Goal: Transaction & Acquisition: Download file/media

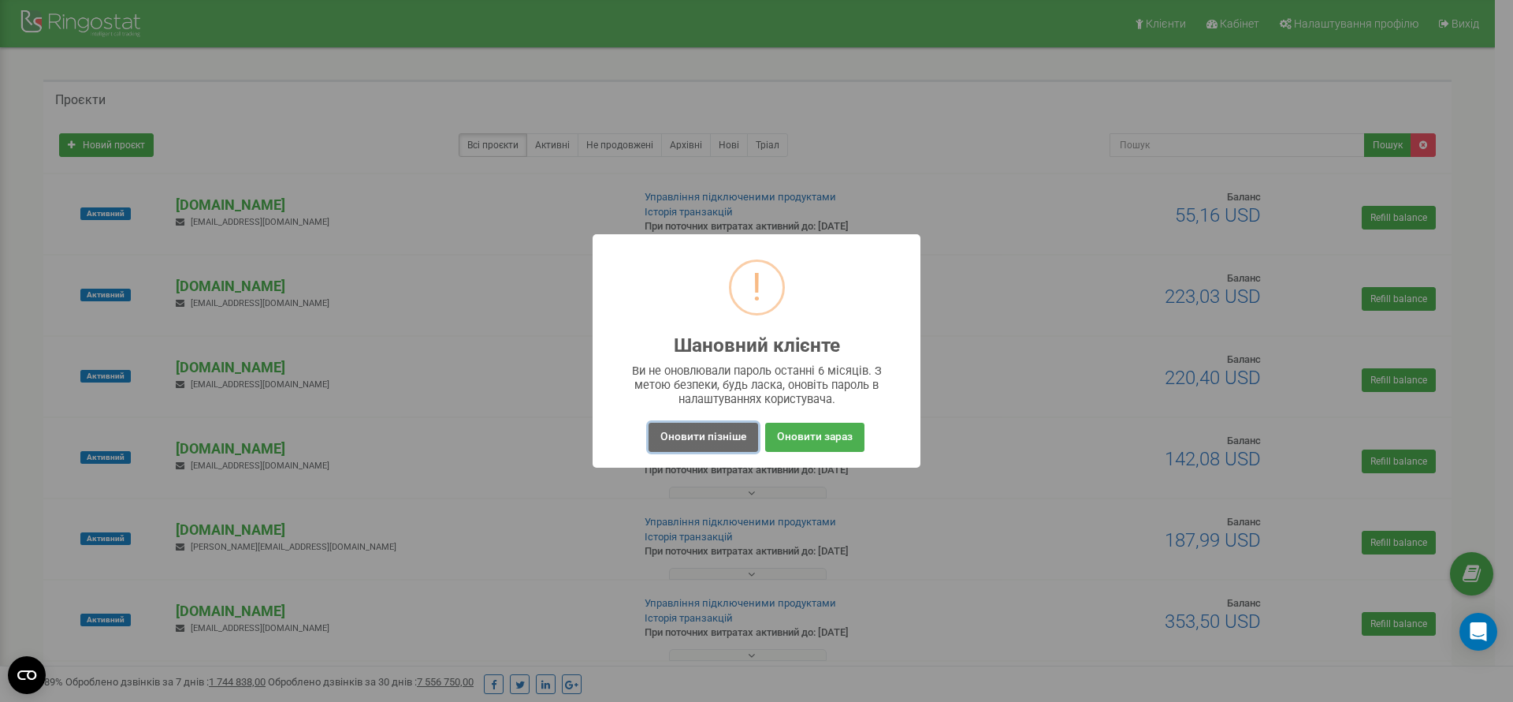
click at [688, 449] on button "Оновити пізніше" at bounding box center [704, 436] width 110 height 29
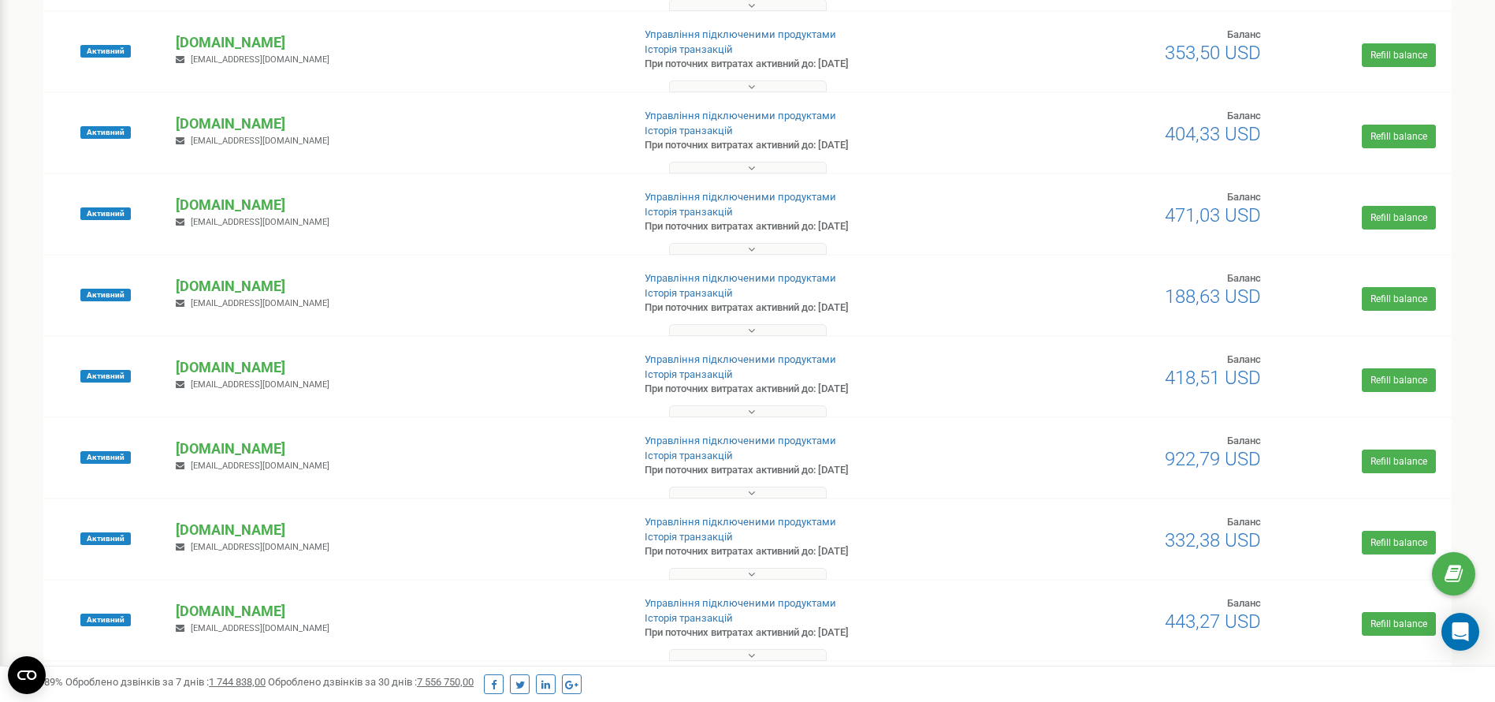
scroll to position [709, 0]
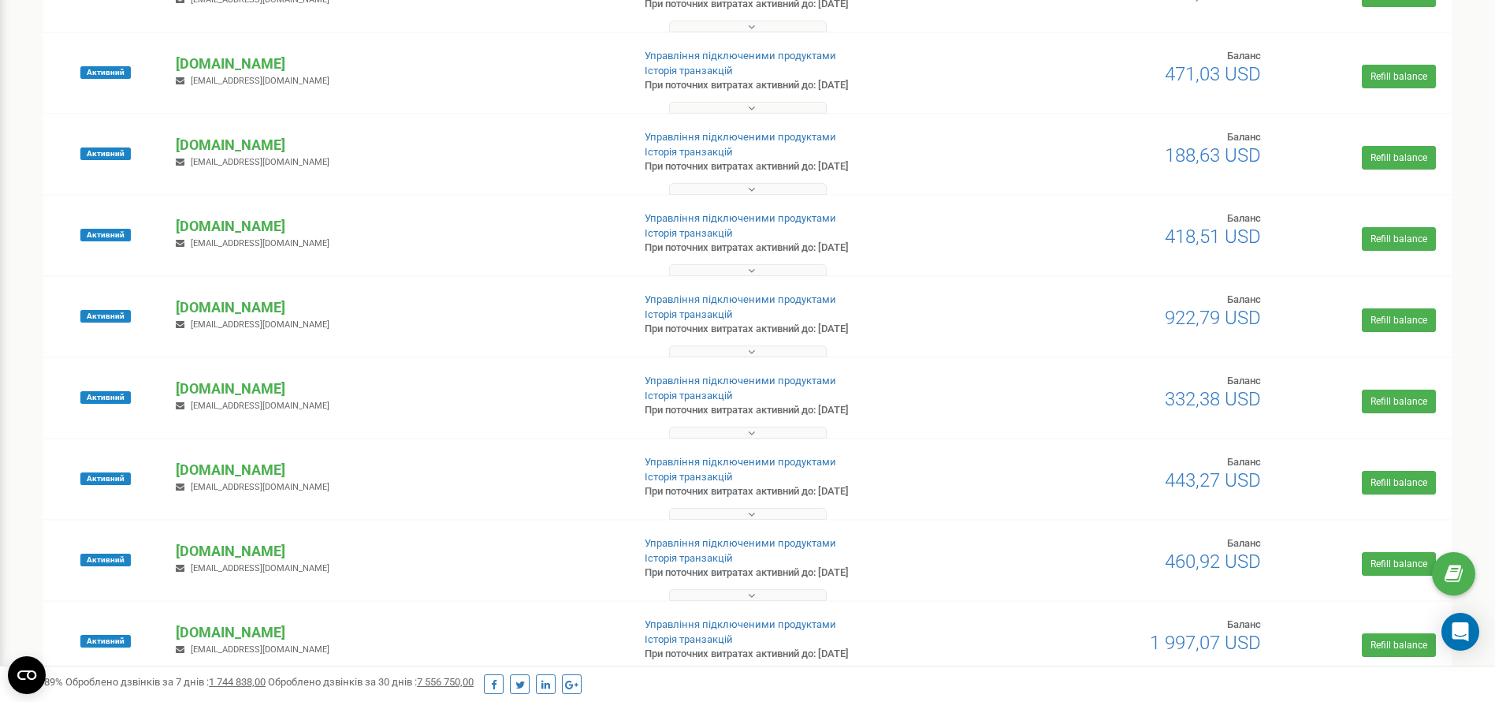
click at [774, 353] on button at bounding box center [748, 351] width 158 height 12
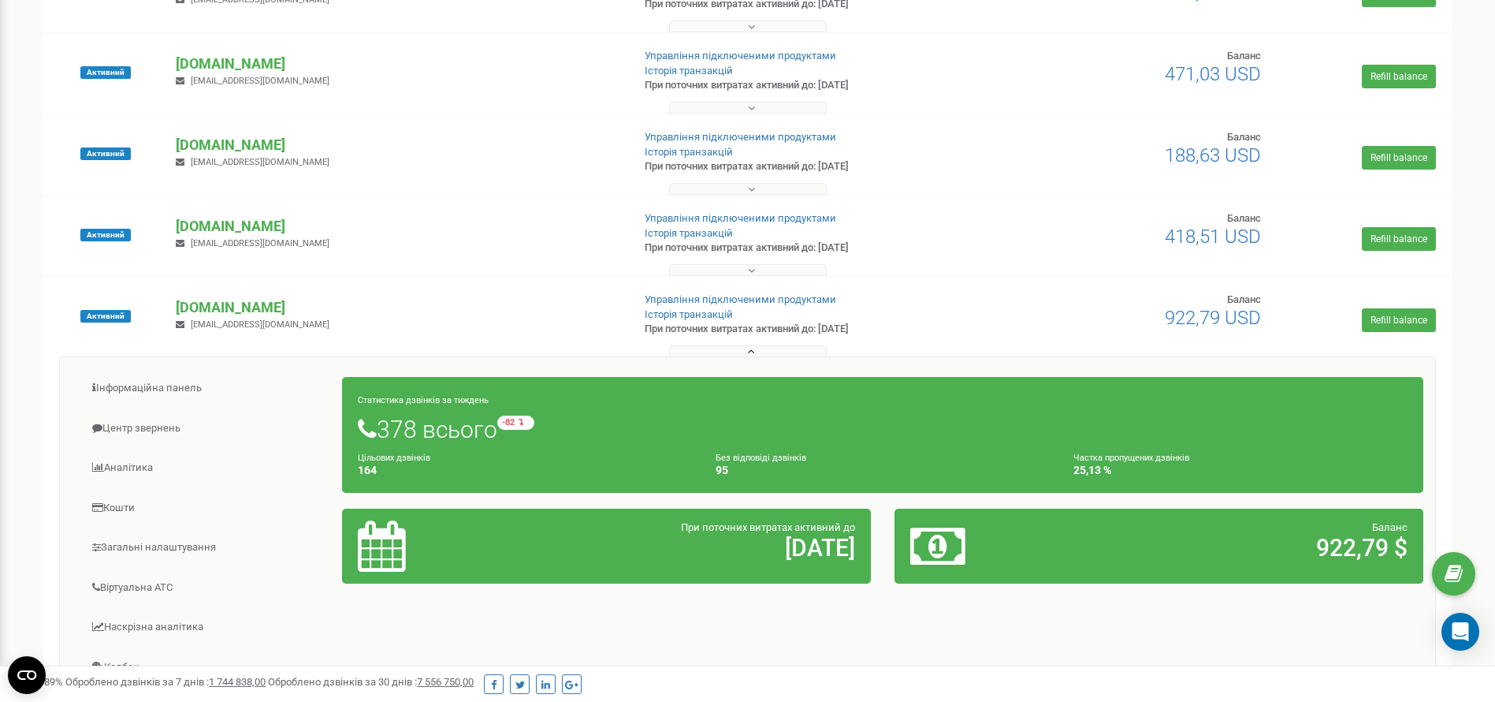
click at [9, 497] on div "Клієнти Кабінет Налаштування профілю Вихід Проєкти Новий проєкт Всі проєкти Акт…" at bounding box center [747, 489] width 1495 height 2396
click at [157, 426] on link "Центр звернень" at bounding box center [207, 428] width 271 height 39
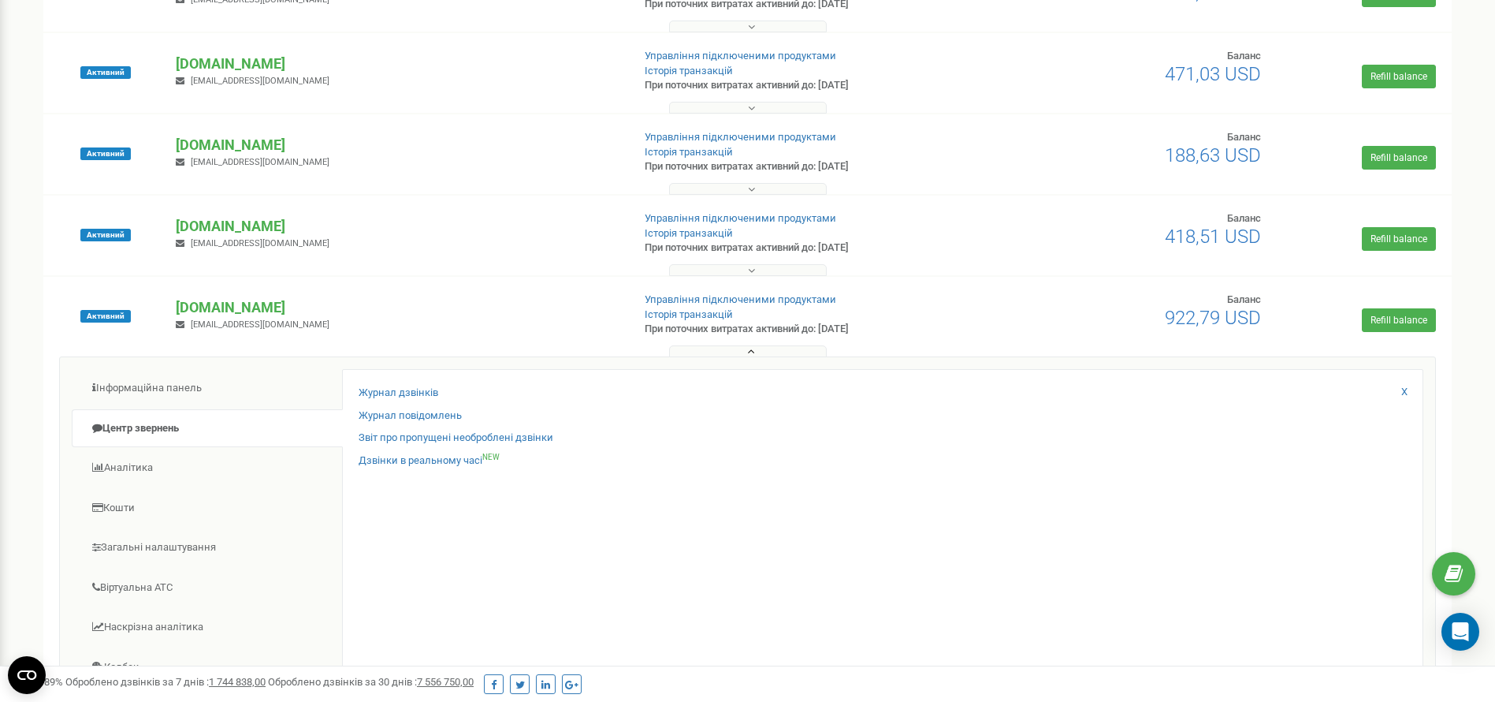
click at [791, 355] on button at bounding box center [748, 351] width 158 height 12
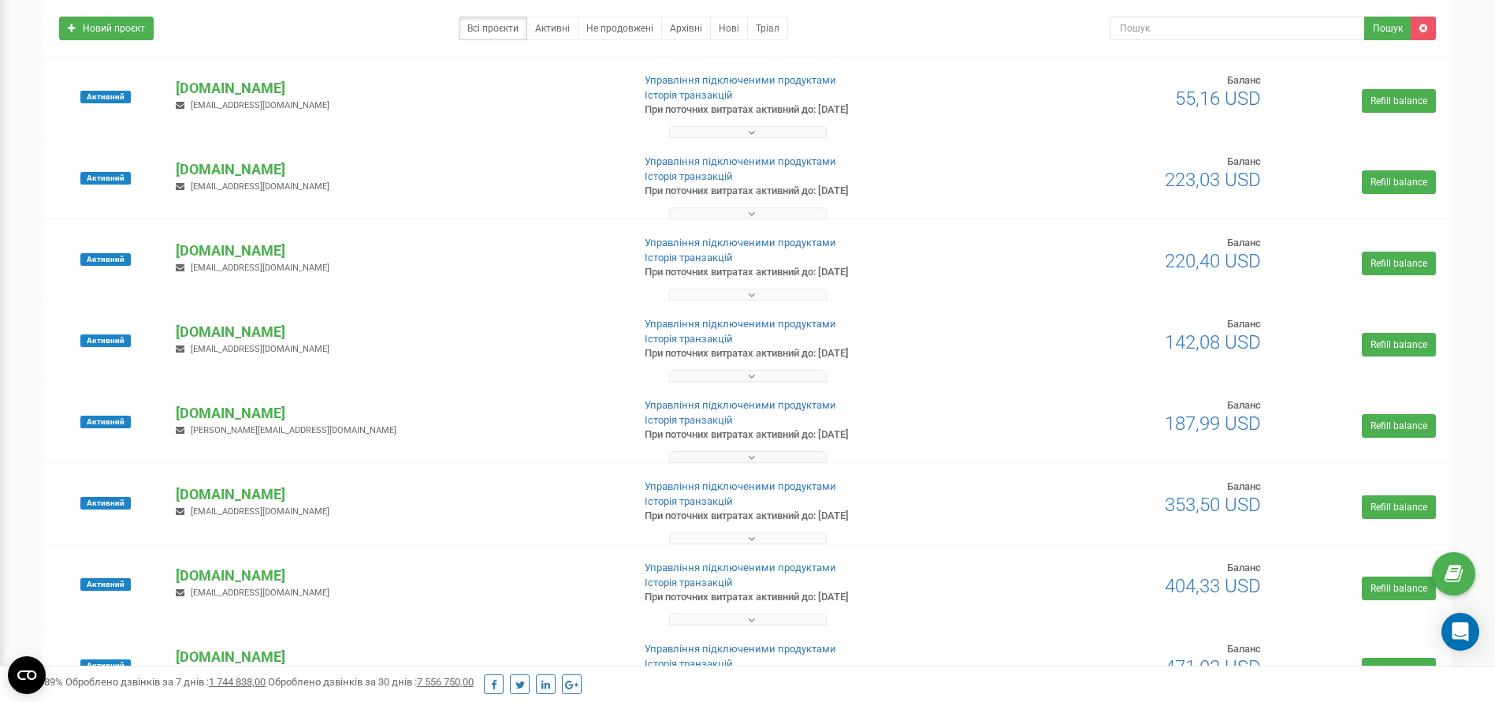
scroll to position [0, 0]
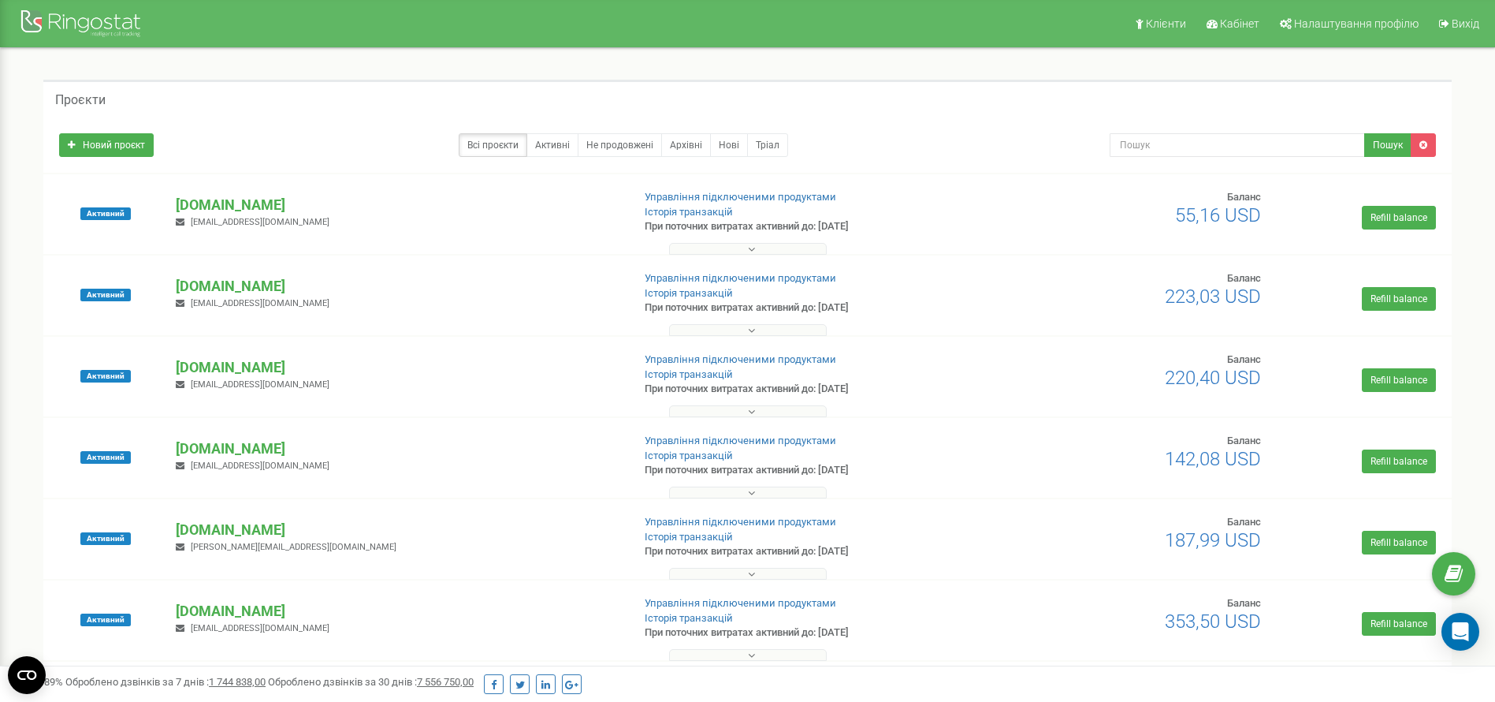
click at [722, 324] on button at bounding box center [748, 330] width 158 height 12
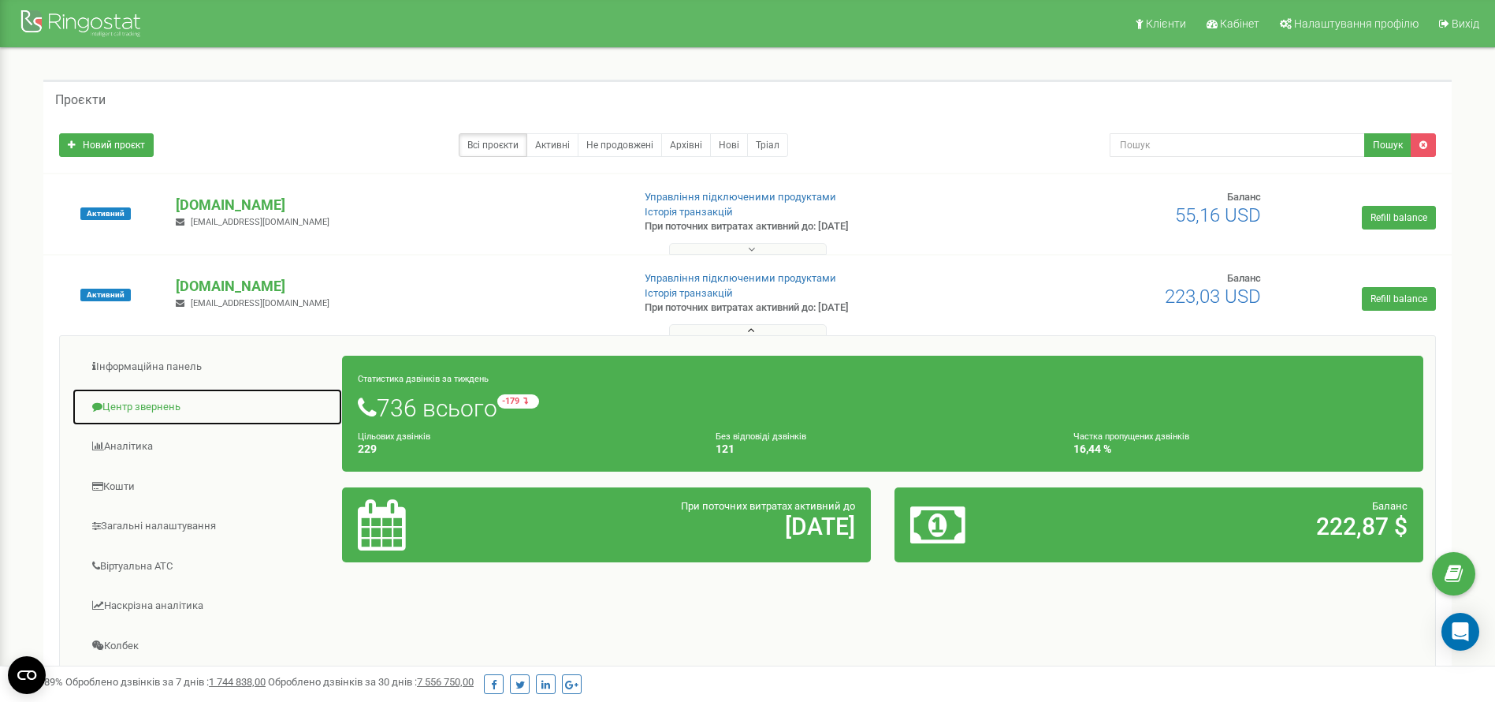
click at [173, 413] on link "Центр звернень" at bounding box center [207, 407] width 271 height 39
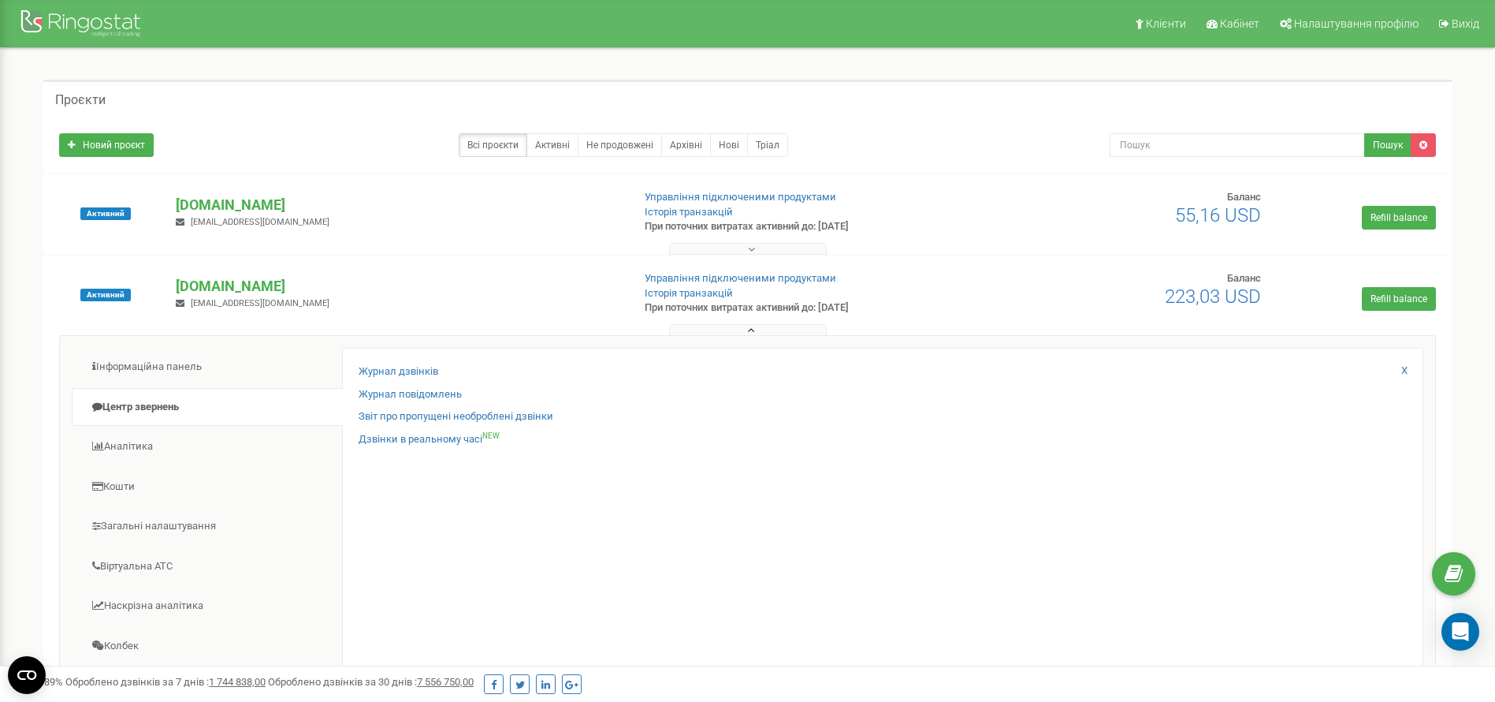
click at [697, 327] on button at bounding box center [748, 330] width 158 height 12
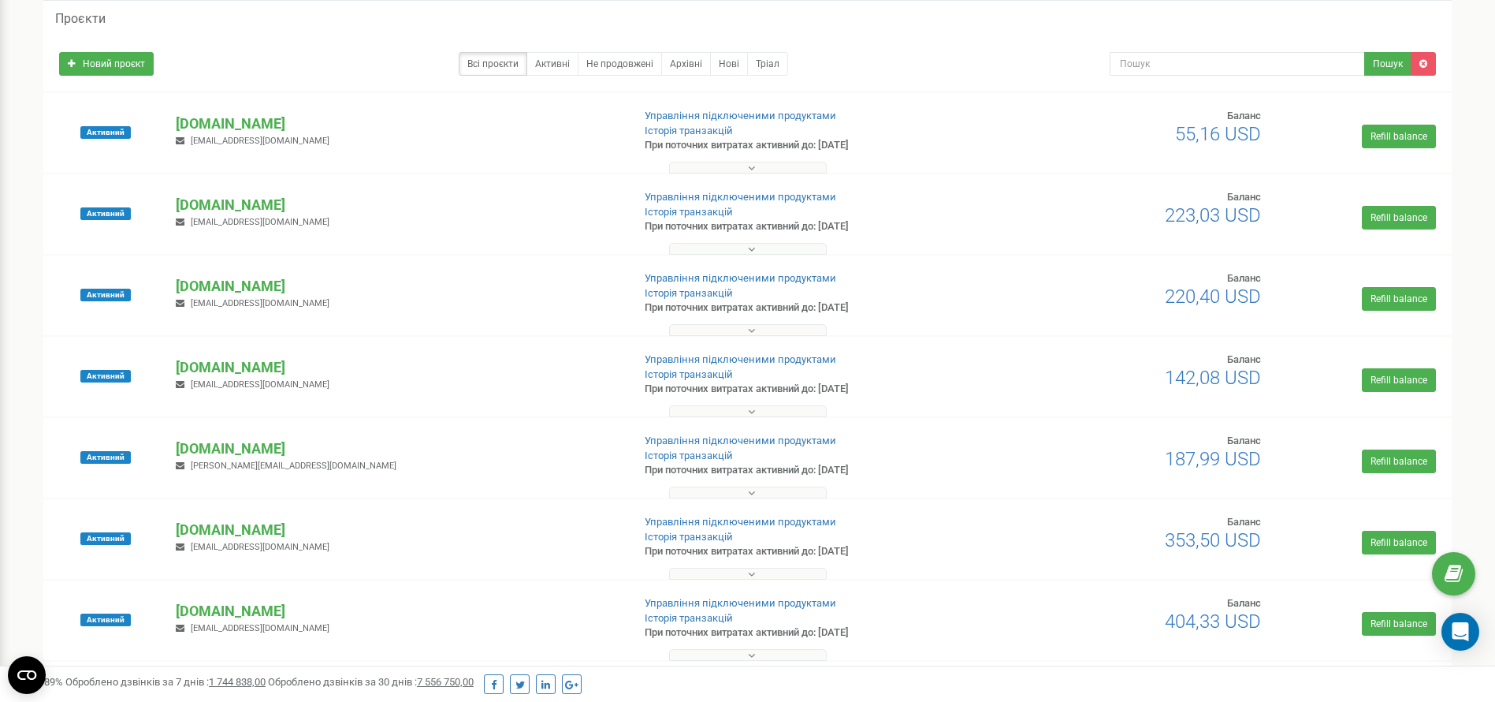
scroll to position [118, 0]
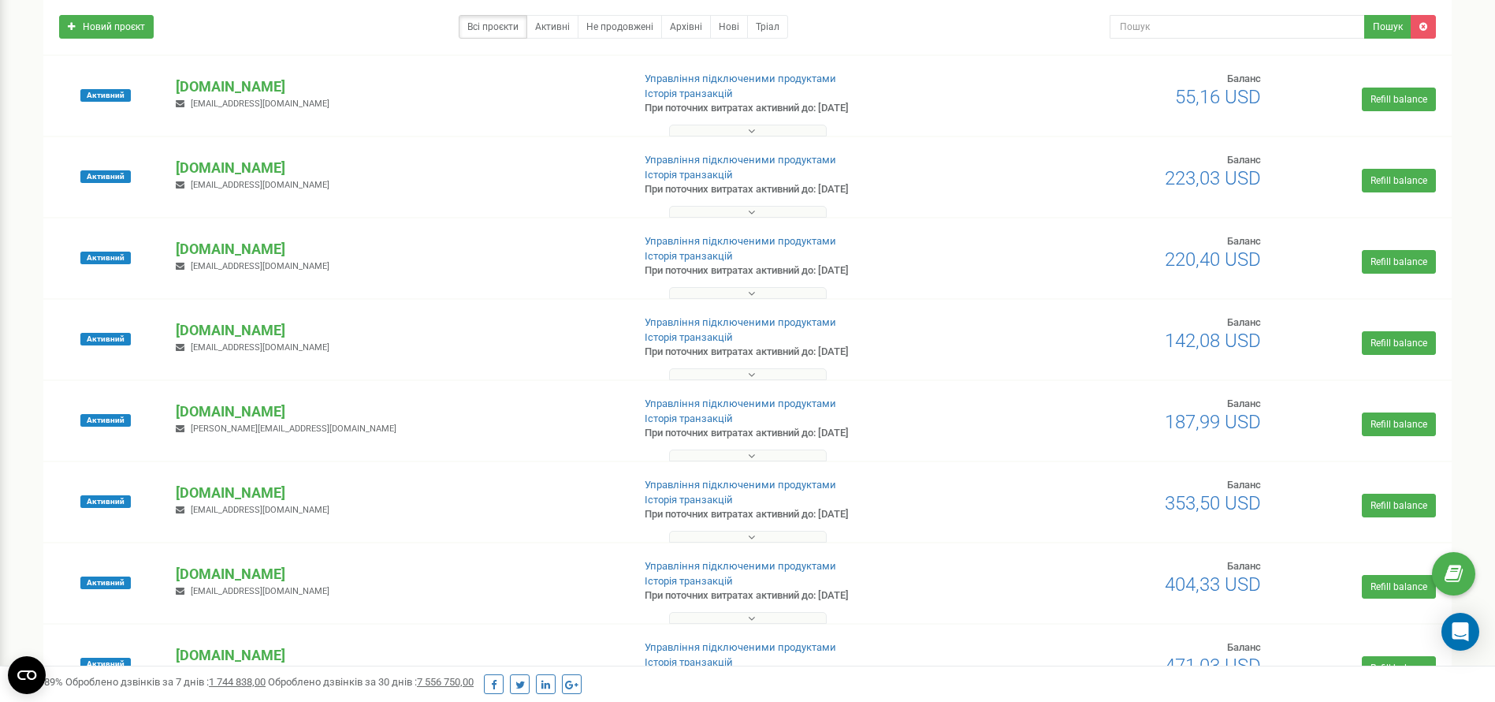
click at [723, 280] on div "Активний fomich-residence.com katasnky@gmail.com Управління підключеними продук…" at bounding box center [747, 265] width 1401 height 63
click at [718, 307] on div "Активний fomich-main.booking katasnky@gmail.com Управління підключеними продукт…" at bounding box center [747, 340] width 1409 height 80
click at [725, 296] on button at bounding box center [748, 293] width 158 height 12
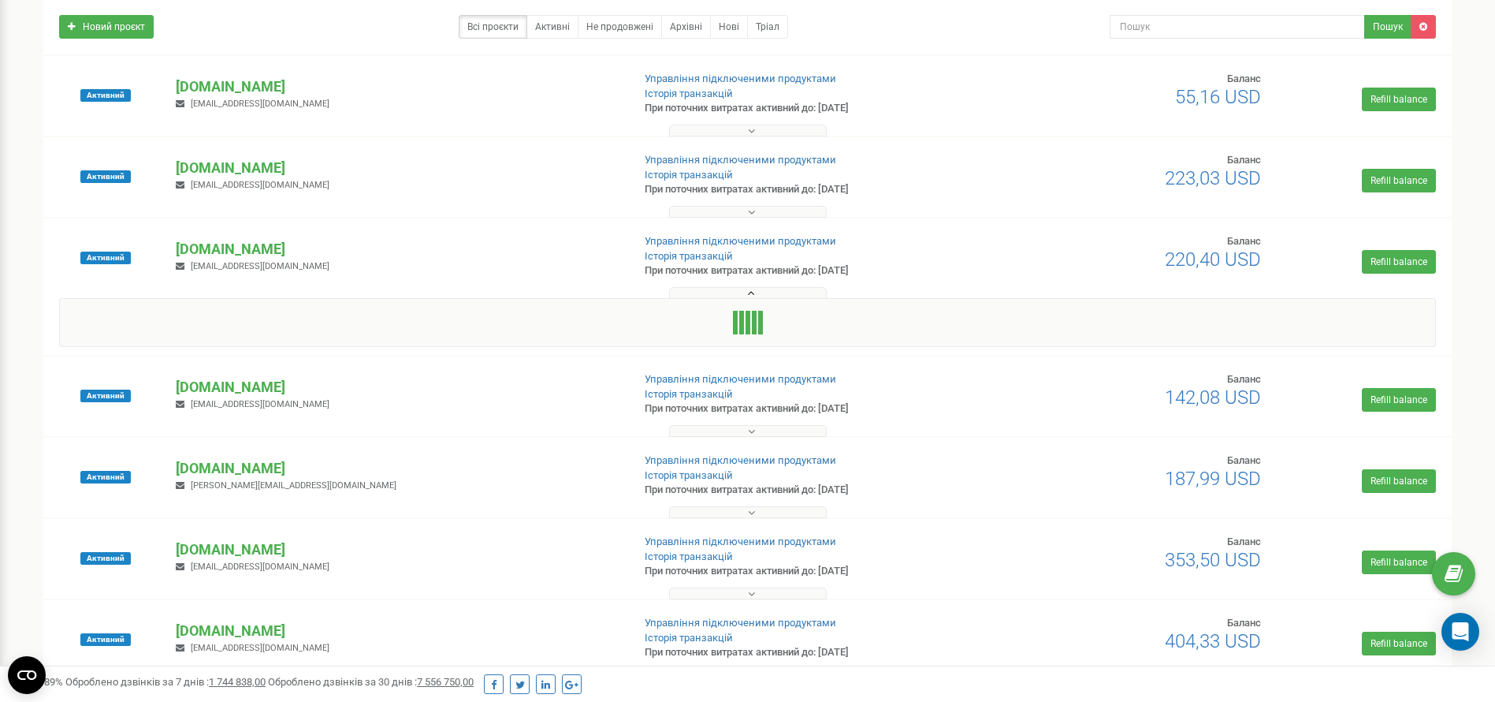
scroll to position [355, 0]
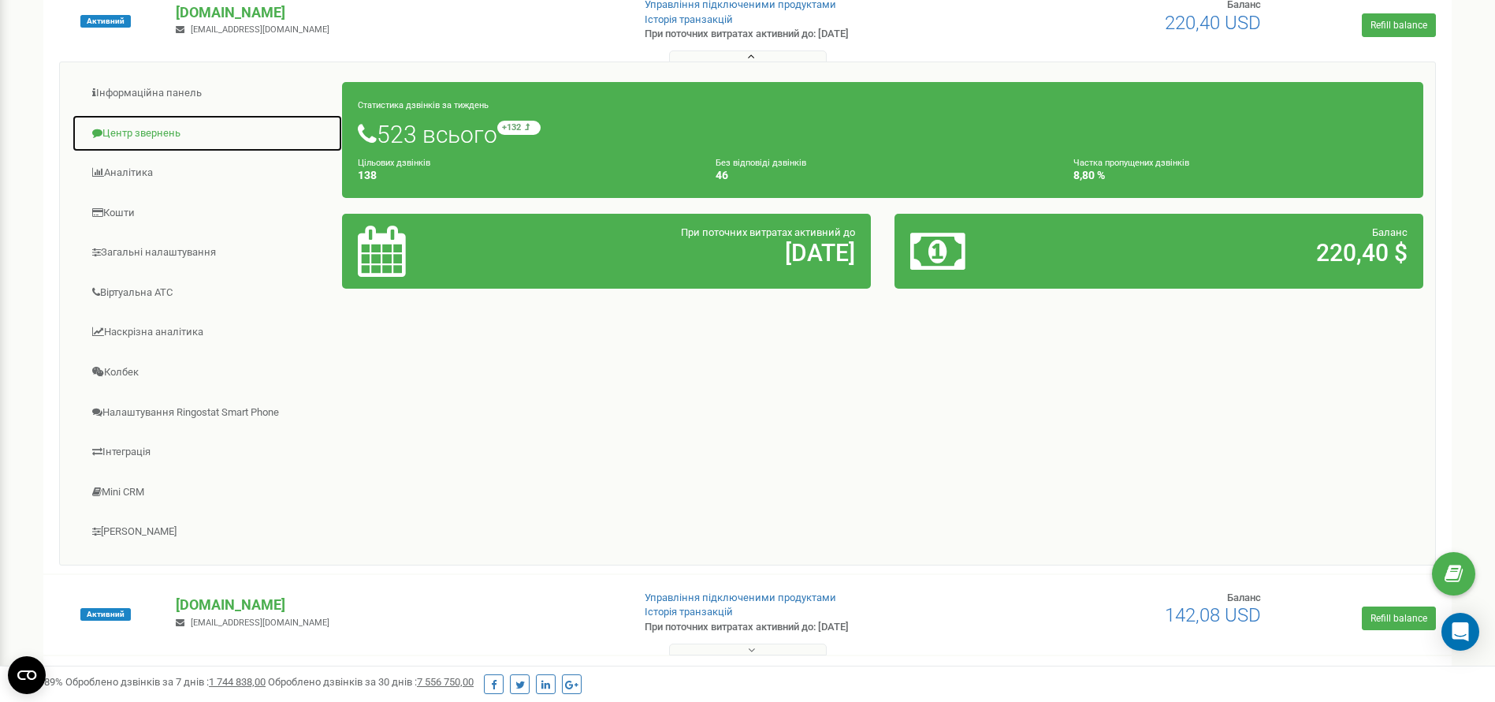
click at [153, 143] on link "Центр звернень" at bounding box center [207, 133] width 271 height 39
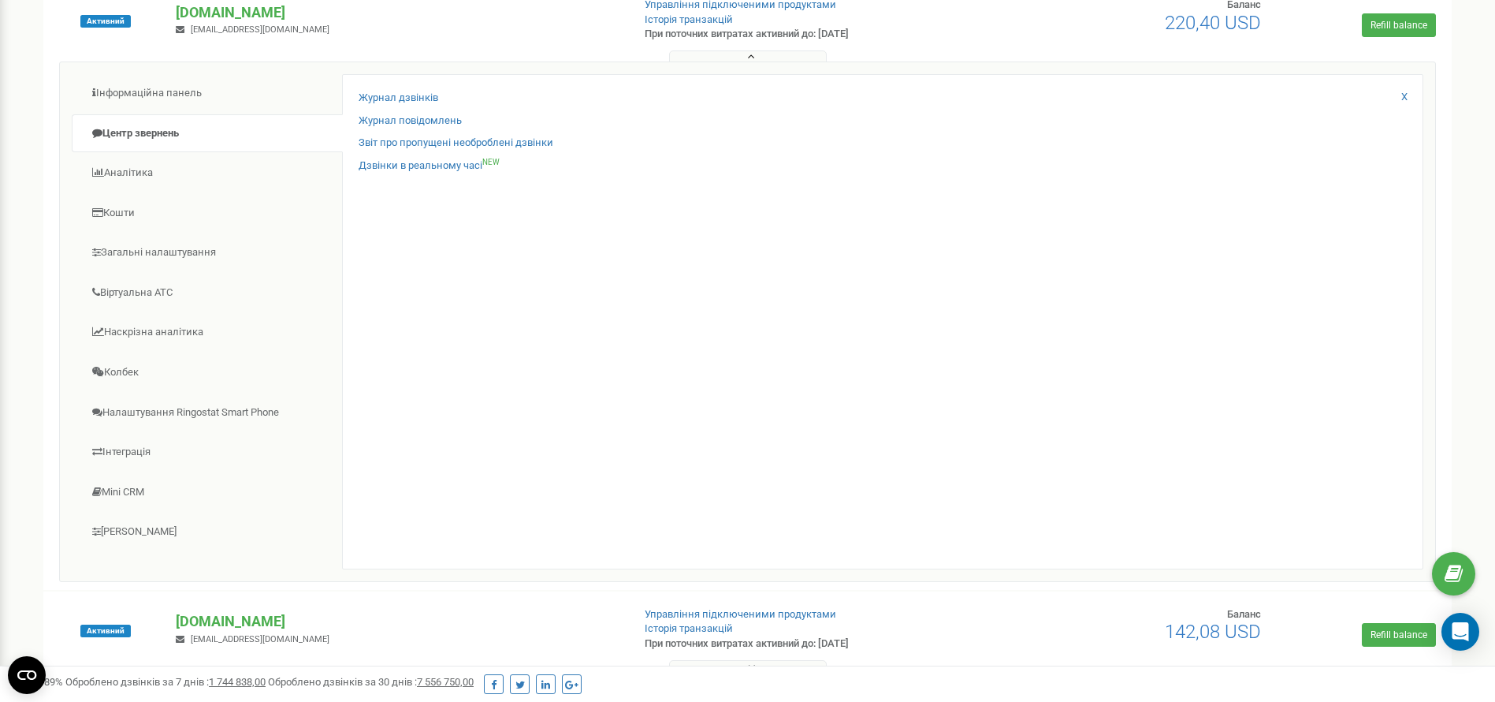
click at [754, 55] on icon at bounding box center [751, 56] width 7 height 11
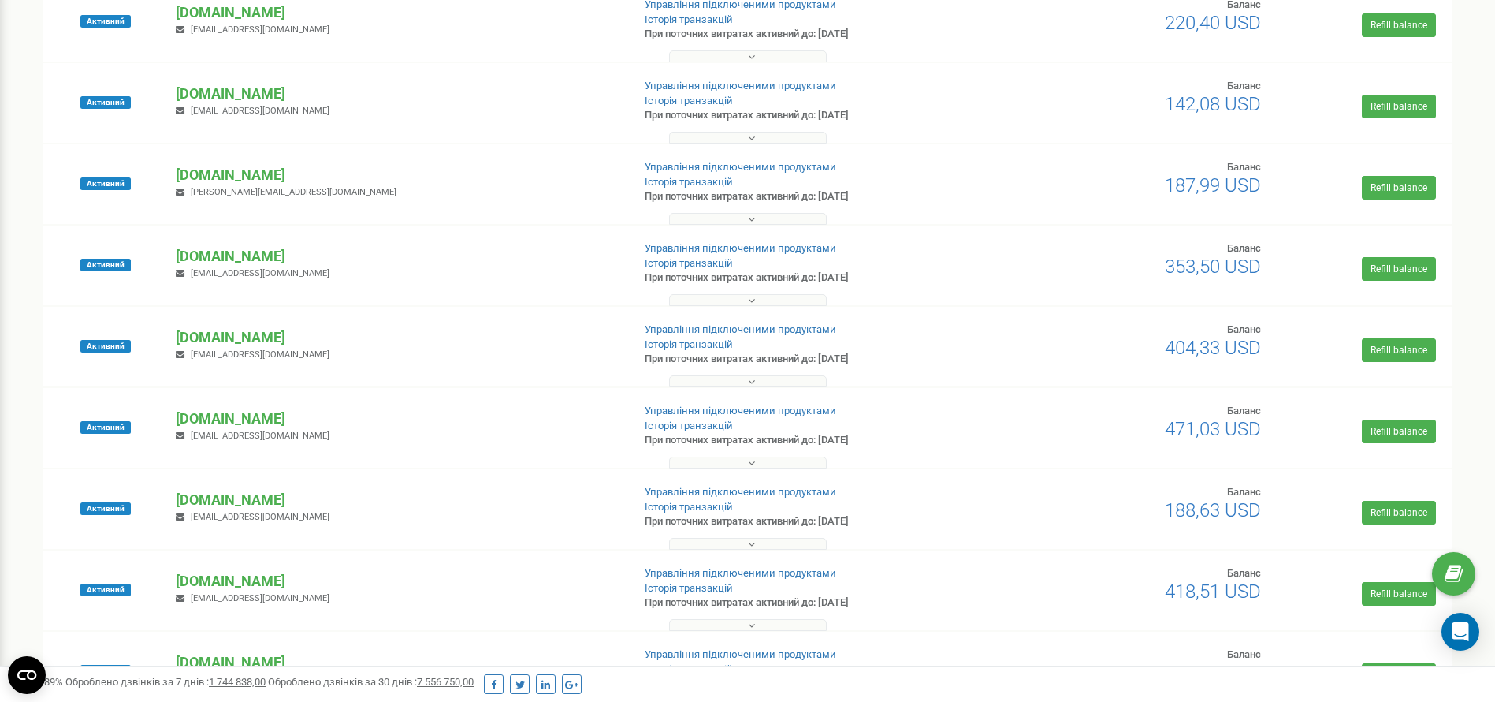
click at [757, 290] on div at bounding box center [747, 296] width 1401 height 16
click at [756, 307] on div "Активний hotel-twins.com katasnky@gmail.com Управління підключеними продуктами …" at bounding box center [747, 347] width 1409 height 80
drag, startPoint x: 764, startPoint y: 296, endPoint x: 754, endPoint y: 304, distance: 12.8
click at [765, 296] on button at bounding box center [748, 300] width 158 height 12
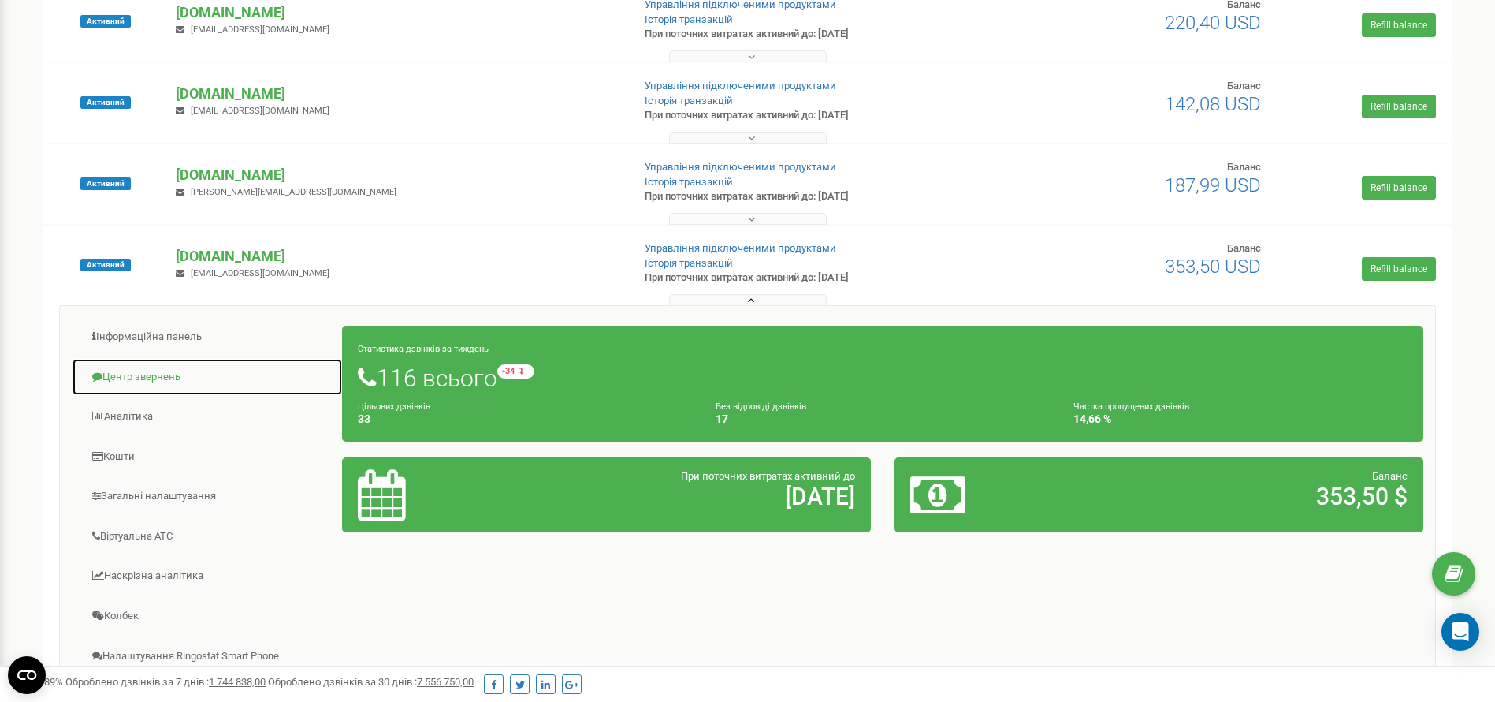
click at [184, 372] on link "Центр звернень" at bounding box center [207, 377] width 271 height 39
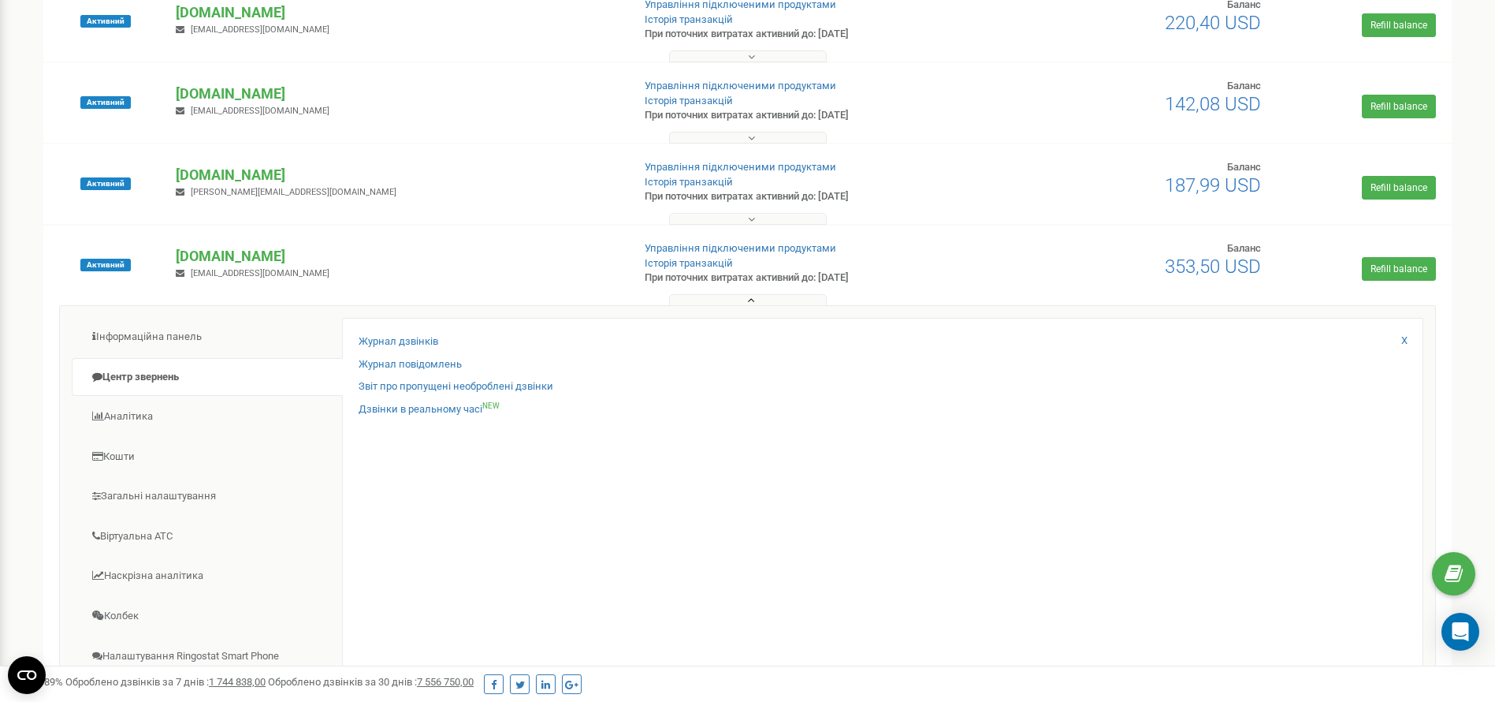
click at [770, 304] on button at bounding box center [748, 300] width 158 height 12
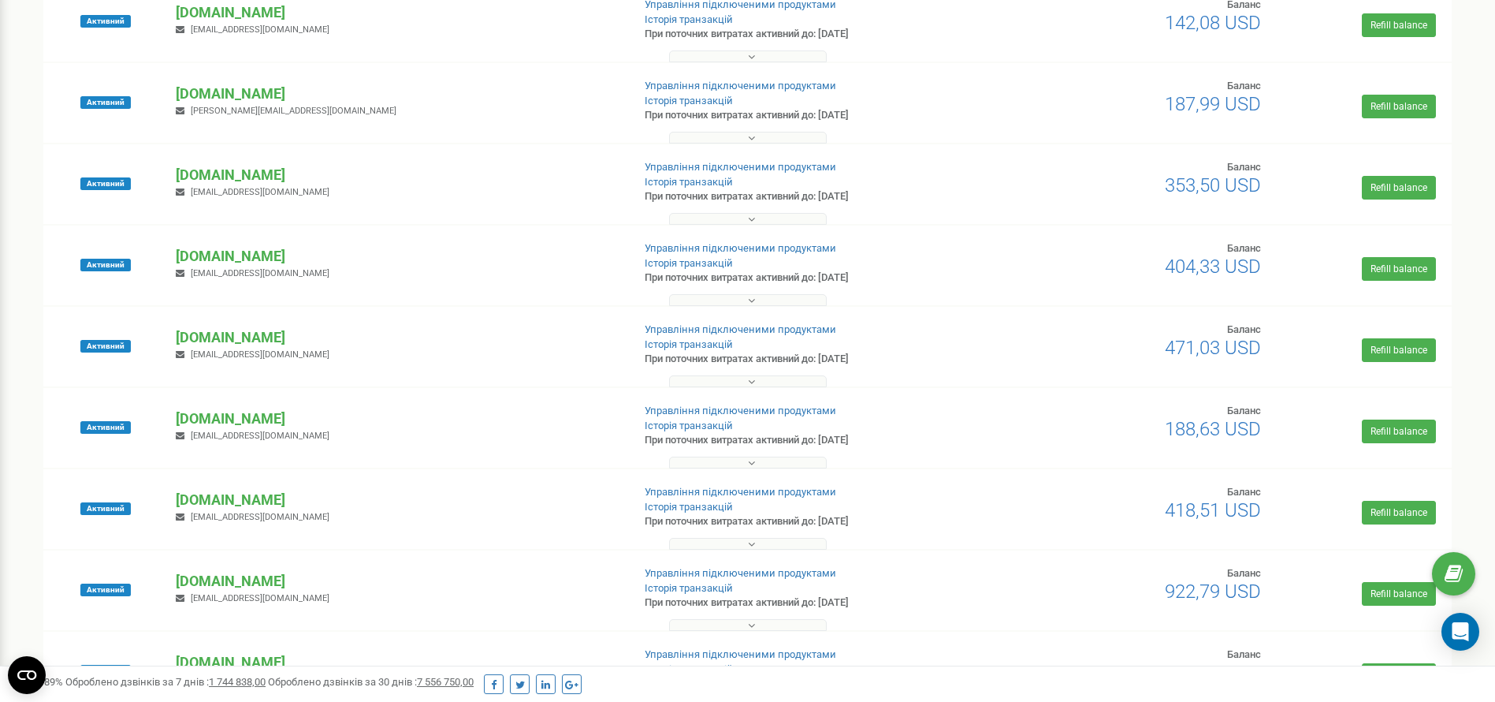
scroll to position [473, 0]
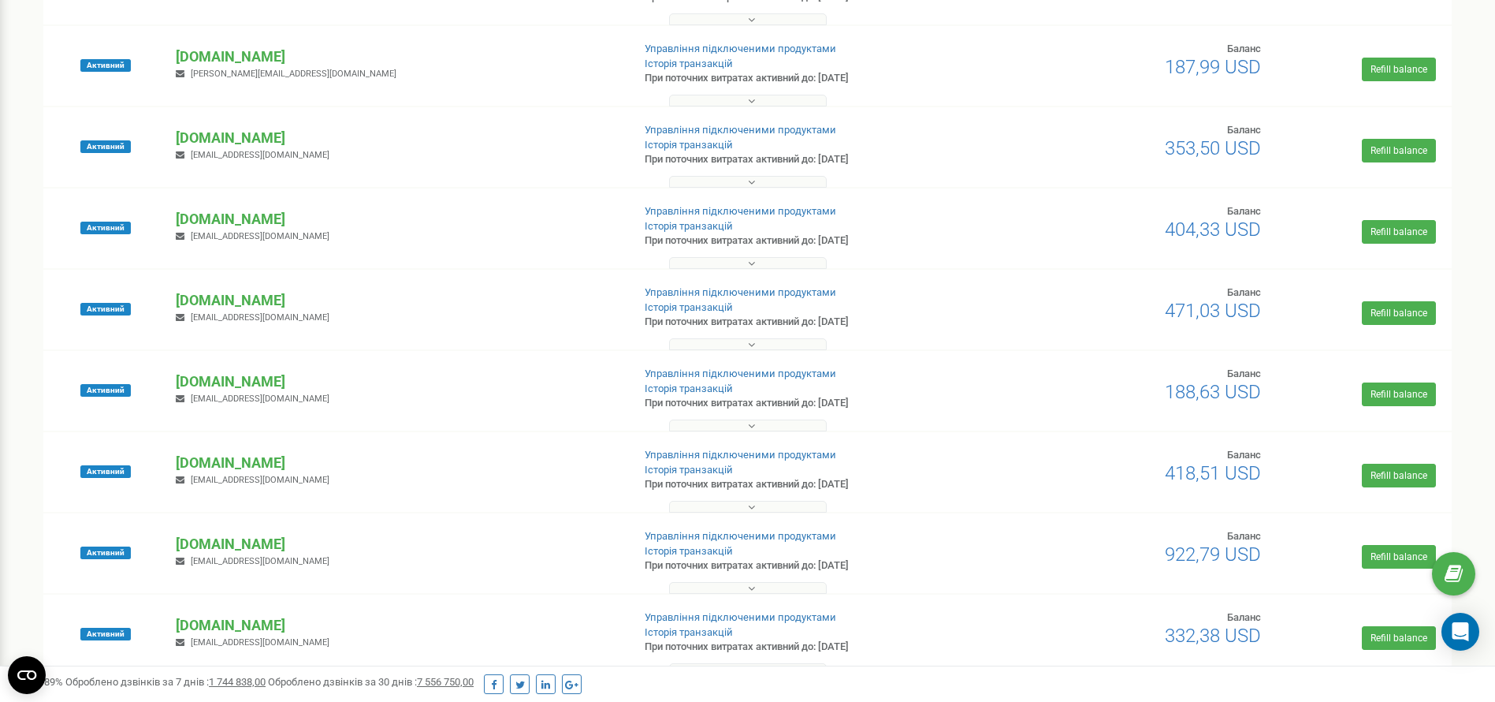
click at [707, 342] on button at bounding box center [748, 344] width 158 height 12
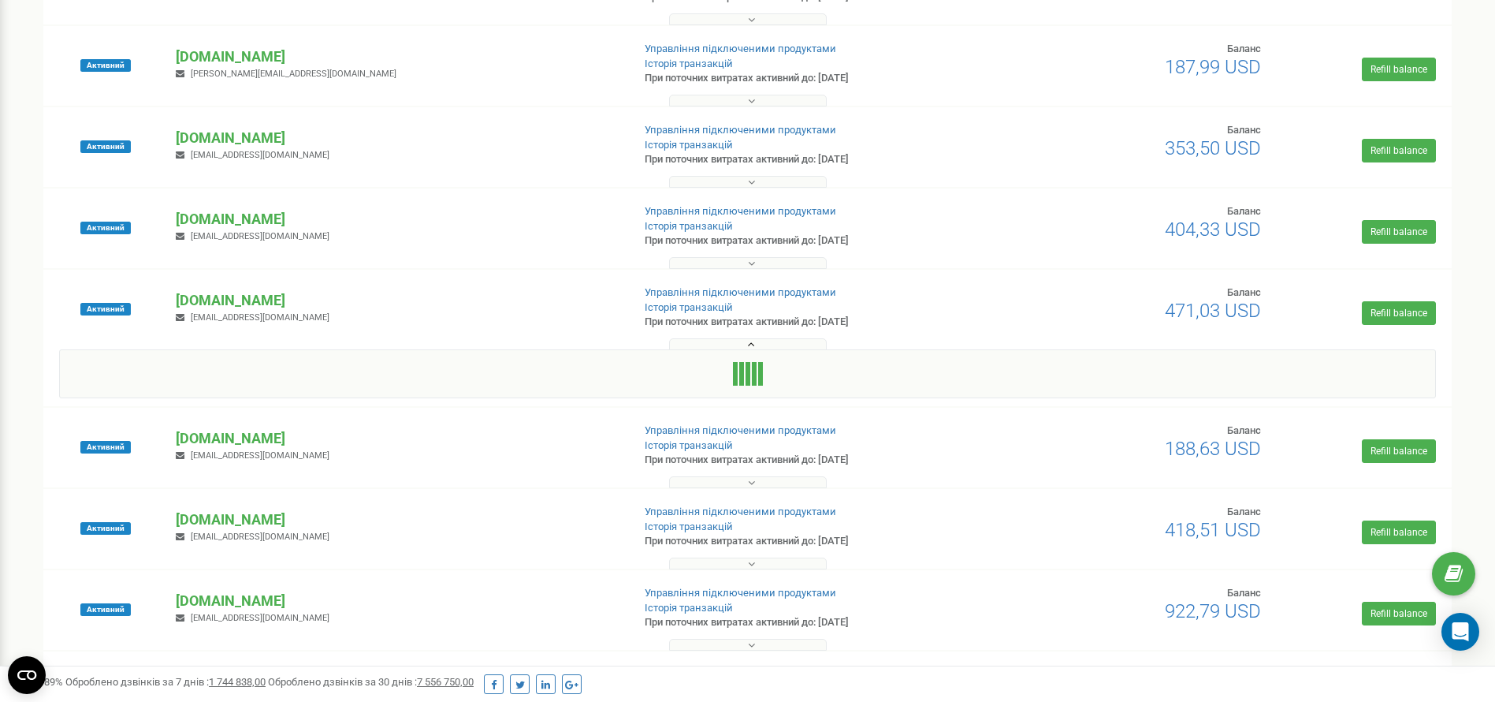
scroll to position [591, 0]
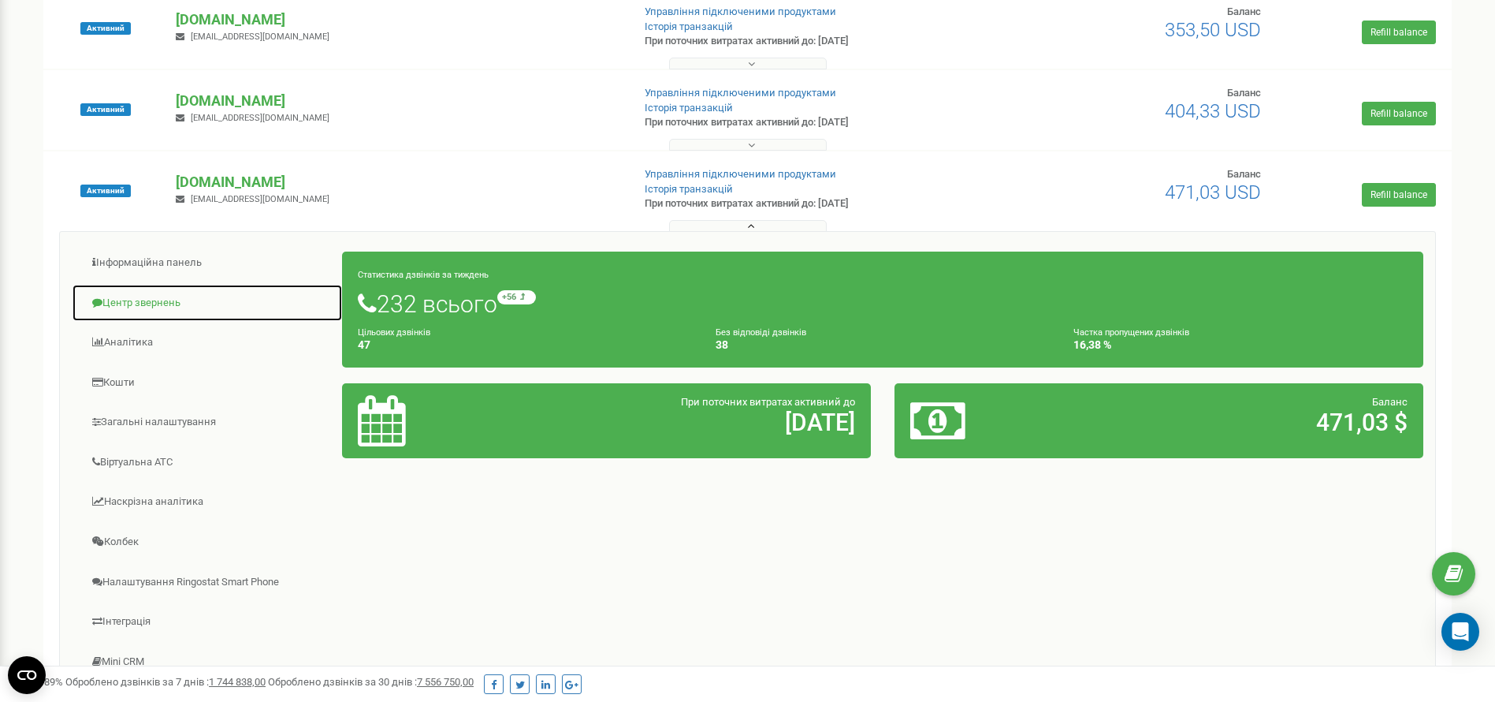
click at [178, 309] on link "Центр звернень" at bounding box center [207, 303] width 271 height 39
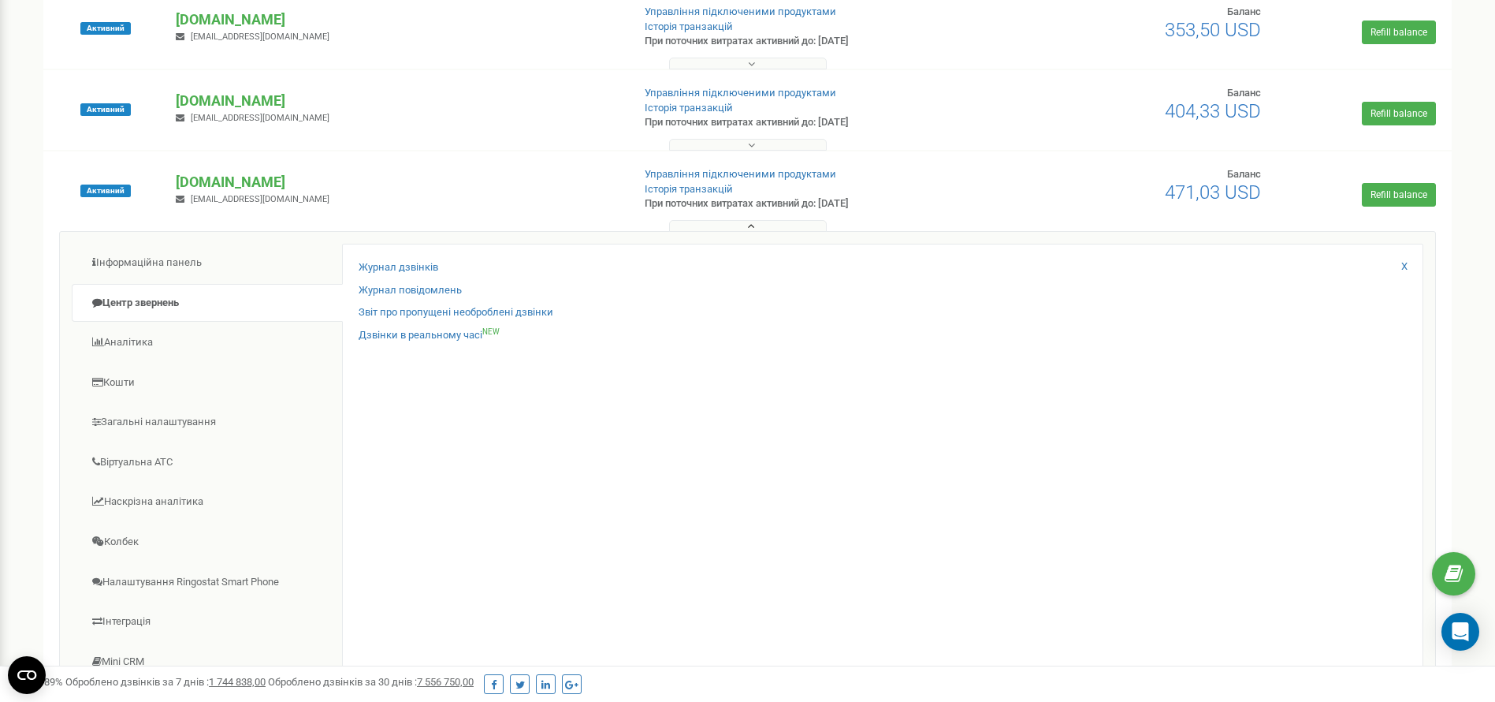
click at [768, 224] on button at bounding box center [748, 226] width 158 height 12
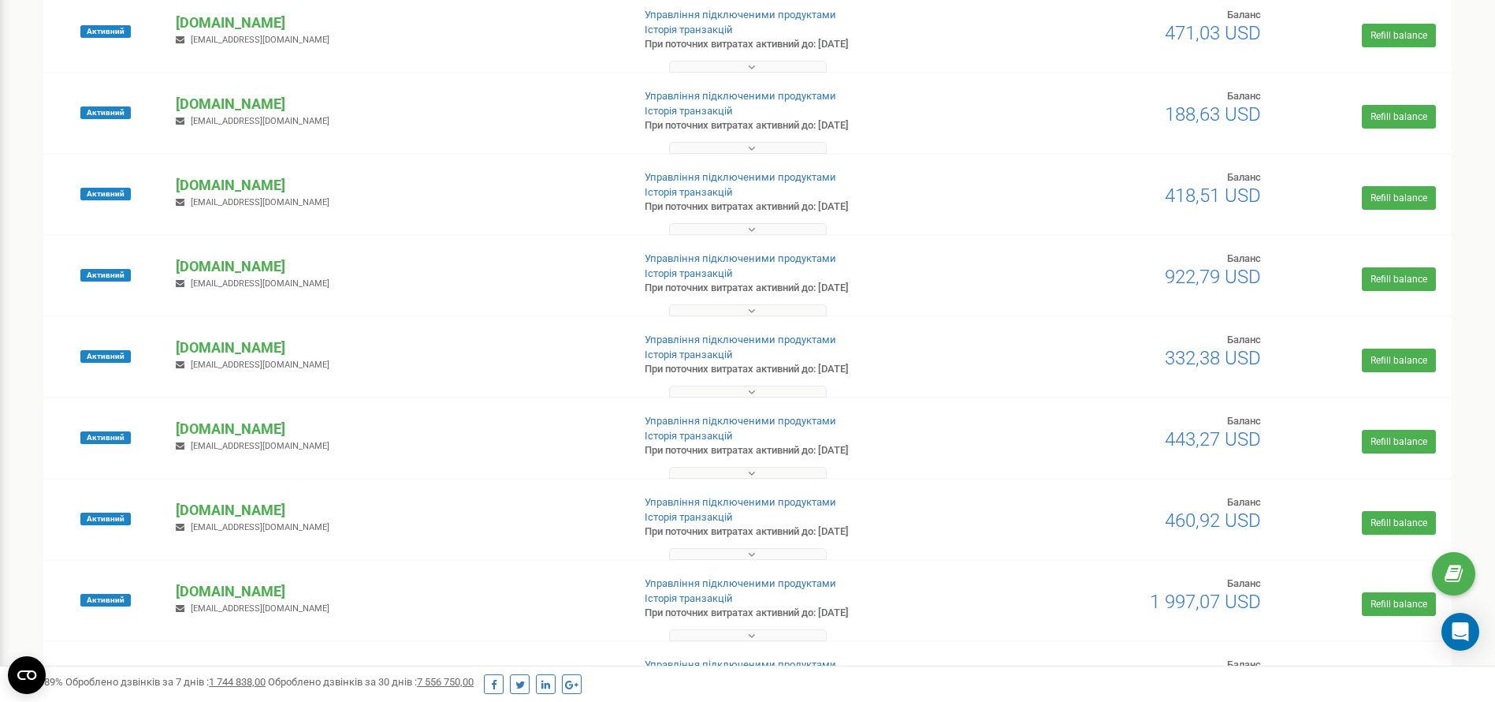
scroll to position [473, 0]
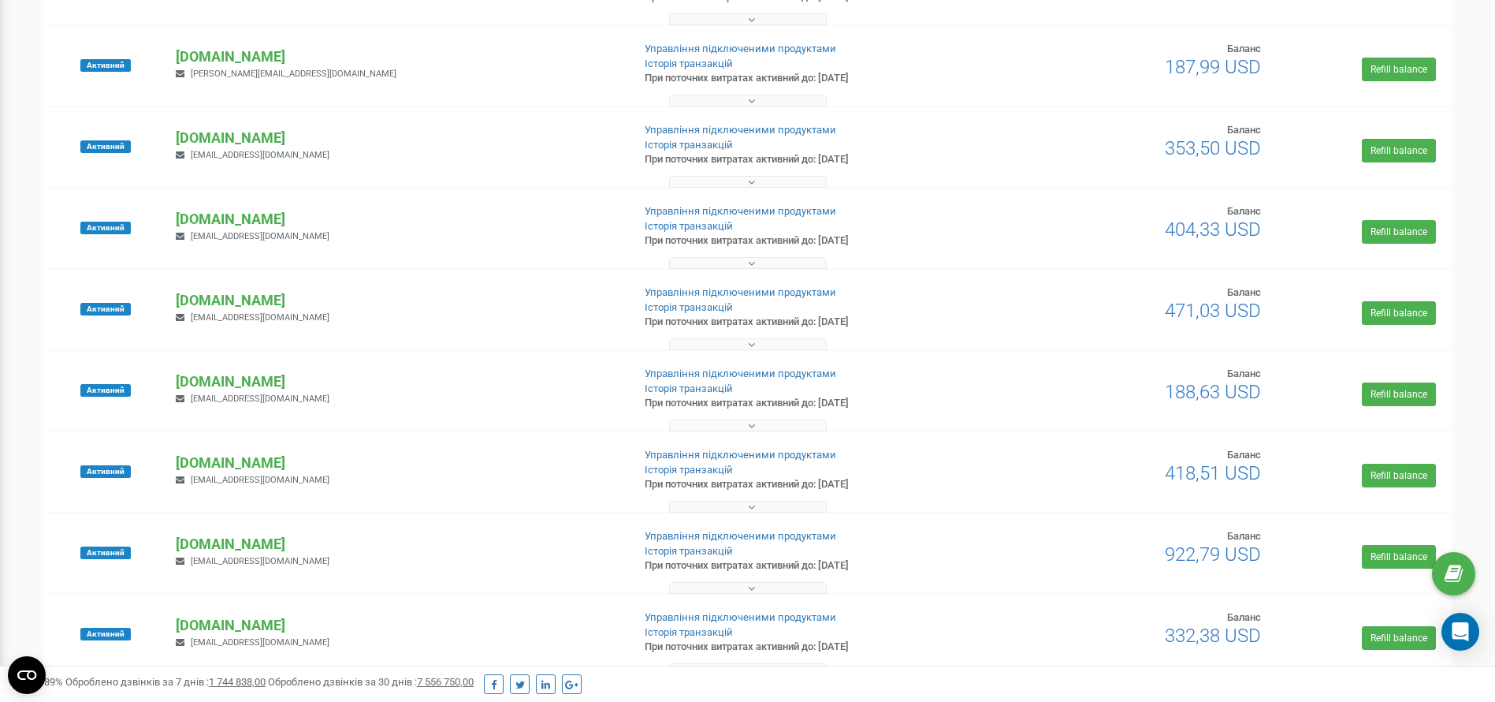
click at [723, 262] on button at bounding box center [748, 263] width 158 height 12
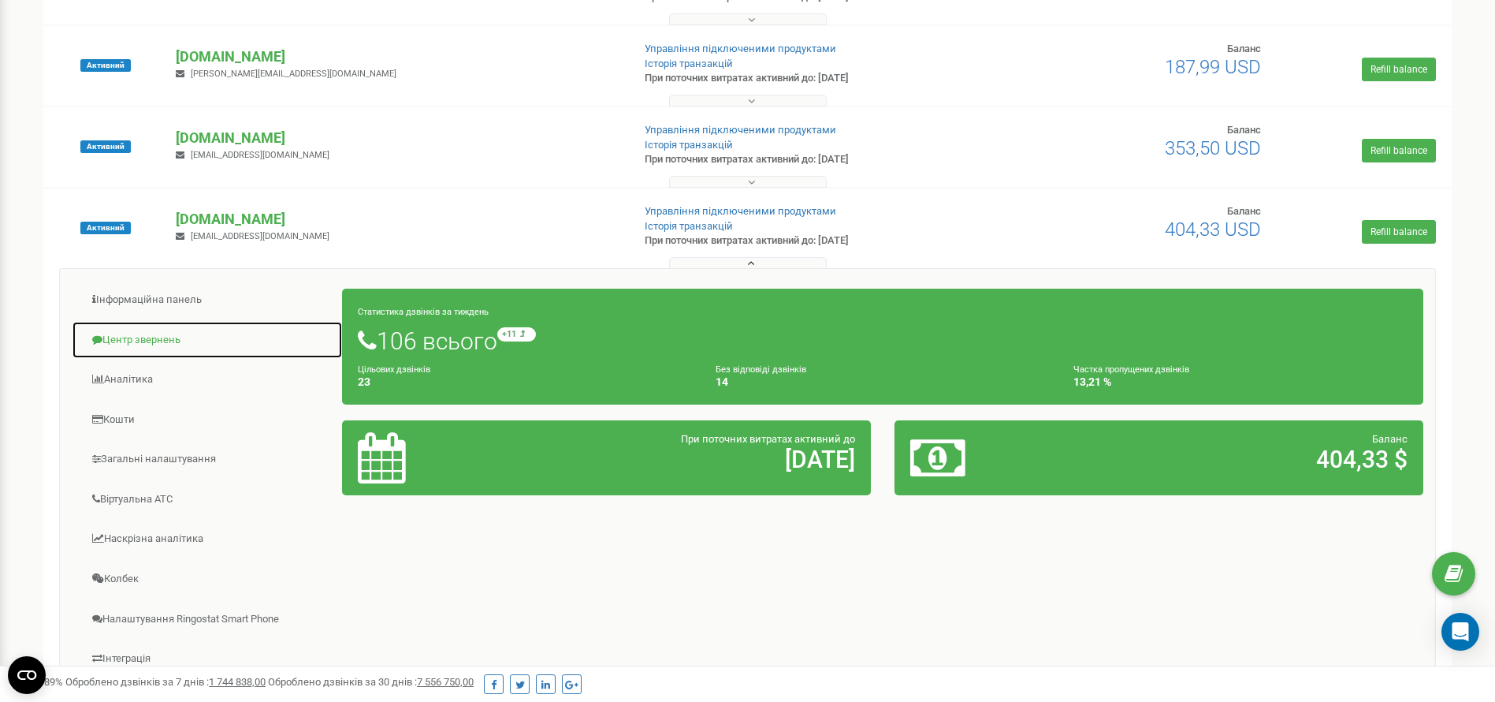
click at [159, 341] on link "Центр звернень" at bounding box center [207, 340] width 271 height 39
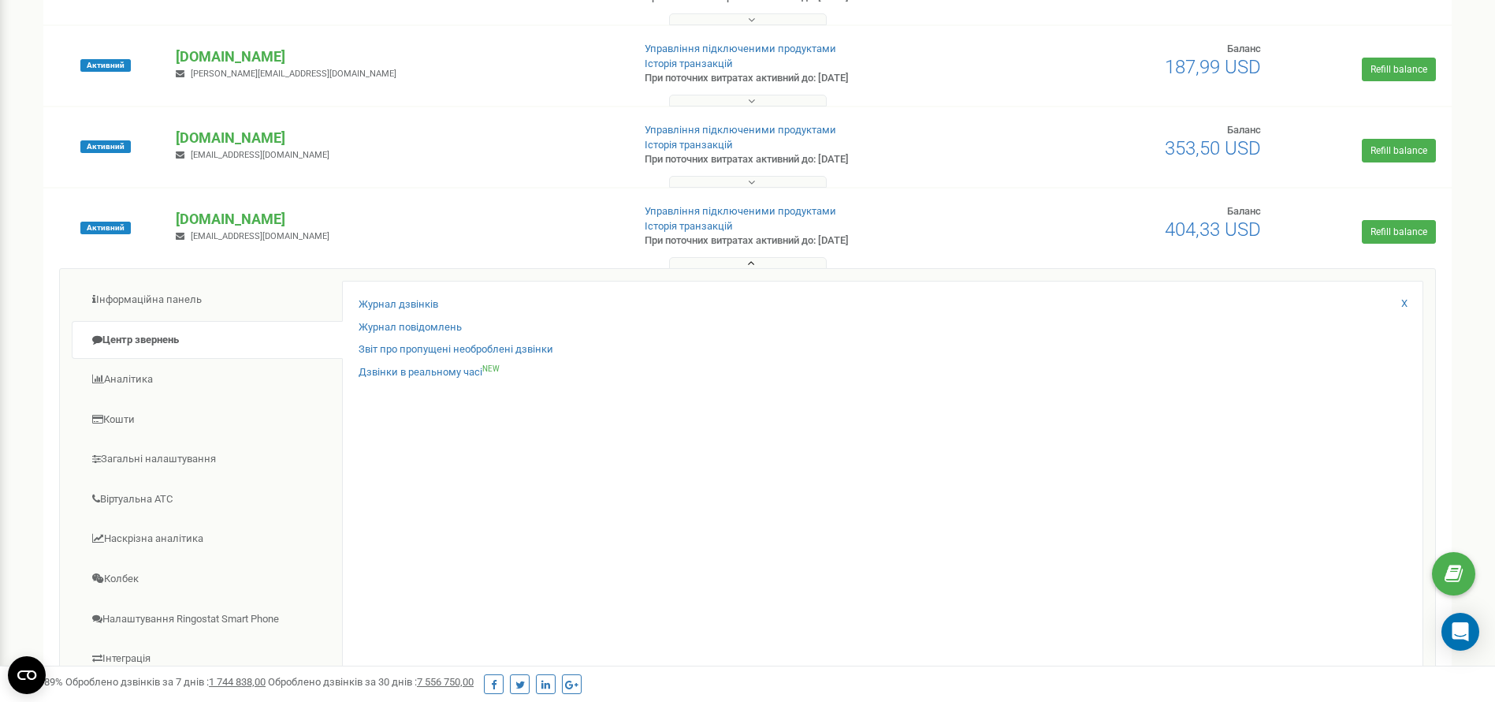
drag, startPoint x: 0, startPoint y: 393, endPoint x: 15, endPoint y: 384, distance: 17.3
click at [730, 262] on button at bounding box center [748, 263] width 158 height 12
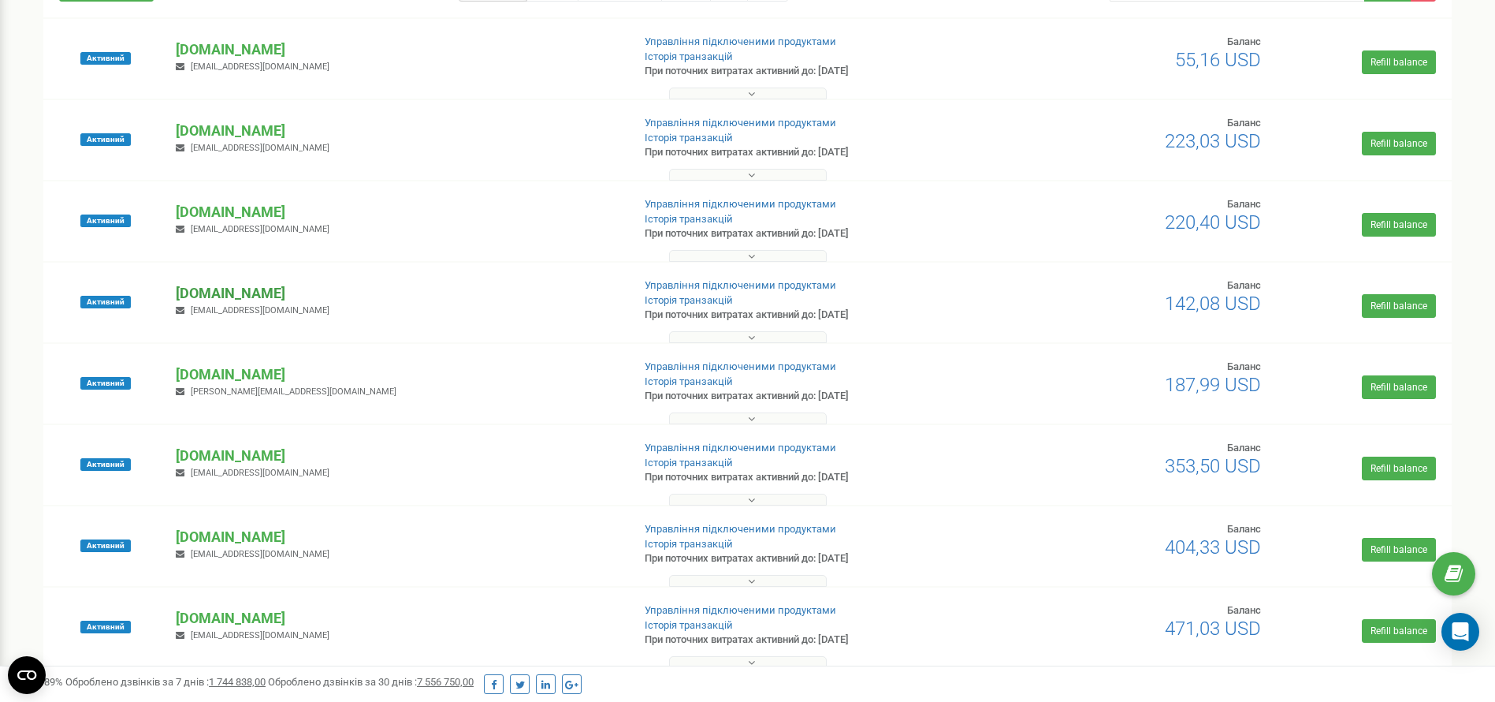
scroll to position [118, 0]
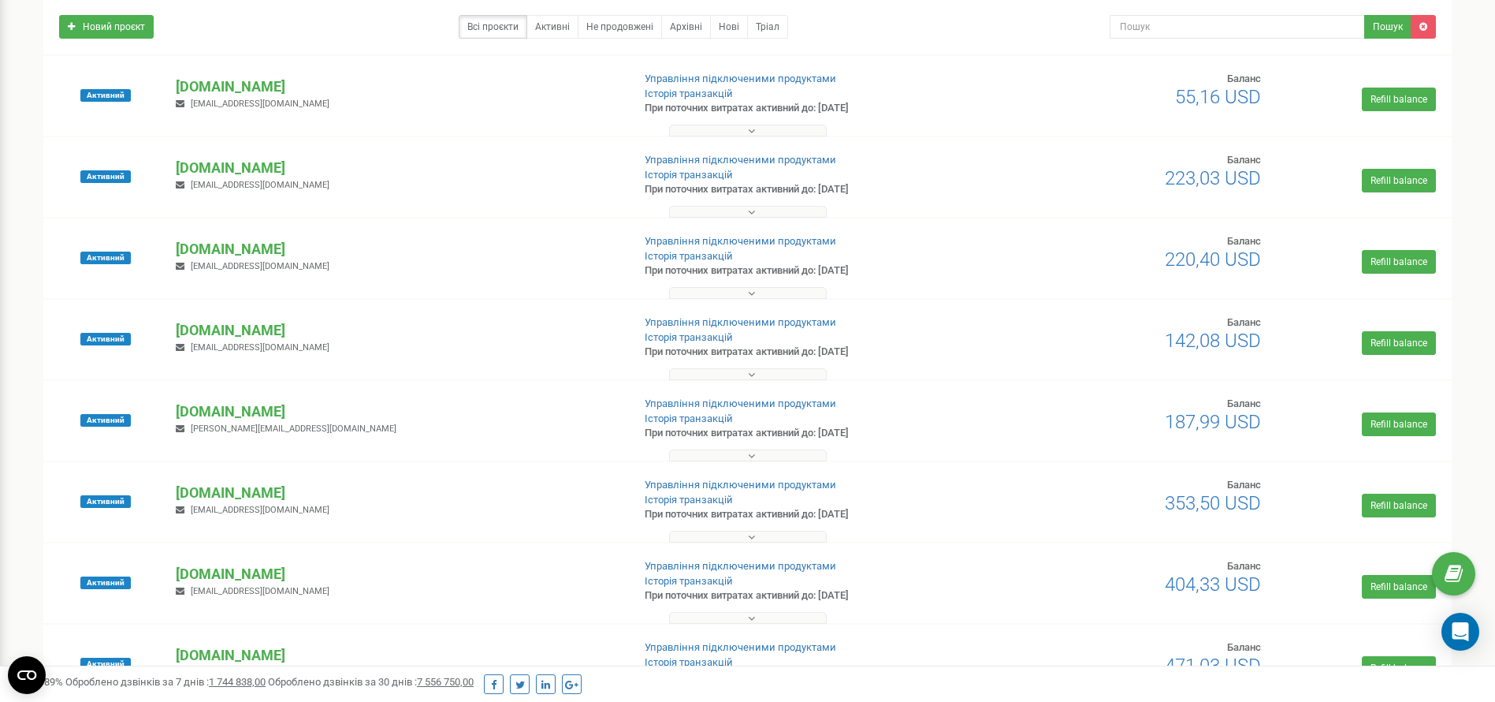
click at [746, 133] on button at bounding box center [748, 131] width 158 height 12
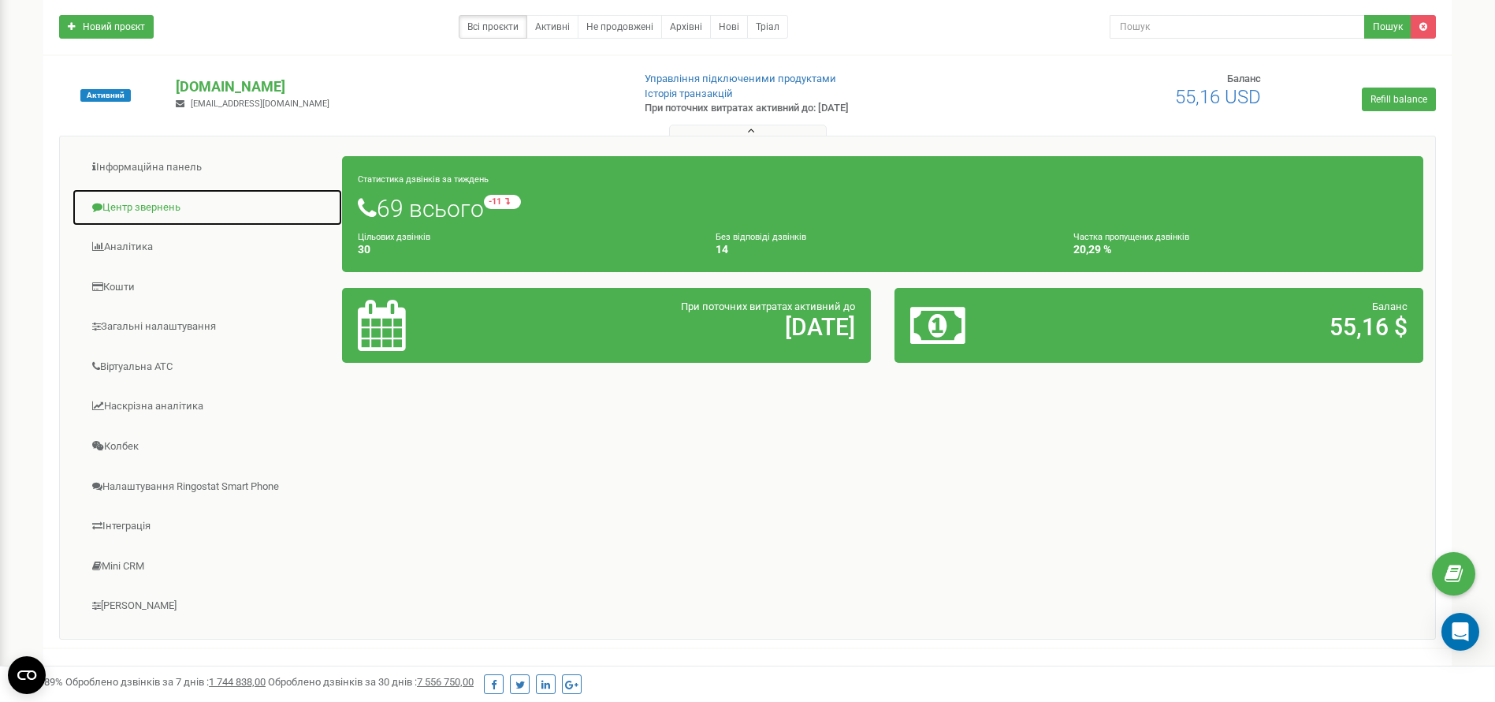
click at [166, 209] on link "Центр звернень" at bounding box center [207, 207] width 271 height 39
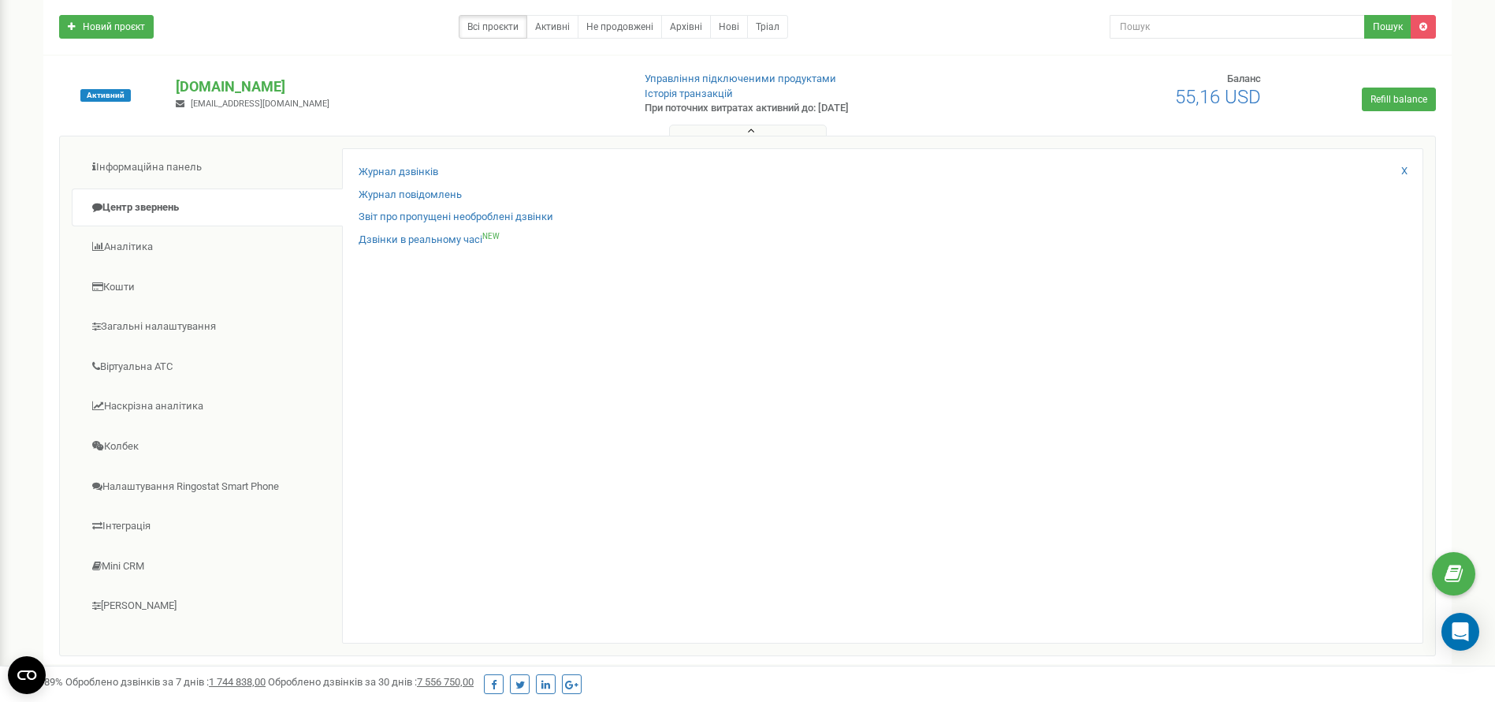
click at [761, 133] on button at bounding box center [748, 131] width 158 height 12
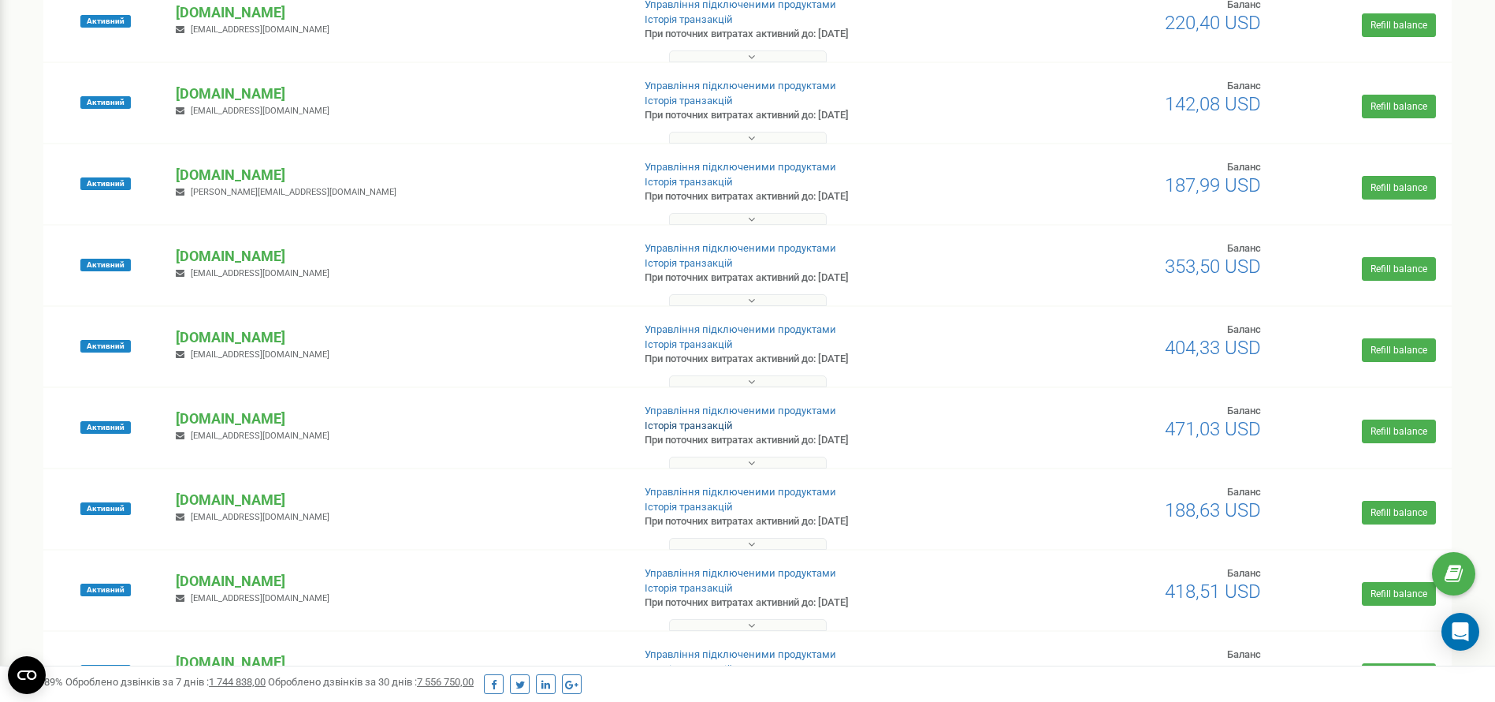
scroll to position [473, 0]
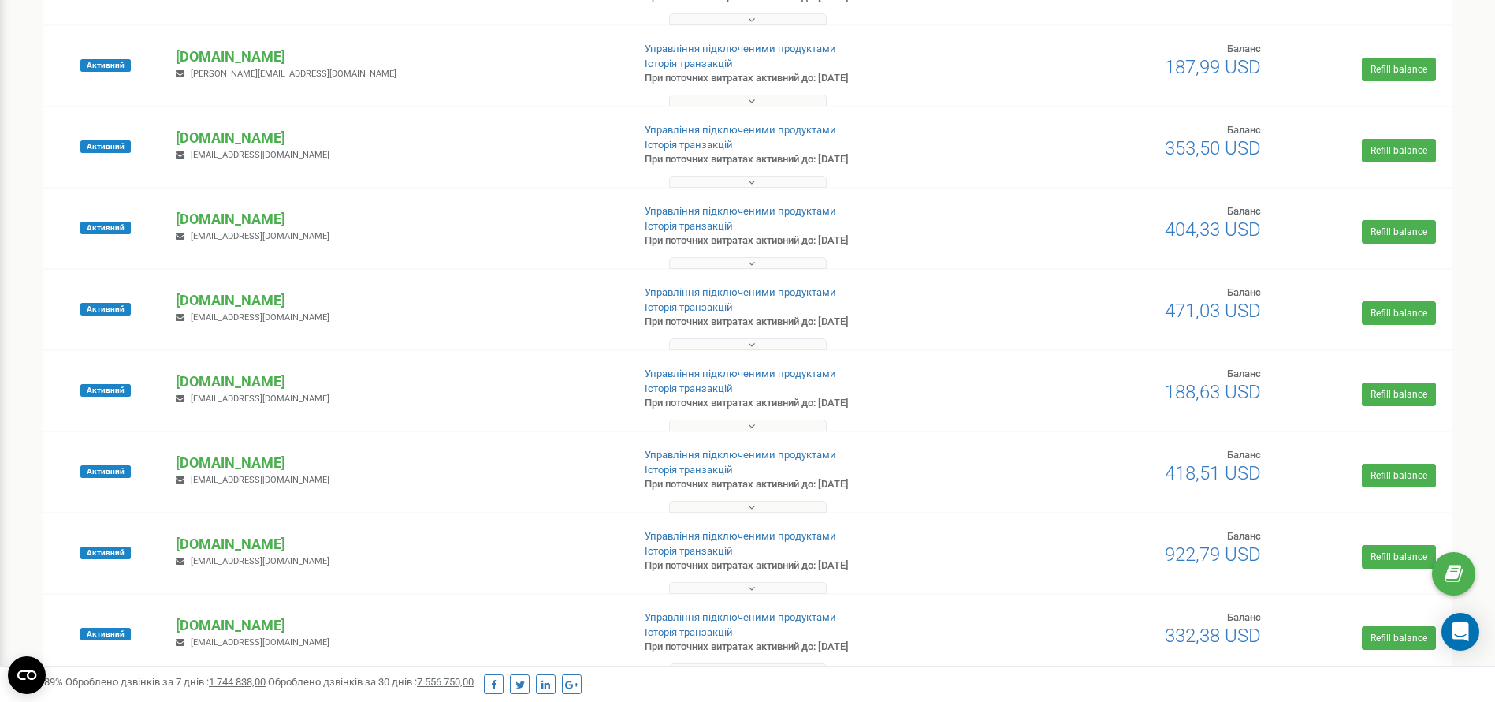
click at [715, 515] on div "Активний fomich.ua katasnky@gmail.com Управління підключеними продуктами Історі…" at bounding box center [747, 553] width 1409 height 80
click at [718, 513] on div "Активний fomich.ua katasnky@gmail.com Управління підключеними продуктами Історі…" at bounding box center [747, 553] width 1409 height 80
click at [729, 503] on button at bounding box center [748, 507] width 158 height 12
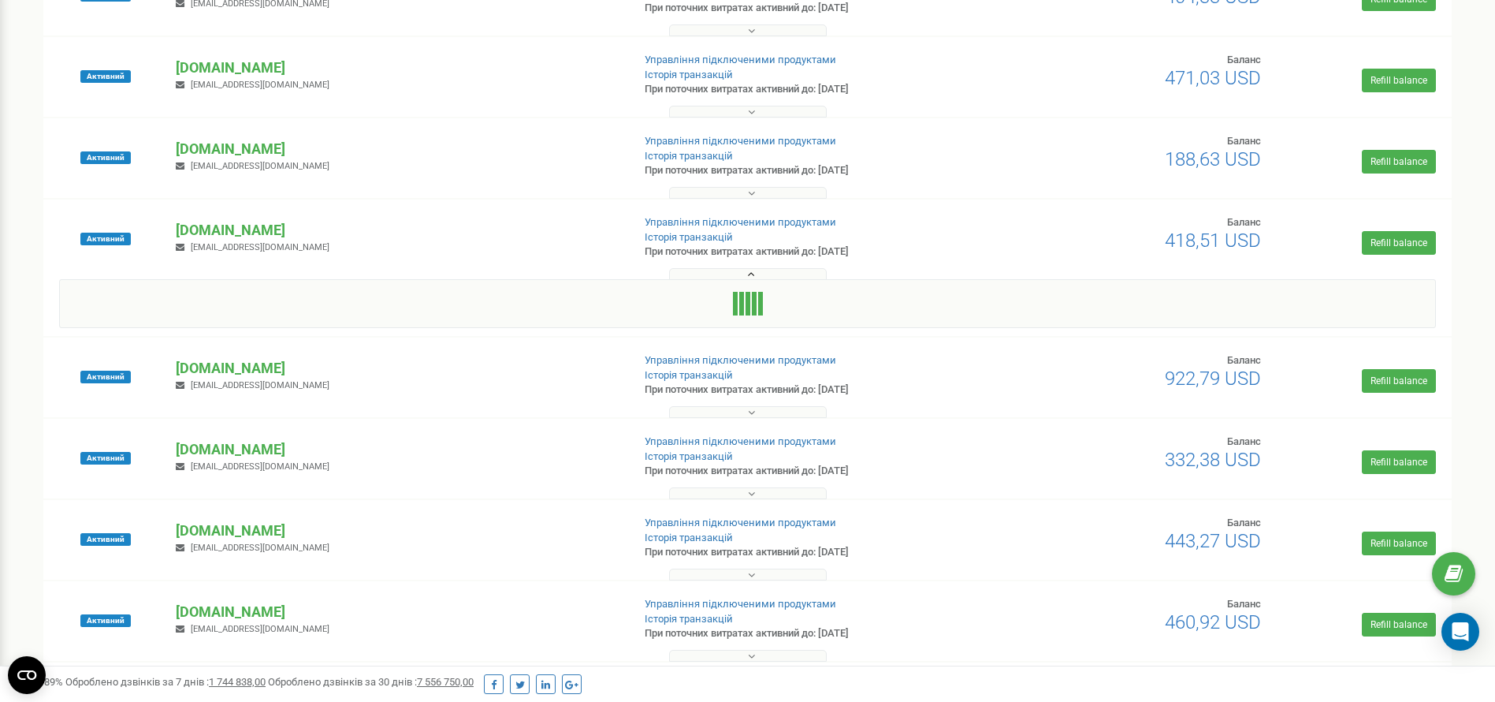
scroll to position [709, 0]
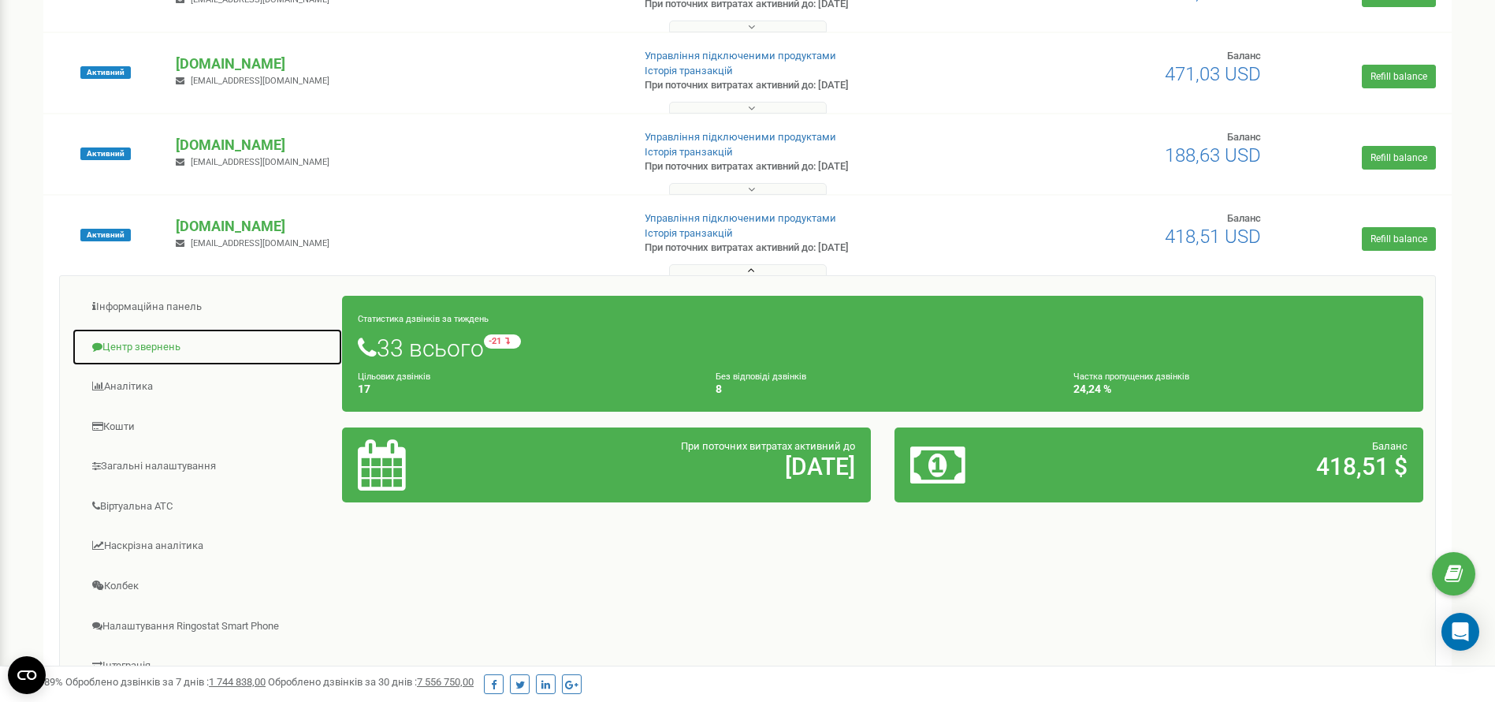
click at [173, 334] on link "Центр звернень" at bounding box center [207, 347] width 271 height 39
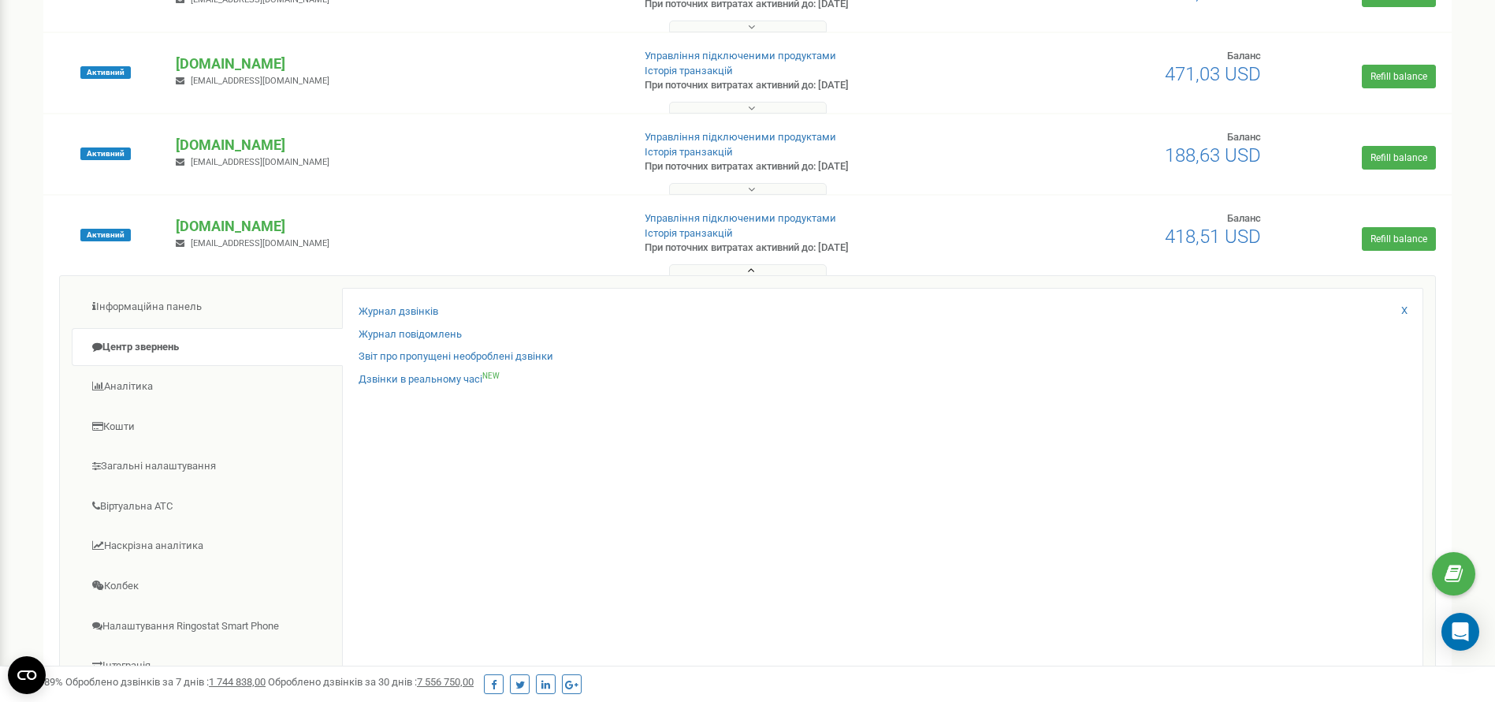
click at [0, 263] on div "Клієнти Кабінет Налаштування профілю Вихід Проєкти Новий проєкт Всі проєкти Акт…" at bounding box center [747, 497] width 1495 height 2413
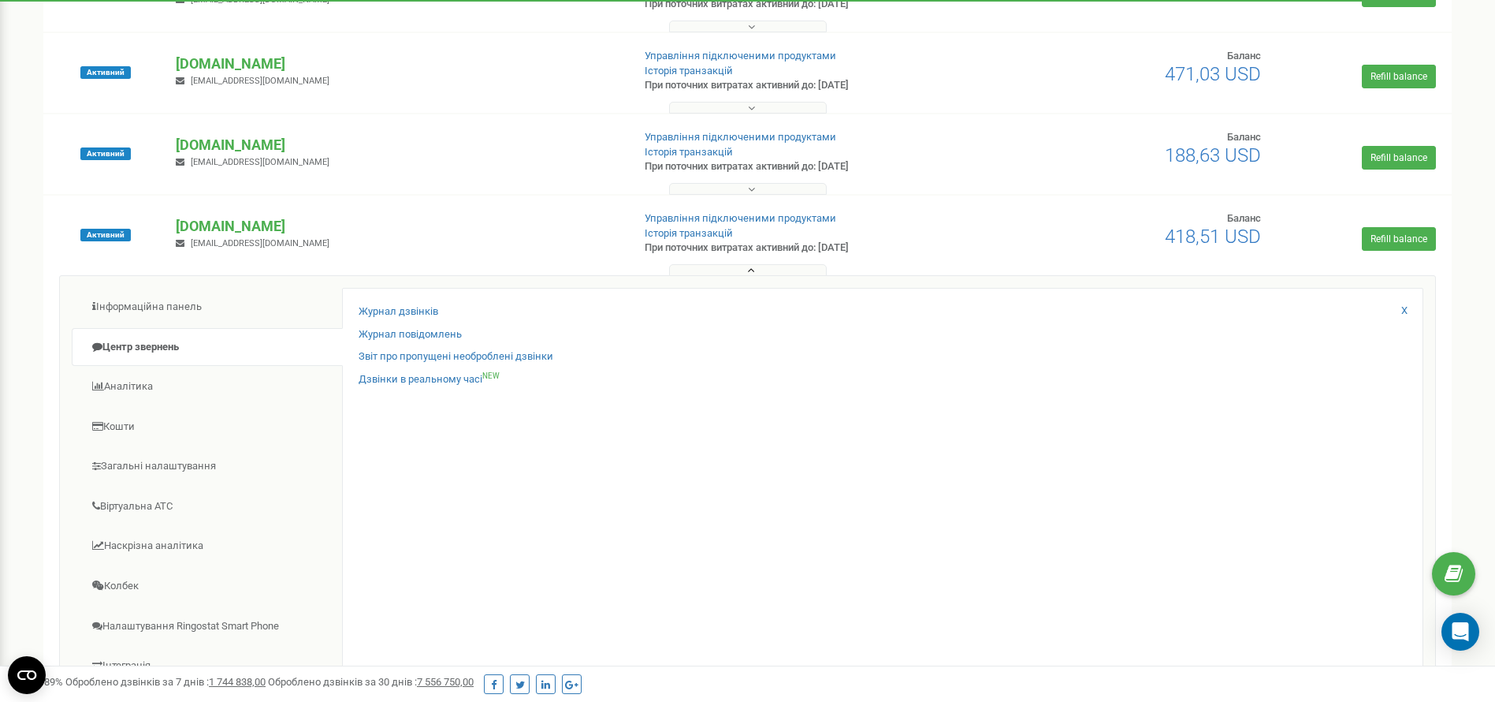
click at [753, 266] on icon at bounding box center [751, 270] width 7 height 11
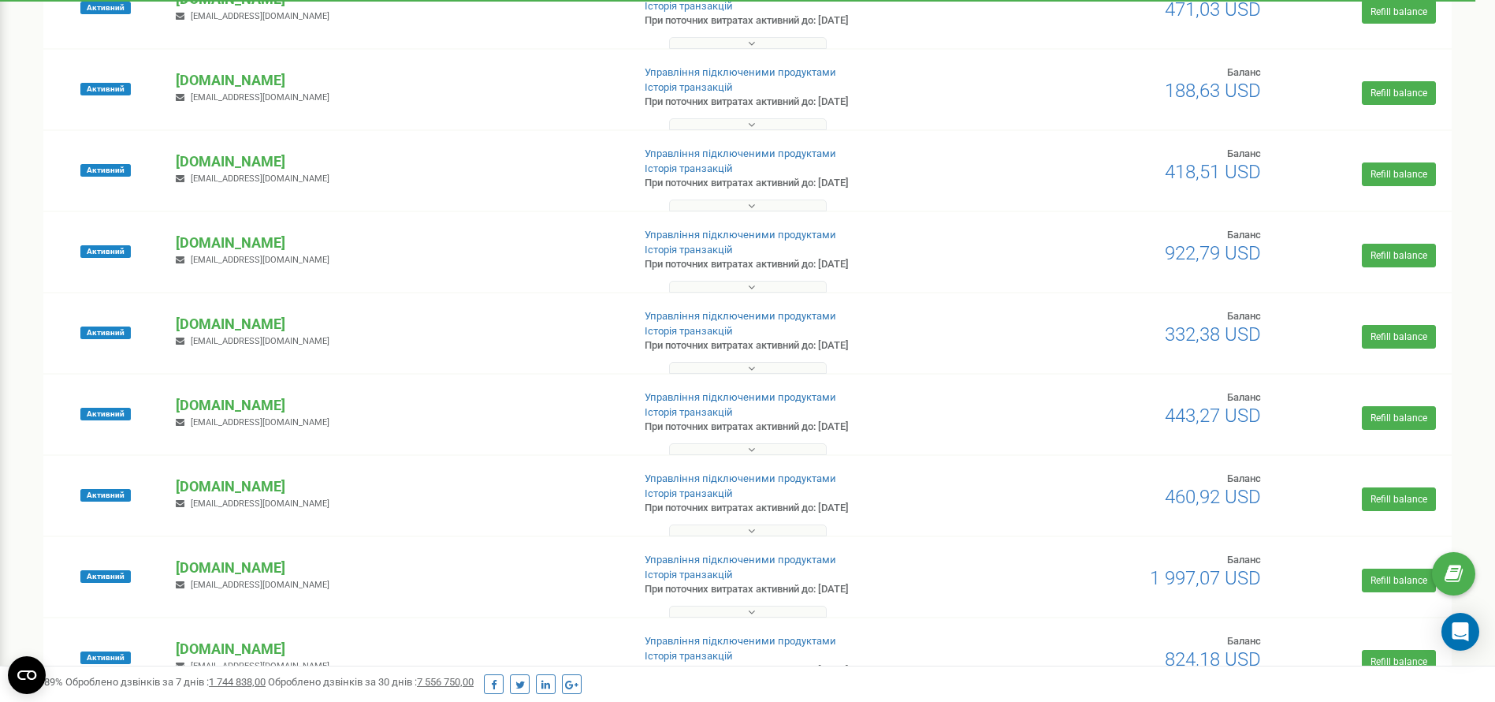
scroll to position [828, 0]
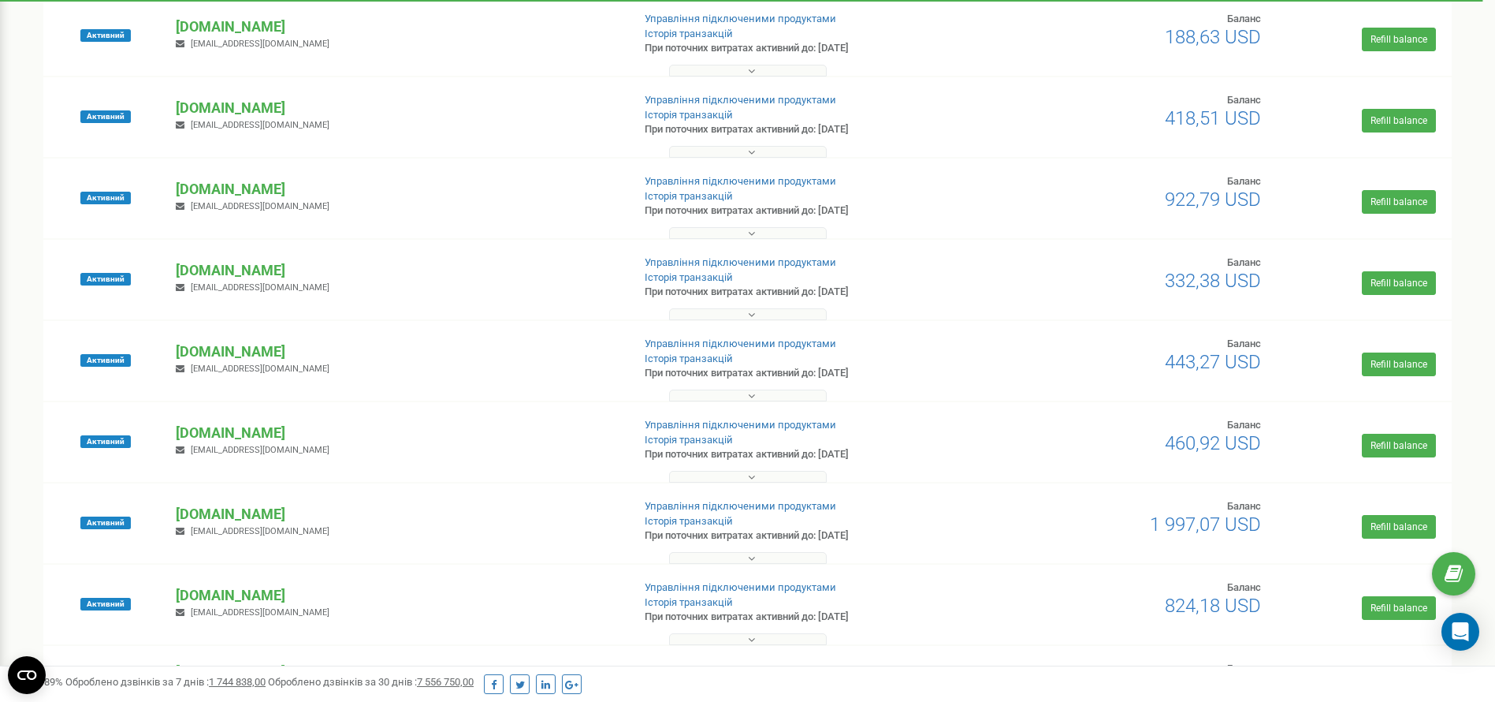
click at [728, 311] on button at bounding box center [748, 314] width 158 height 12
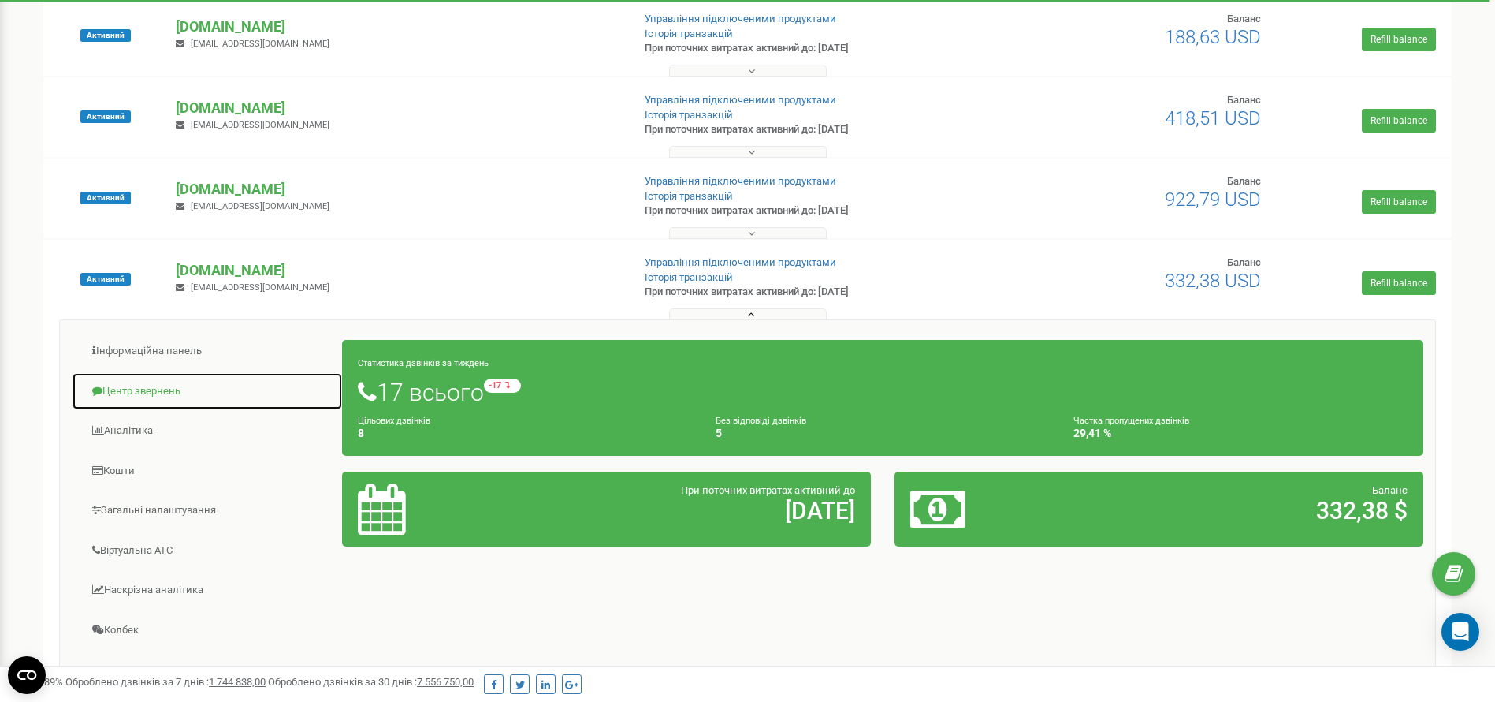
click at [174, 389] on link "Центр звернень" at bounding box center [207, 391] width 271 height 39
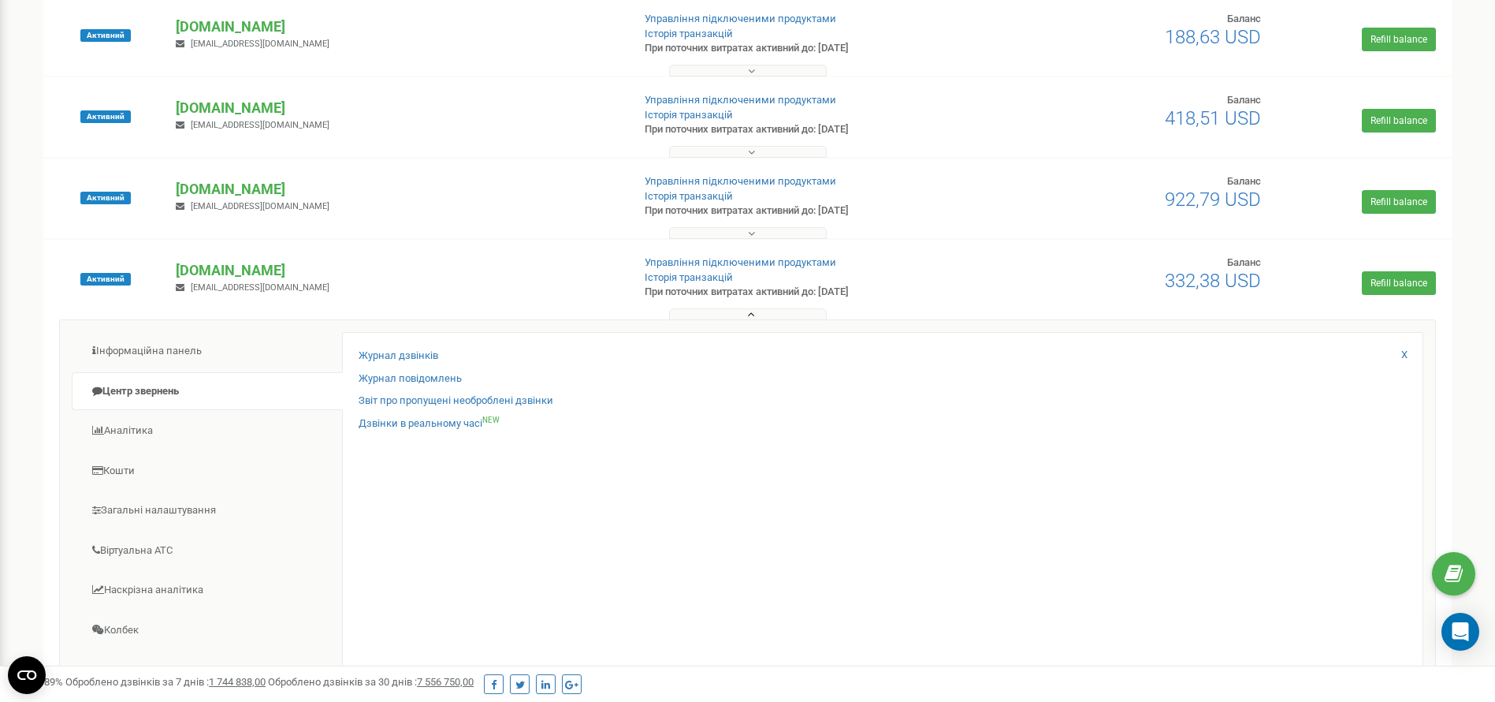
click at [751, 307] on div at bounding box center [747, 311] width 1401 height 16
click at [749, 309] on icon at bounding box center [751, 314] width 7 height 11
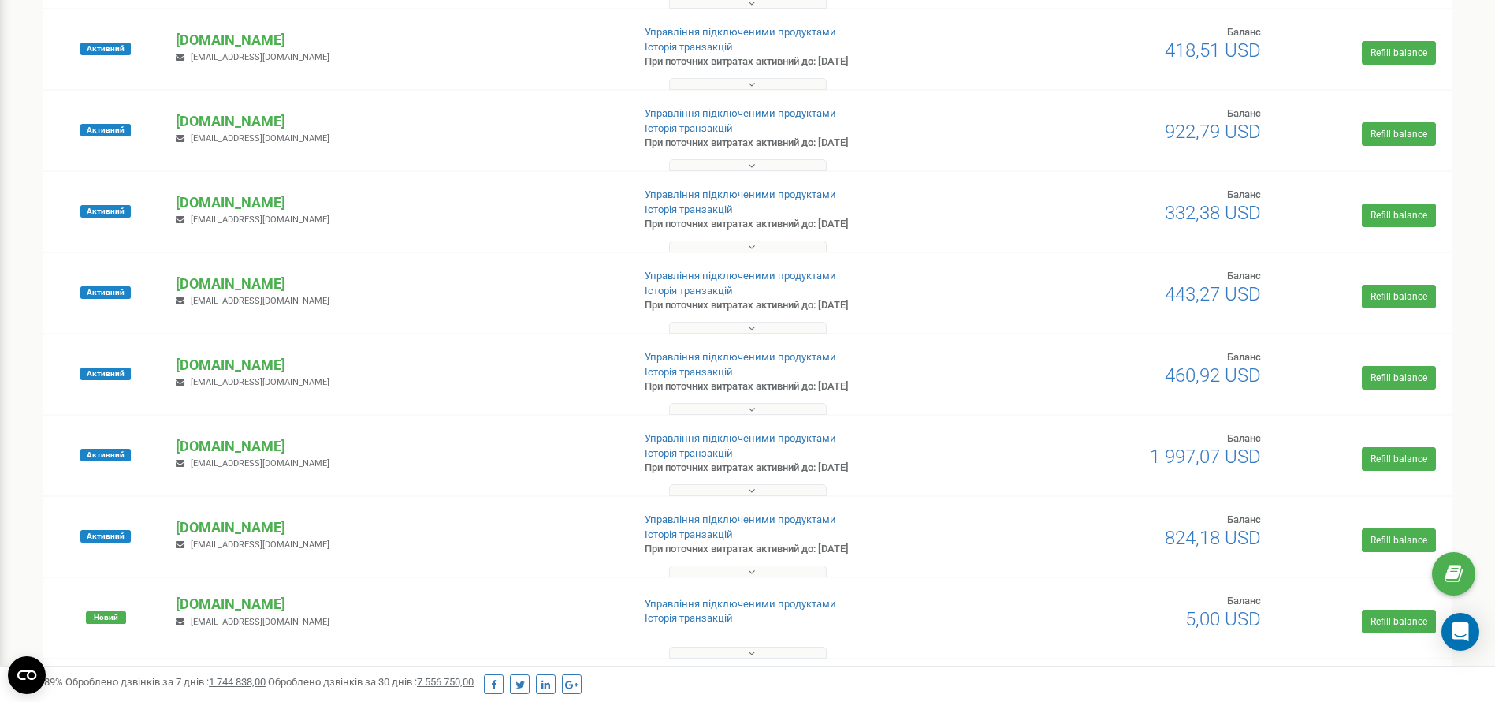
scroll to position [946, 0]
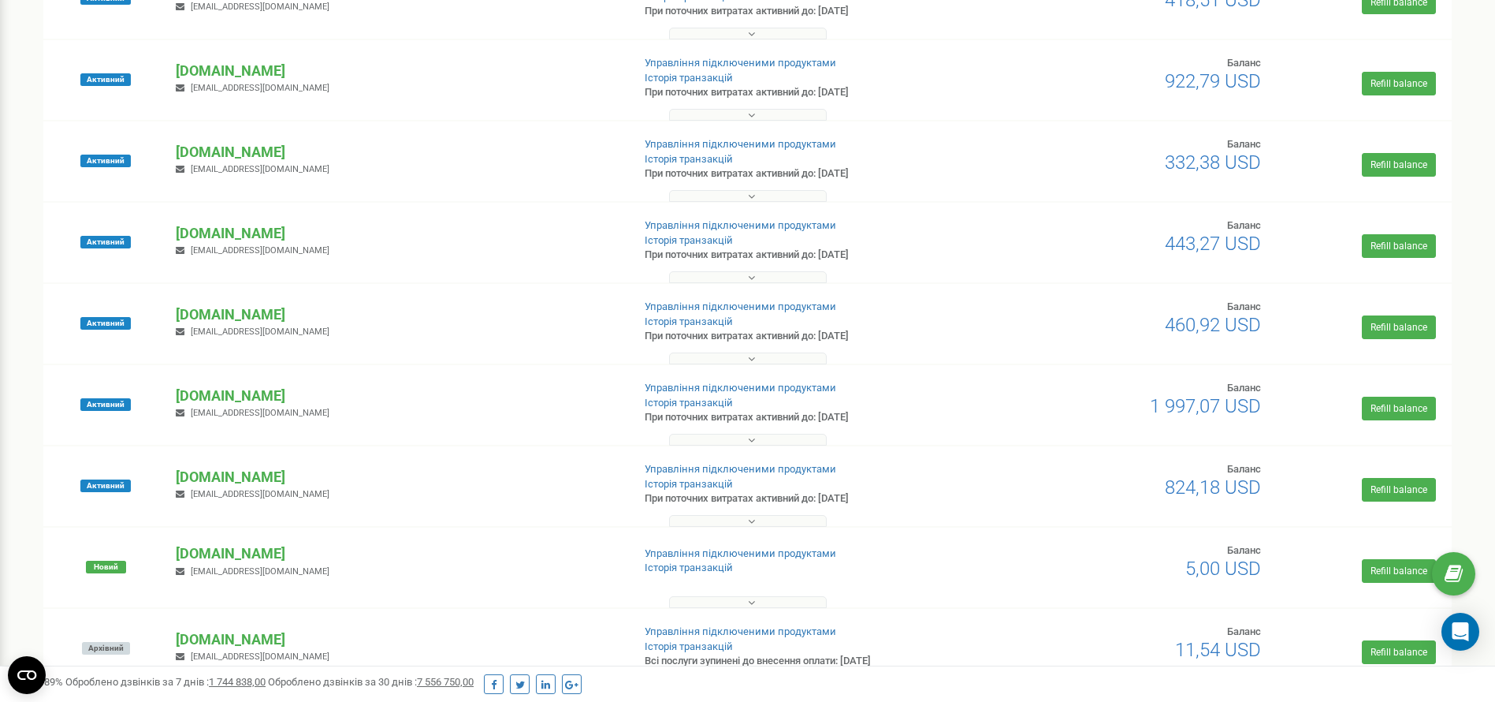
click at [783, 523] on button at bounding box center [748, 521] width 158 height 12
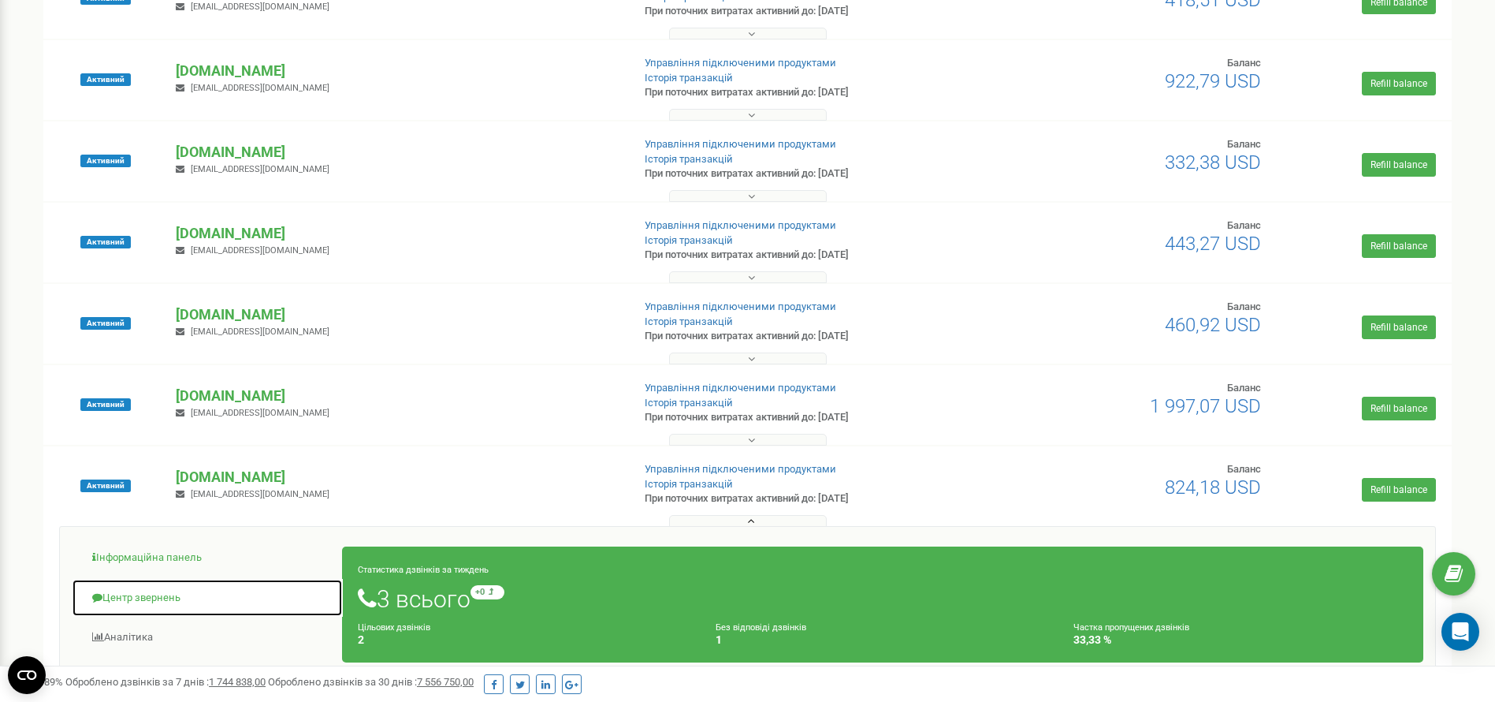
drag, startPoint x: 166, startPoint y: 593, endPoint x: 216, endPoint y: 561, distance: 58.8
click at [166, 590] on link "Центр звернень" at bounding box center [207, 598] width 271 height 39
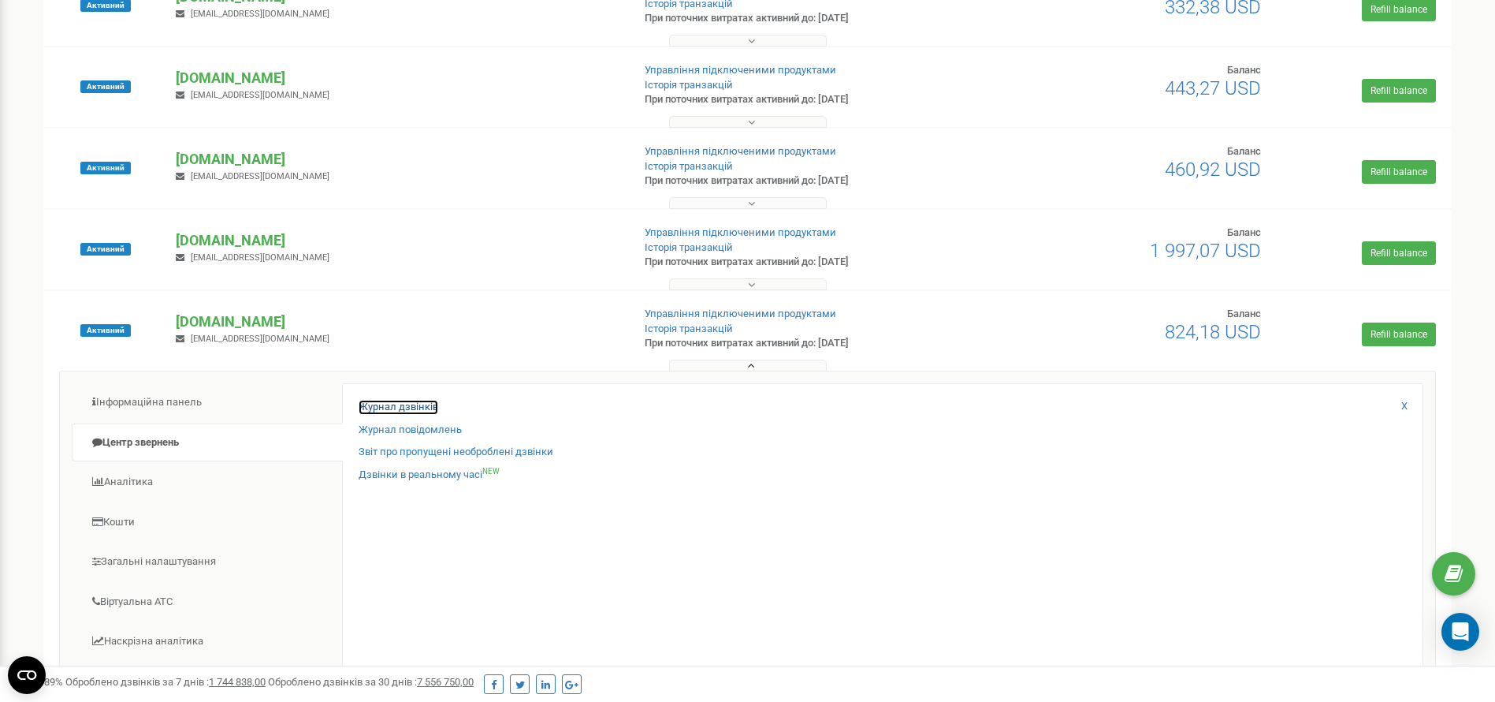
scroll to position [1064, 0]
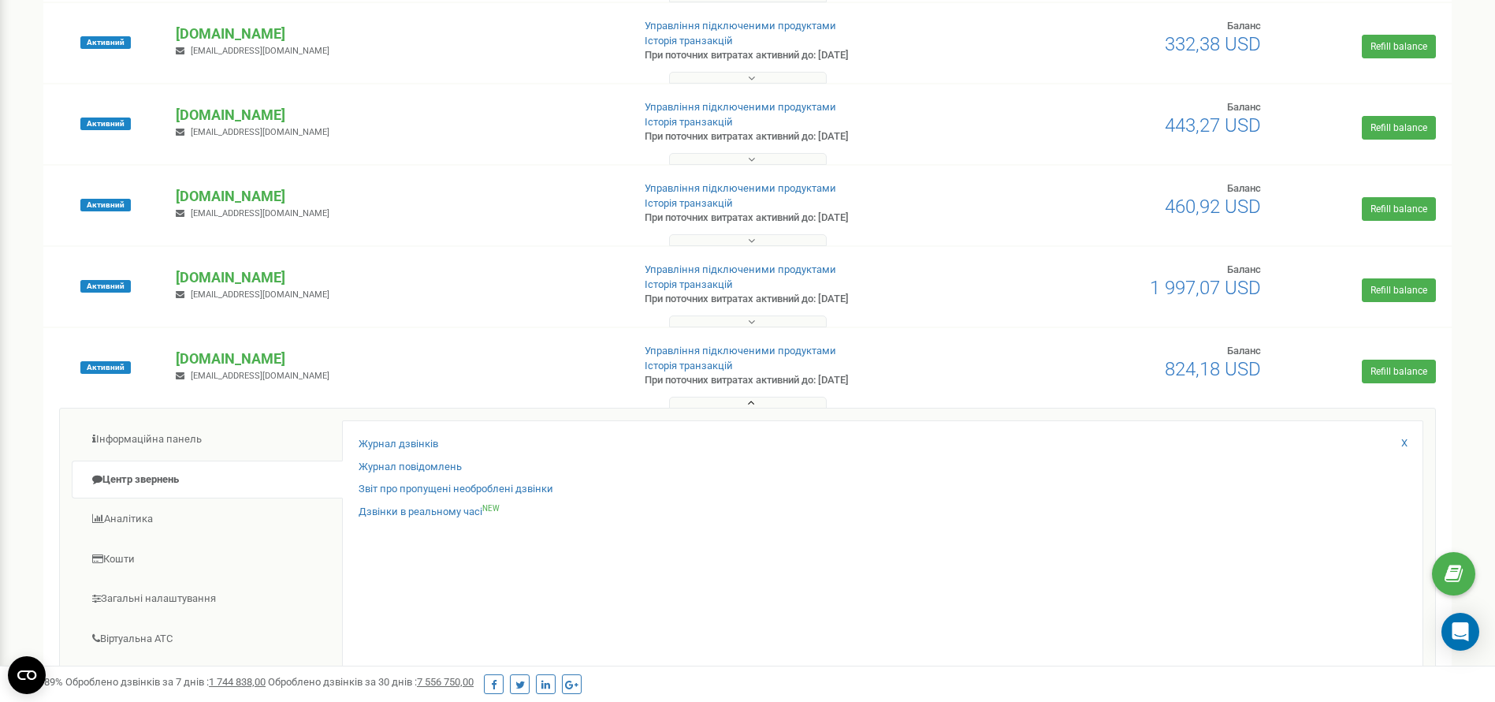
click at [741, 396] on button at bounding box center [748, 402] width 158 height 12
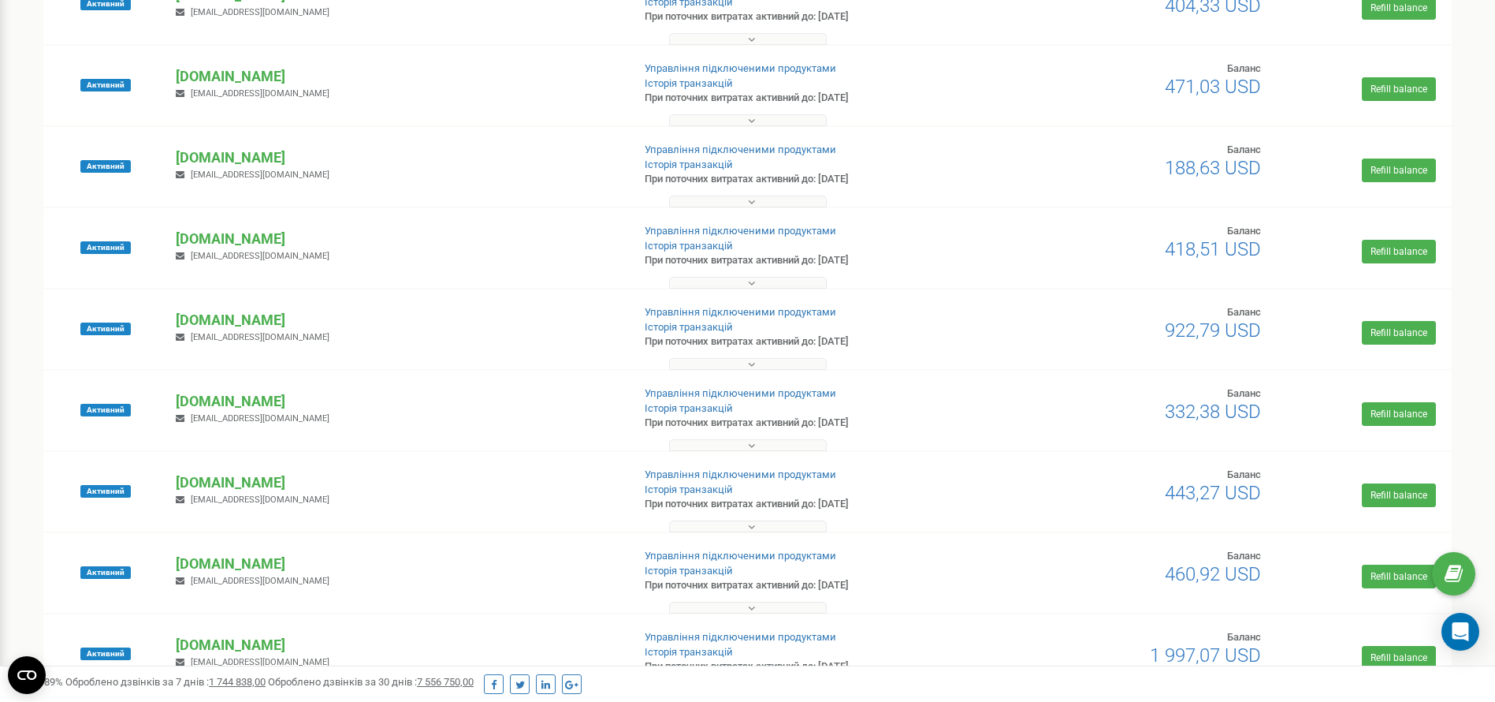
scroll to position [591, 0]
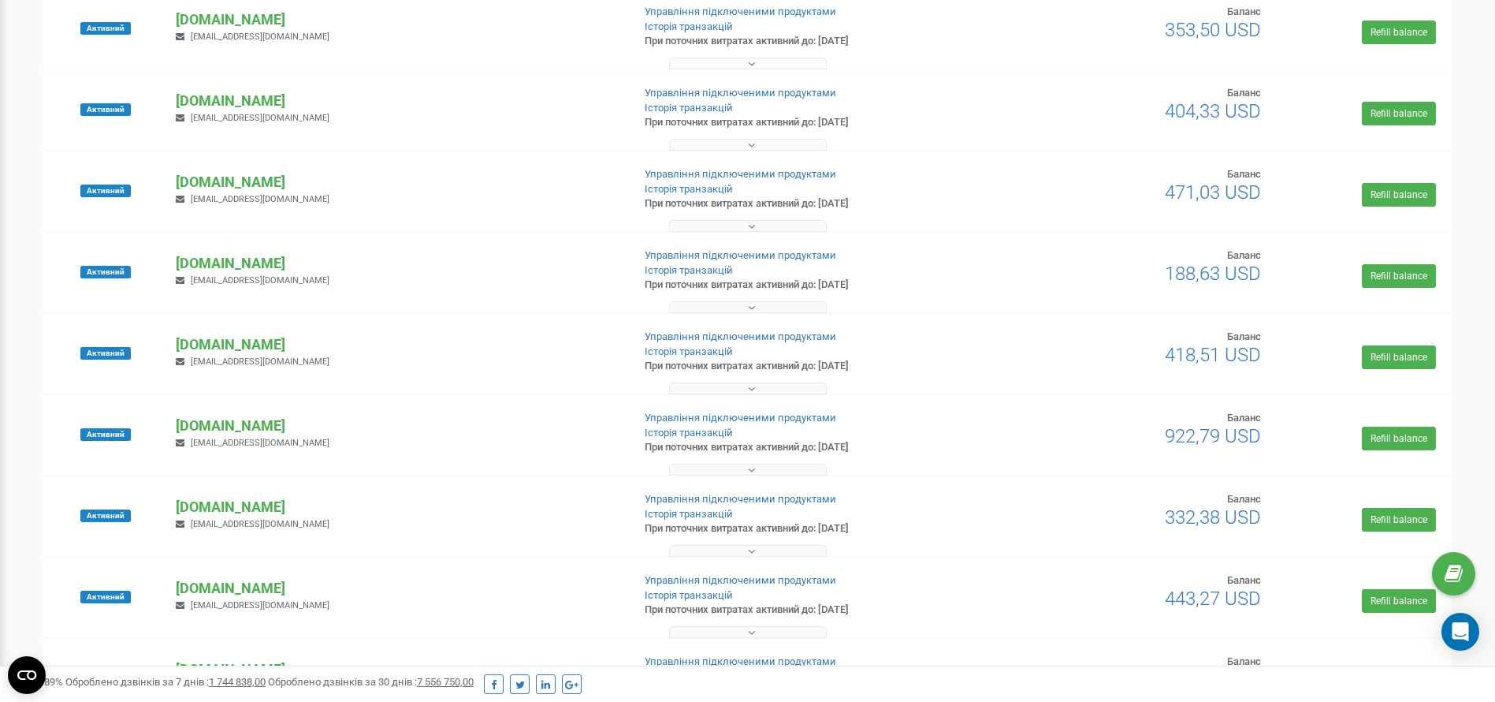
click at [735, 323] on div "Активний villas-fomich.com katasnky@gmail.com Управління підключеними продуктам…" at bounding box center [747, 354] width 1409 height 80
click at [749, 309] on icon at bounding box center [751, 307] width 7 height 11
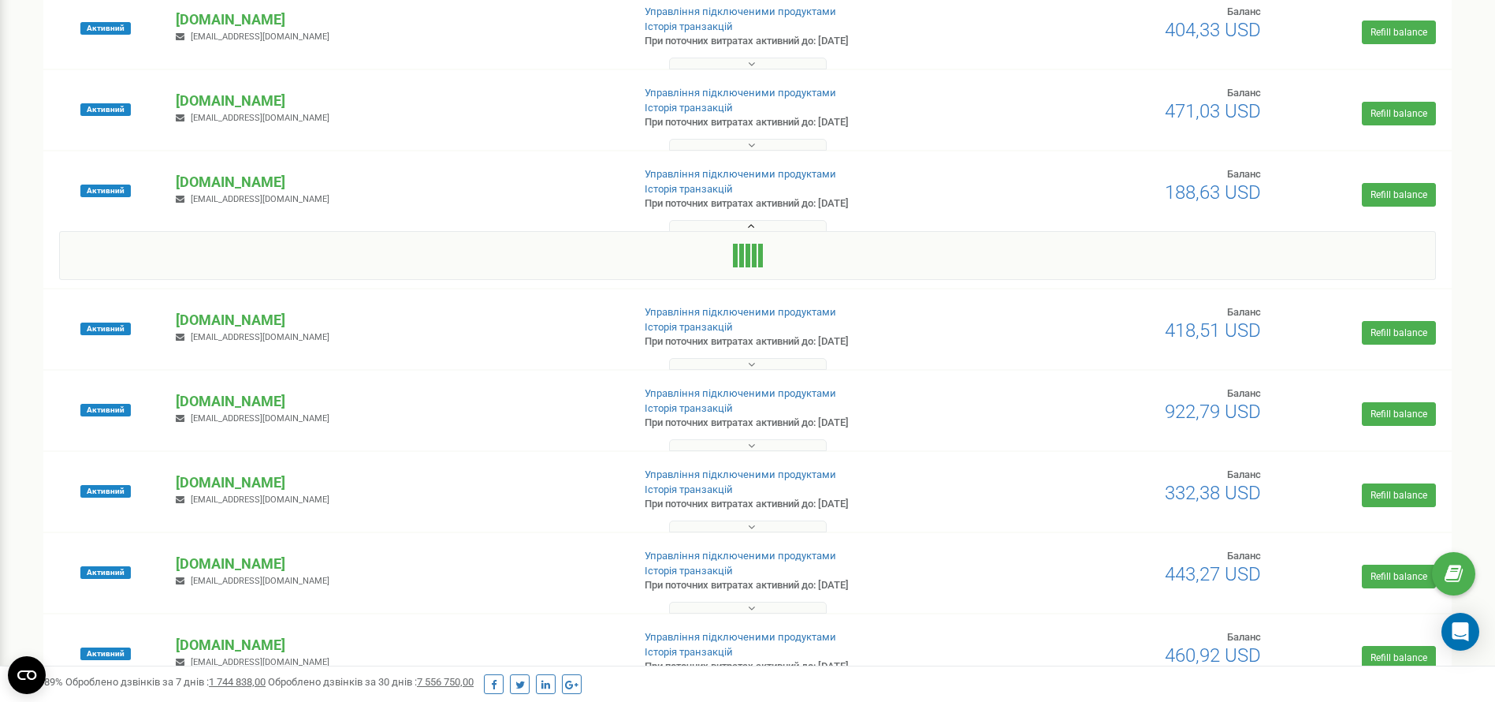
scroll to position [709, 0]
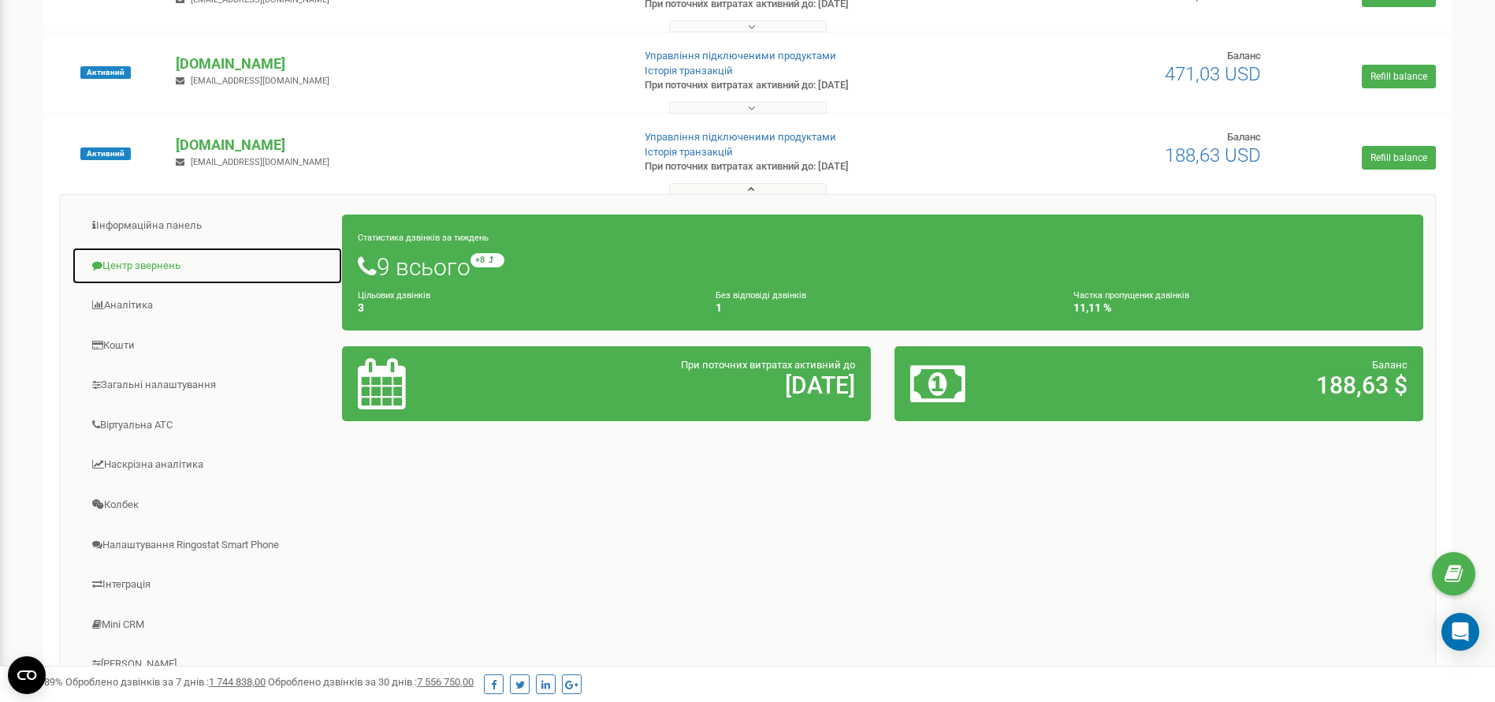
click at [142, 270] on link "Центр звернень" at bounding box center [207, 266] width 271 height 39
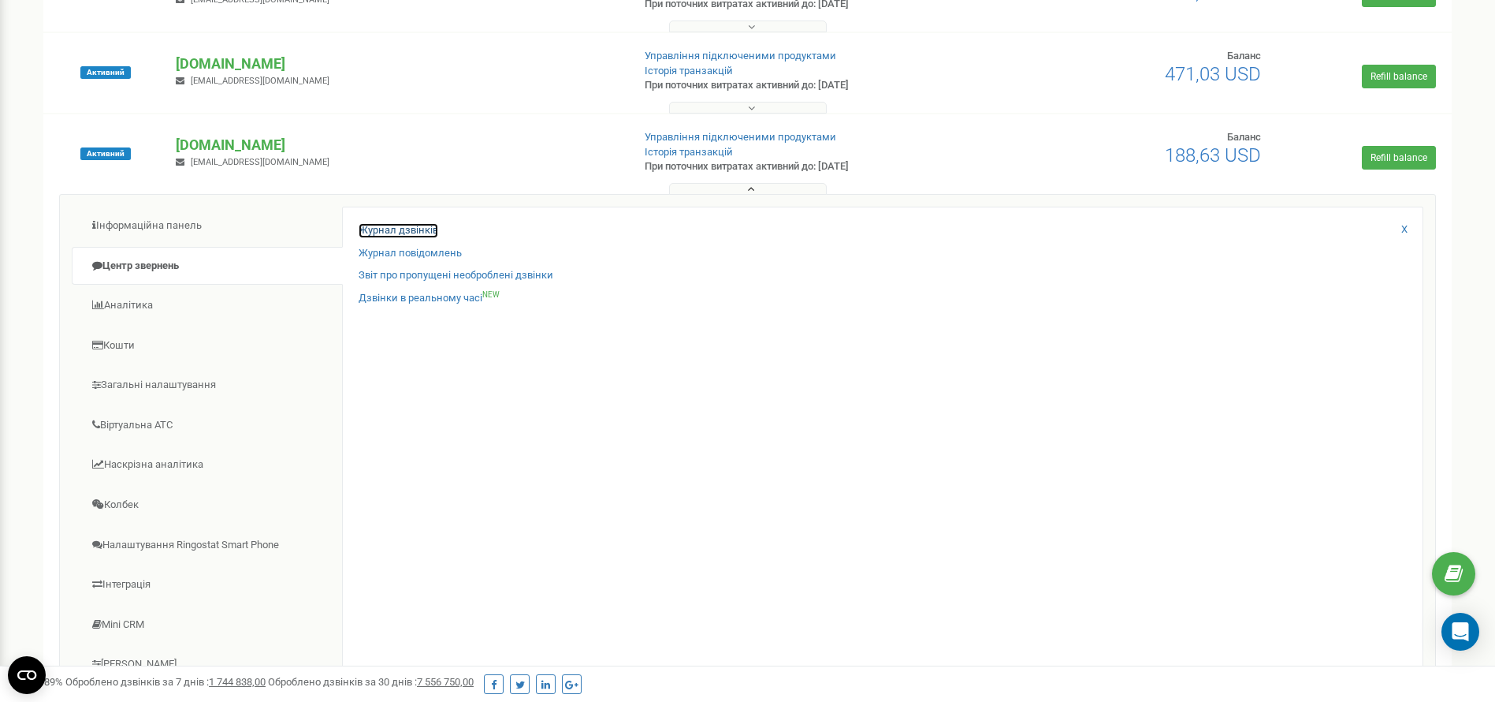
drag, startPoint x: 424, startPoint y: 219, endPoint x: 388, endPoint y: 231, distance: 38.1
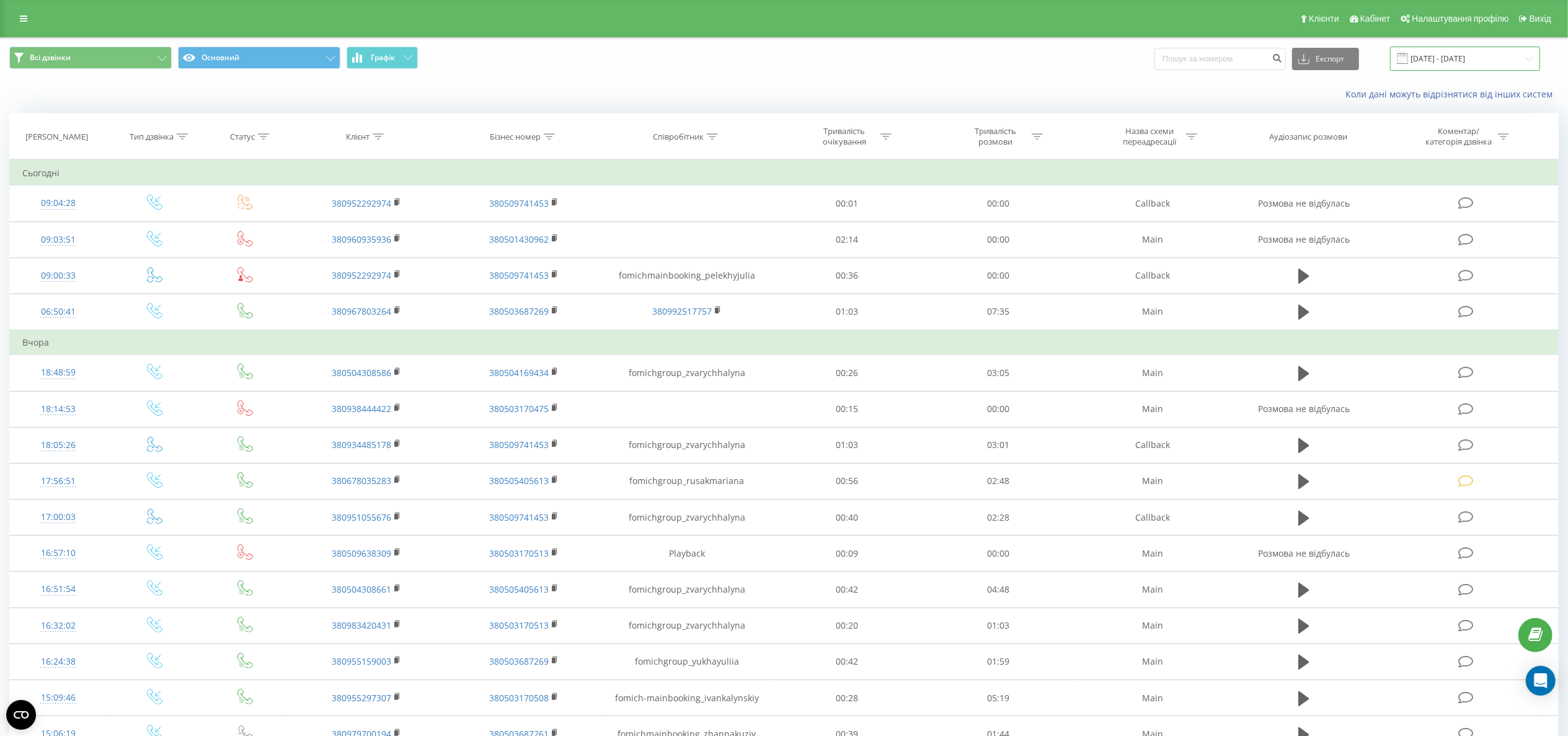
click at [1175, 48] on input "[DATE] - [DATE]" at bounding box center [1465, 58] width 150 height 24
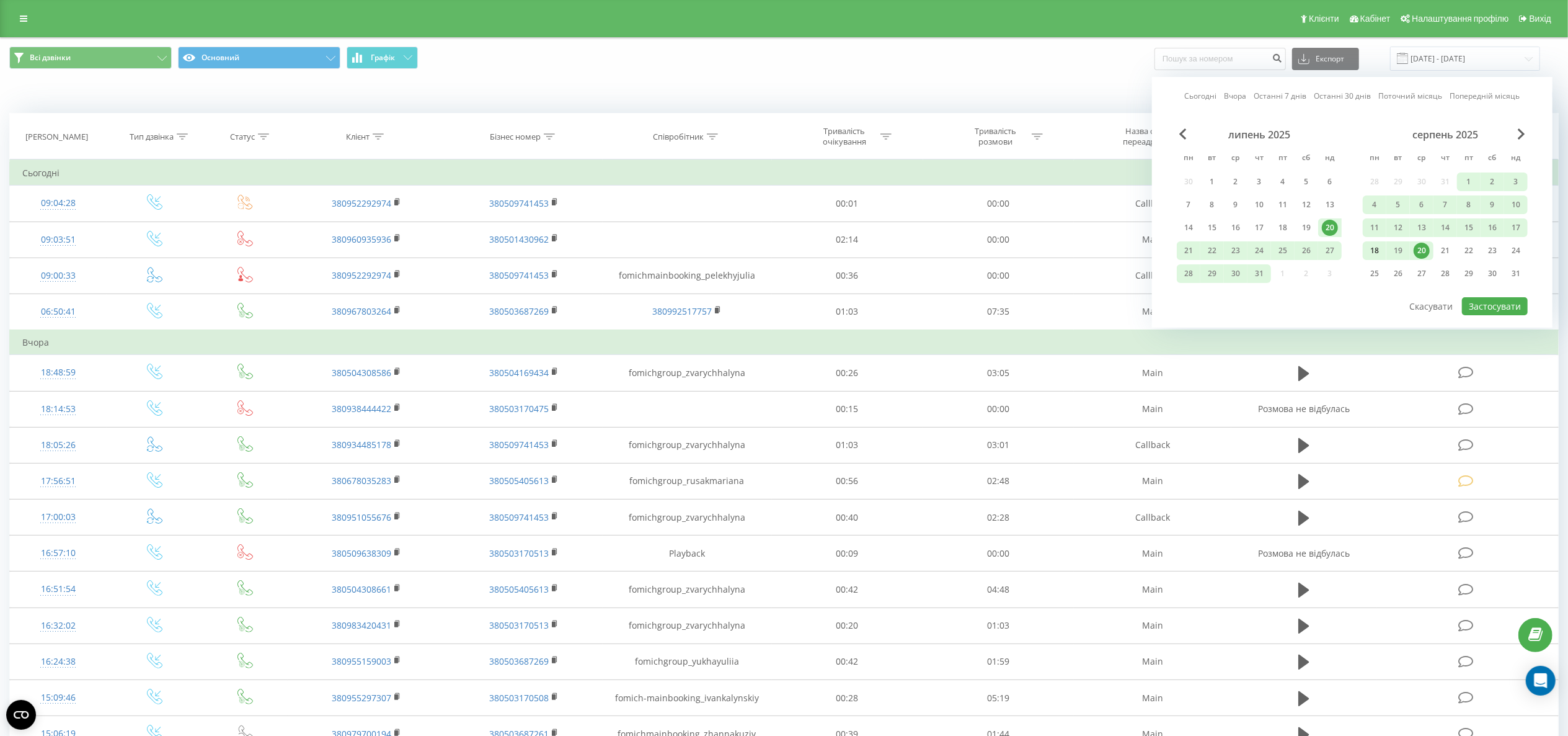
click at [1175, 248] on div "18" at bounding box center [1374, 250] width 16 height 16
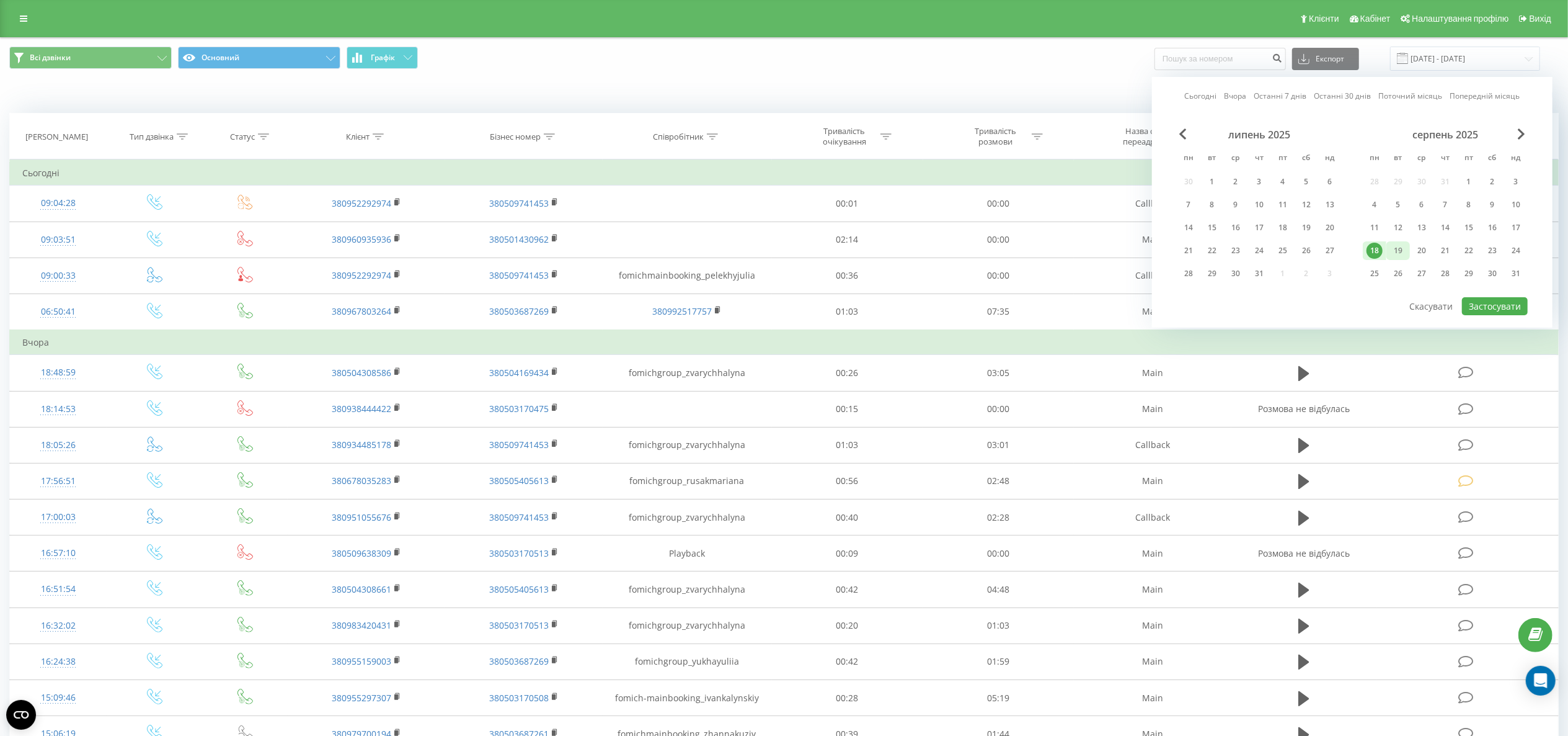
click at [1175, 250] on div "19" at bounding box center [1398, 250] width 16 height 16
click at [1175, 298] on button "Застосувати" at bounding box center [1496, 306] width 66 height 18
type input "[DATE] - [DATE]"
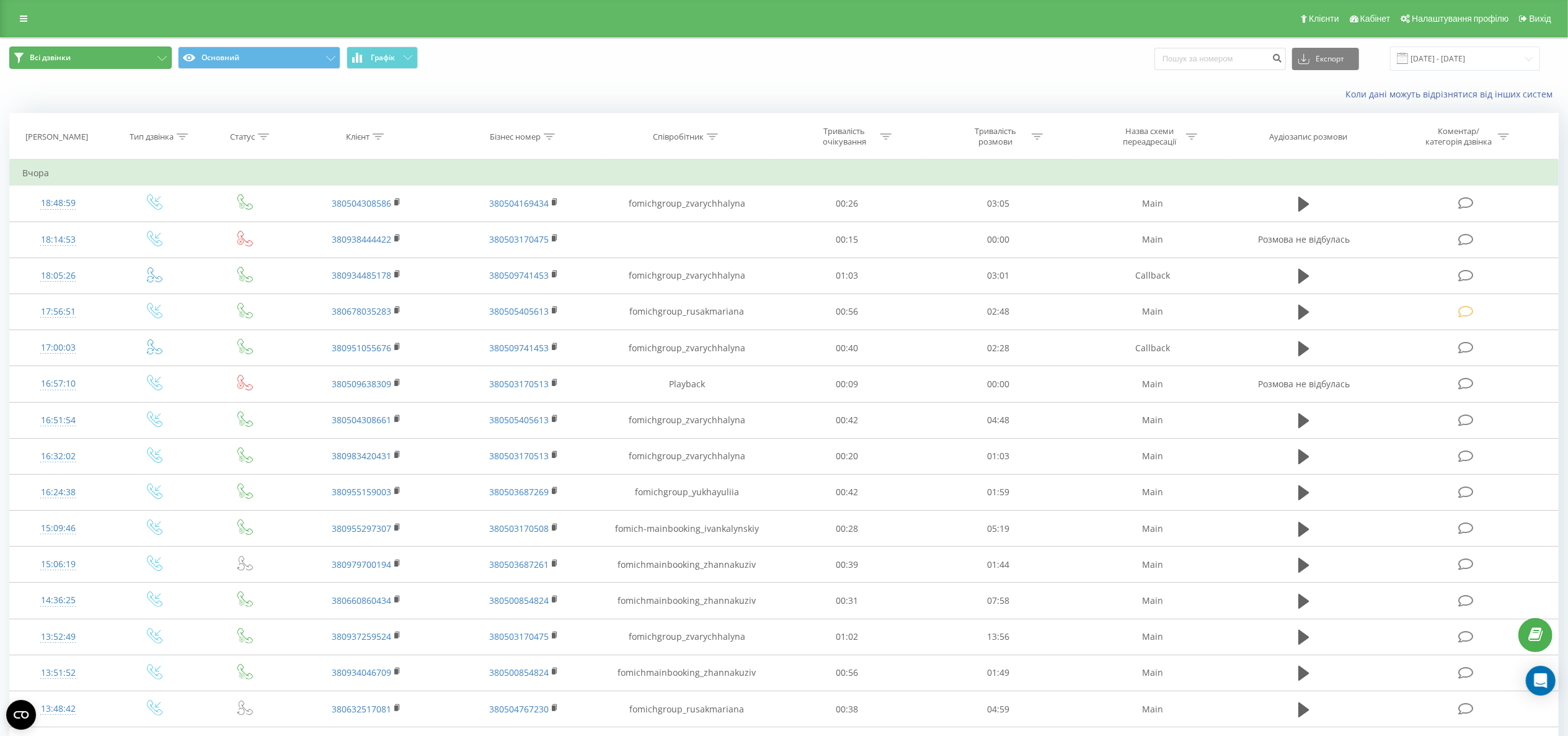
click at [114, 57] on button "Всі дзвінки" at bounding box center [90, 57] width 163 height 22
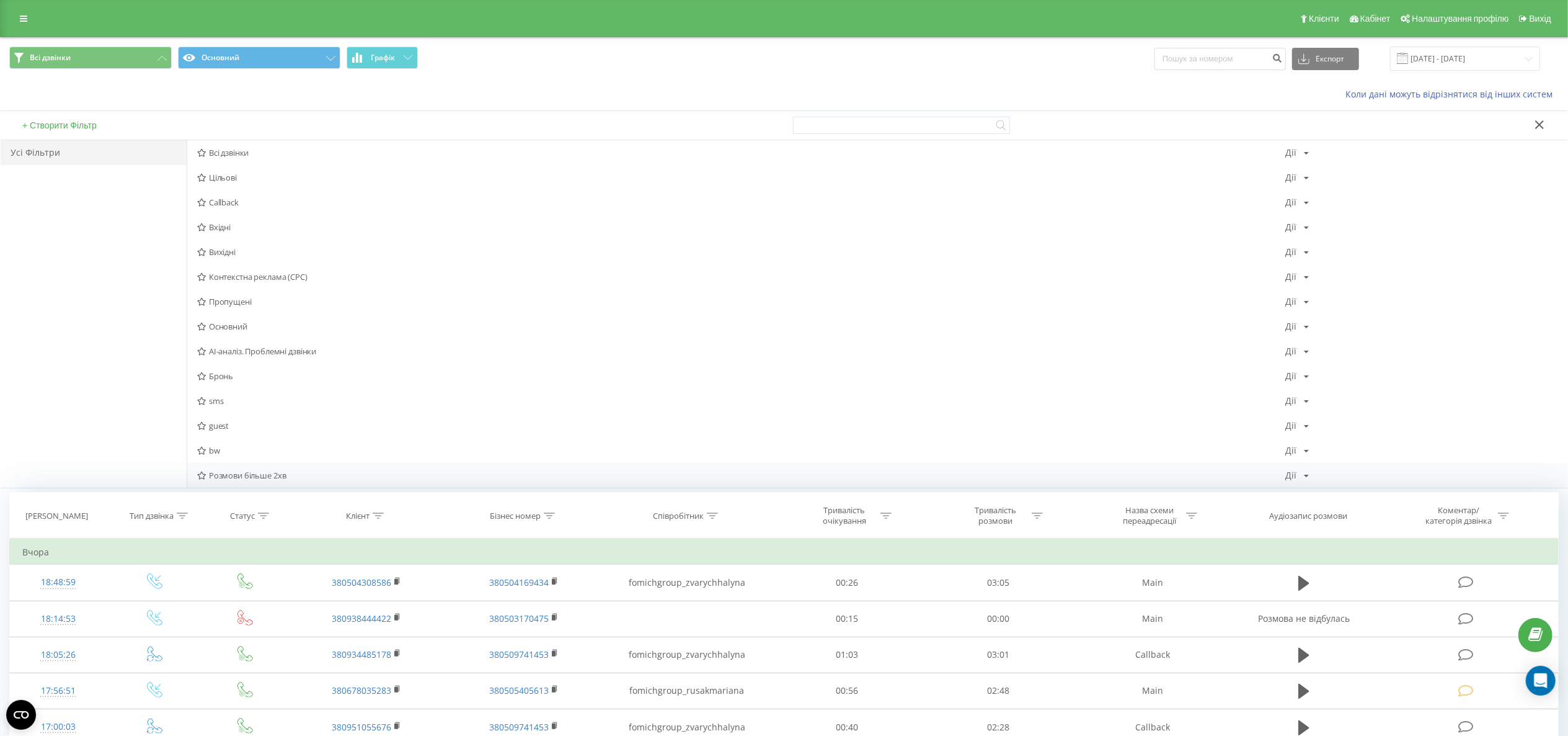
click at [241, 473] on span "Розмови більше 2хв" at bounding box center [741, 475] width 1088 height 9
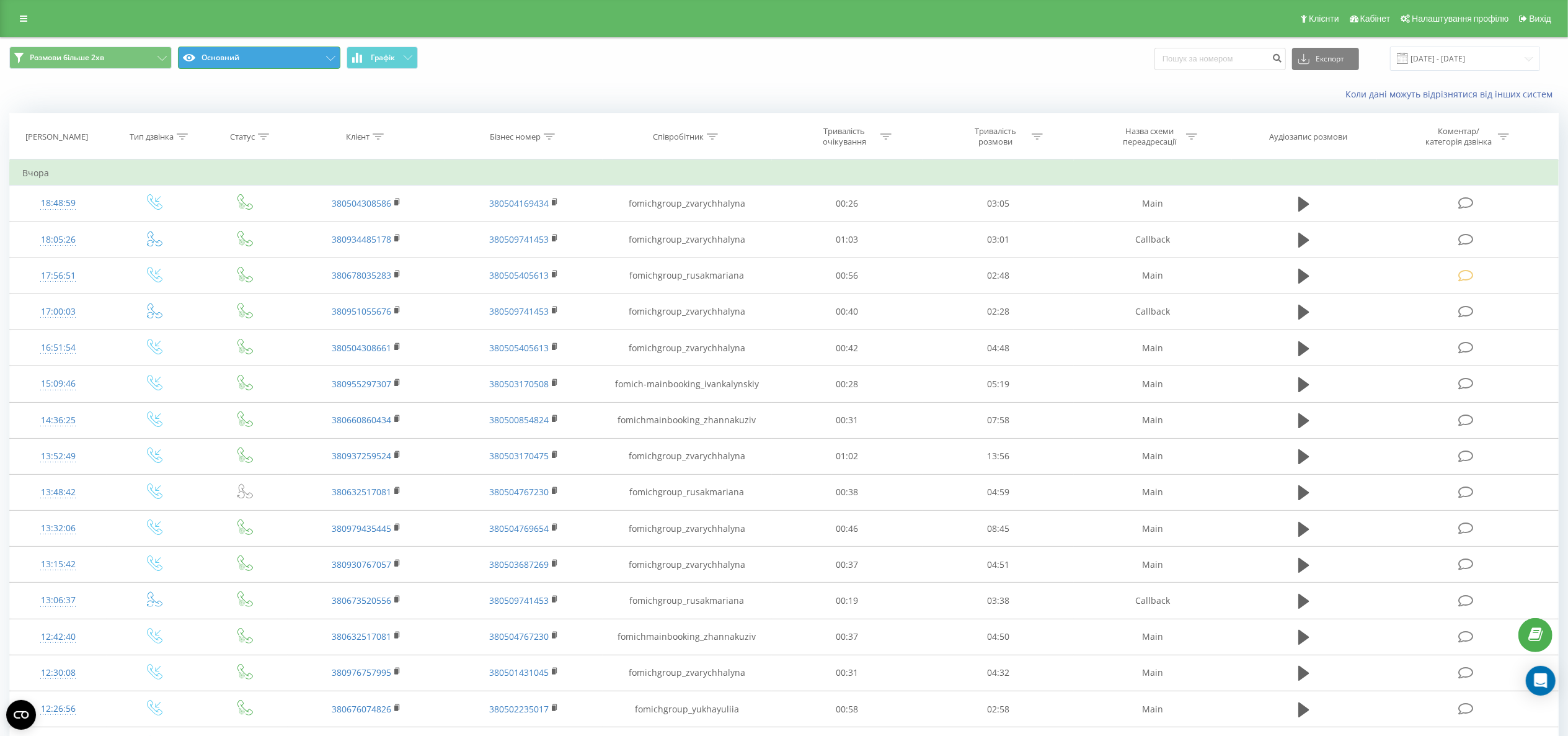
click at [238, 60] on button "Основний" at bounding box center [259, 57] width 163 height 22
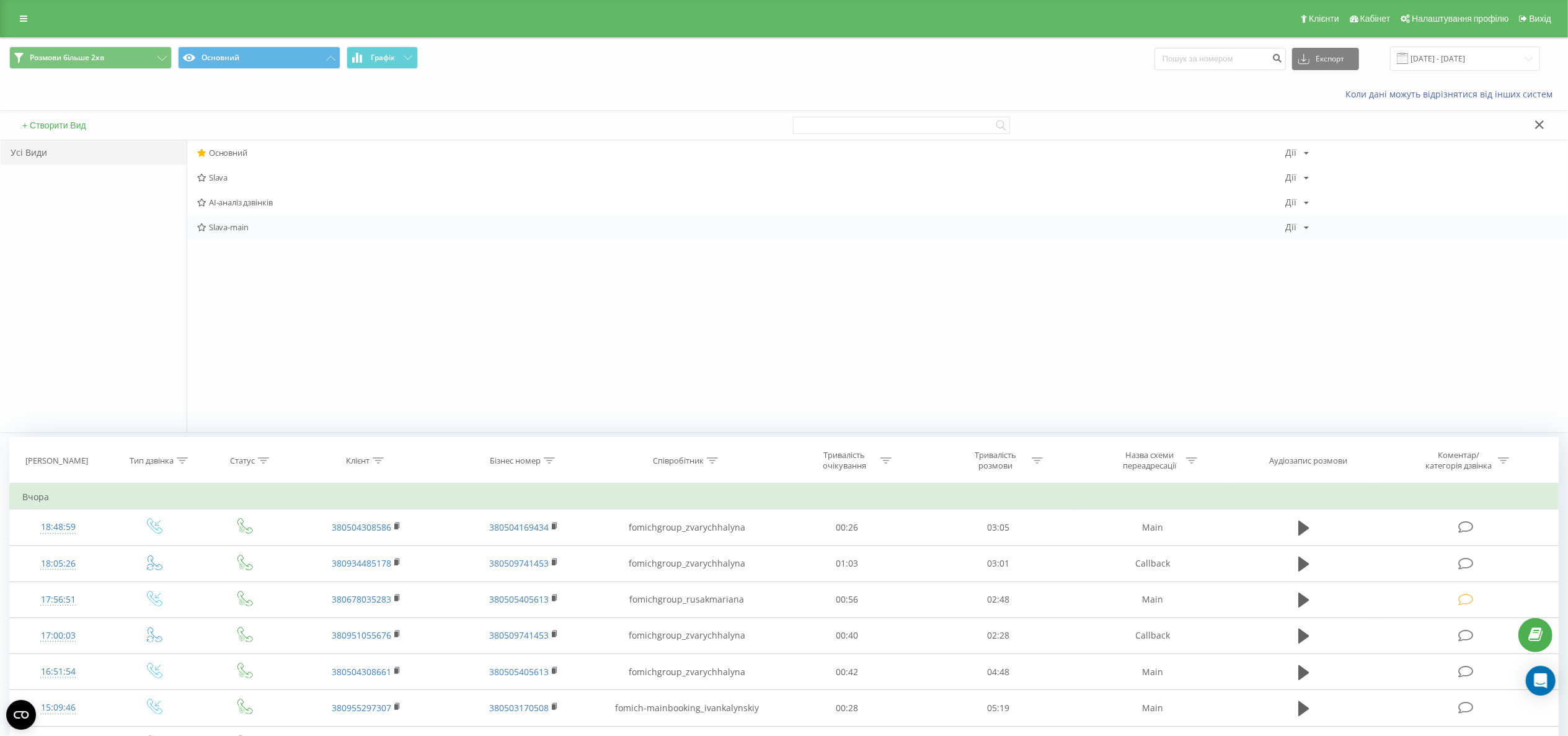
click at [264, 237] on div "Slava-main Дії Редагувати Копіювати Видалити За замовчуванням Поділитися" at bounding box center [877, 227] width 1381 height 25
click at [276, 226] on span "Slava-main" at bounding box center [741, 227] width 1088 height 9
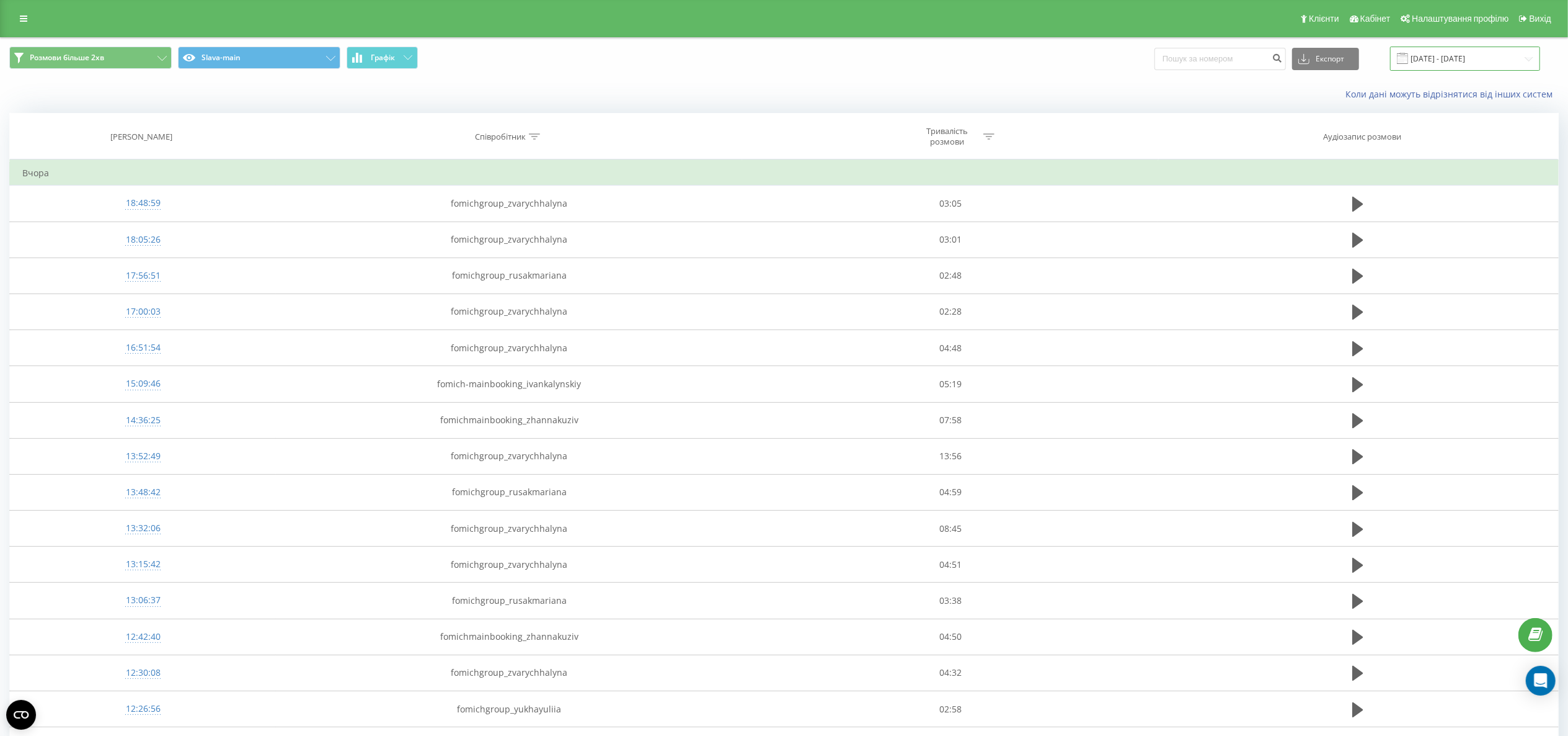
click at [1175, 56] on input "[DATE] - [DATE]" at bounding box center [1465, 58] width 150 height 24
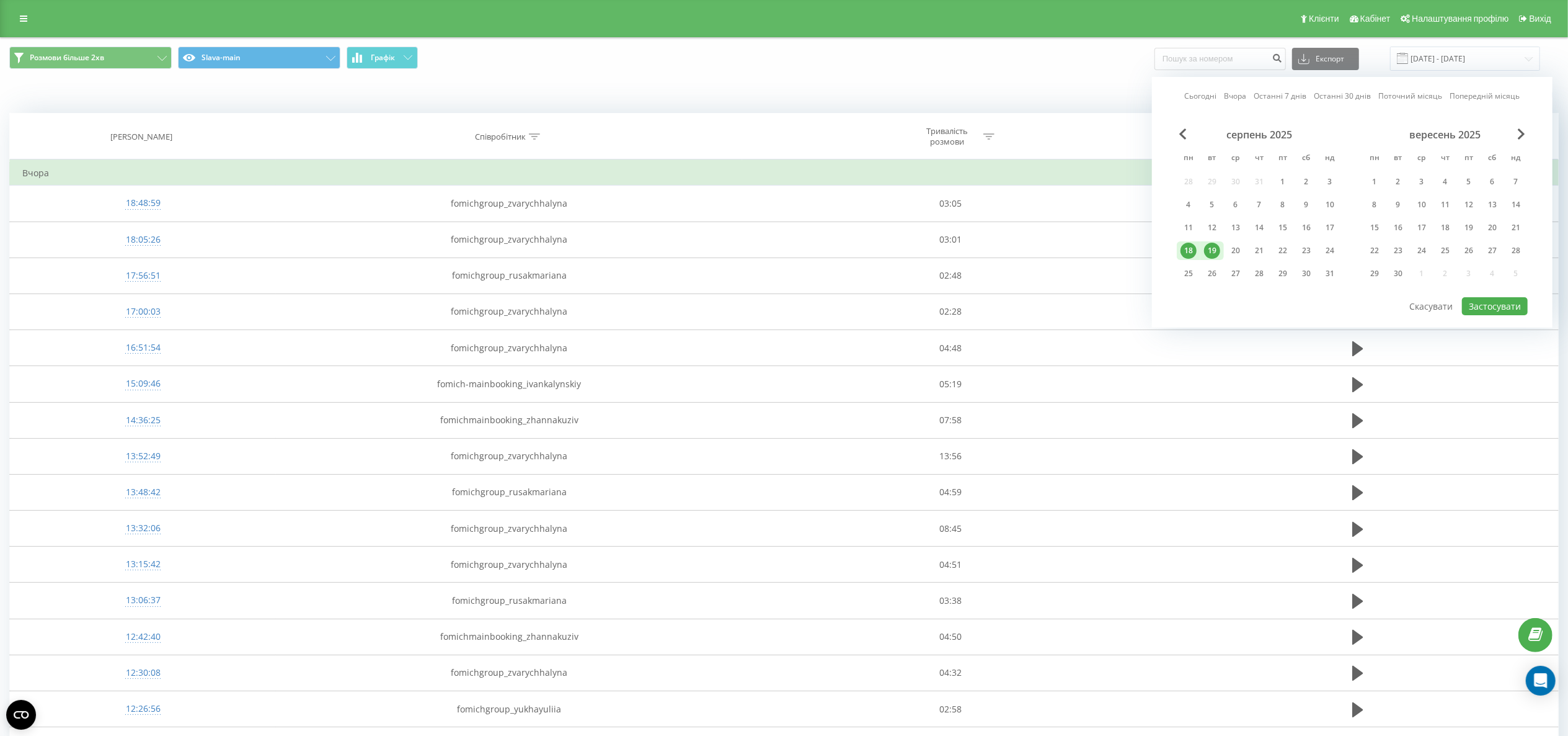
click at [714, 77] on div "Розмови більше 2хв Slava-main Графік Експорт .csv .xls .xlsx 18.08.2025 - 19.08…" at bounding box center [784, 58] width 1567 height 42
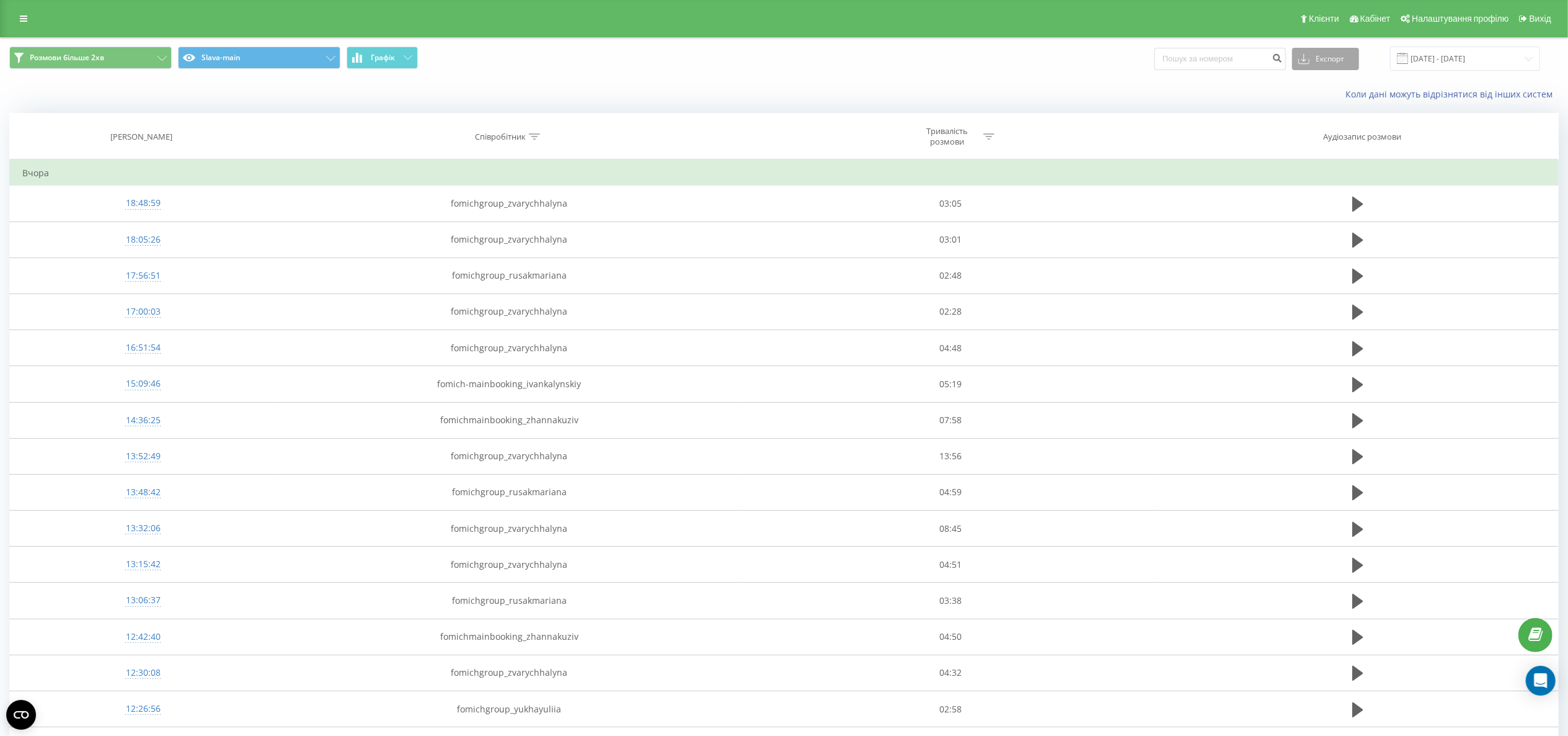
click at [1175, 66] on button "Експорт" at bounding box center [1326, 59] width 67 height 22
click at [1175, 128] on div ".xlsx" at bounding box center [1326, 127] width 66 height 22
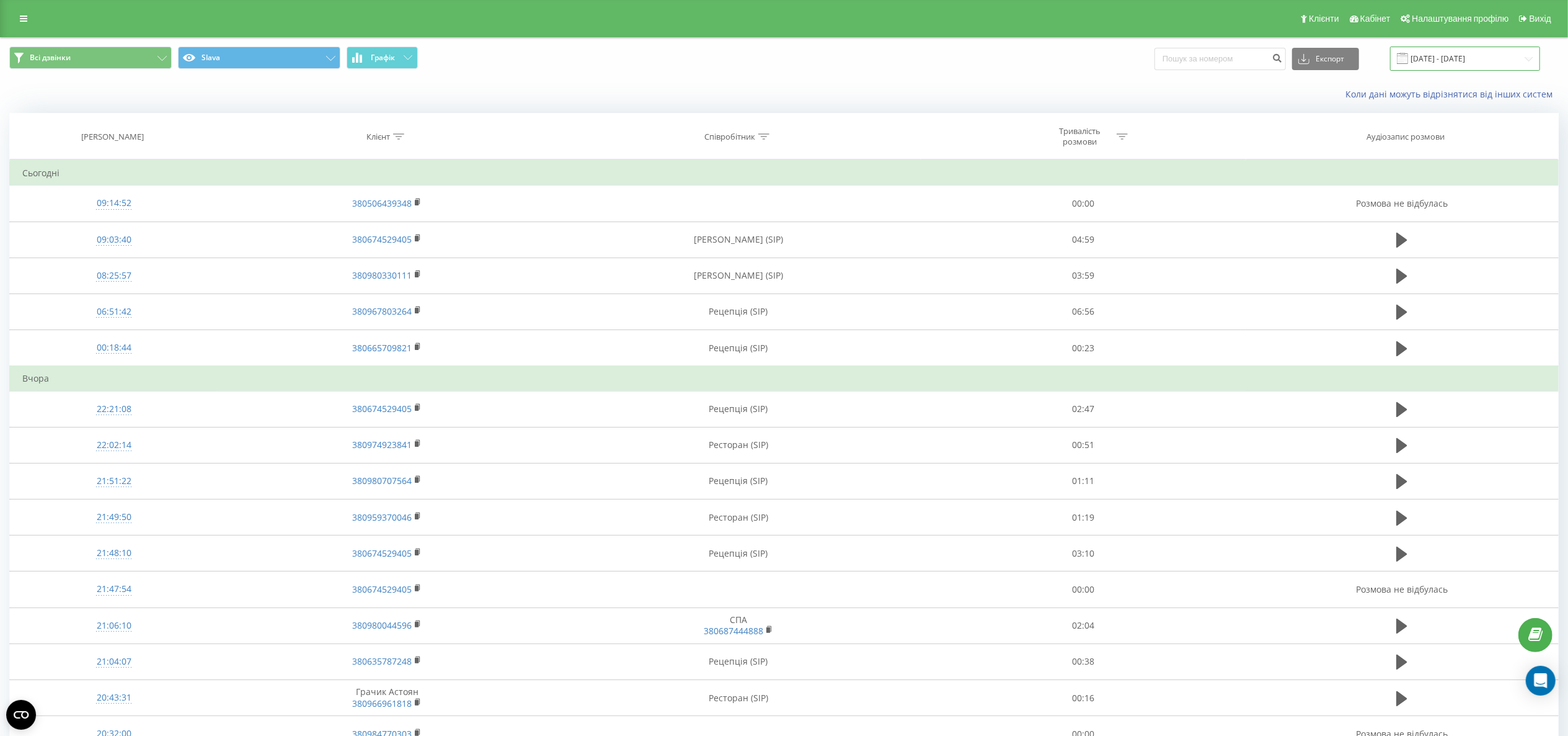
click at [1440, 67] on input "[DATE] - [DATE]" at bounding box center [1465, 58] width 150 height 24
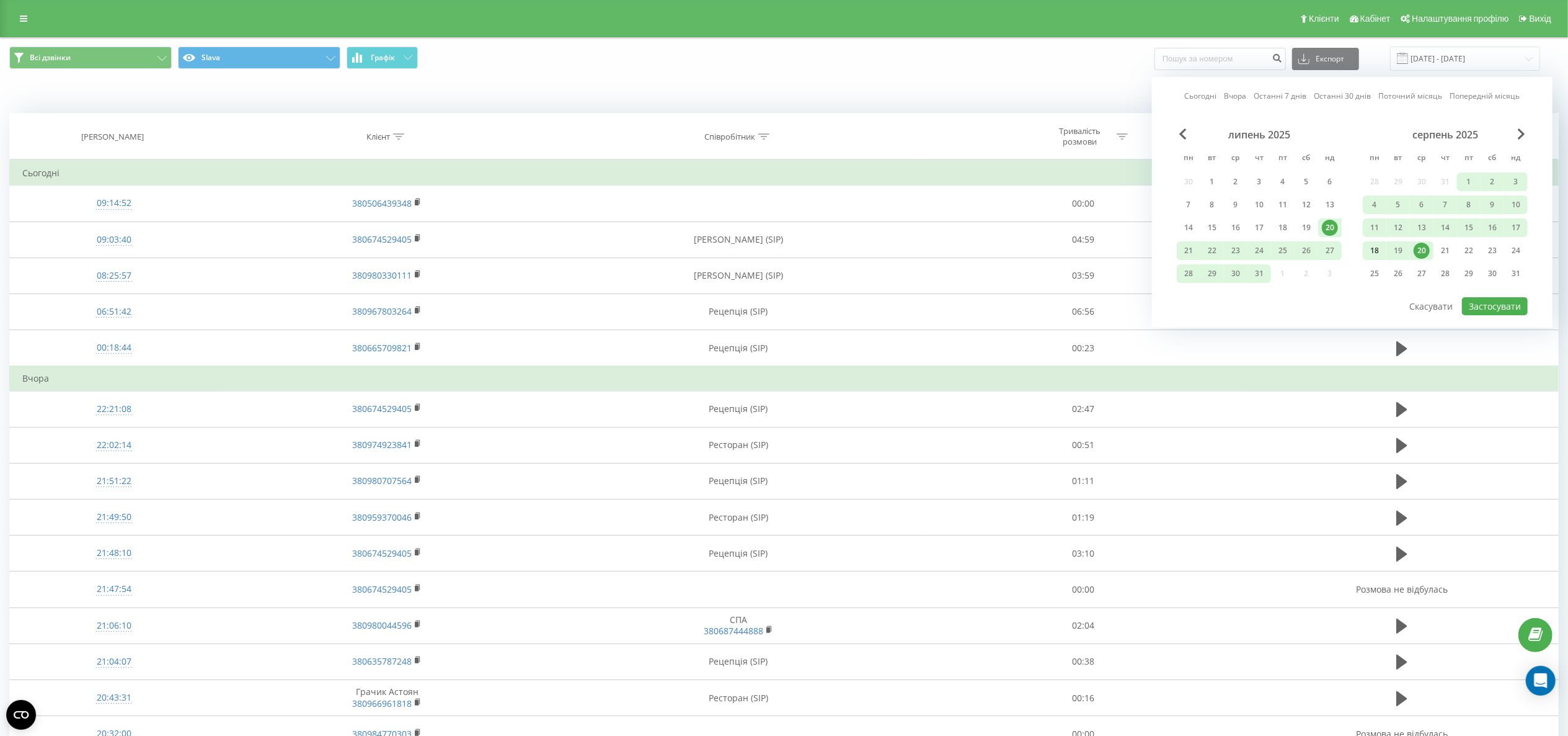
click at [1373, 253] on div "18" at bounding box center [1374, 250] width 16 height 16
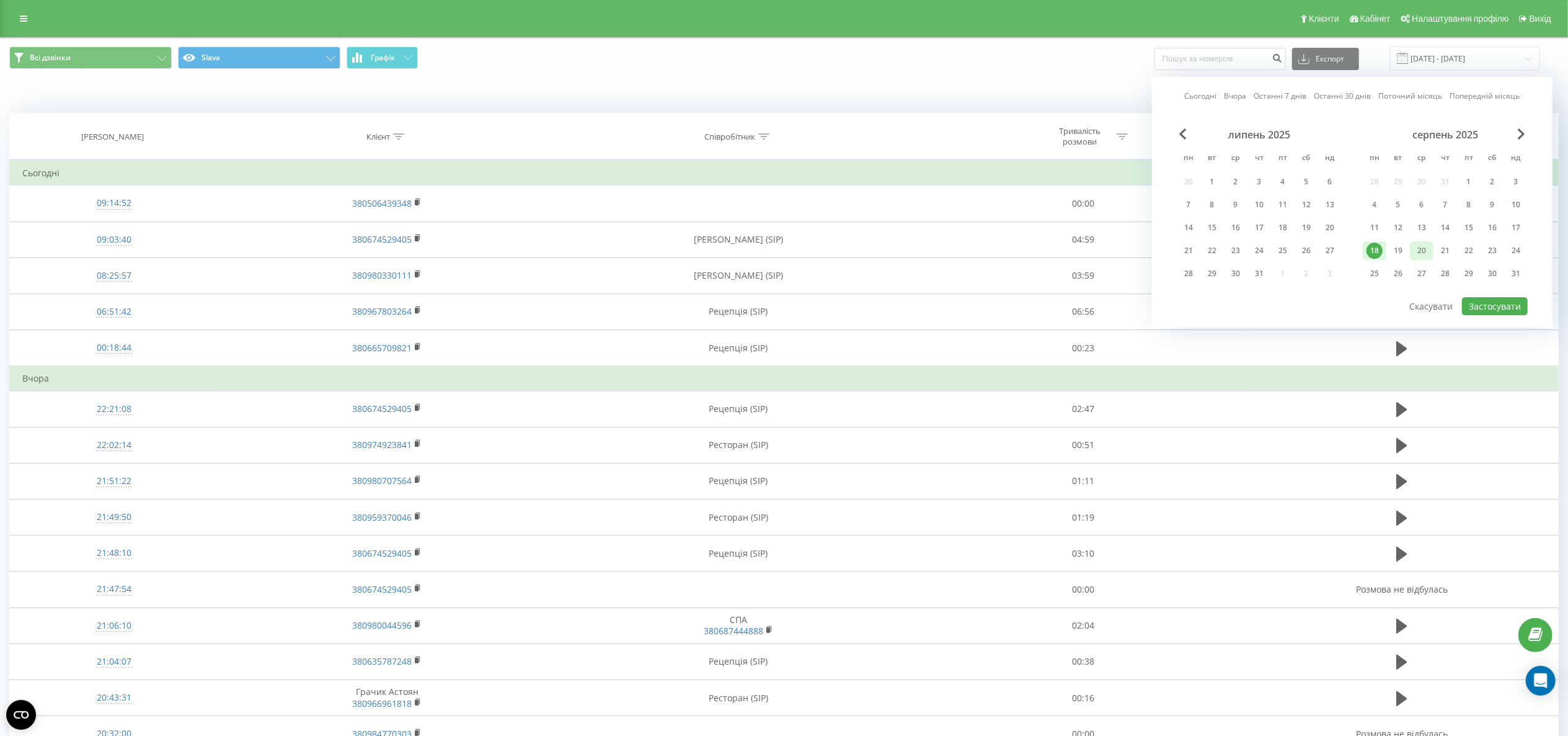
click at [1425, 253] on div "20" at bounding box center [1422, 250] width 16 height 16
click at [1472, 305] on button "Застосувати" at bounding box center [1496, 306] width 66 height 18
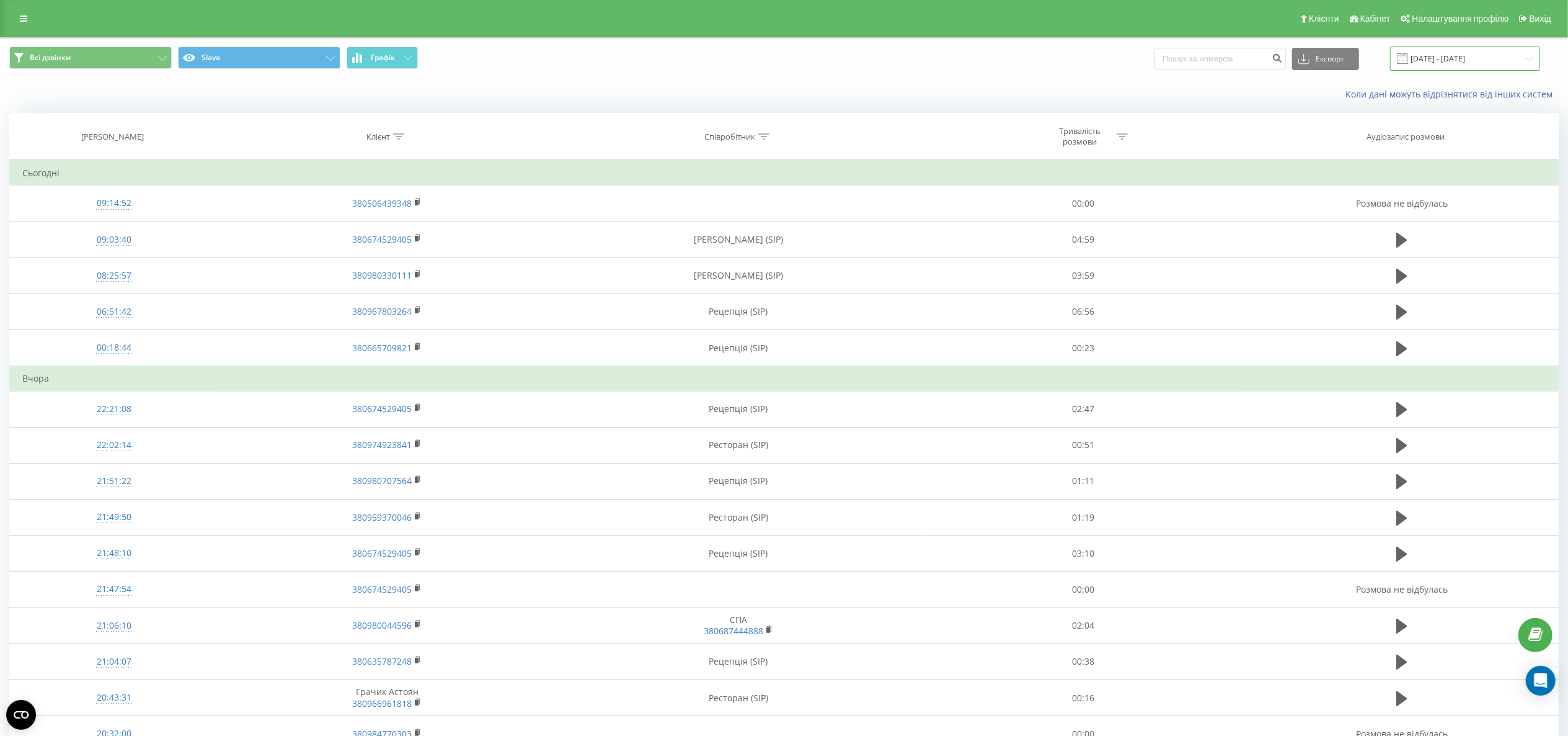
click at [1459, 64] on input "18.08.2025 - 20.08.2025" at bounding box center [1465, 58] width 150 height 24
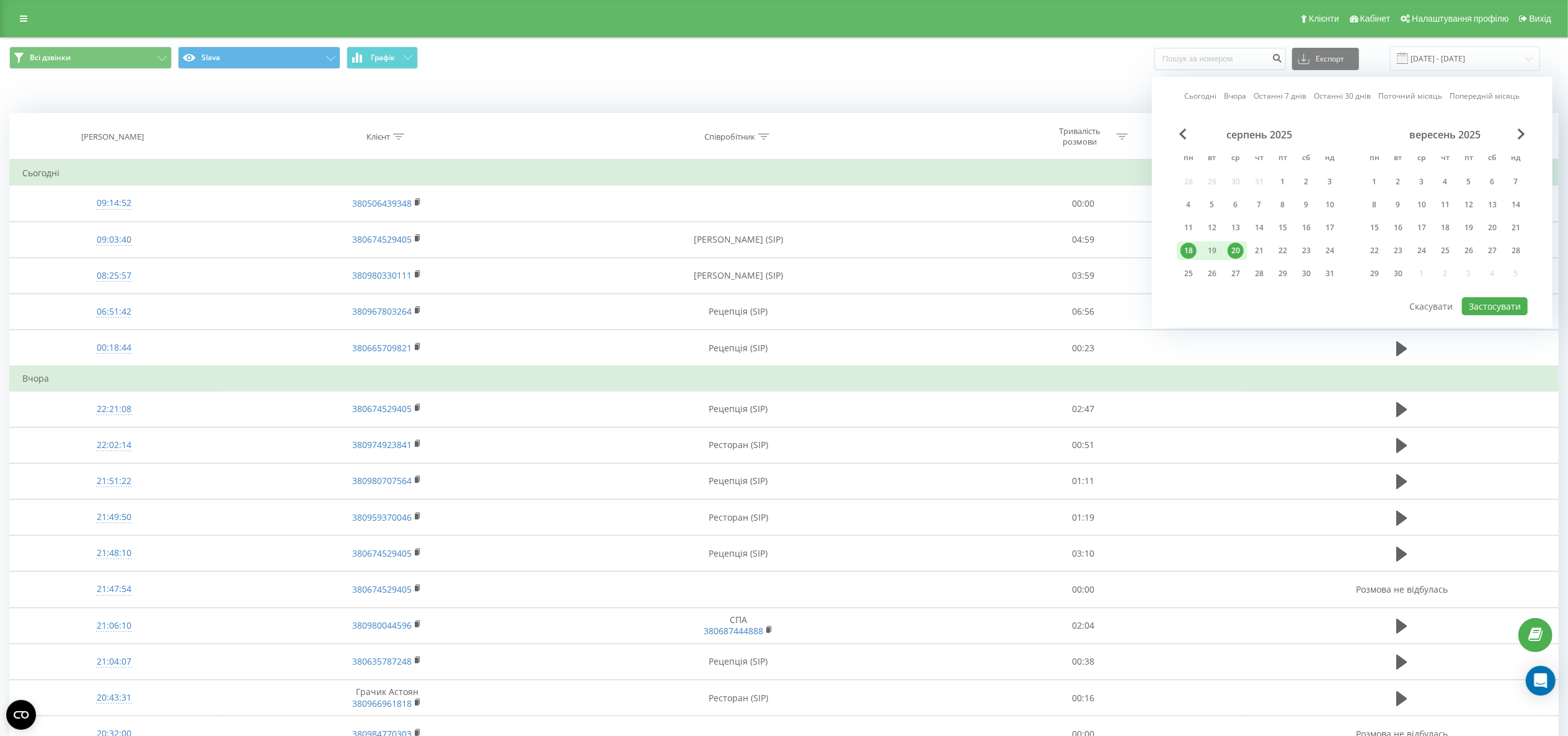
click at [1179, 250] on div "18" at bounding box center [1189, 251] width 24 height 19
click at [1208, 250] on div "19" at bounding box center [1212, 250] width 16 height 16
click at [1482, 308] on button "Застосувати" at bounding box center [1496, 306] width 66 height 18
type input "18.08.2025 - 19.08.2025"
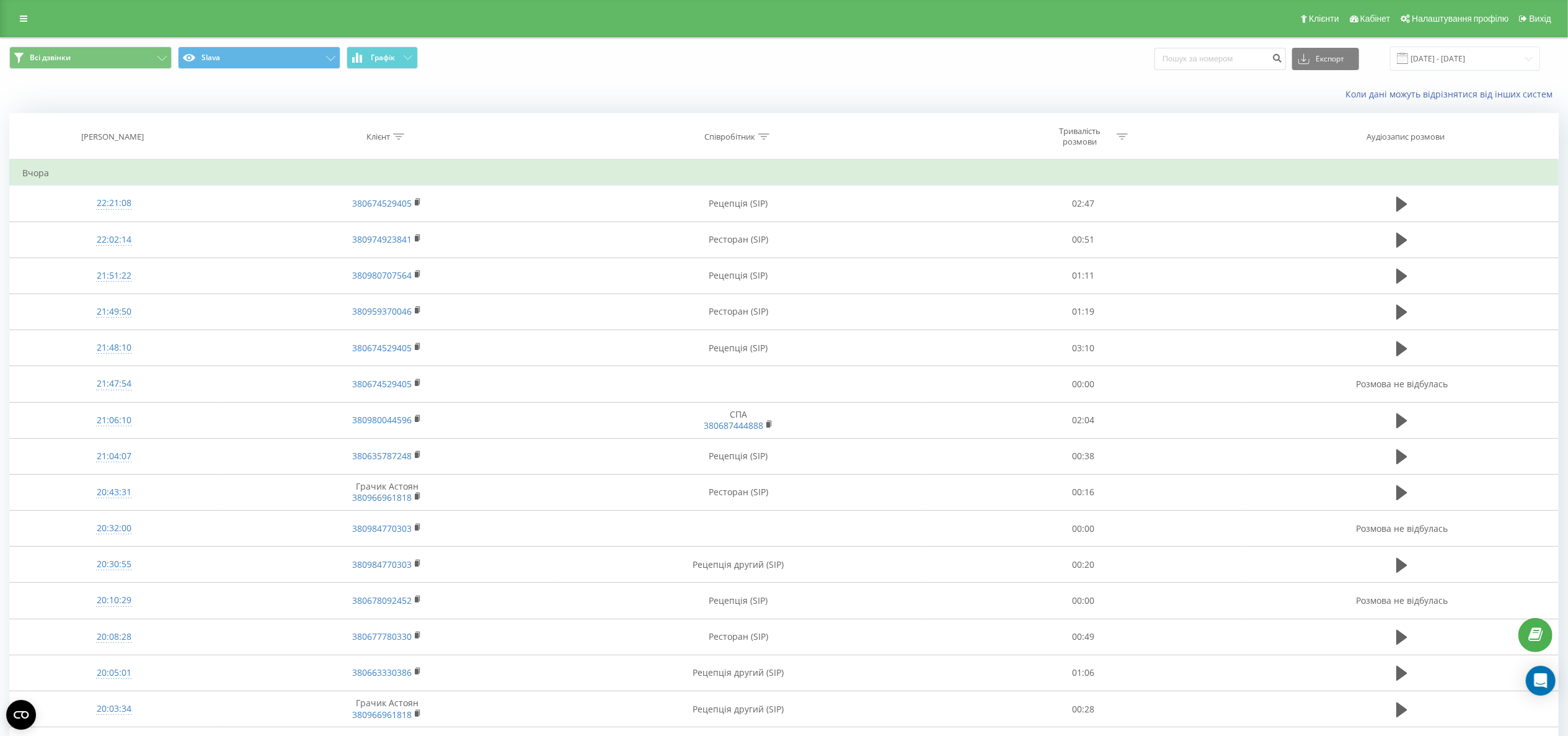
click at [92, 37] on div "Клієнти Кабінет Налаштування профілю Вихід Всі дзвінки Slava Графік Експорт .cs…" at bounding box center [784, 568] width 1568 height 1135
click at [84, 54] on button "Всі дзвінки" at bounding box center [90, 57] width 163 height 22
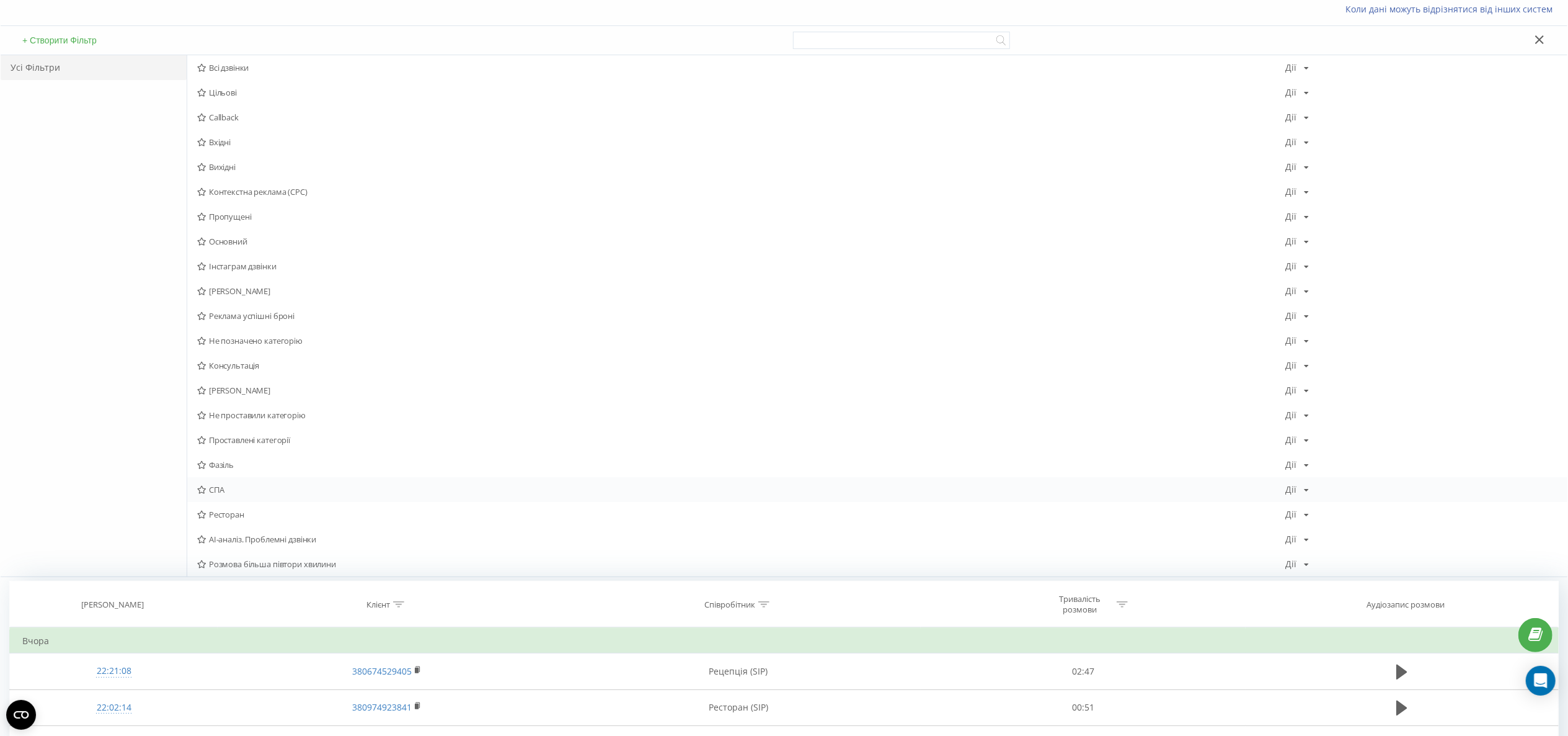
scroll to position [124, 0]
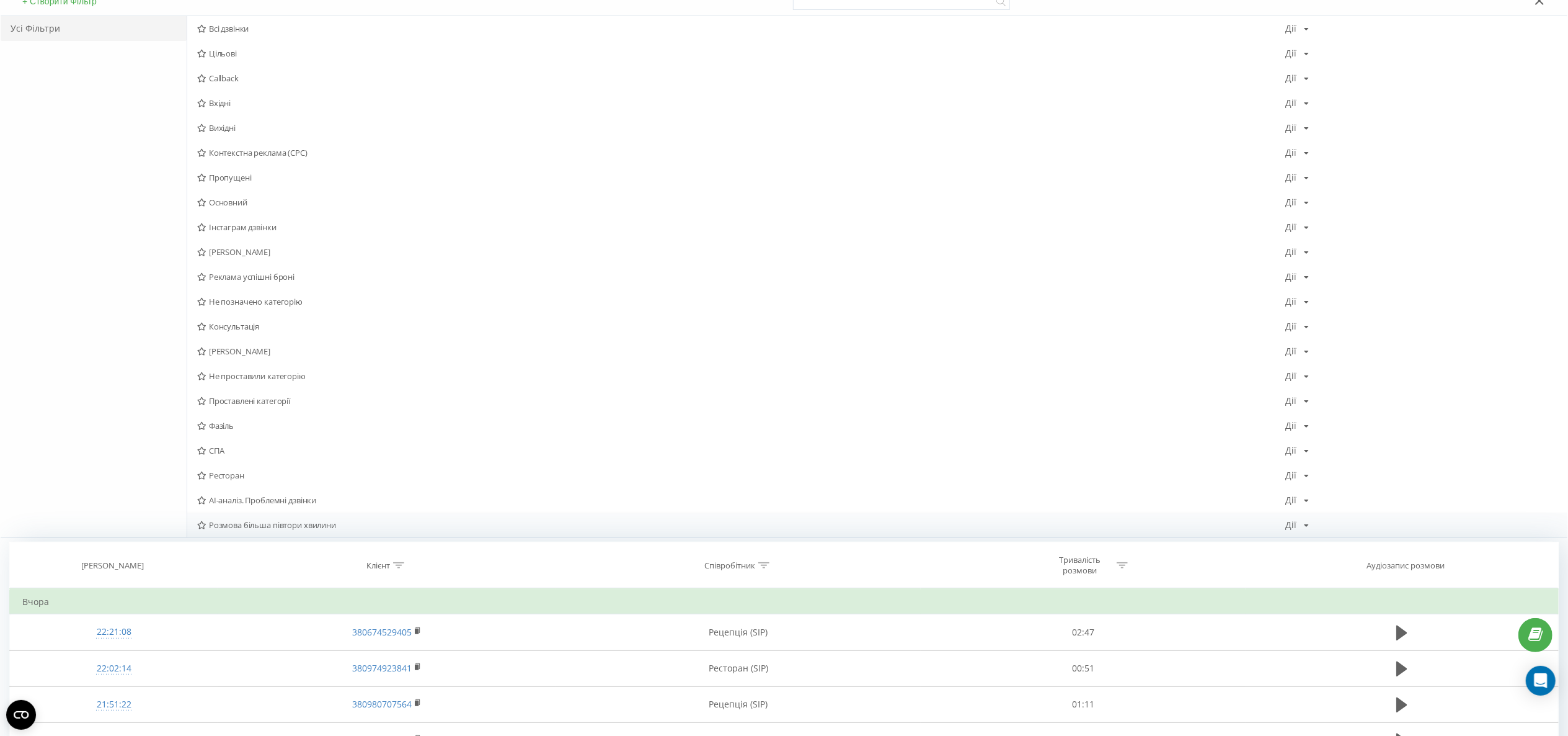
click at [281, 529] on span "Розмова більша півтори хвилини" at bounding box center [741, 524] width 1088 height 9
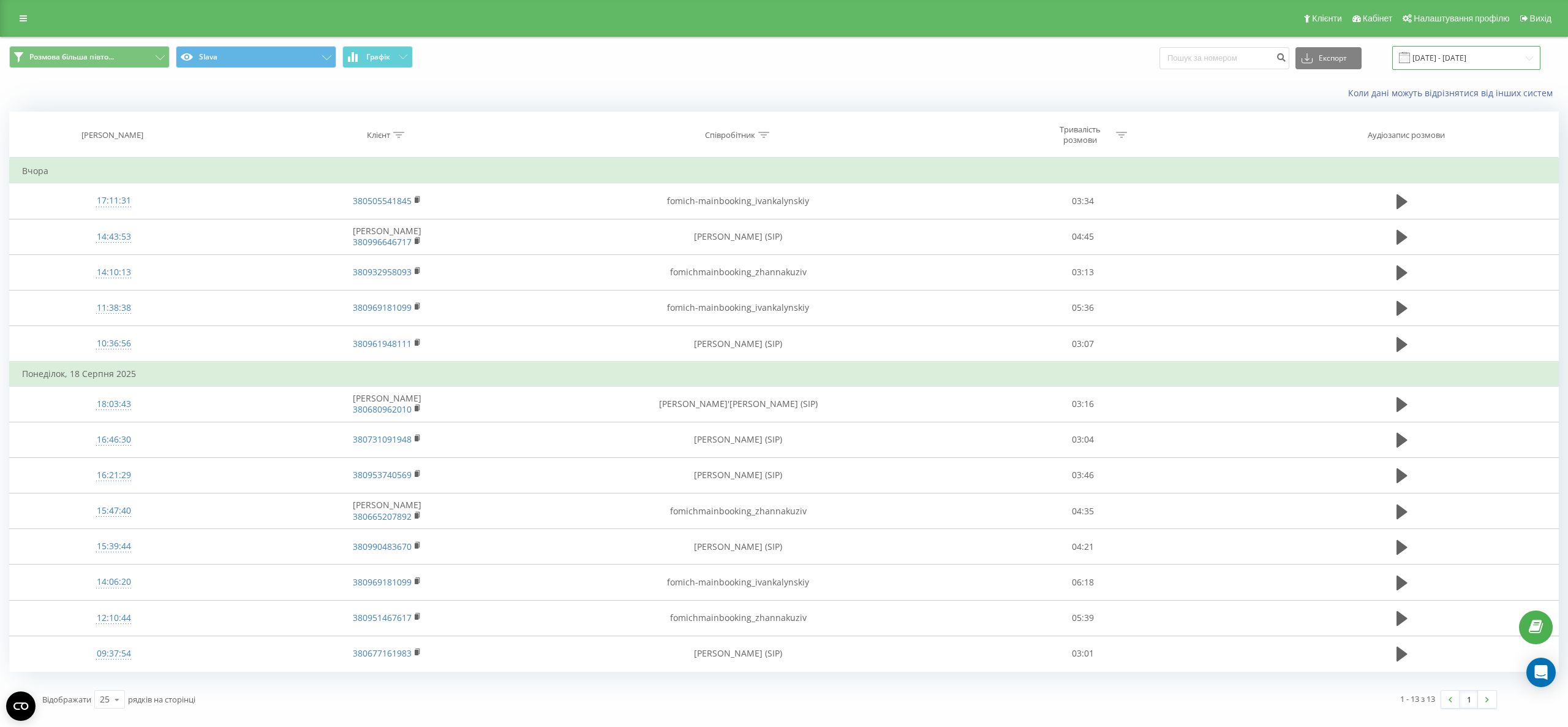
click at [1477, 55] on input "18.08.2025 - 19.08.2025" at bounding box center [1466, 58] width 148 height 24
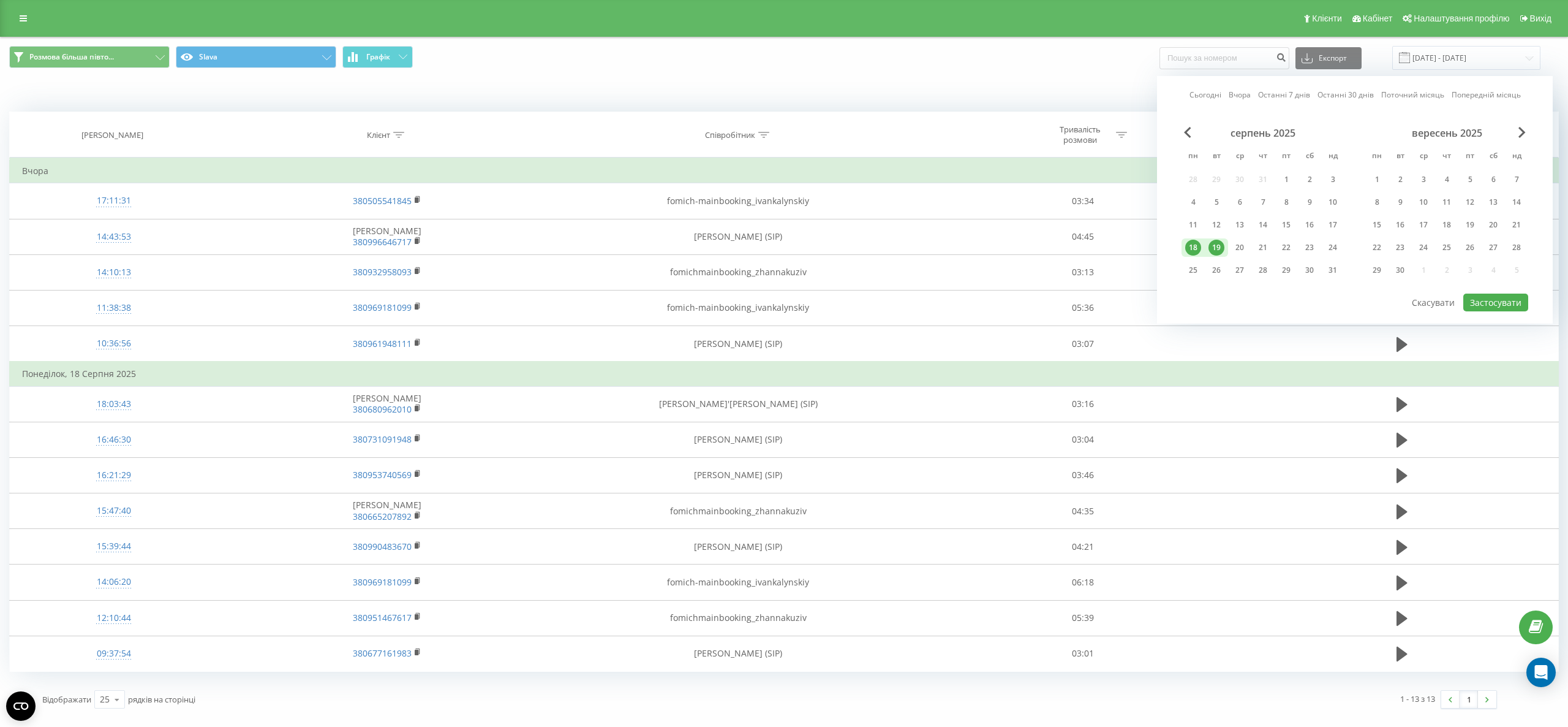
click at [962, 92] on div "Коли дані можуть відрізнятися вiд інших систем" at bounding box center [1078, 93] width 979 height 12
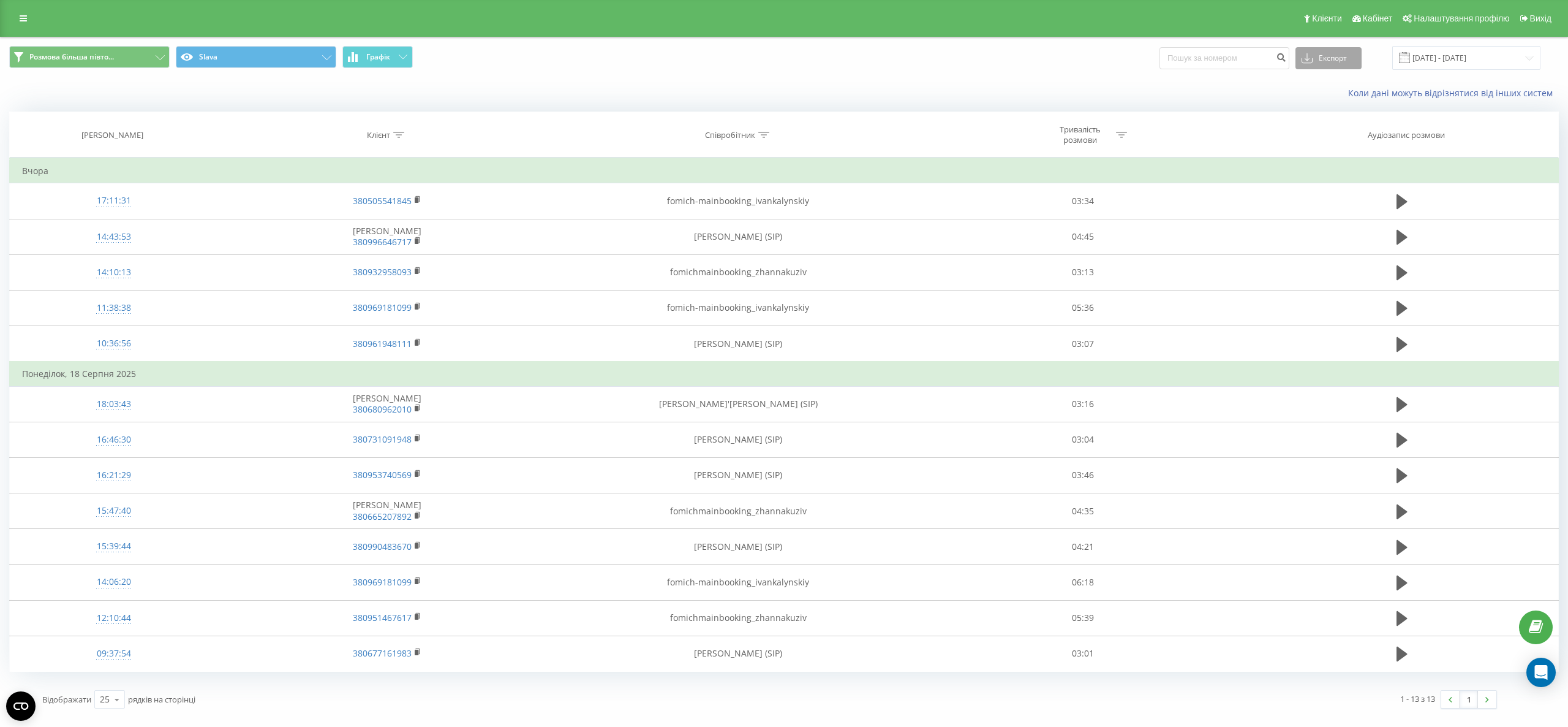
click at [1326, 57] on button "Експорт" at bounding box center [1328, 58] width 66 height 22
click at [1323, 123] on span ".xlsx" at bounding box center [1314, 124] width 18 height 12
click at [33, 19] on link at bounding box center [23, 19] width 22 height 17
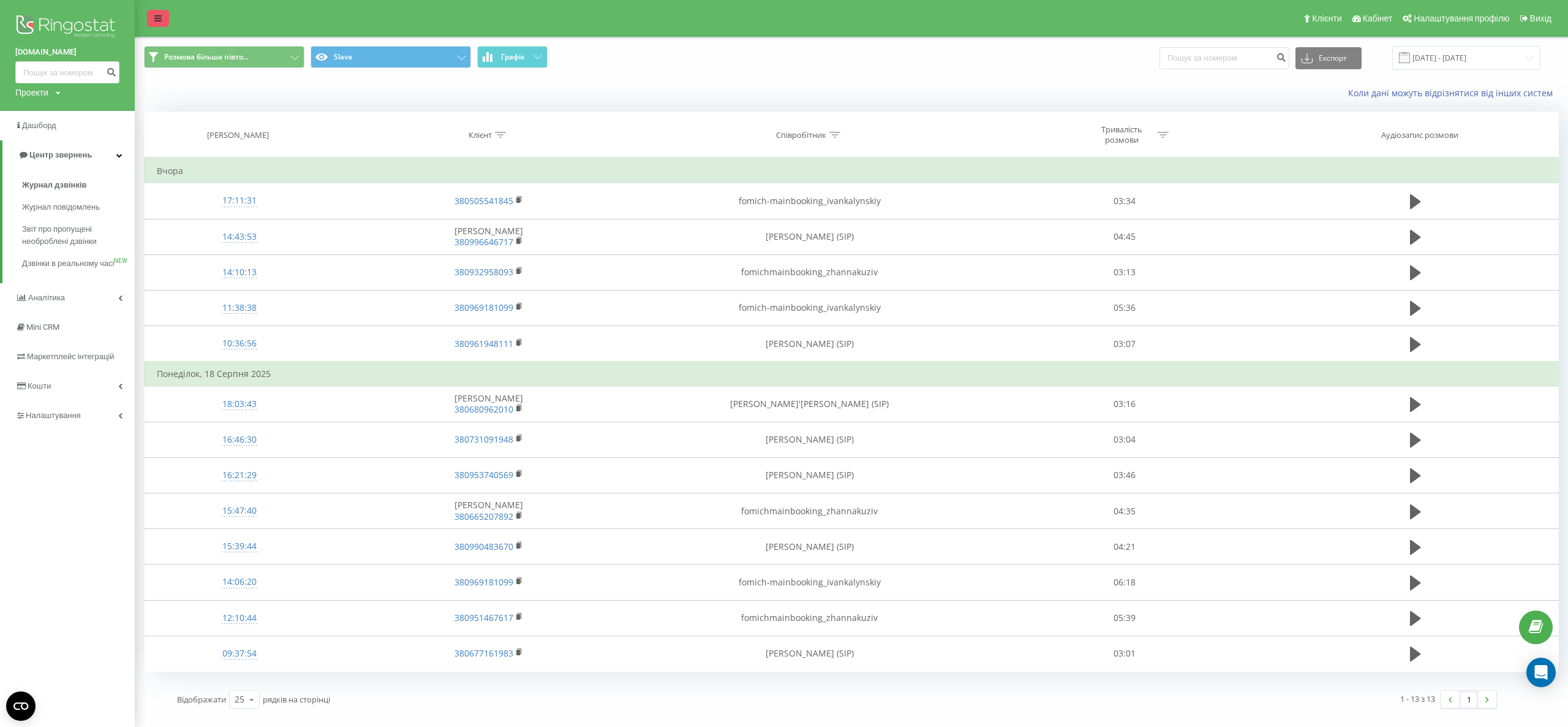
click at [158, 13] on link at bounding box center [158, 19] width 22 height 17
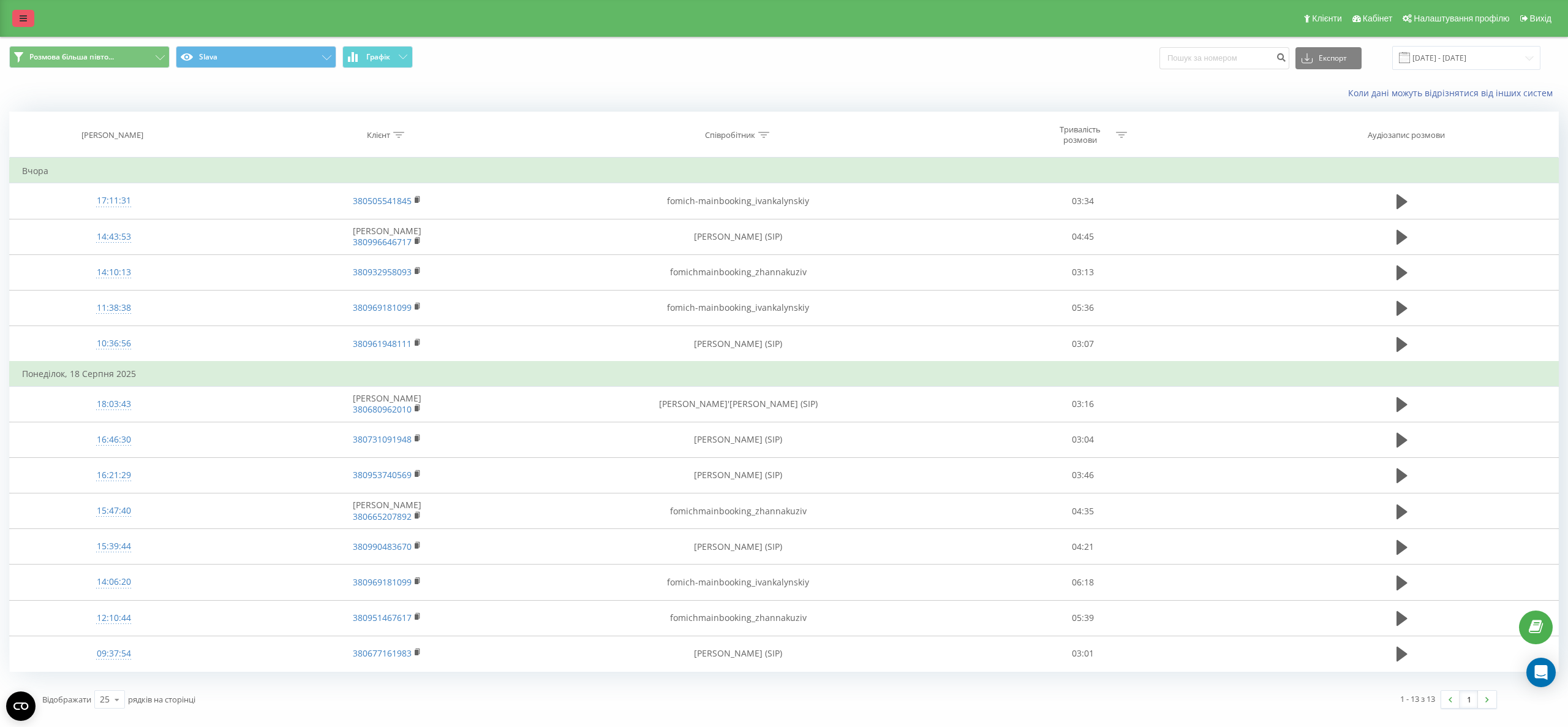
click at [16, 13] on link at bounding box center [23, 19] width 22 height 17
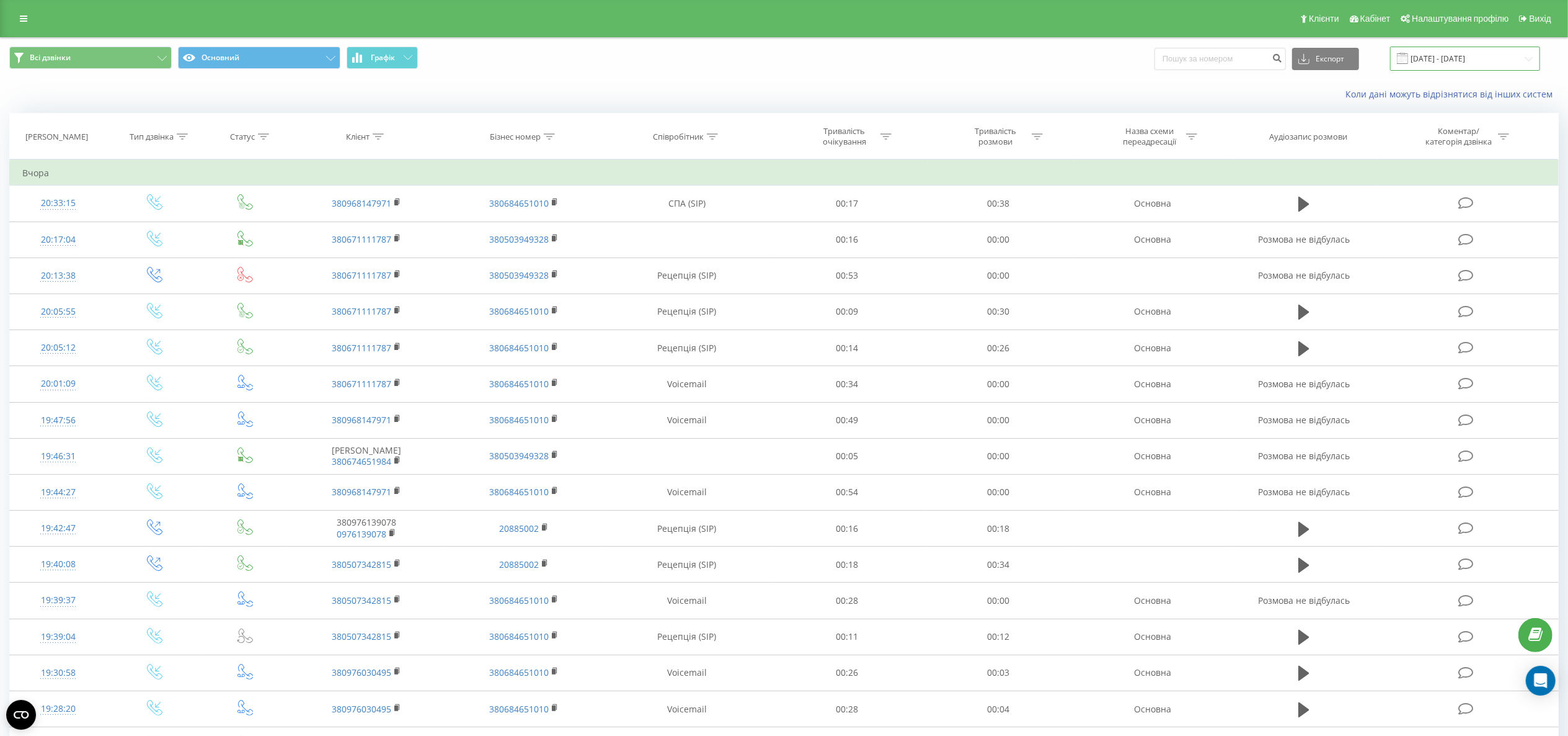
click at [1437, 52] on input "[DATE] - [DATE]" at bounding box center [1465, 58] width 150 height 24
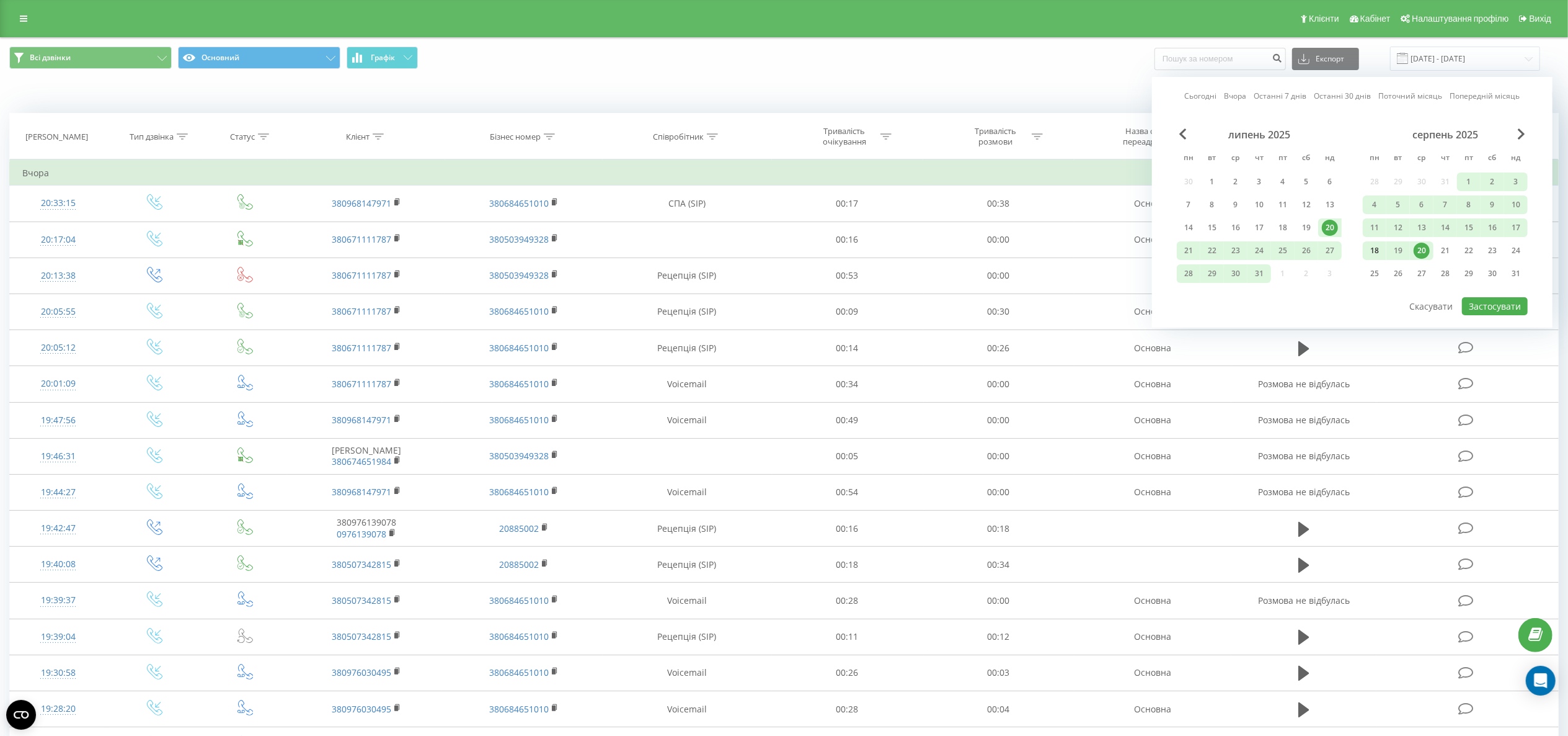
click at [1369, 253] on div "18" at bounding box center [1374, 250] width 16 height 16
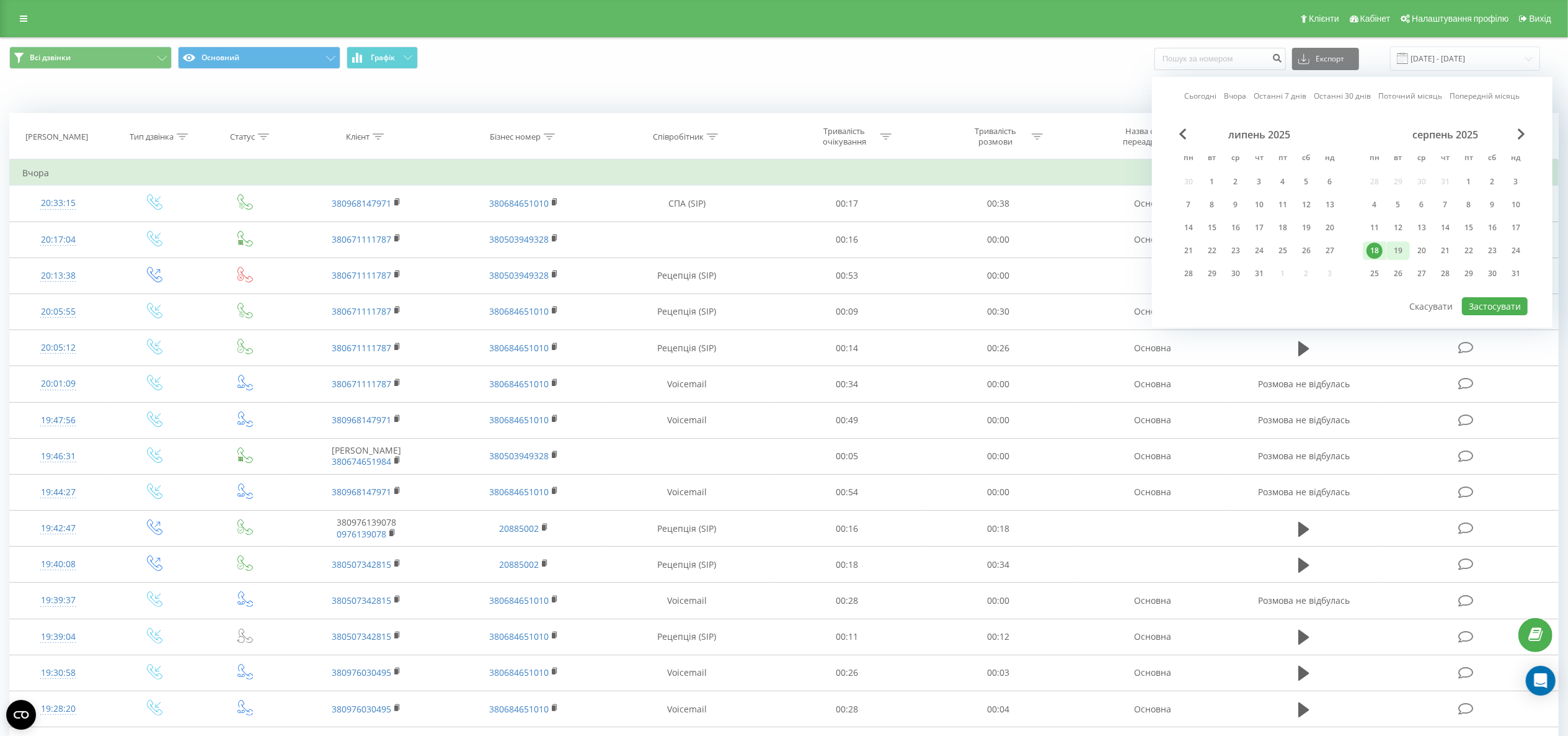
click at [1403, 254] on div "19" at bounding box center [1398, 250] width 16 height 16
click at [1507, 312] on button "Застосувати" at bounding box center [1496, 306] width 66 height 18
type input "[DATE] - [DATE]"
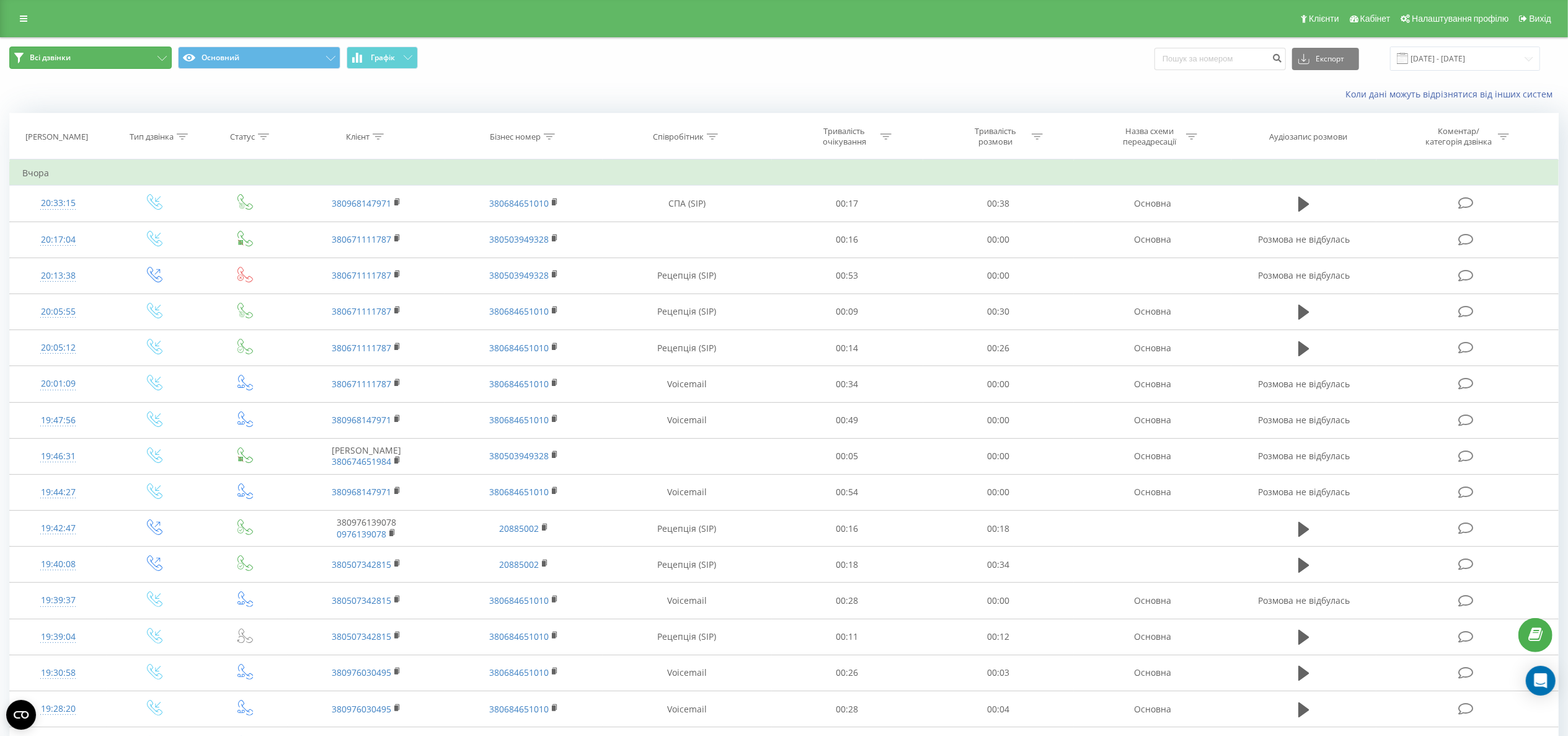
click at [92, 61] on button "Всі дзвінки" at bounding box center [90, 57] width 163 height 22
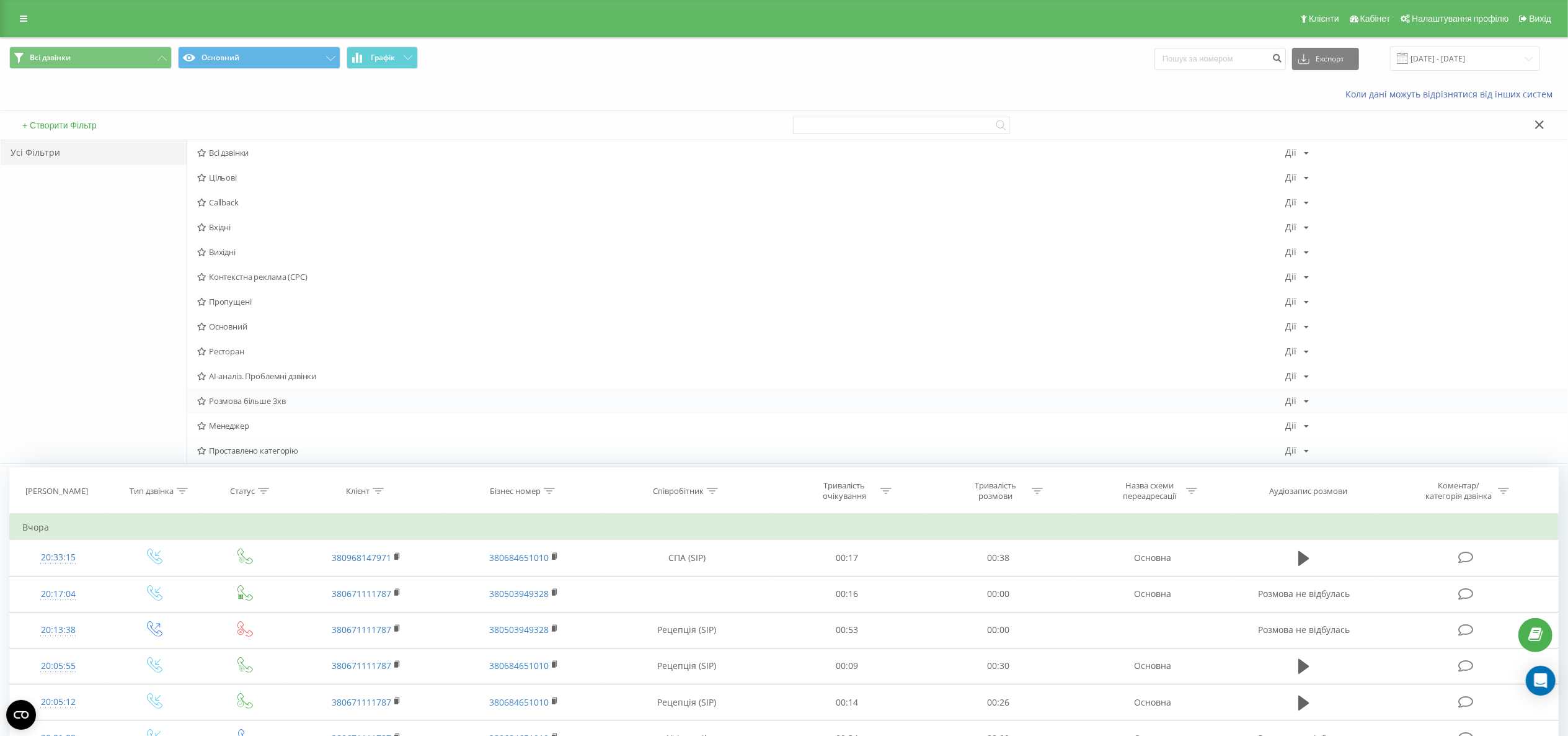
click at [297, 411] on div "Розмова більше 3хв Дії Редагувати Копіювати Видалити За замовчуванням Поділитися" at bounding box center [877, 401] width 1381 height 25
click at [312, 411] on div "Розмова більше 3хв Дії Редагувати Копіювати Видалити За замовчуванням Поділитися" at bounding box center [877, 401] width 1381 height 25
click at [303, 411] on div "Розмова більше 3хв Дії Редагувати Копіювати Видалити За замовчуванням Поділитися" at bounding box center [877, 401] width 1381 height 25
click at [286, 401] on span "Розмова більше 3хв" at bounding box center [741, 401] width 1088 height 9
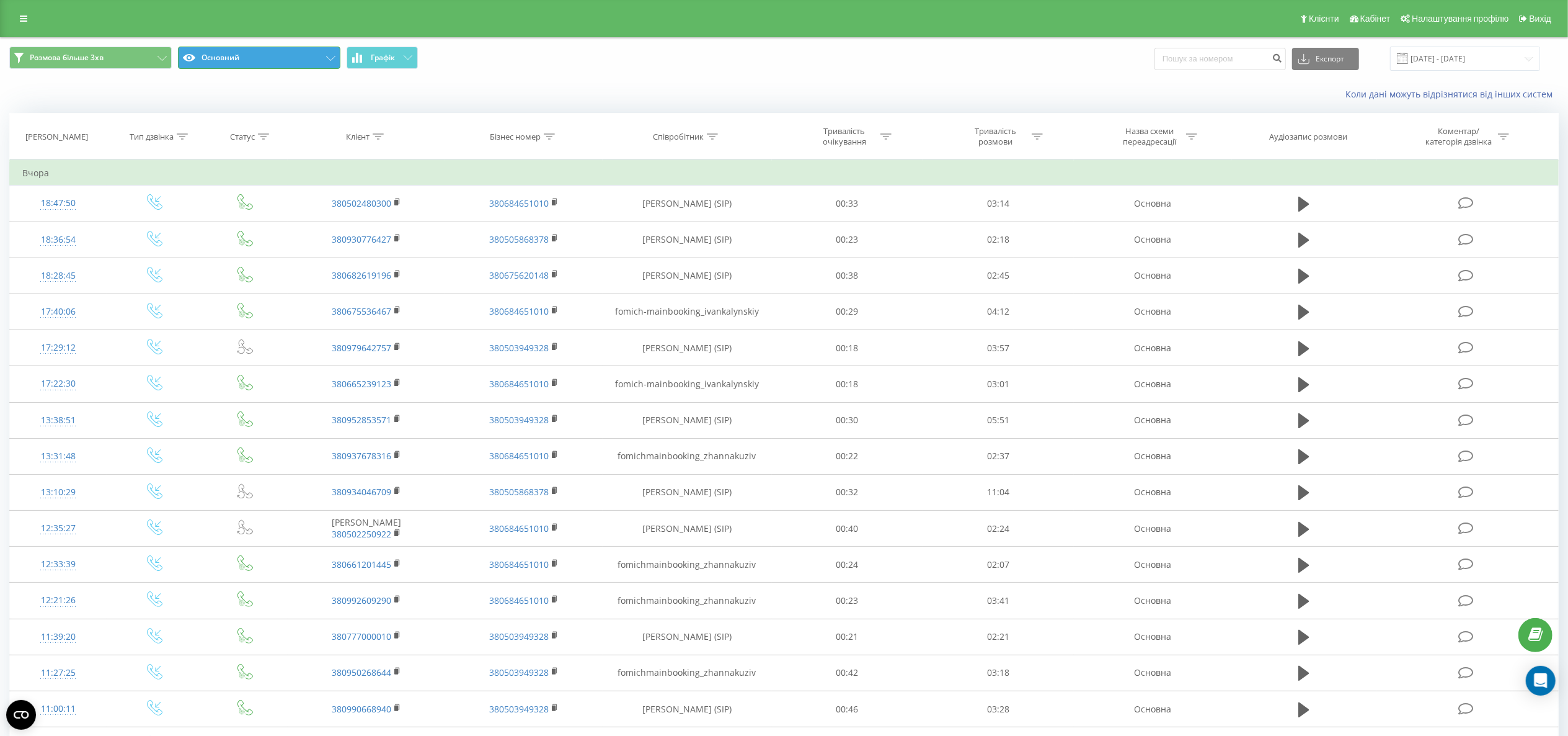
click at [252, 66] on button "Основний" at bounding box center [259, 57] width 163 height 22
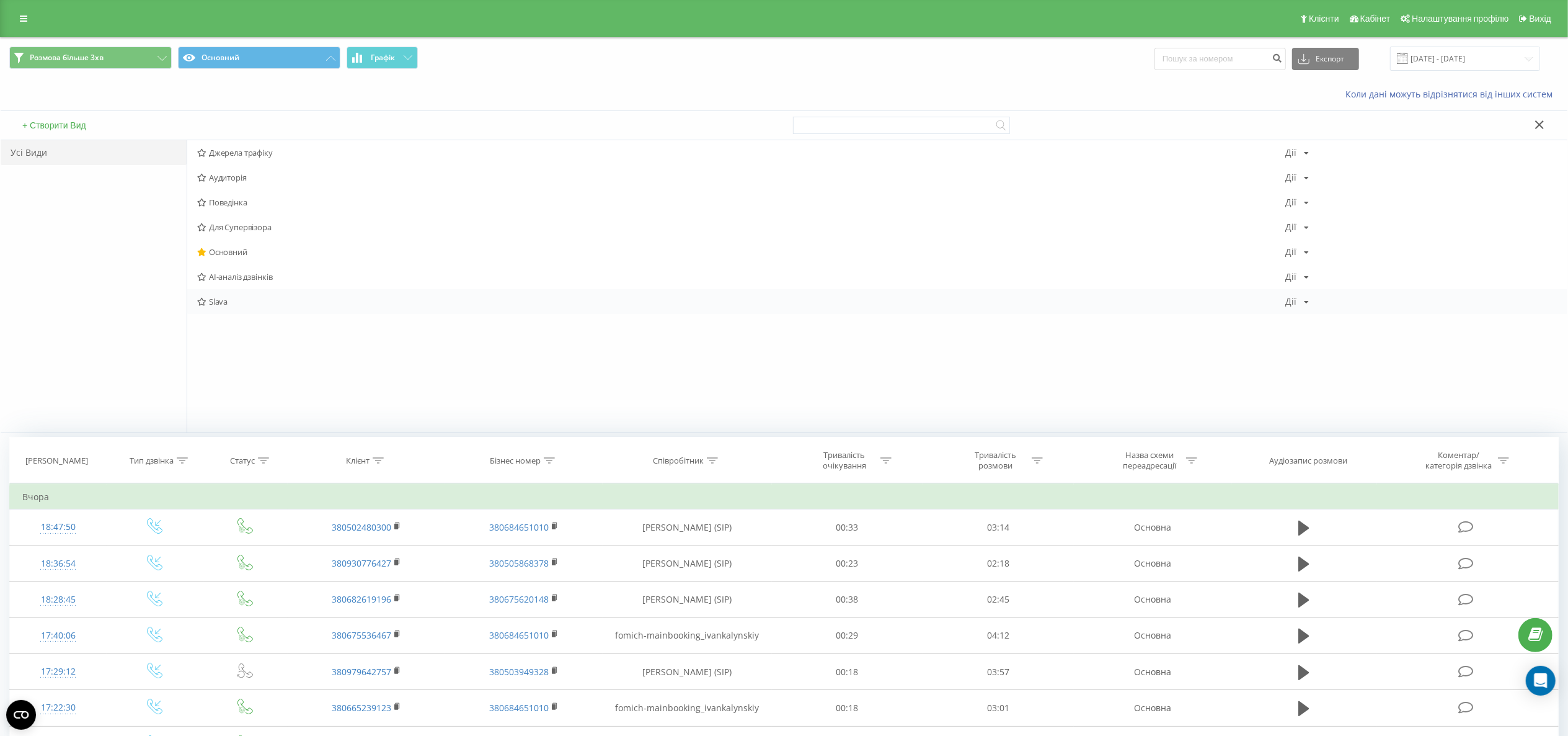
click at [239, 309] on div "Slava Дії Редагувати Копіювати Видалити За замовчуванням Поділитися" at bounding box center [877, 301] width 1381 height 25
click at [242, 306] on span "Slava" at bounding box center [741, 301] width 1088 height 9
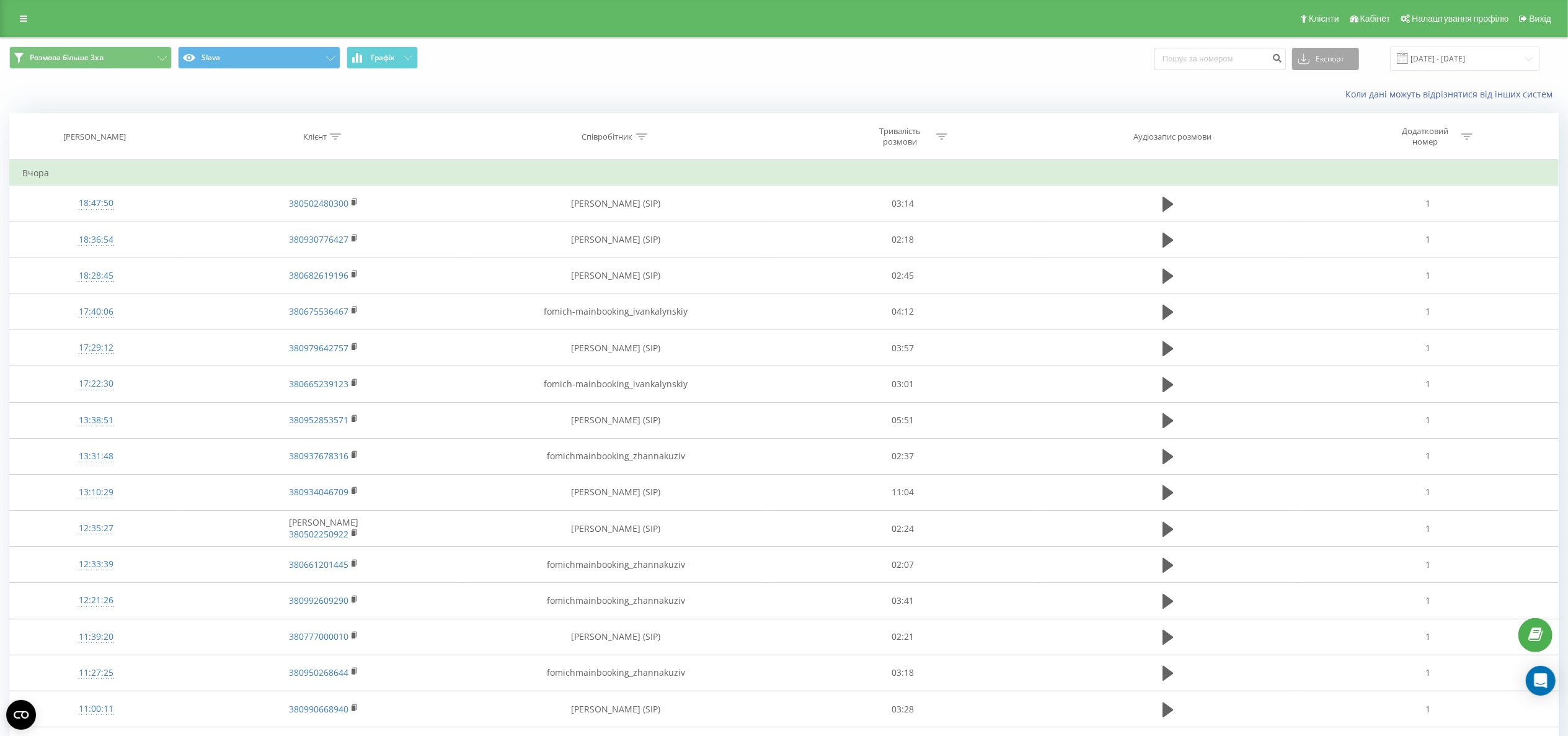
click at [1334, 66] on button "Експорт" at bounding box center [1326, 59] width 67 height 22
click at [1327, 133] on div ".xlsx" at bounding box center [1326, 127] width 66 height 22
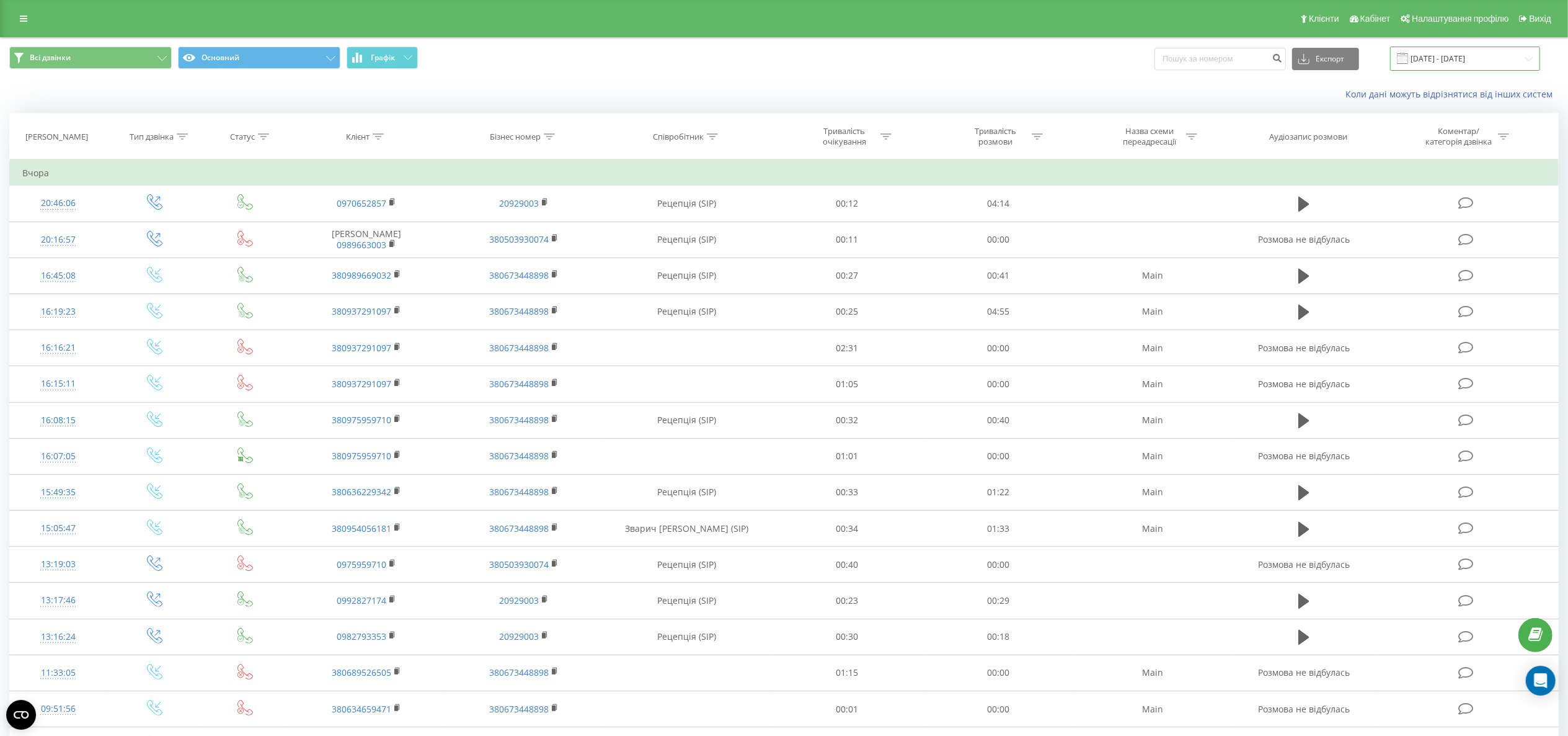
click at [1430, 66] on input "[DATE] - [DATE]" at bounding box center [1465, 58] width 150 height 24
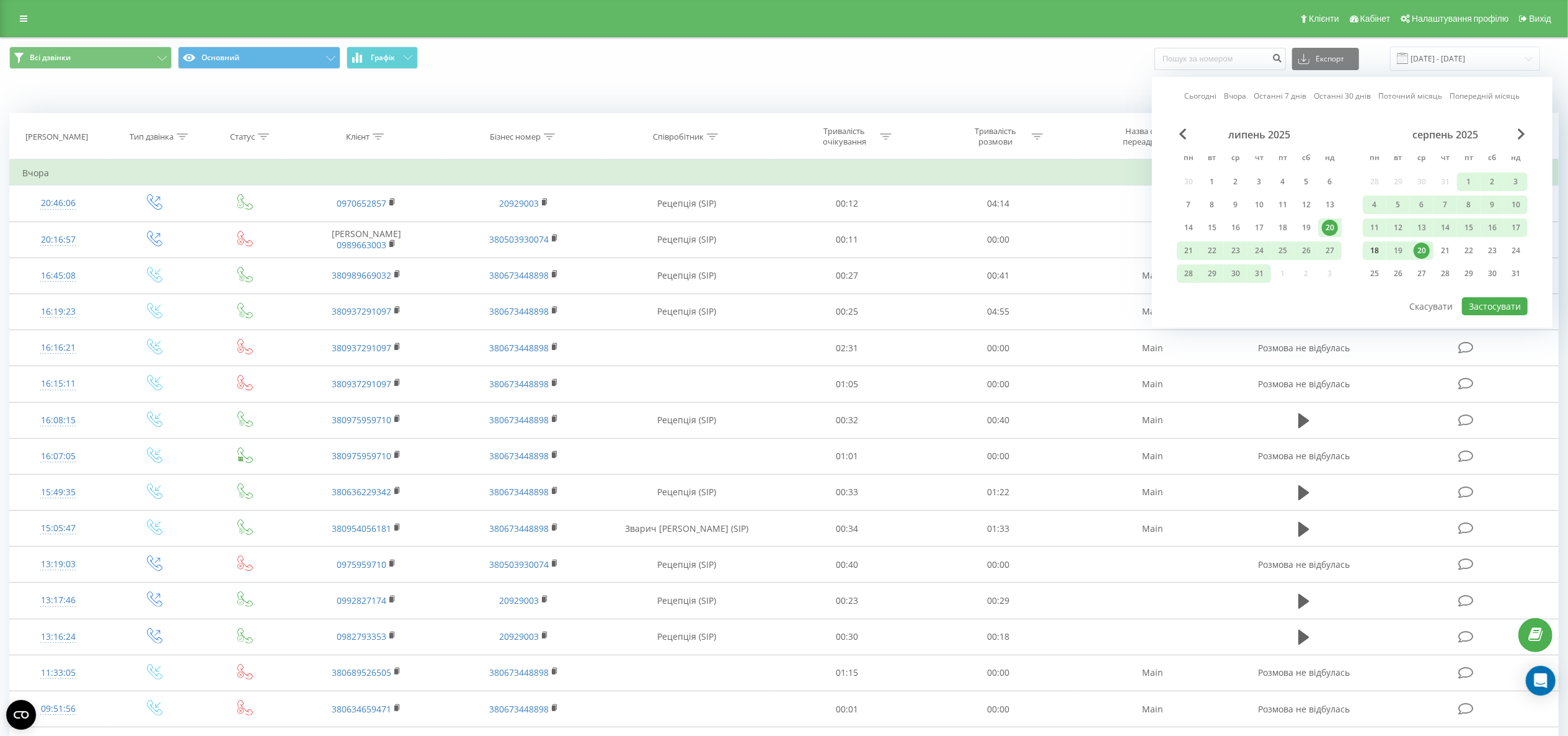
click at [1372, 252] on div "18" at bounding box center [1374, 250] width 16 height 16
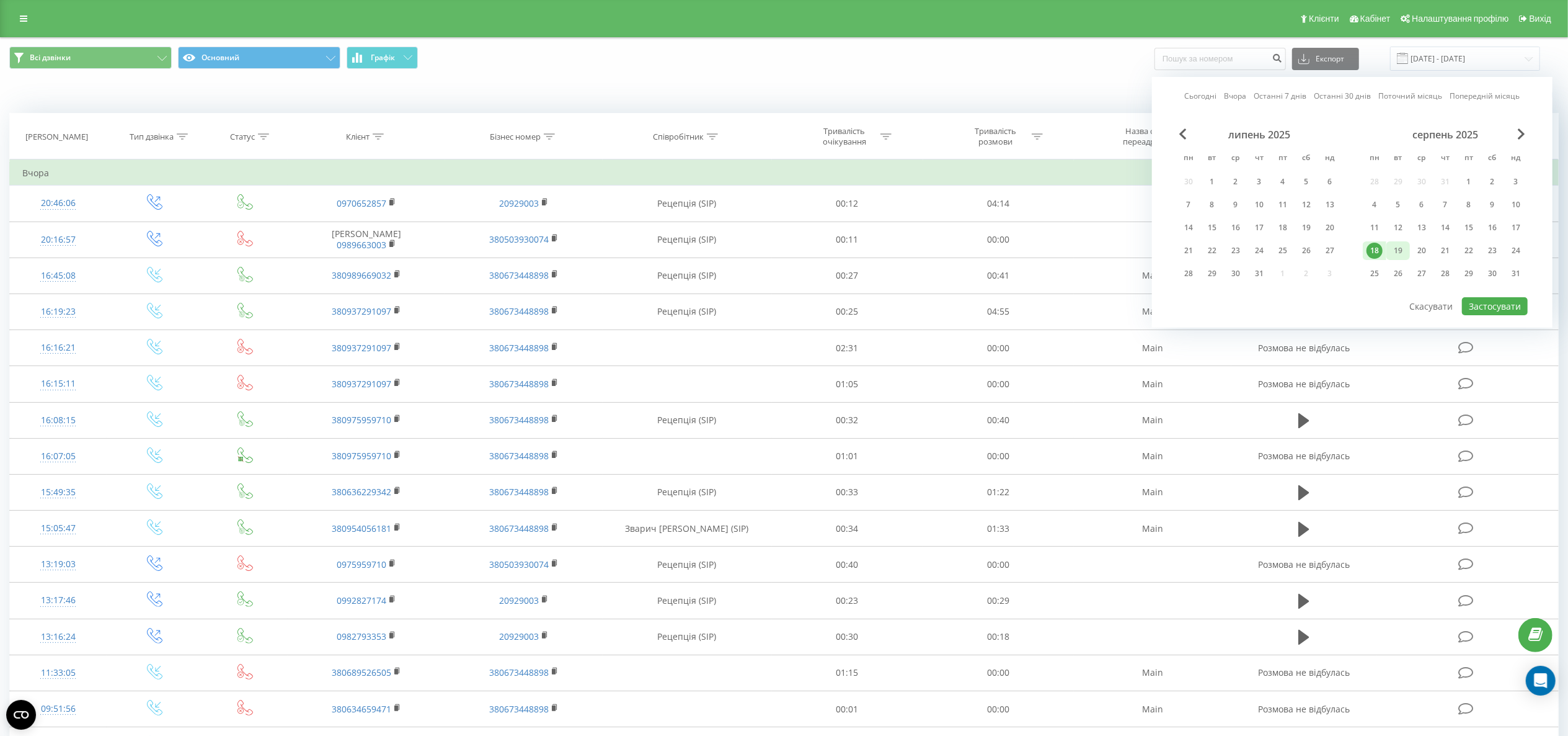
click at [1400, 255] on div "19" at bounding box center [1398, 250] width 16 height 16
click at [1491, 309] on button "Застосувати" at bounding box center [1496, 306] width 66 height 18
type input "[DATE] - [DATE]"
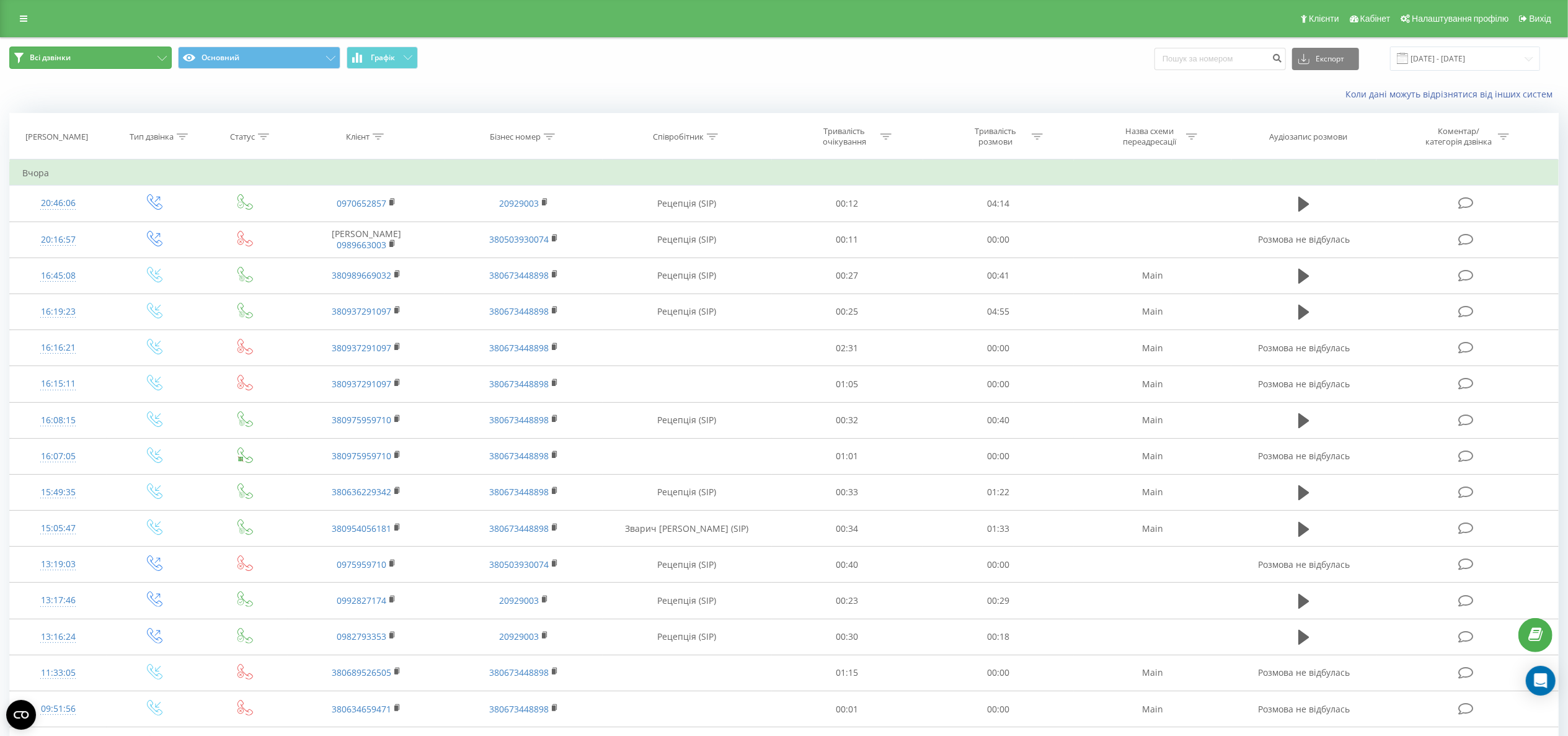
click at [127, 52] on button "Всі дзвінки" at bounding box center [90, 57] width 163 height 22
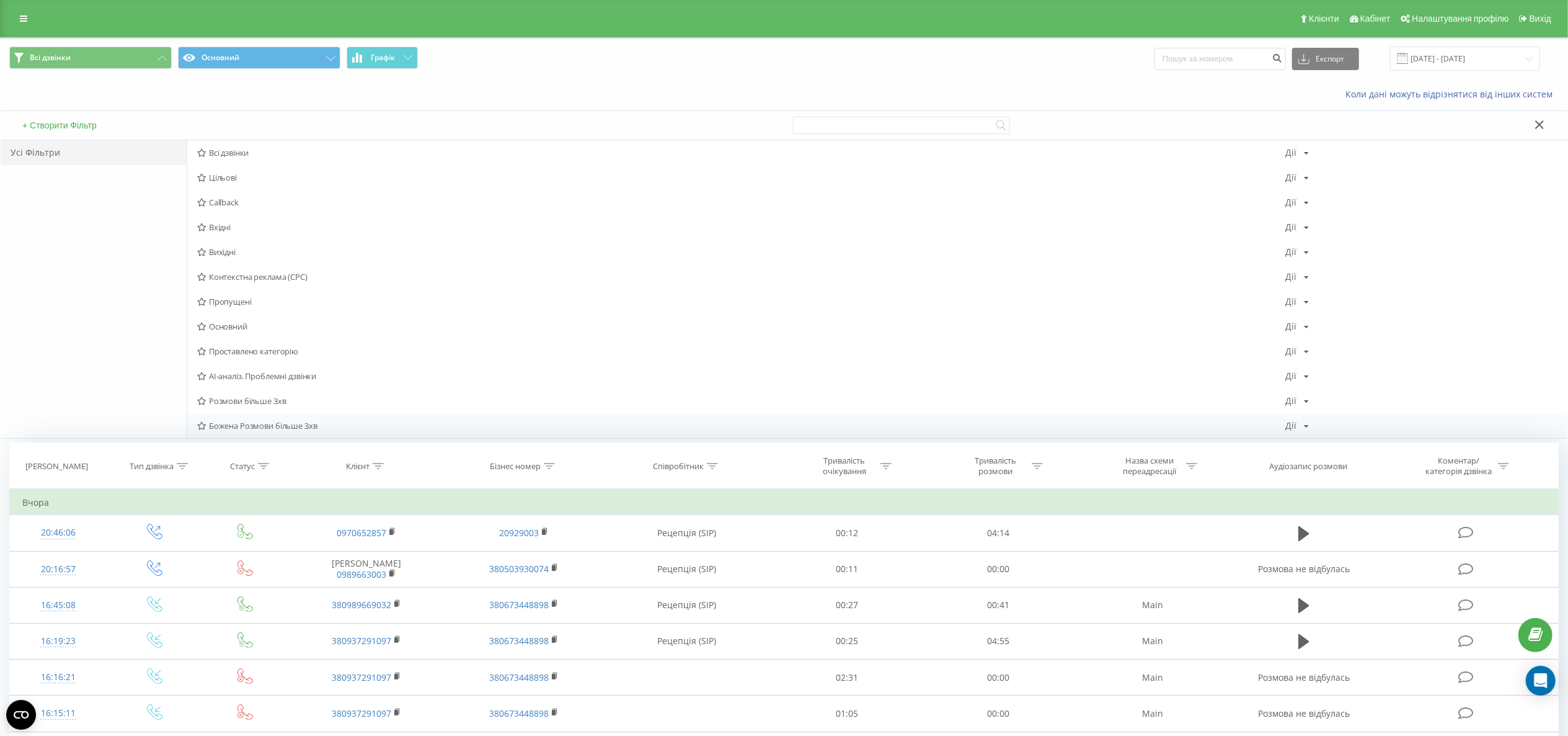
click at [282, 430] on span "Божена Розмови більше 3хв" at bounding box center [741, 425] width 1088 height 9
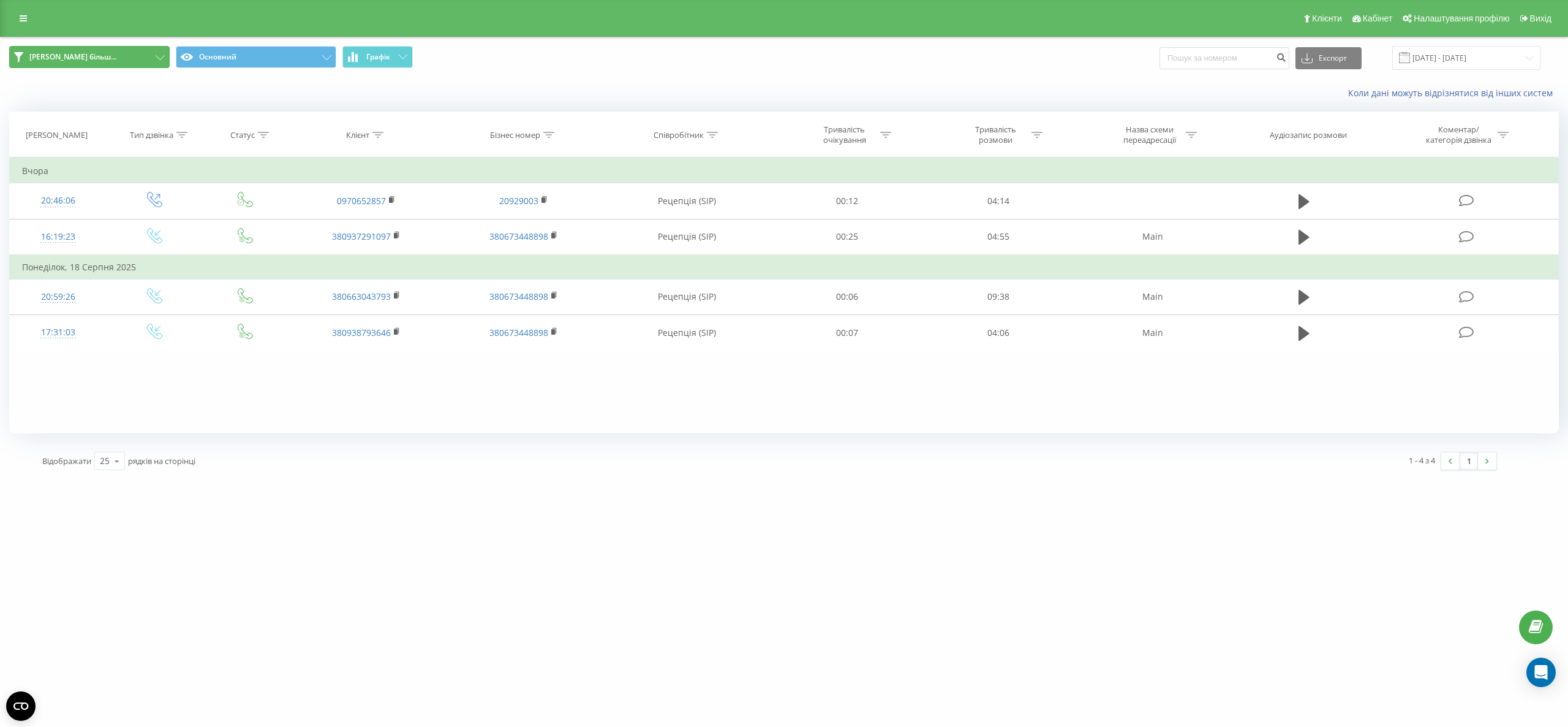
click at [99, 56] on span "[PERSON_NAME] більш..." at bounding box center [73, 57] width 87 height 10
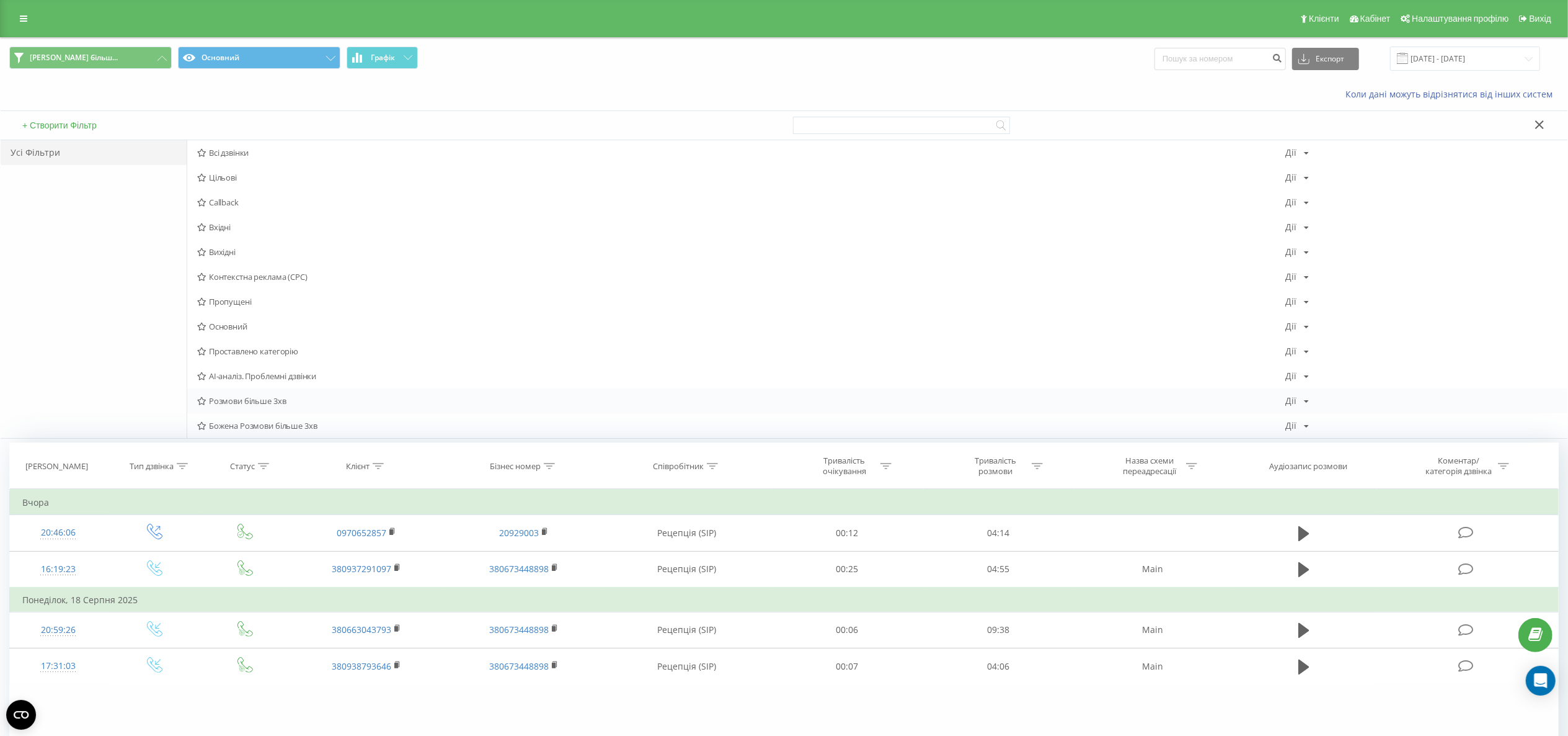
click at [274, 398] on span "Розмови більше 3хв" at bounding box center [741, 401] width 1088 height 9
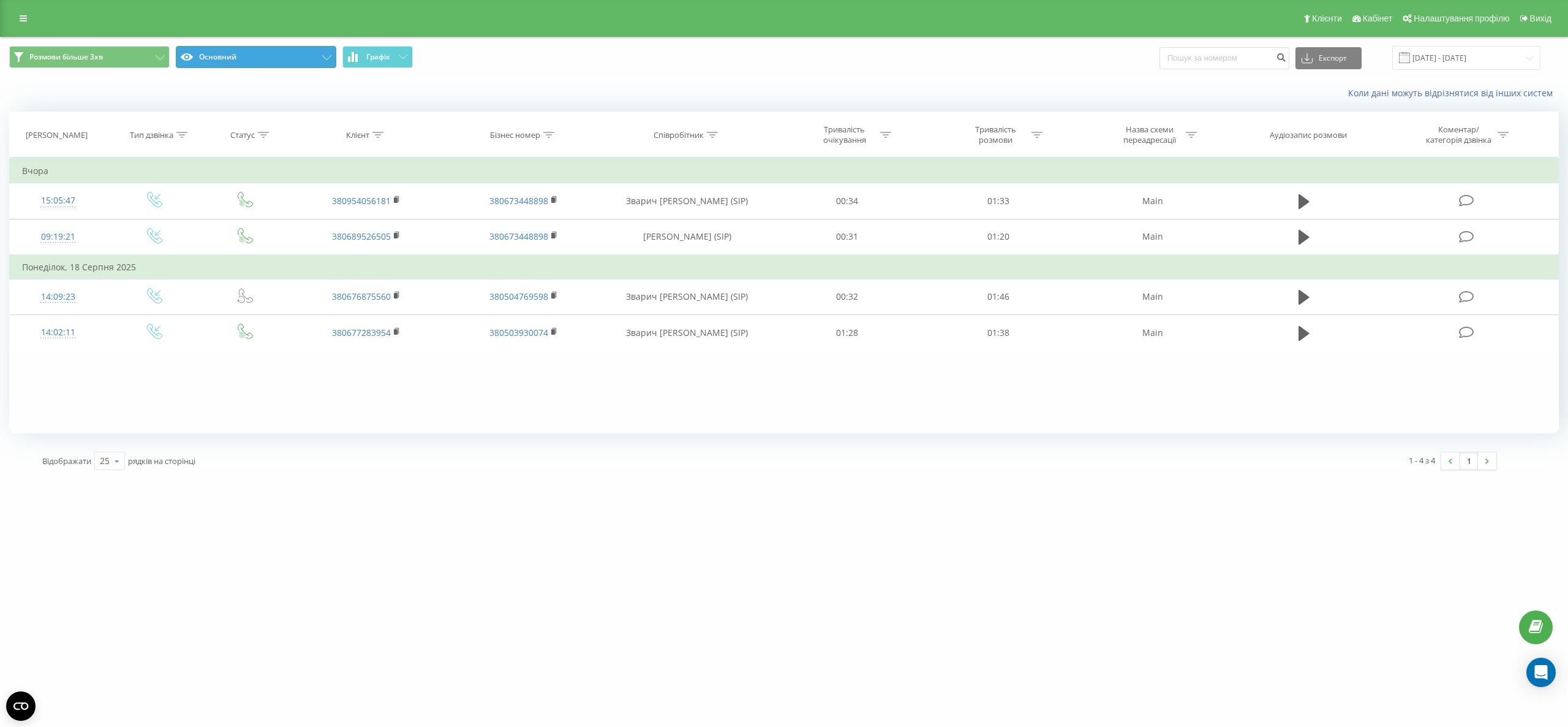
click at [250, 62] on button "Основний" at bounding box center [256, 57] width 161 height 22
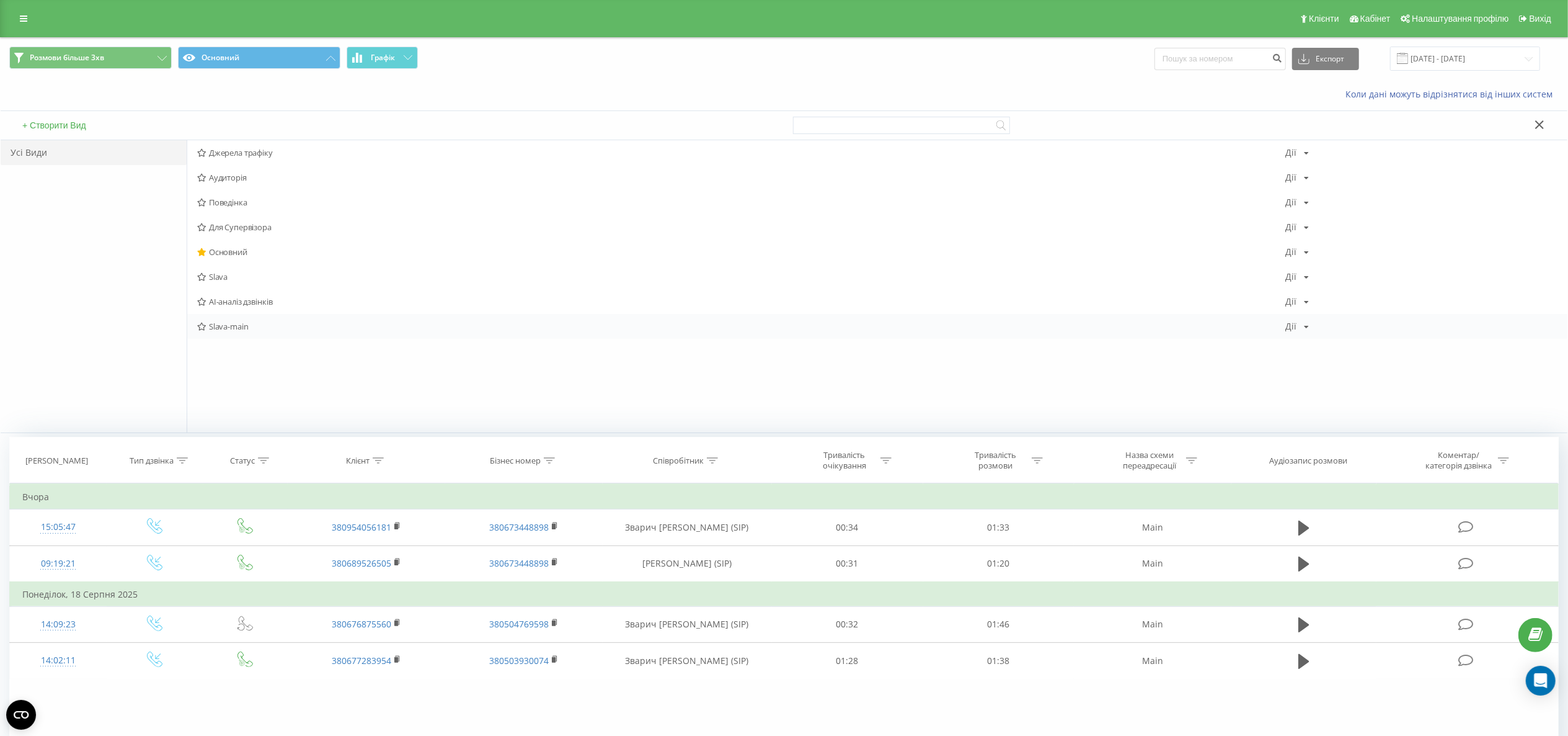
click at [238, 331] on span "Slava-main" at bounding box center [741, 326] width 1088 height 9
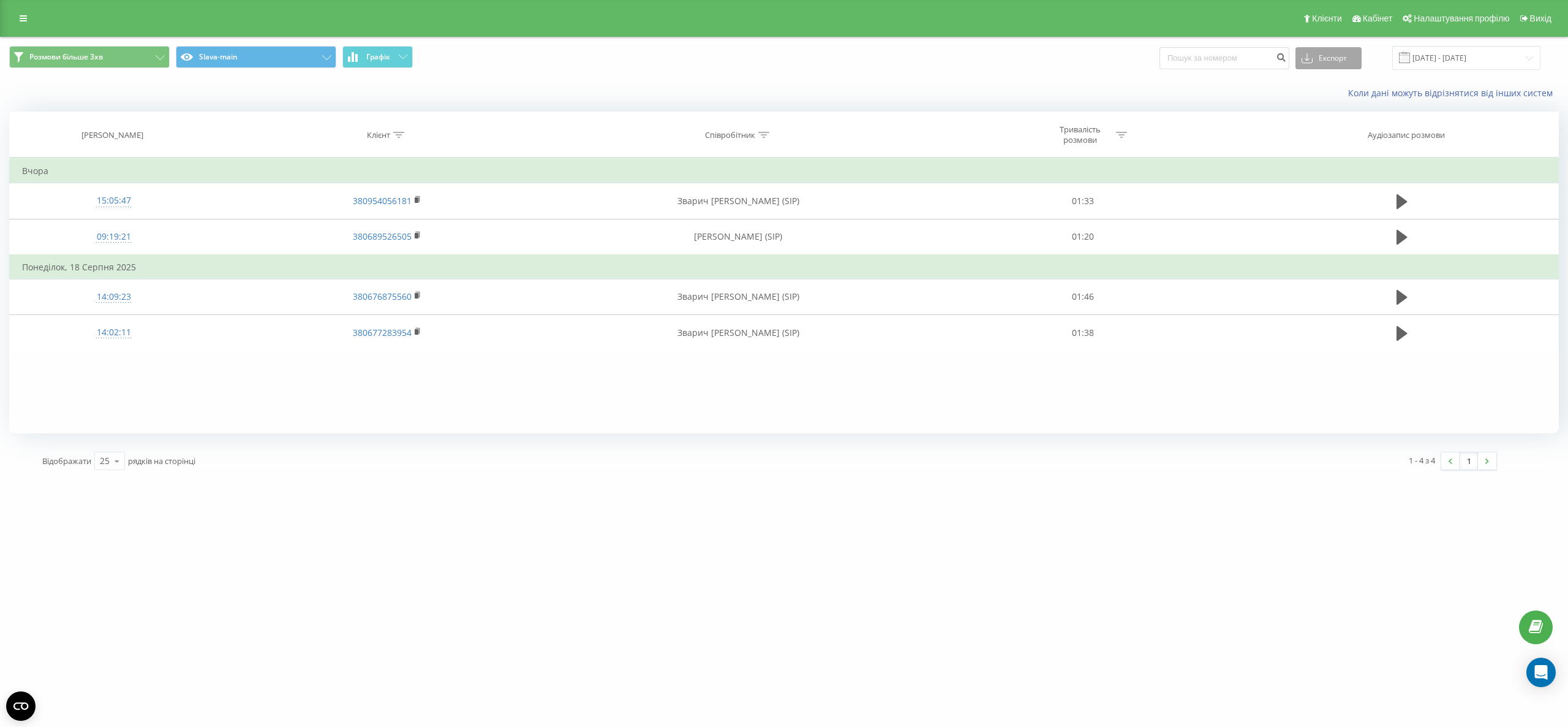
click at [1323, 54] on button "Експорт" at bounding box center [1328, 58] width 66 height 22
click at [1316, 120] on span ".xlsx" at bounding box center [1314, 124] width 18 height 12
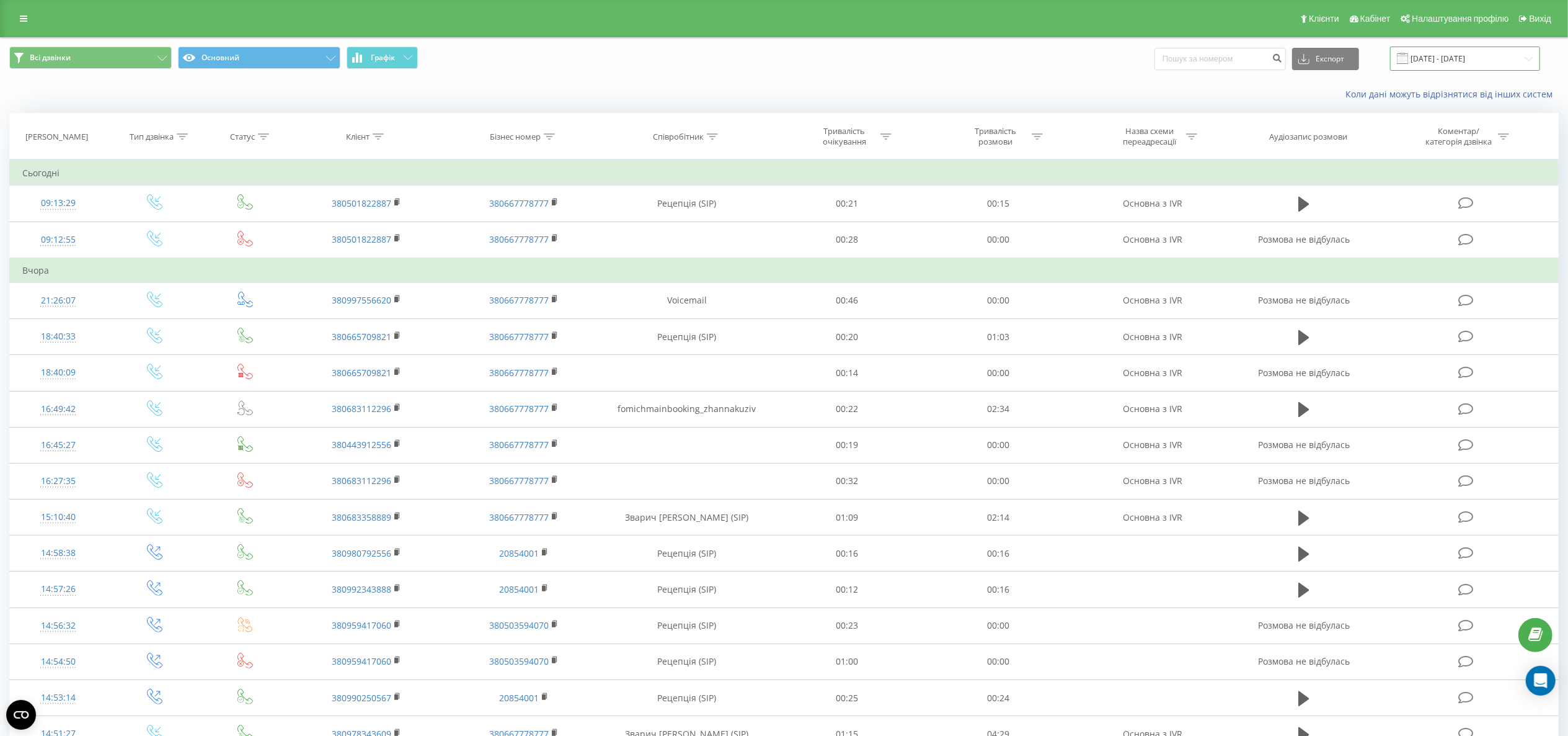
click at [1476, 59] on input "[DATE] - [DATE]" at bounding box center [1465, 58] width 150 height 24
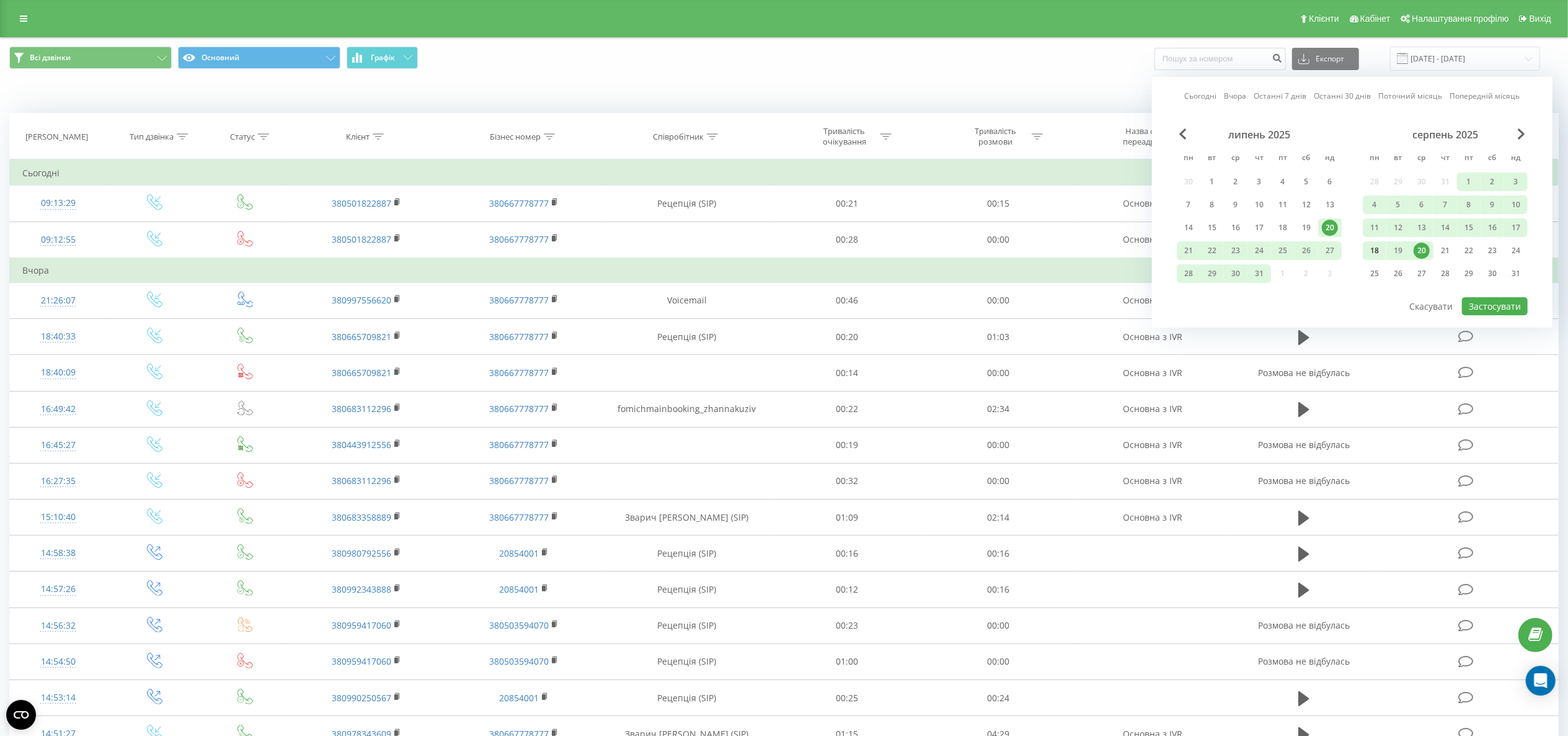
drag, startPoint x: 1375, startPoint y: 250, endPoint x: 1384, endPoint y: 253, distance: 9.5
click at [1375, 253] on div "18" at bounding box center [1374, 250] width 16 height 16
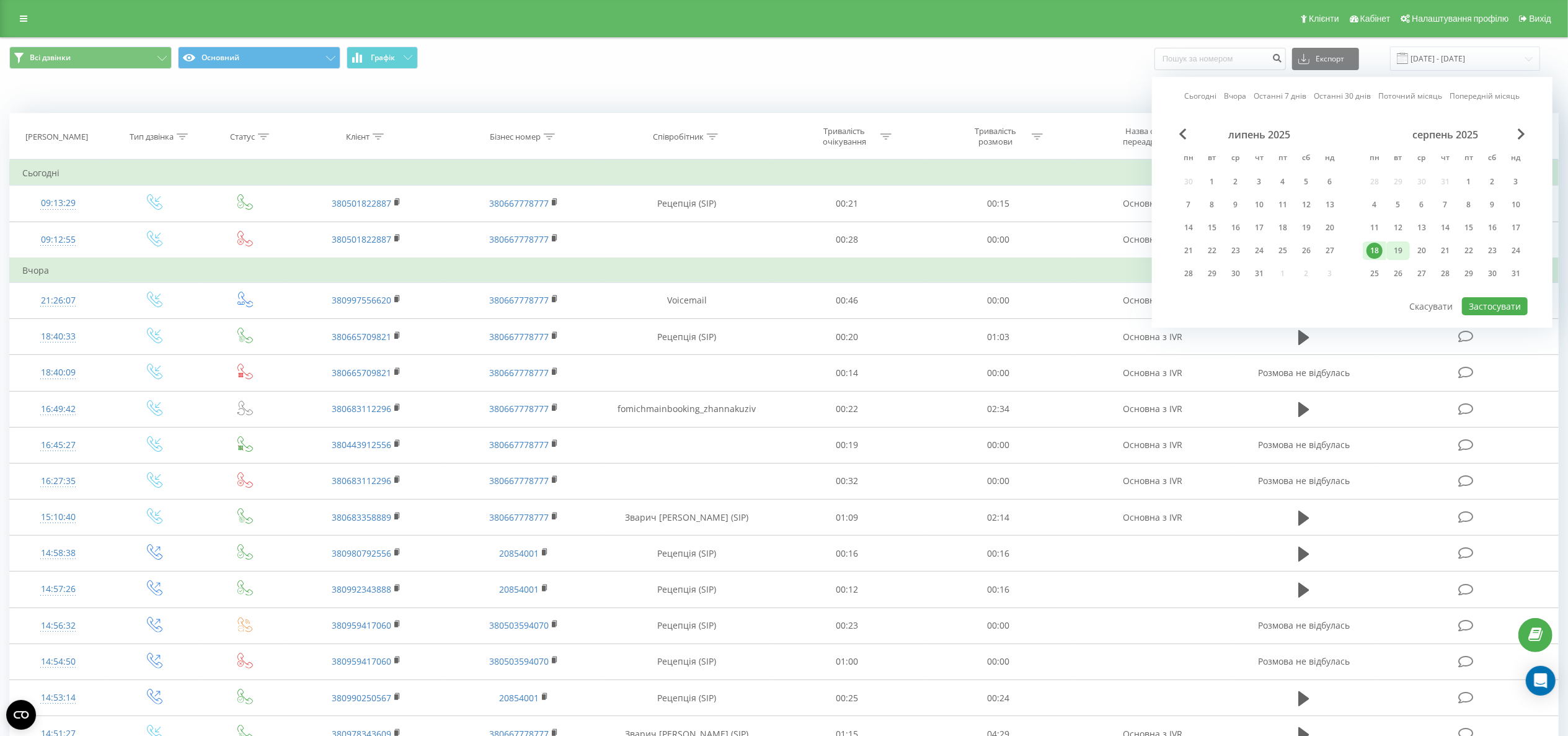
click at [1398, 253] on div "19" at bounding box center [1398, 250] width 16 height 16
click at [1489, 298] on button "Застосувати" at bounding box center [1496, 306] width 66 height 18
type input "[DATE] - [DATE]"
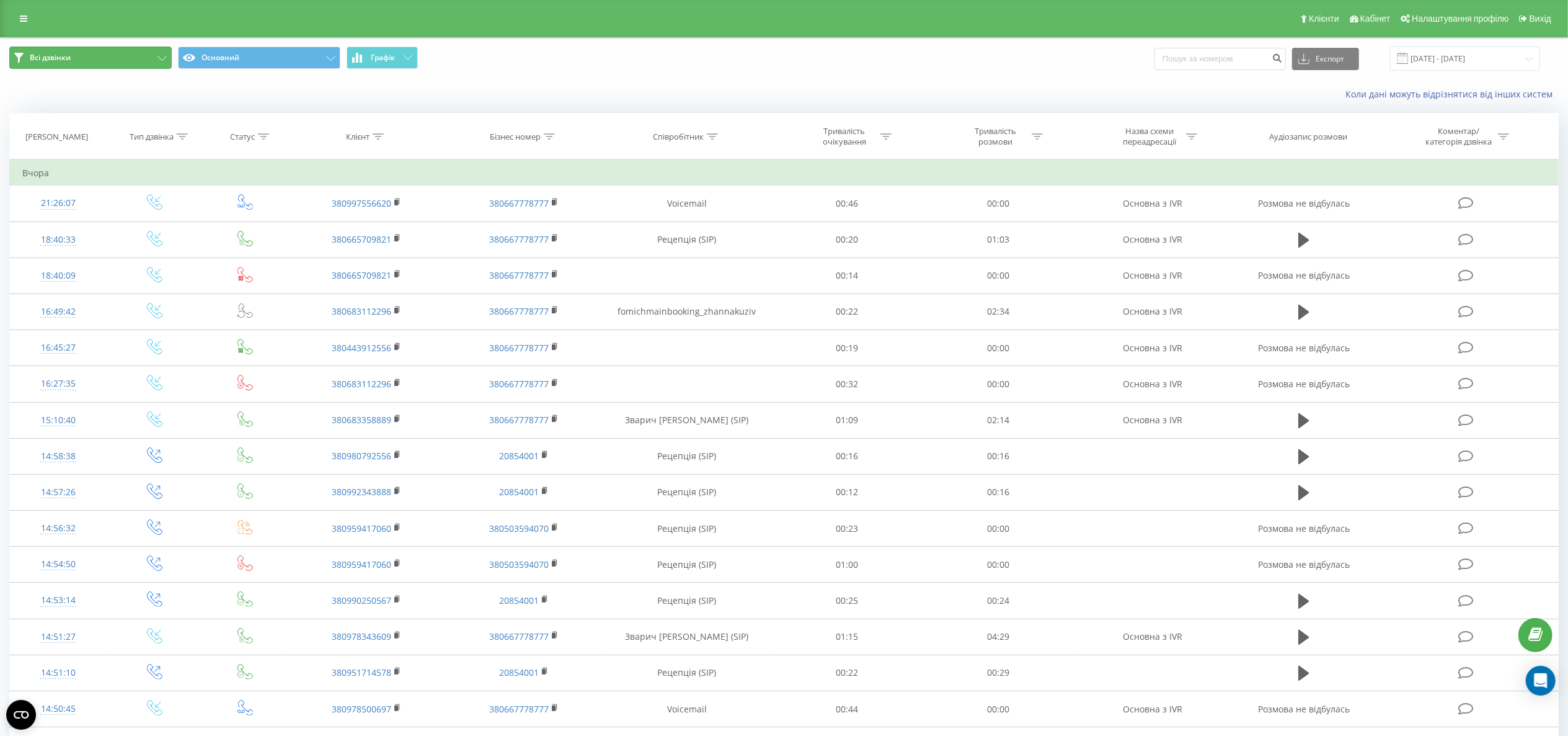
click at [123, 58] on button "Всі дзвінки" at bounding box center [90, 57] width 163 height 22
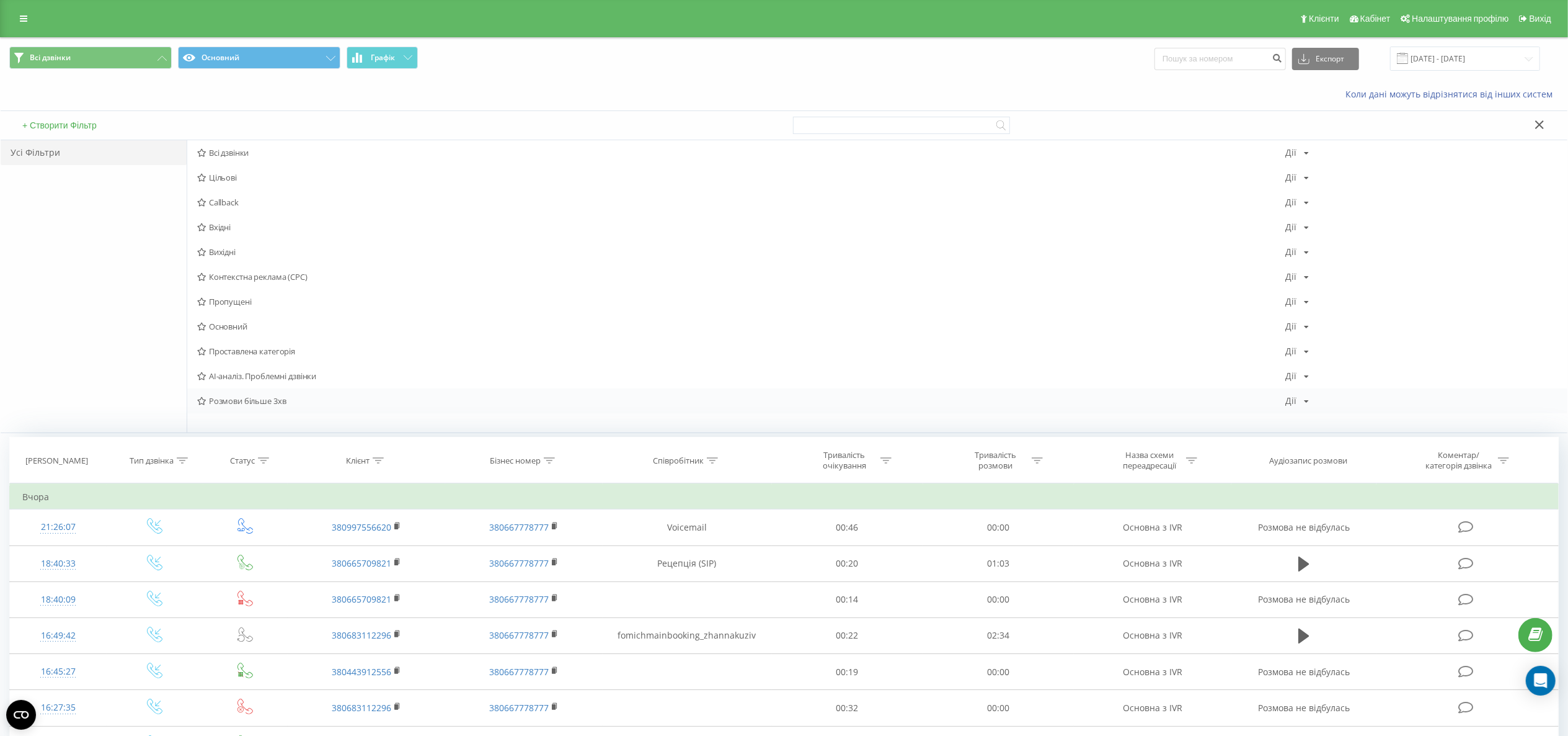
click at [293, 399] on span "Розмови більше 3хв" at bounding box center [741, 401] width 1088 height 9
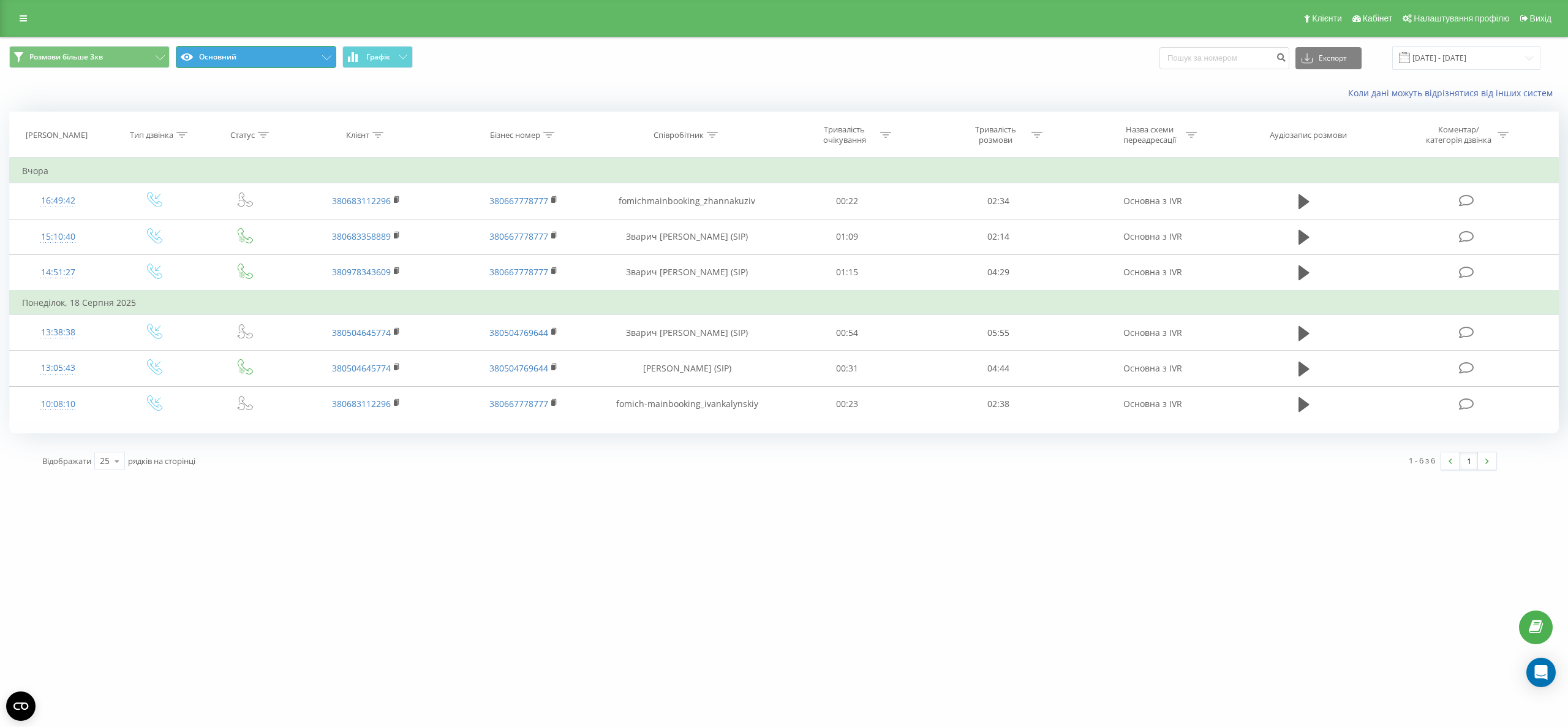
click at [293, 51] on button "Основний" at bounding box center [256, 57] width 161 height 22
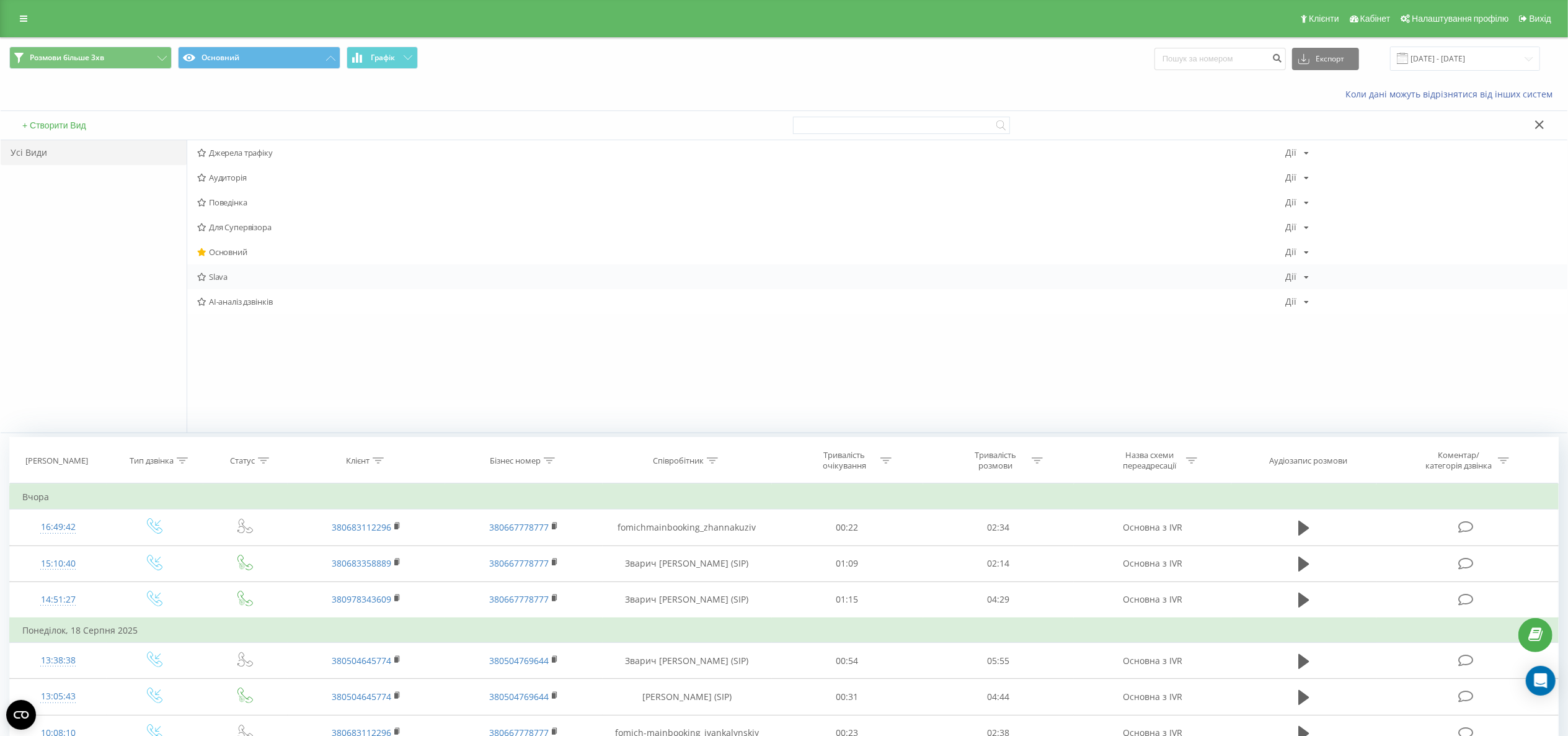
click at [236, 275] on span "Slava" at bounding box center [741, 276] width 1088 height 9
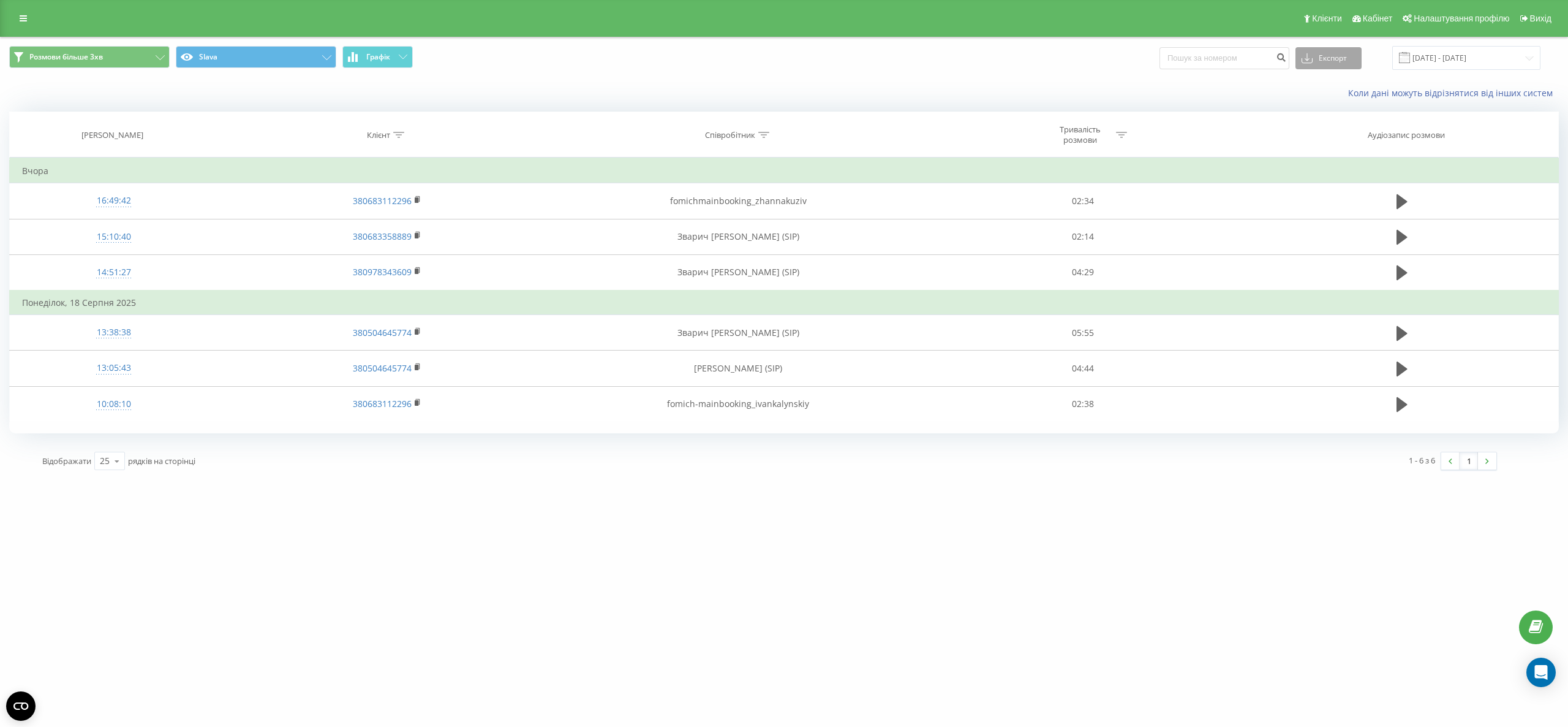
click at [1347, 54] on button "Експорт" at bounding box center [1328, 58] width 66 height 22
click at [1312, 122] on div ".xlsx" at bounding box center [1329, 125] width 65 height 22
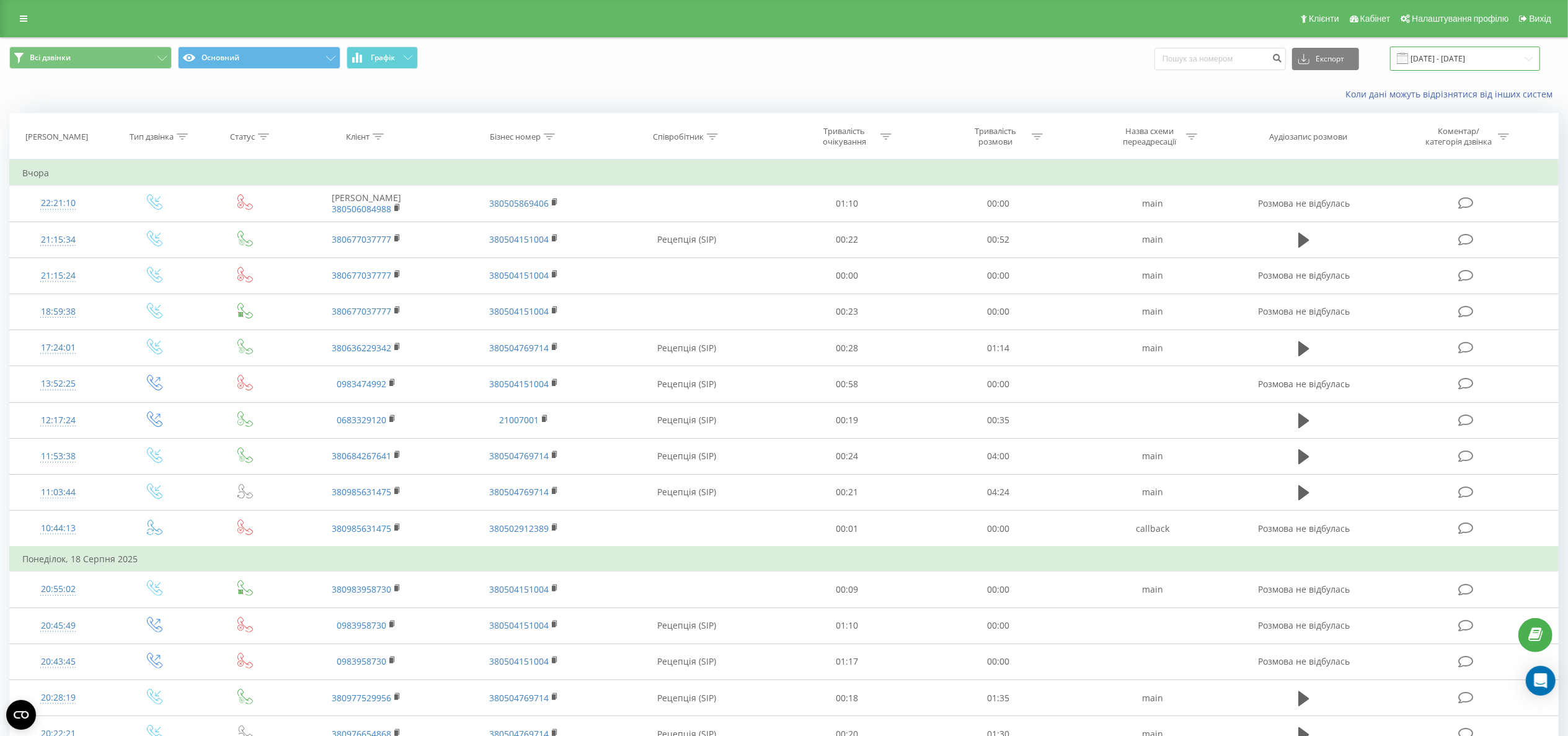
click at [1175, 57] on input "[DATE] - [DATE]" at bounding box center [1465, 58] width 150 height 24
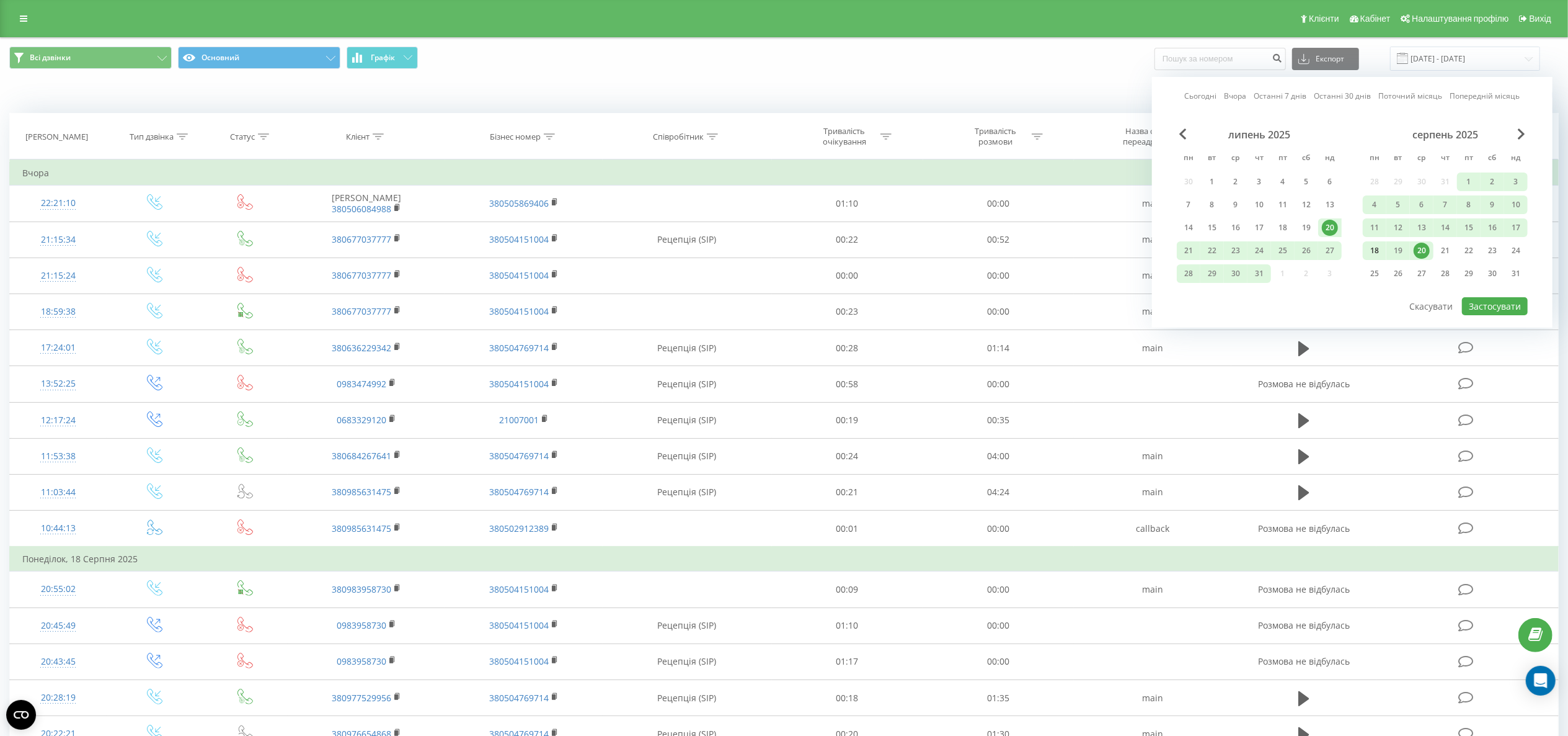
click at [1175, 257] on div "18" at bounding box center [1374, 250] width 16 height 16
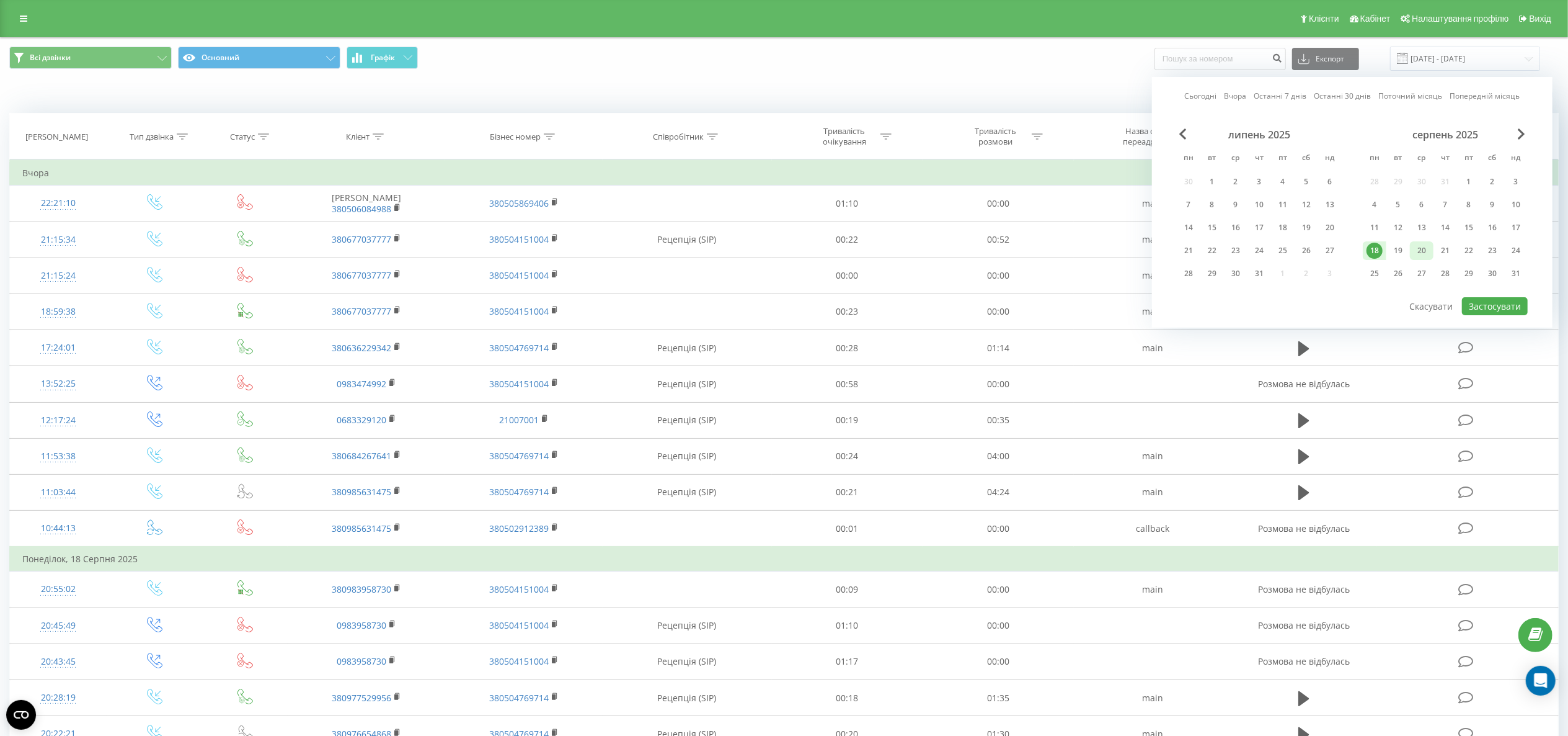
click at [1175, 253] on div "20" at bounding box center [1422, 251] width 24 height 19
click at [1175, 254] on div "19" at bounding box center [1398, 250] width 16 height 16
click at [1175, 254] on div "18" at bounding box center [1374, 250] width 16 height 16
click at [1175, 310] on button "Застосувати" at bounding box center [1496, 306] width 66 height 18
type input "[DATE] - [DATE]"
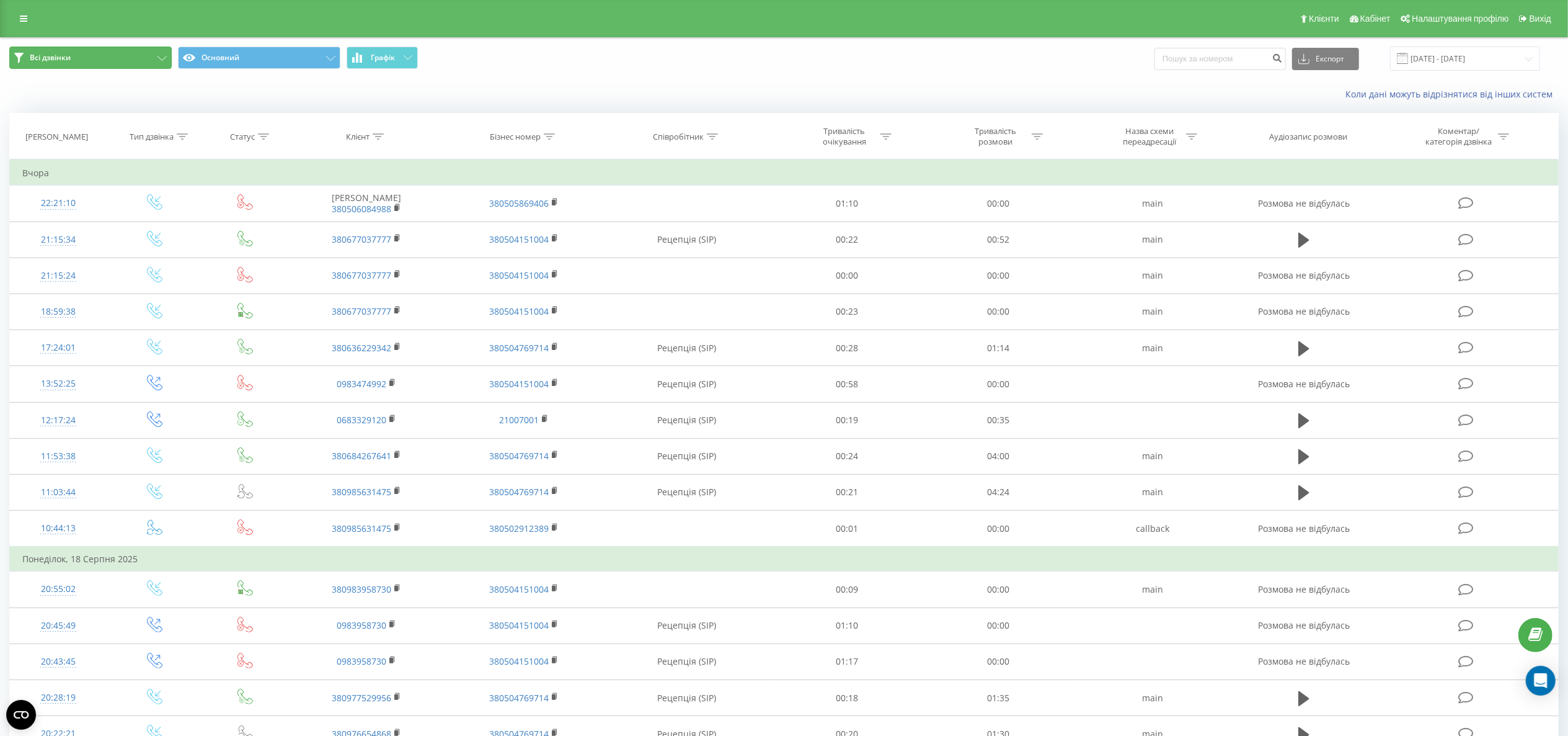
click at [122, 47] on button "Всі дзвінки" at bounding box center [90, 57] width 163 height 22
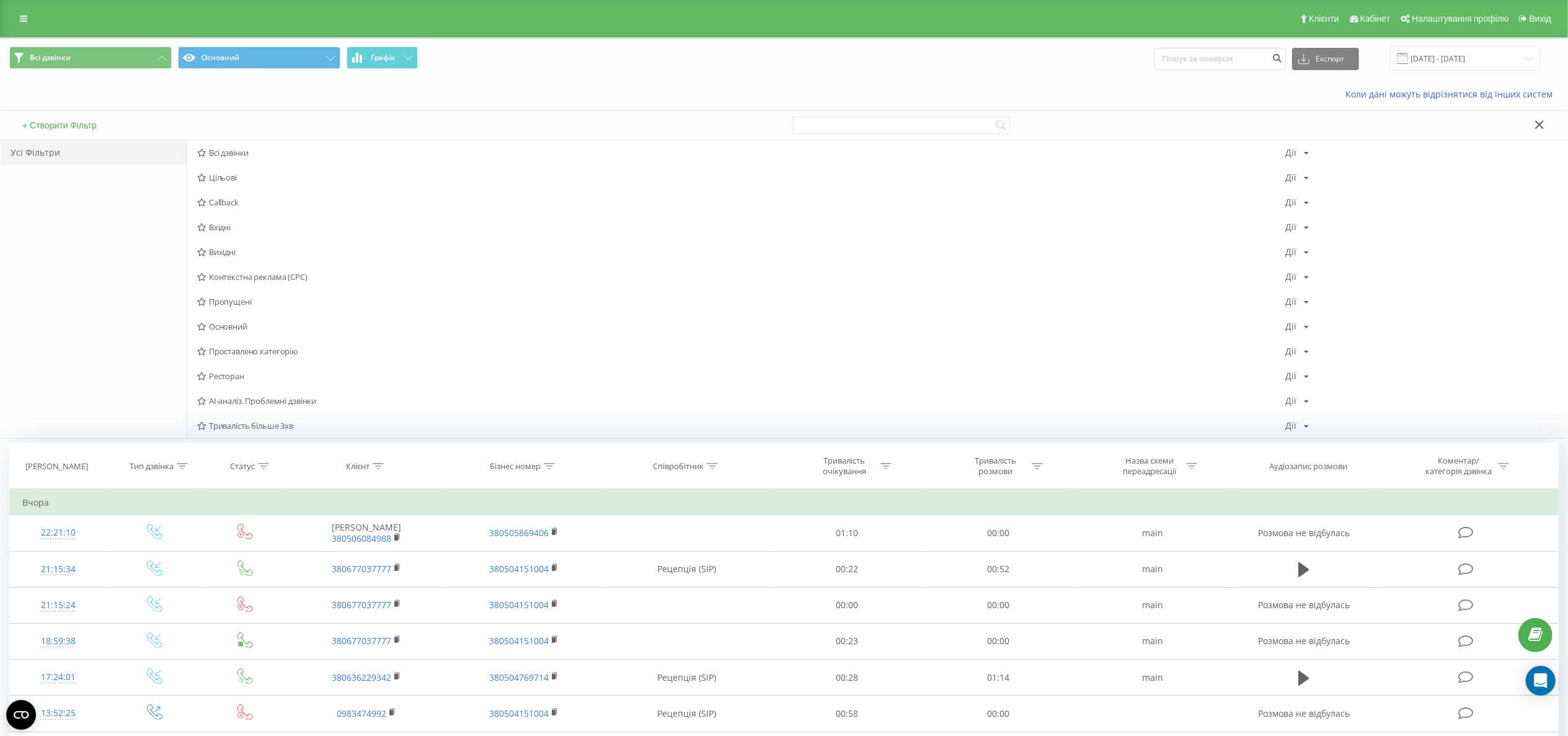
click at [283, 433] on div "Тривалість більше 3хв Дії Редагувати Копіювати Видалити За замовчуванням Поділи…" at bounding box center [877, 426] width 1381 height 25
click at [286, 432] on div "Тривалість більше 3хв Дії Редагувати Копіювати Видалити За замовчуванням Поділи…" at bounding box center [877, 426] width 1381 height 25
click at [304, 428] on span "Тривалість більше 3хв" at bounding box center [741, 425] width 1088 height 9
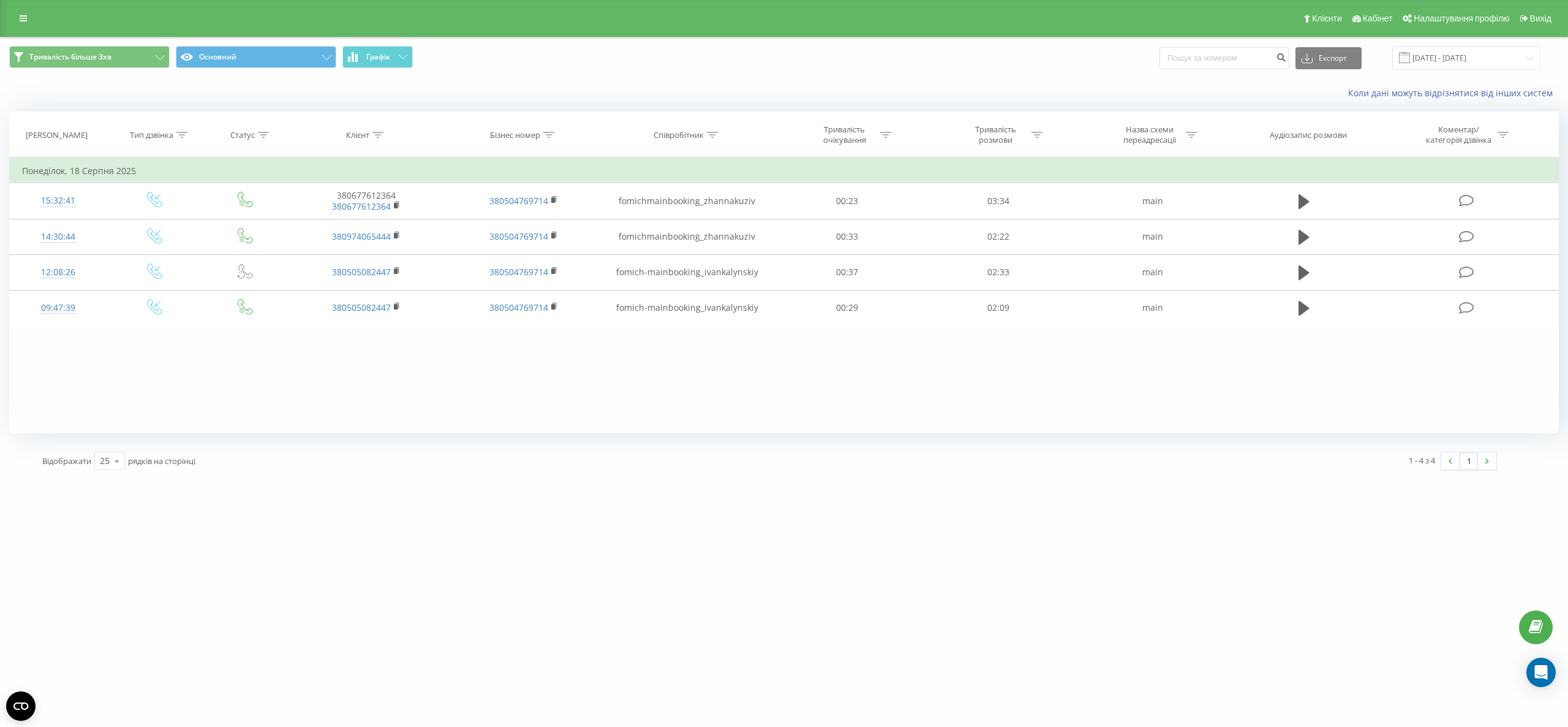
click at [400, 545] on div "hotel-twins.com Проекти chalets.com.ua lemonte.com.ua fb-resort.com mk-resort.c…" at bounding box center [784, 363] width 1568 height 727
click at [250, 58] on button "Основний" at bounding box center [256, 57] width 161 height 22
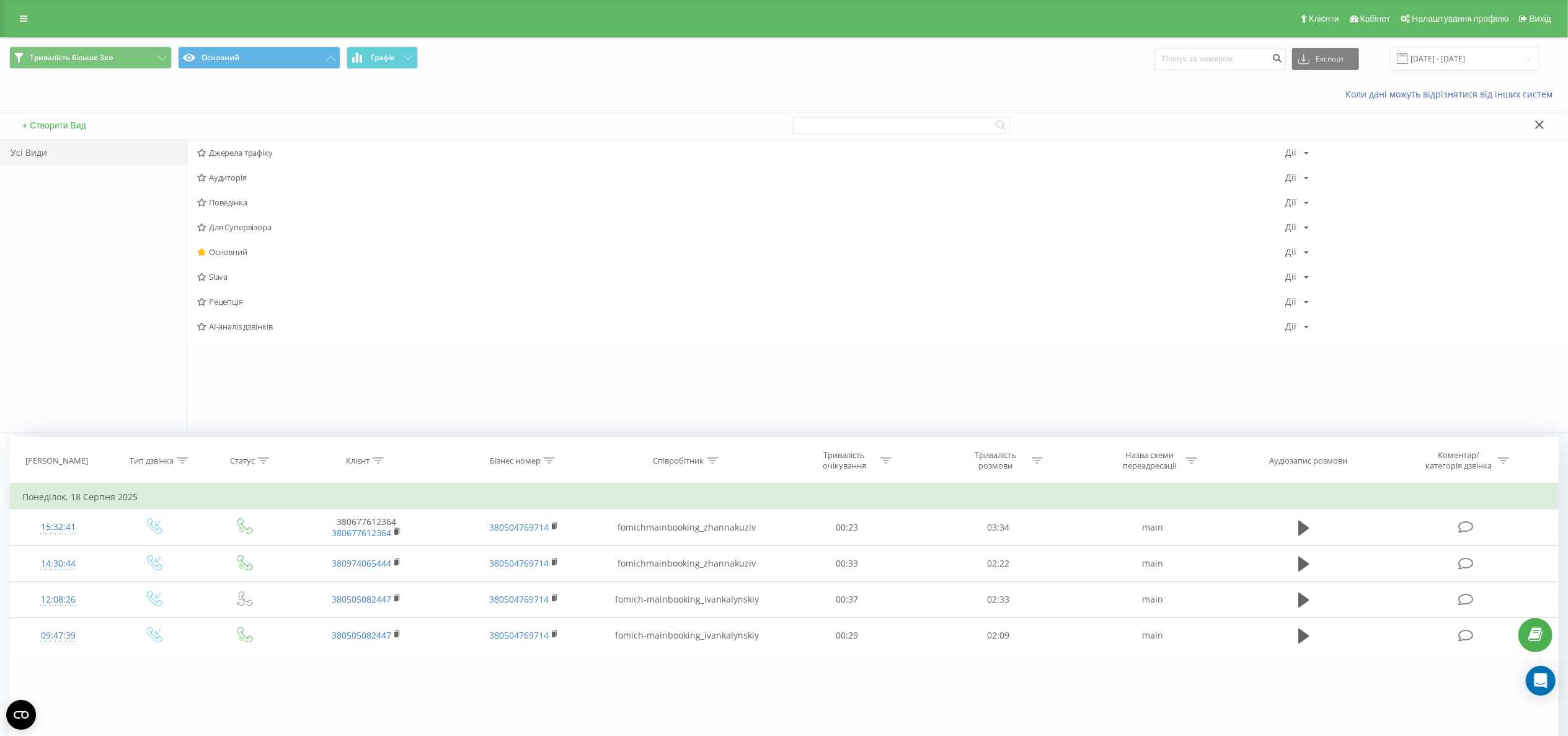
click at [237, 277] on span "Slava" at bounding box center [741, 276] width 1088 height 9
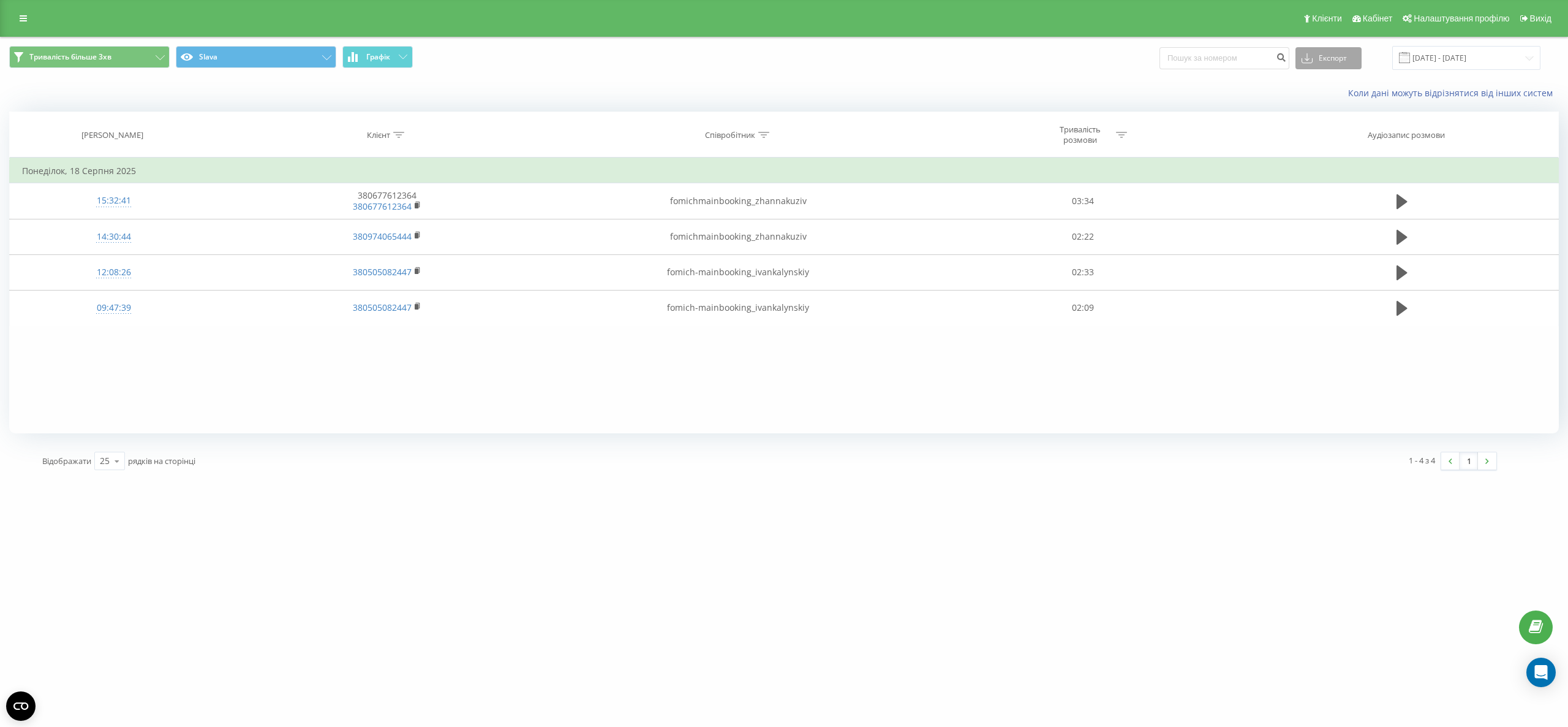
click at [1161, 61] on button "Експорт" at bounding box center [1328, 58] width 66 height 22
click at [1161, 124] on span ".xlsx" at bounding box center [1314, 124] width 18 height 12
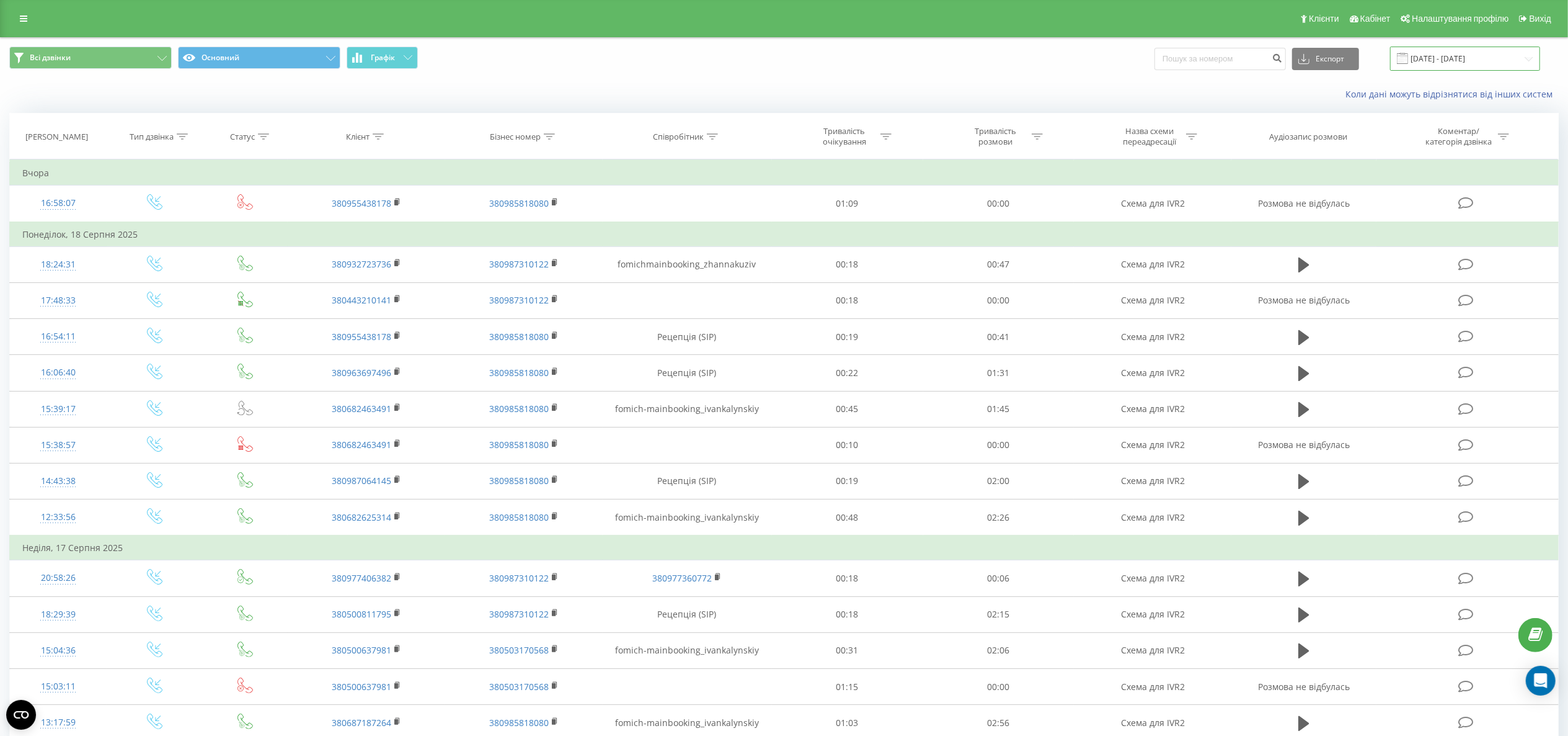
click at [1459, 51] on input "[DATE] - [DATE]" at bounding box center [1465, 58] width 150 height 24
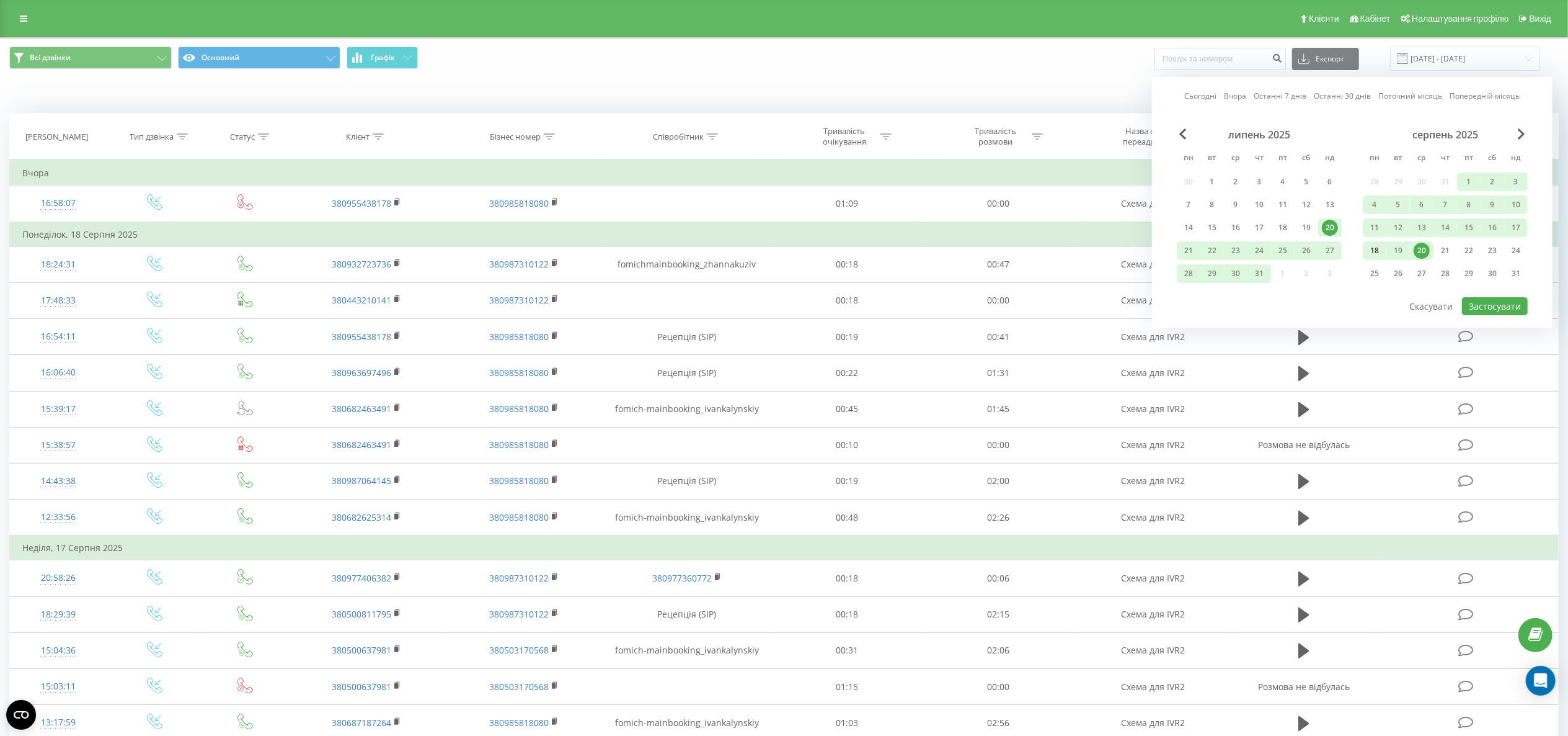
click at [1374, 253] on div "18" at bounding box center [1374, 250] width 16 height 16
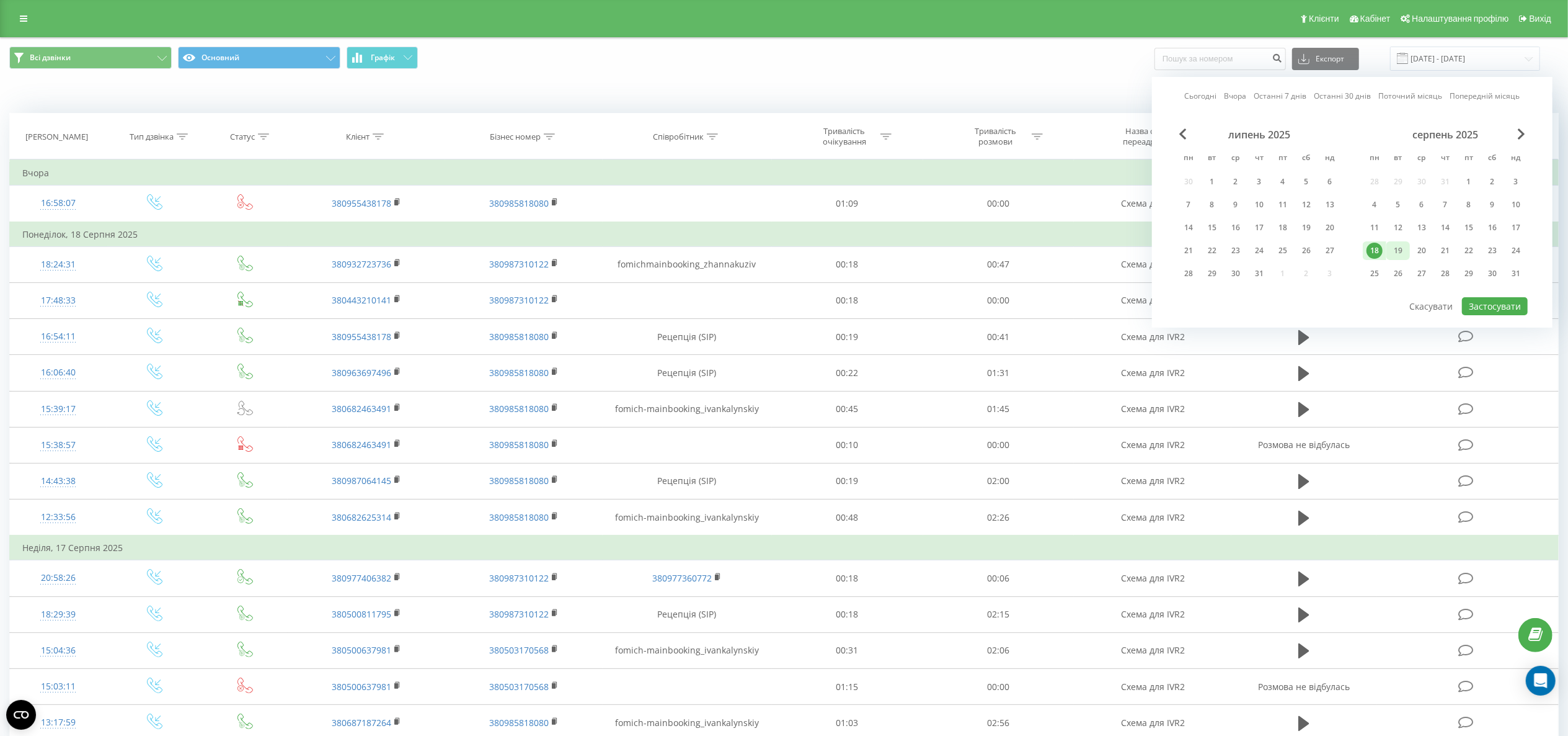
click at [1395, 253] on div "19" at bounding box center [1398, 250] width 16 height 16
click at [1492, 309] on button "Застосувати" at bounding box center [1496, 306] width 66 height 18
type input "[DATE] - [DATE]"
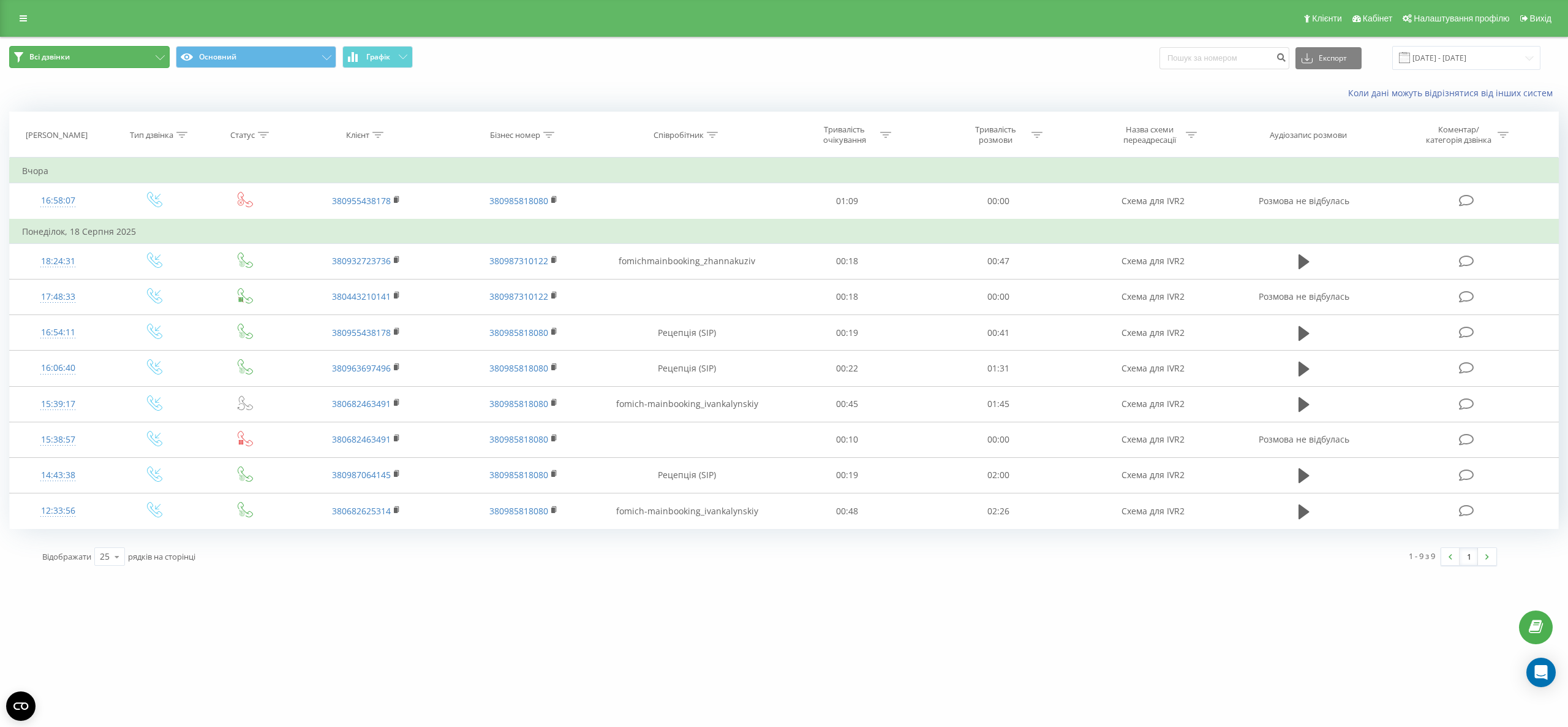
click at [160, 63] on button "Всі дзвінки" at bounding box center [89, 57] width 161 height 22
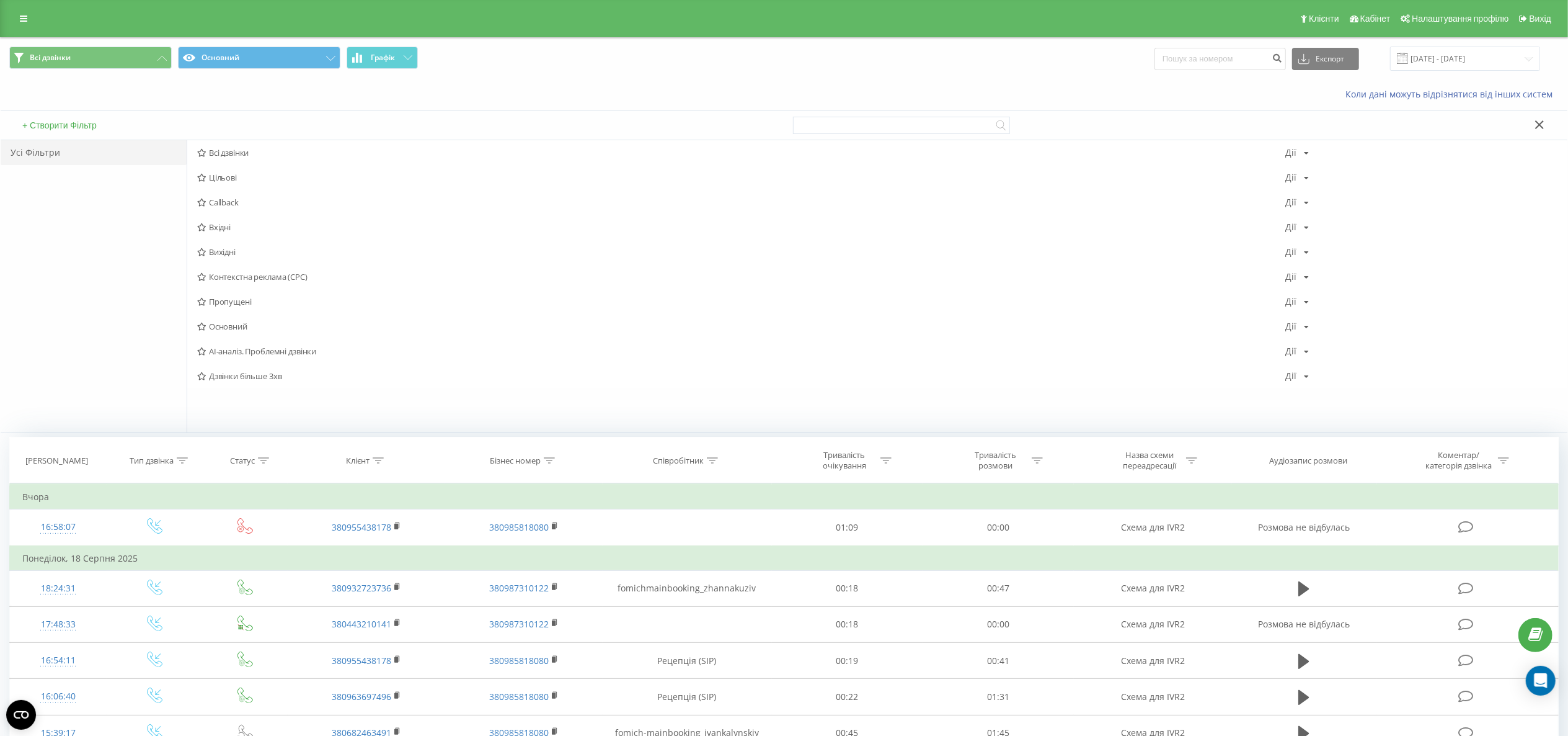
click at [291, 396] on div "Всі дзвінки Дії Редагувати Копіювати Видалити За замовчуванням Поділитися Цільо…" at bounding box center [876, 286] width 1381 height 292
click at [299, 384] on div "Дзвінки більше 3хв [PERSON_NAME] Копіювати Видалити За замовчуванням Поділитися" at bounding box center [877, 376] width 1381 height 25
click at [323, 379] on span "Дзвінки більше 3хв" at bounding box center [741, 375] width 1088 height 9
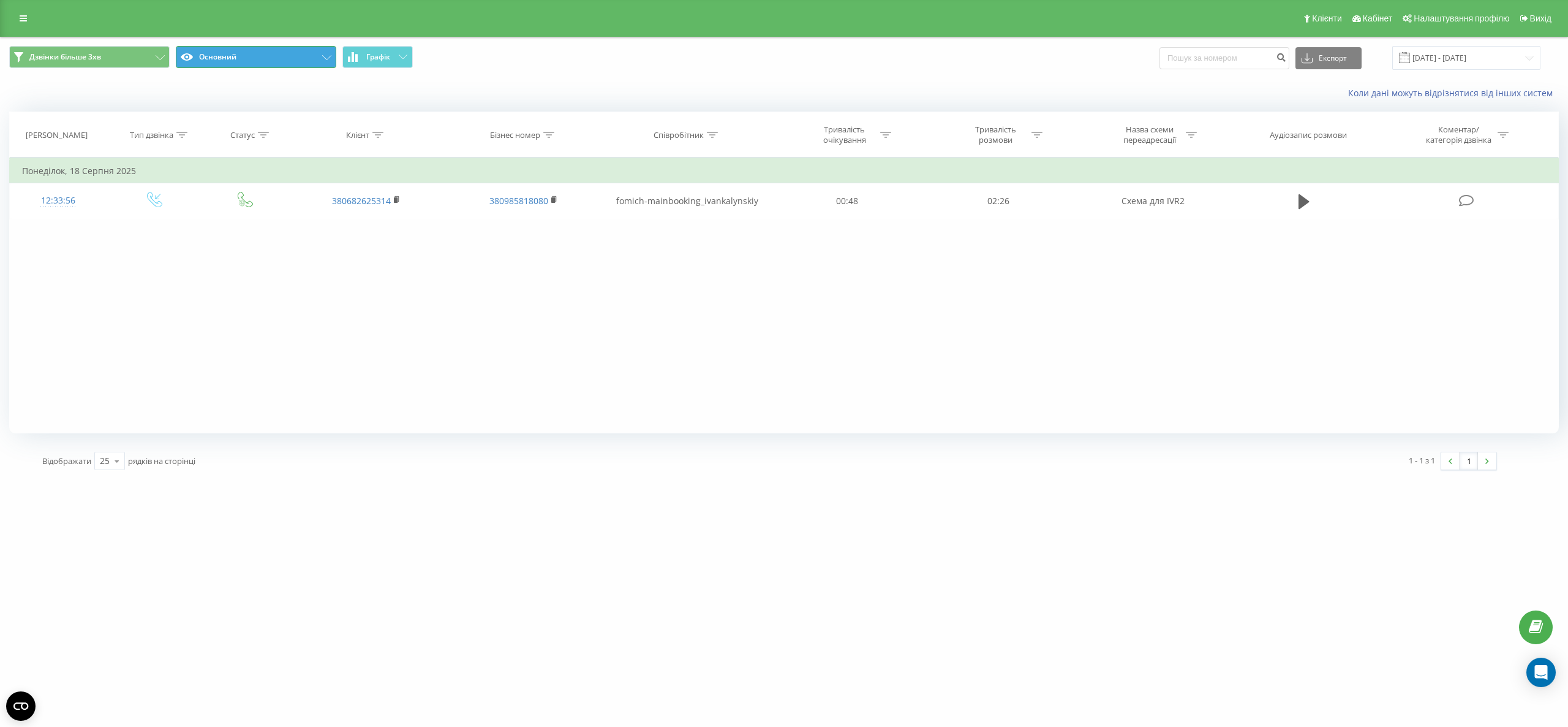
click at [284, 58] on button "Основний" at bounding box center [256, 57] width 161 height 22
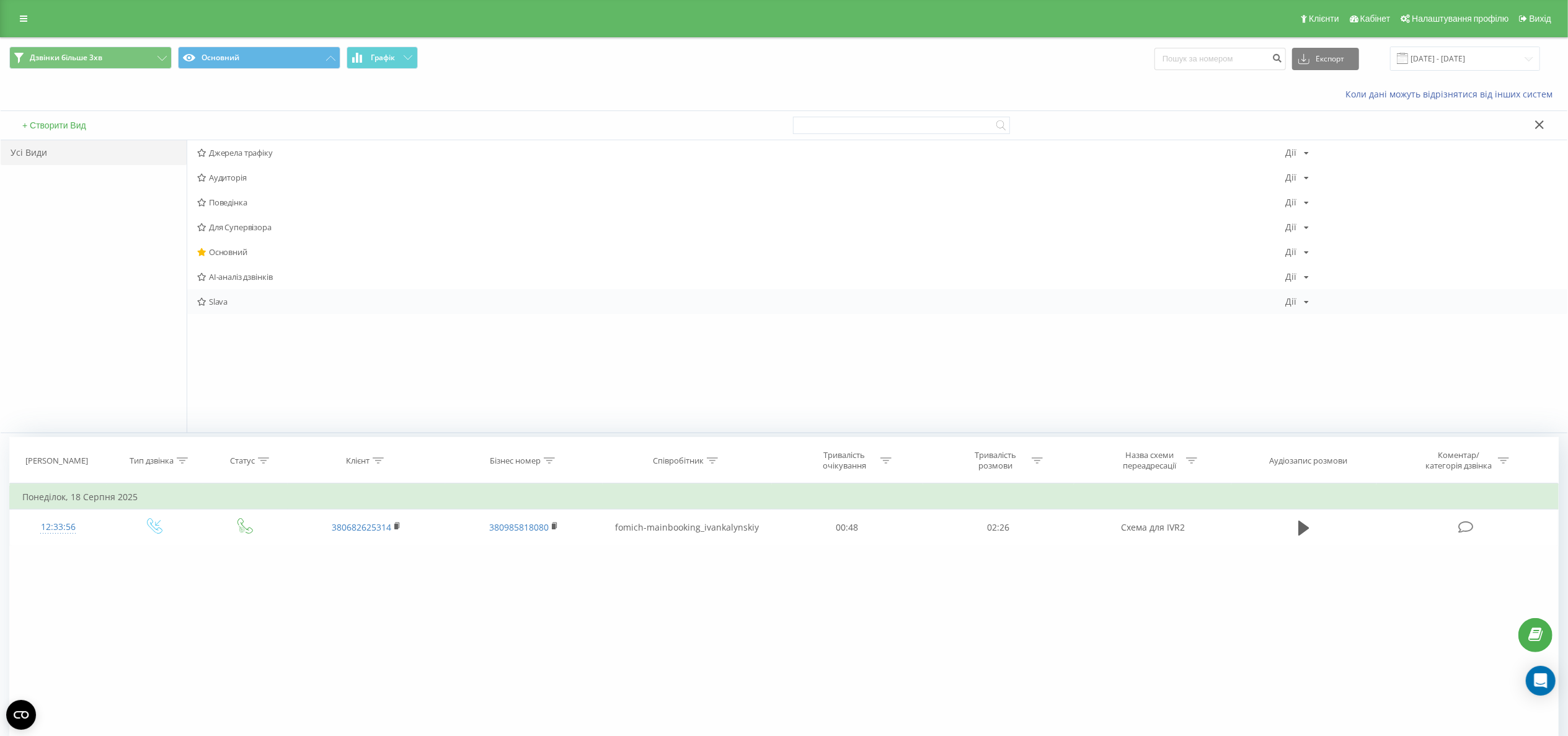
click at [228, 304] on span "Slava" at bounding box center [741, 301] width 1088 height 9
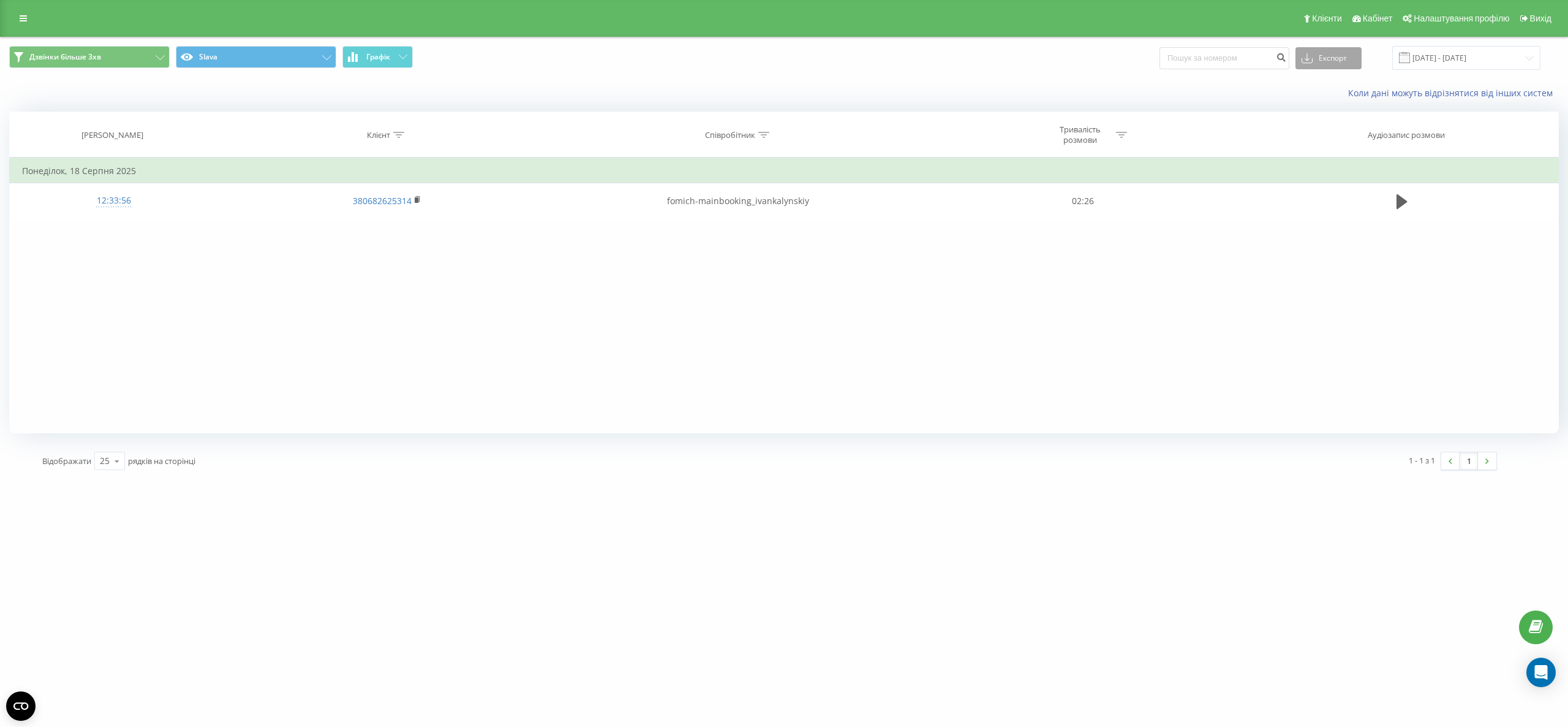
click at [1355, 55] on button "Експорт" at bounding box center [1328, 58] width 66 height 22
click at [1333, 113] on div ".xls" at bounding box center [1329, 103] width 65 height 22
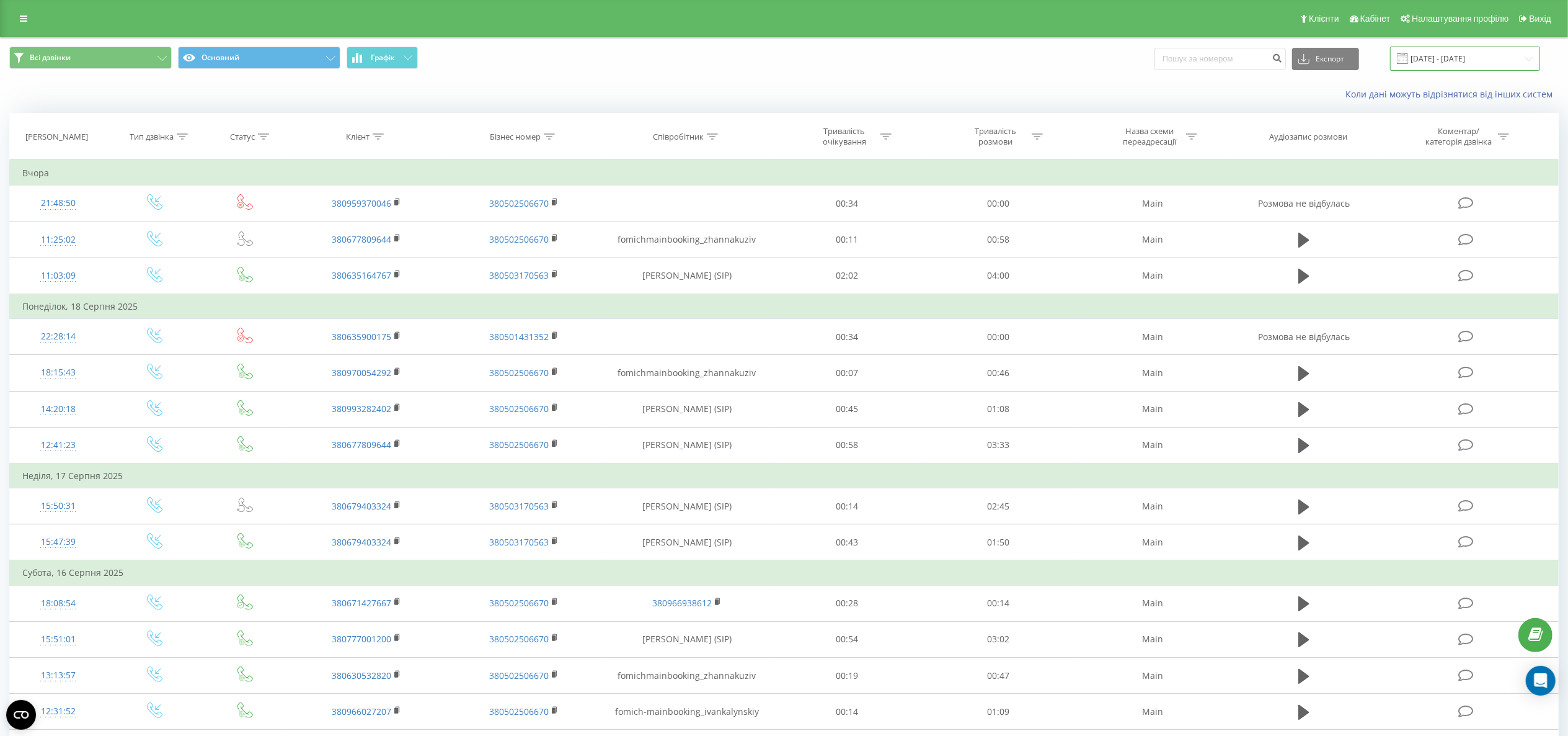
click at [1175, 54] on input "[DATE] - [DATE]" at bounding box center [1465, 58] width 150 height 24
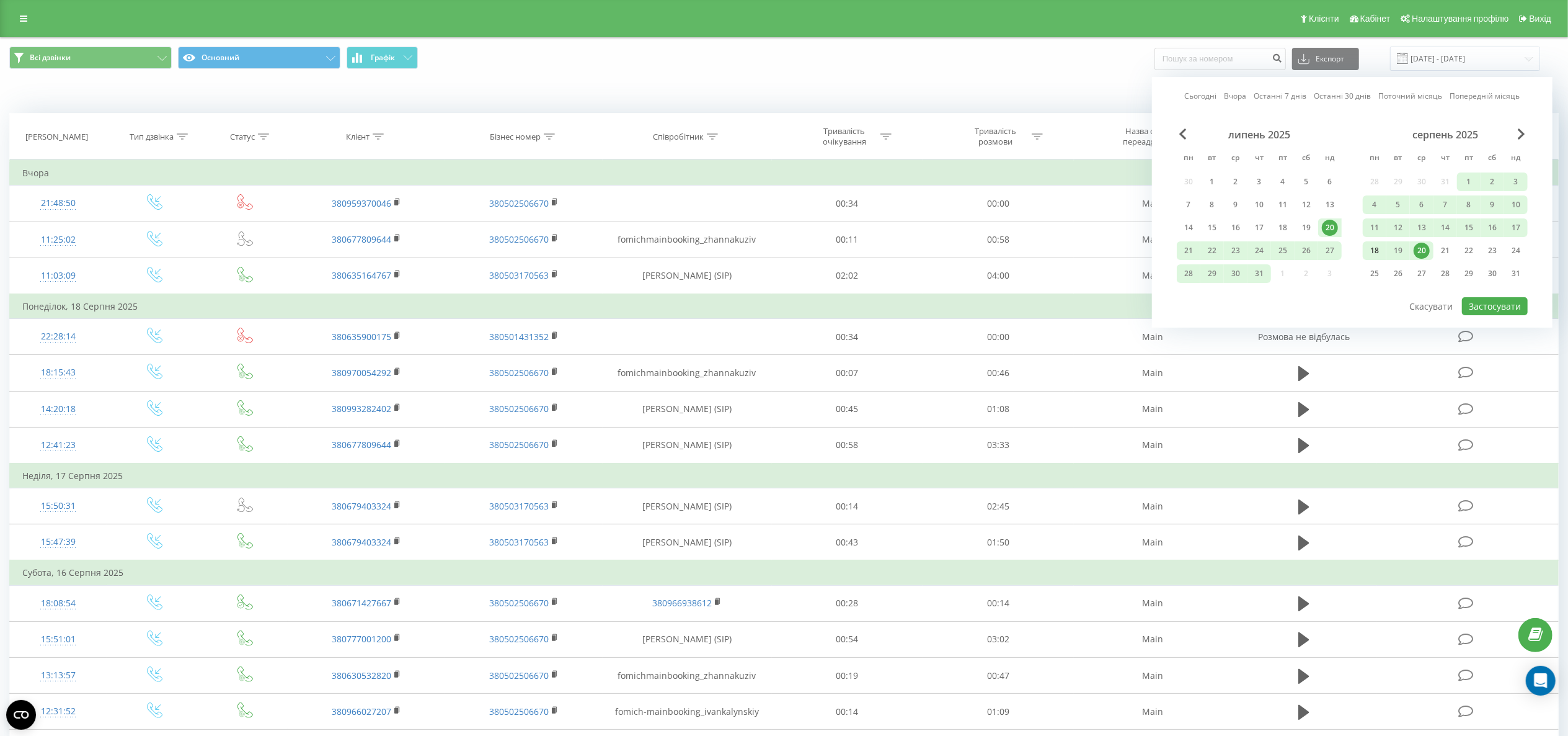
click at [1175, 258] on div "18" at bounding box center [1375, 251] width 24 height 19
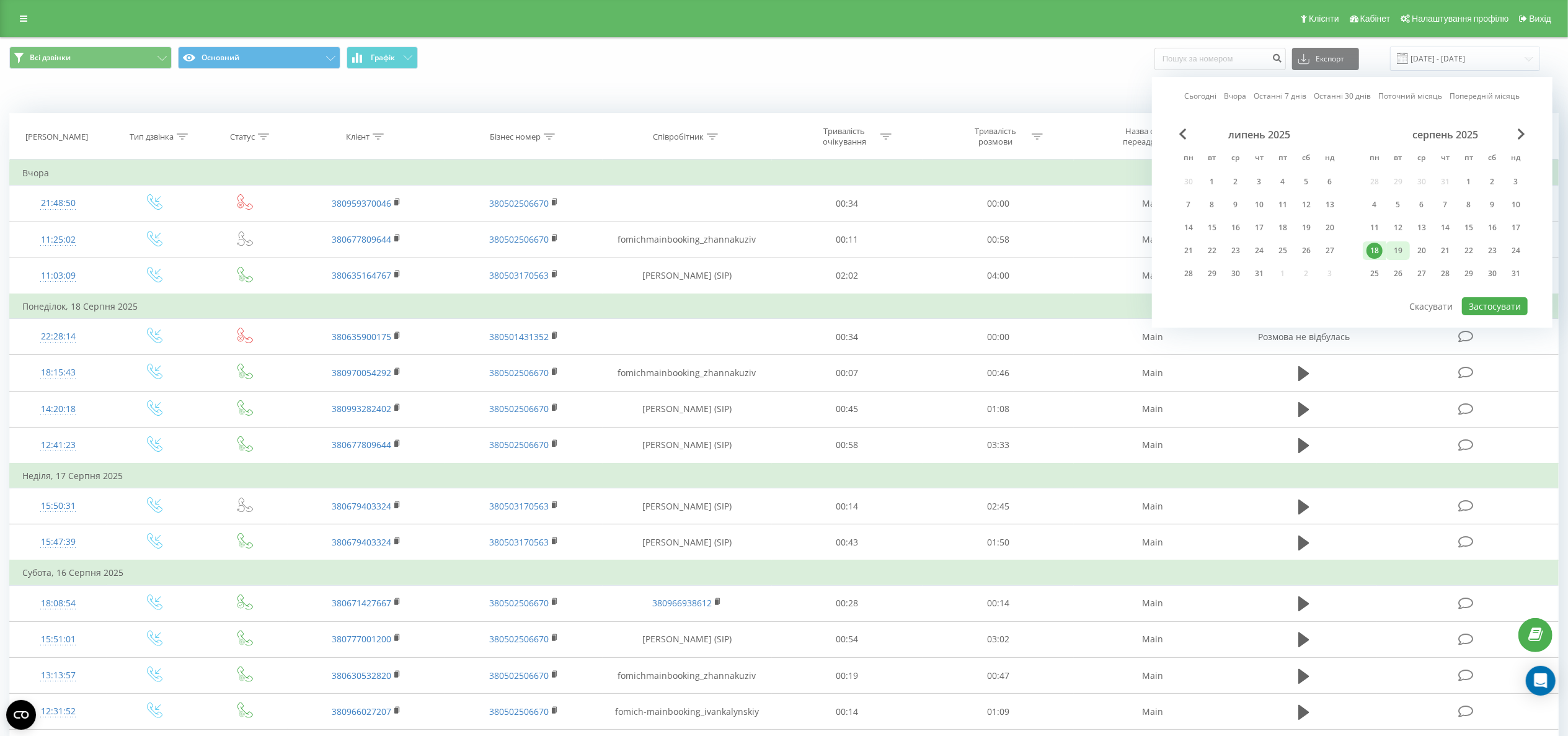
click at [1175, 255] on div "19" at bounding box center [1398, 250] width 16 height 16
click at [1175, 298] on button "Застосувати" at bounding box center [1496, 306] width 66 height 18
type input "[DATE] - [DATE]"
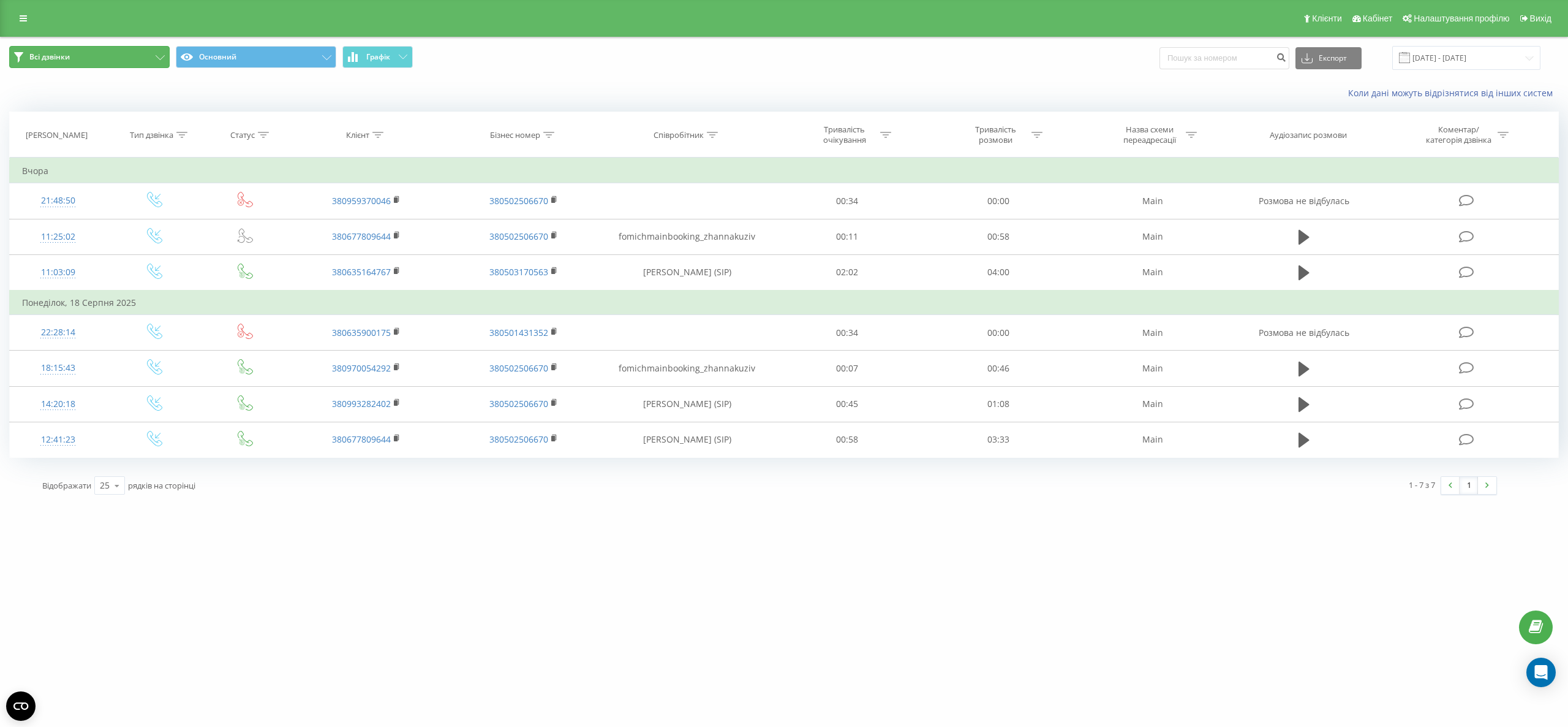
click at [110, 51] on button "Всі дзвінки" at bounding box center [89, 57] width 161 height 22
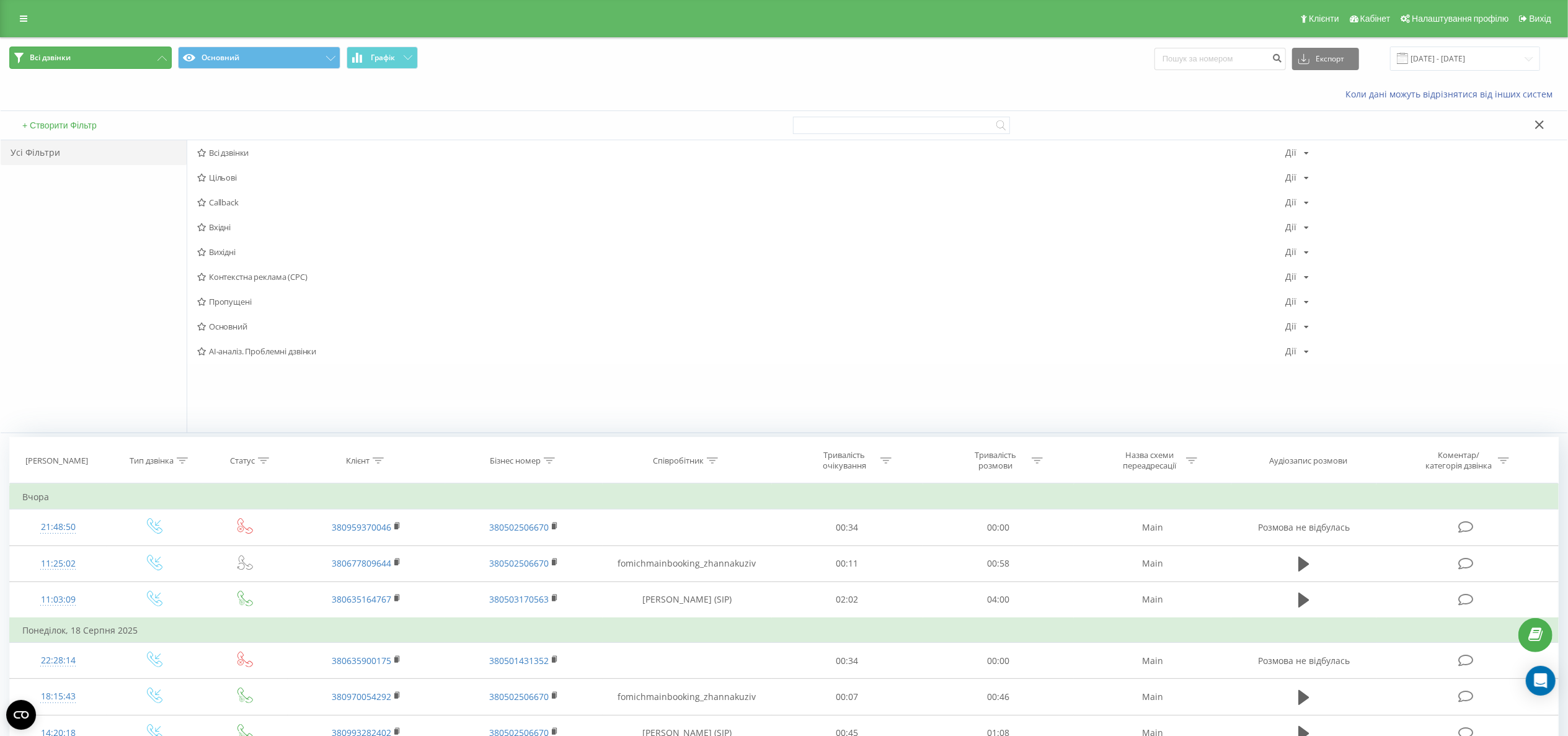
click at [113, 51] on button "Всі дзвінки" at bounding box center [90, 57] width 163 height 22
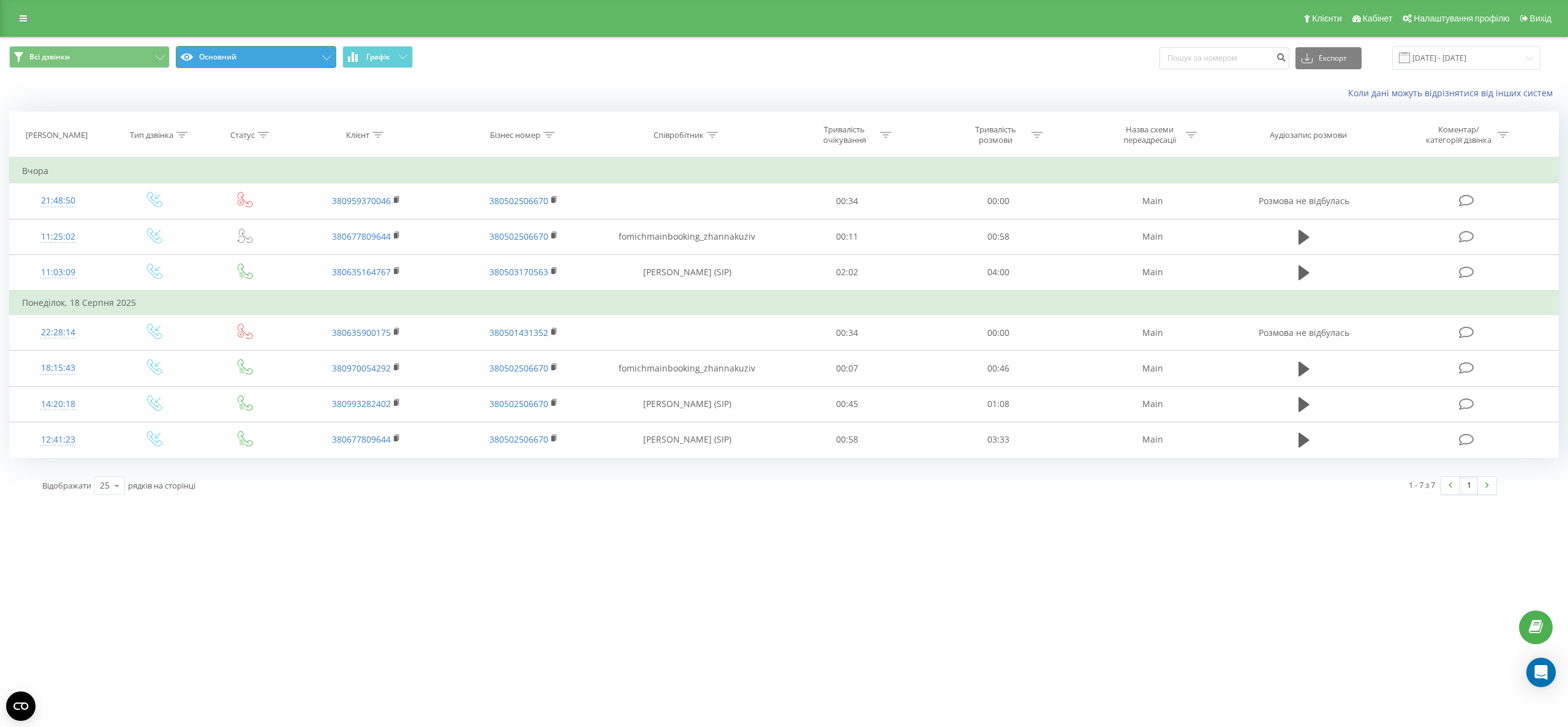
click at [245, 59] on button "Основний" at bounding box center [256, 57] width 161 height 22
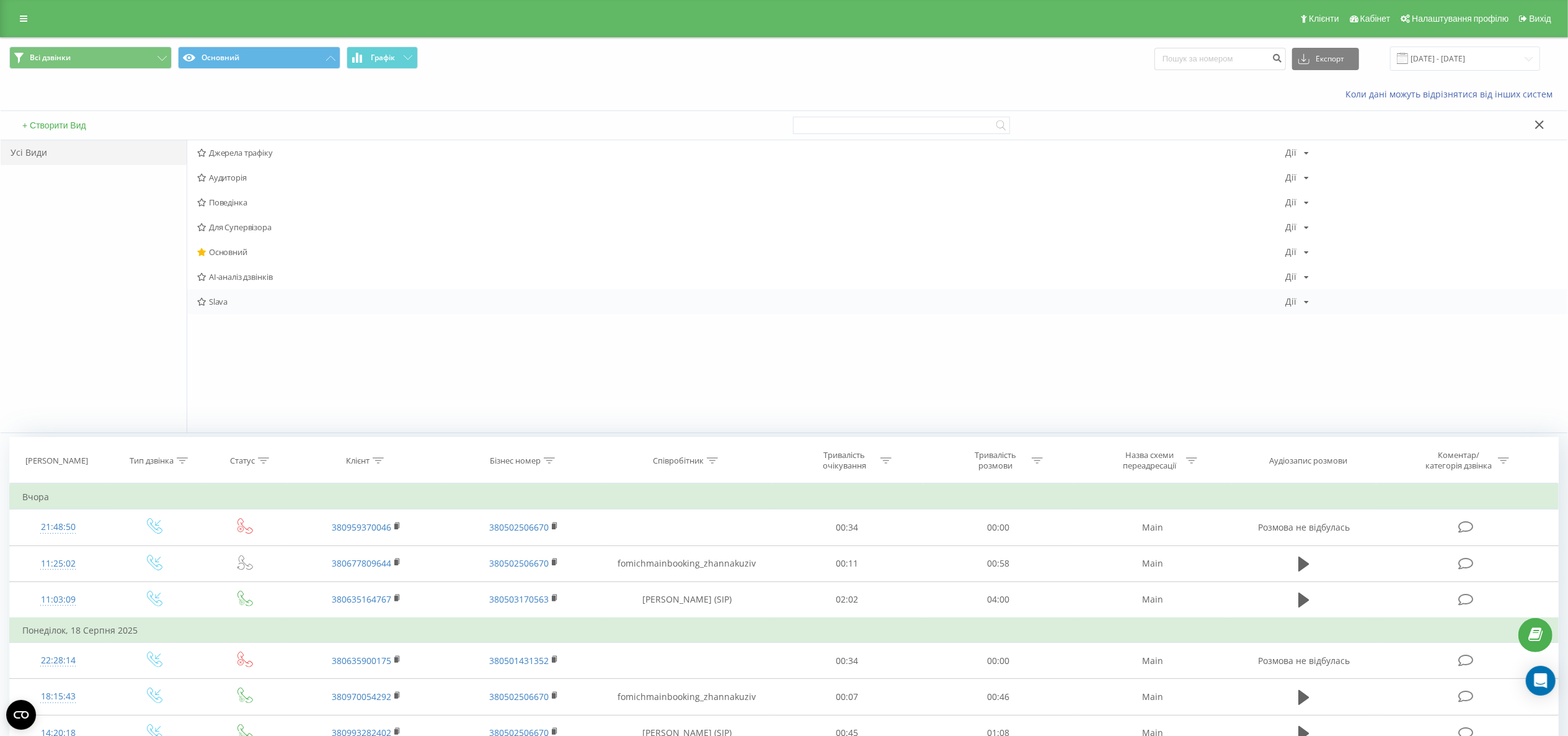
click at [221, 310] on div "[PERSON_NAME] [PERSON_NAME] Копіювати Видалити За замовчуванням Поділитися" at bounding box center [877, 301] width 1381 height 25
click at [249, 299] on span "Slava" at bounding box center [741, 301] width 1088 height 9
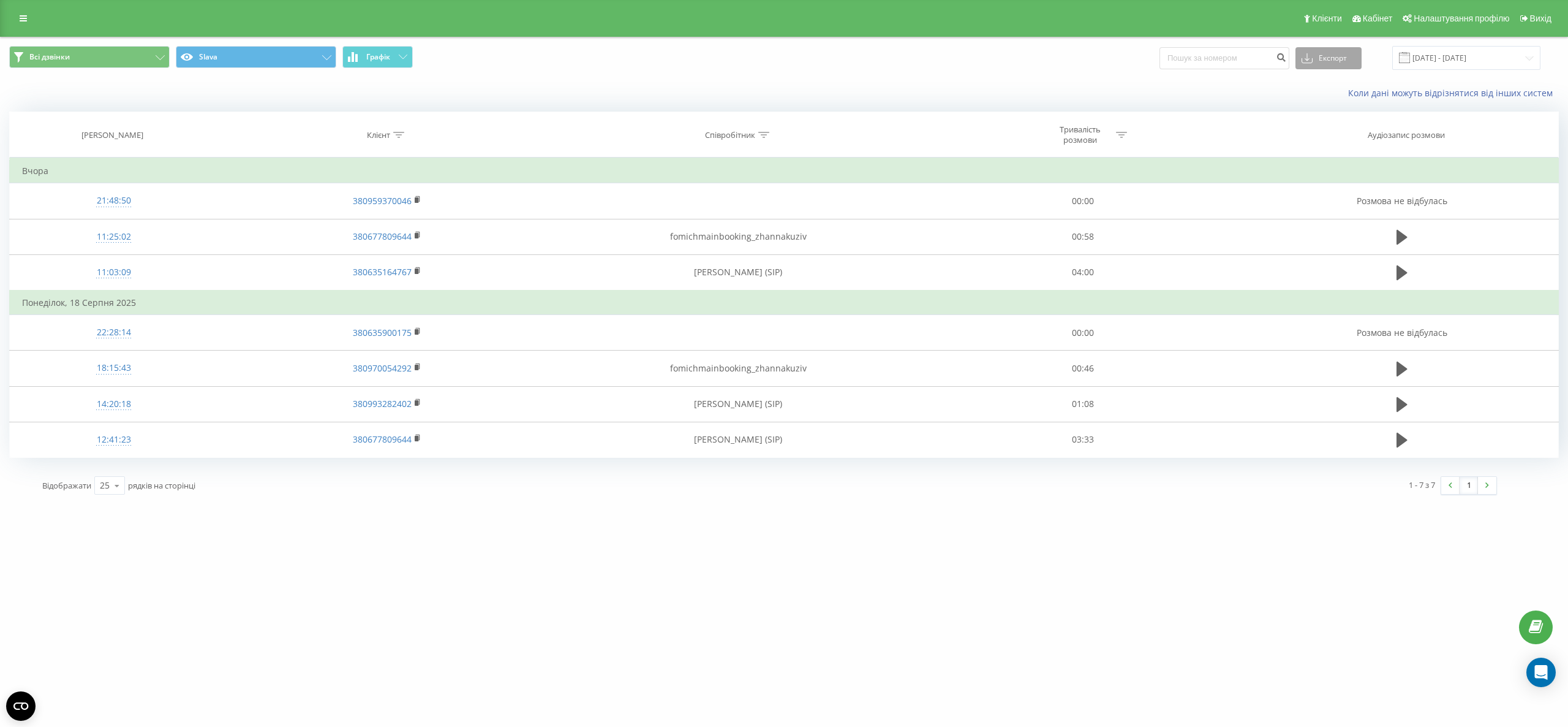
click at [1161, 54] on button "Експорт" at bounding box center [1328, 58] width 66 height 22
click at [1161, 131] on div ".xlsx" at bounding box center [1329, 125] width 65 height 22
click at [45, 545] on div "[DOMAIN_NAME] Проекти [DOMAIN_NAME] [DOMAIN_NAME] [DOMAIN_NAME] [DOMAIN_NAME] […" at bounding box center [784, 363] width 1568 height 727
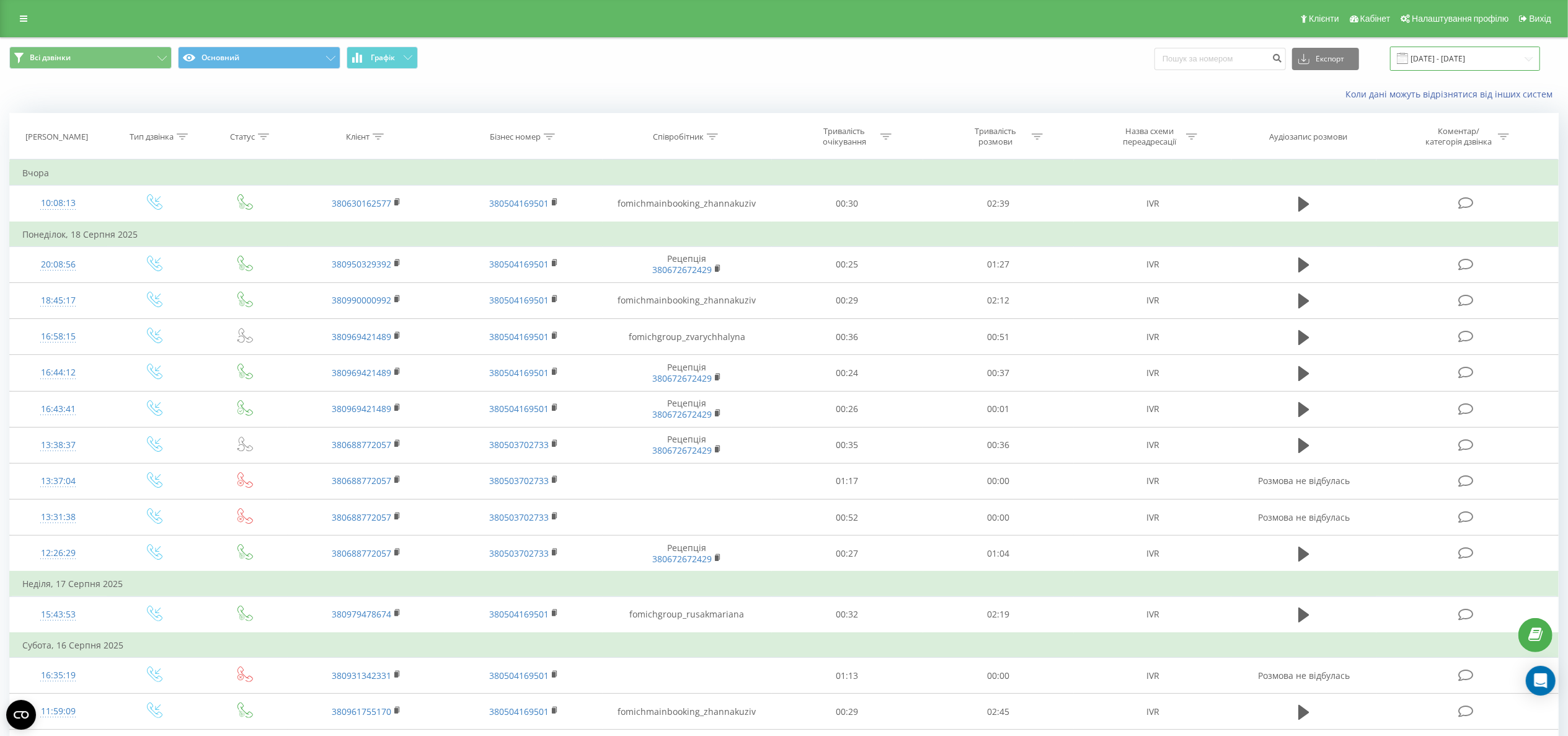
click at [1434, 67] on input "[DATE] - [DATE]" at bounding box center [1465, 58] width 150 height 24
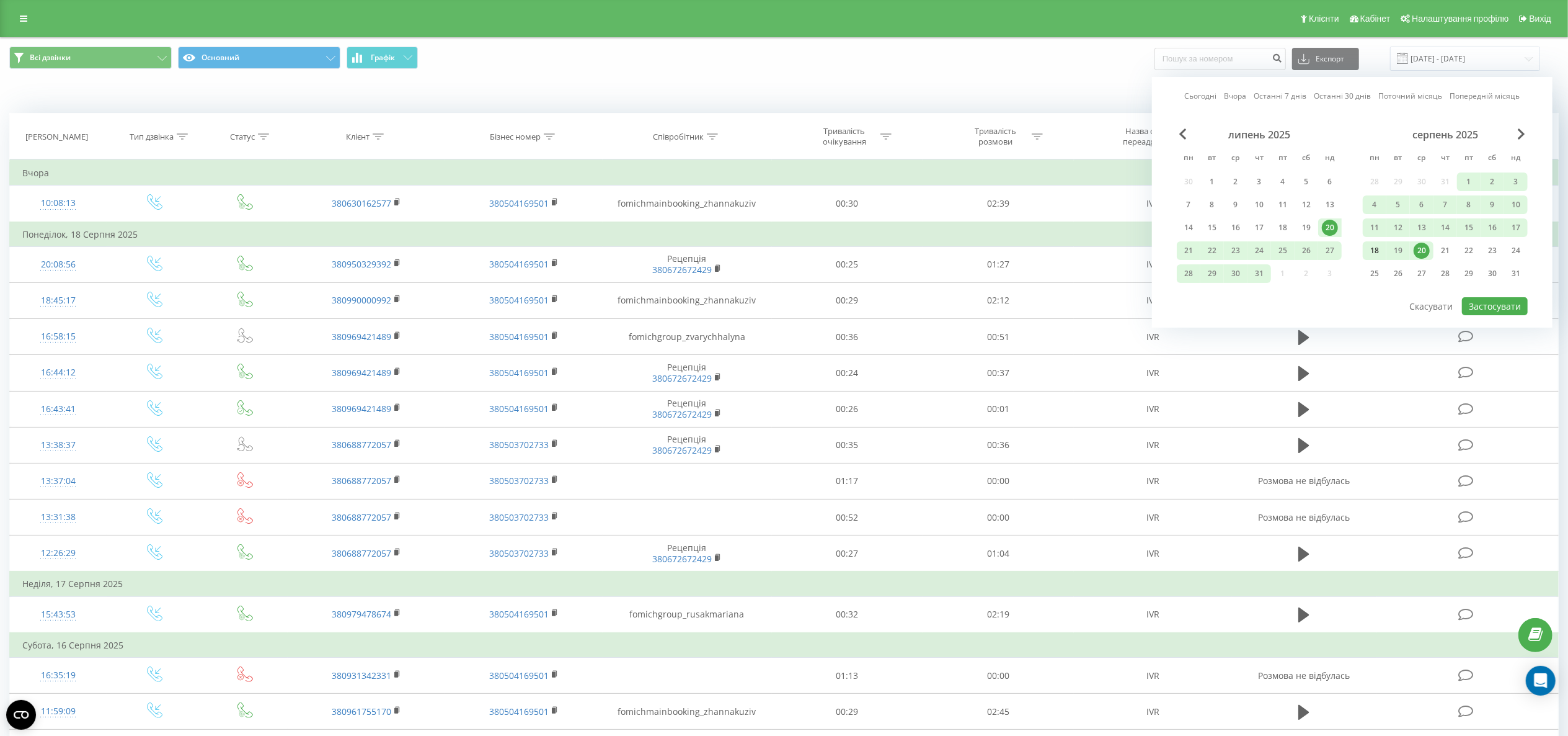
click at [1378, 255] on div "18" at bounding box center [1374, 250] width 16 height 16
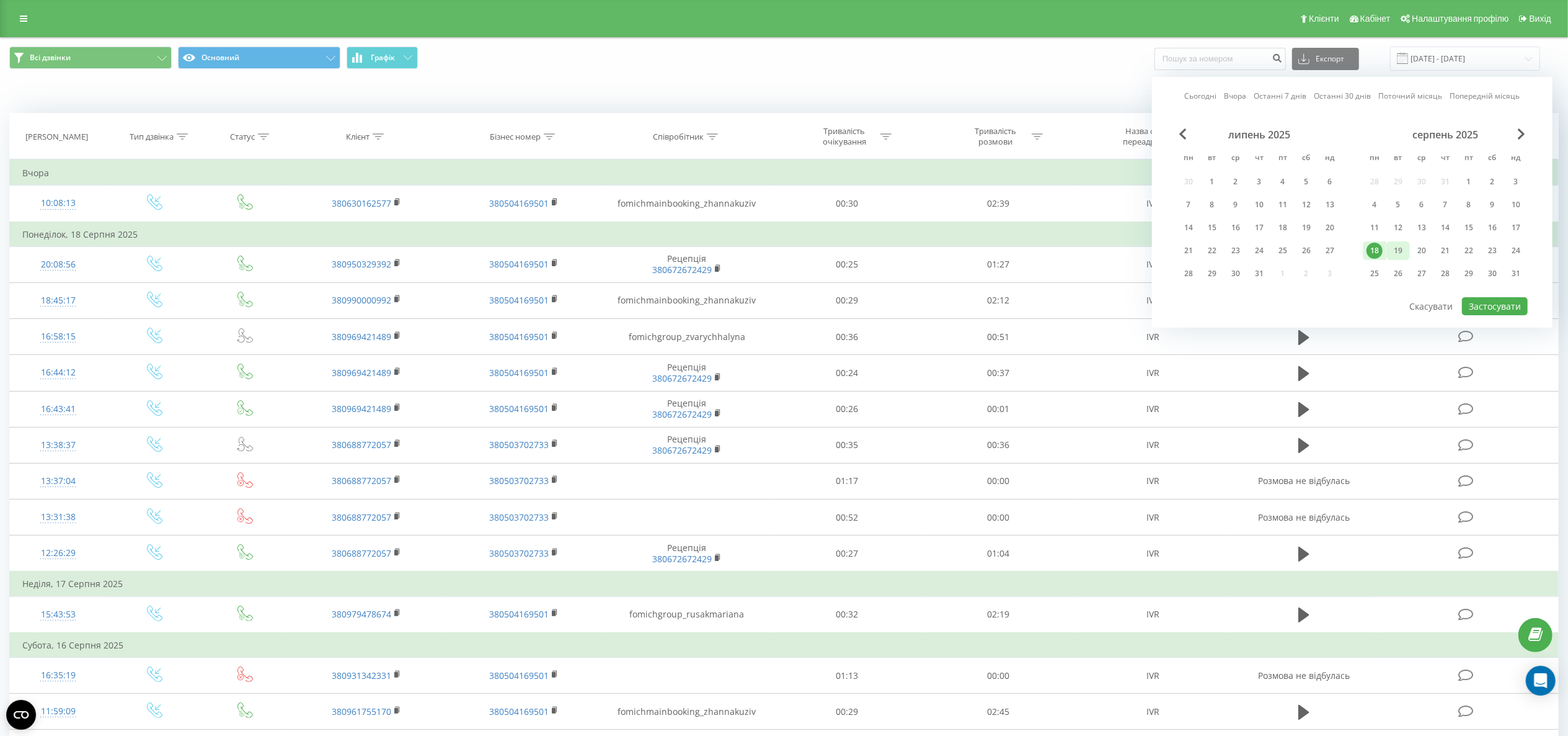
click at [1404, 254] on div "19" at bounding box center [1398, 250] width 16 height 16
click at [1479, 303] on button "Застосувати" at bounding box center [1496, 306] width 66 height 18
type input "[DATE] - [DATE]"
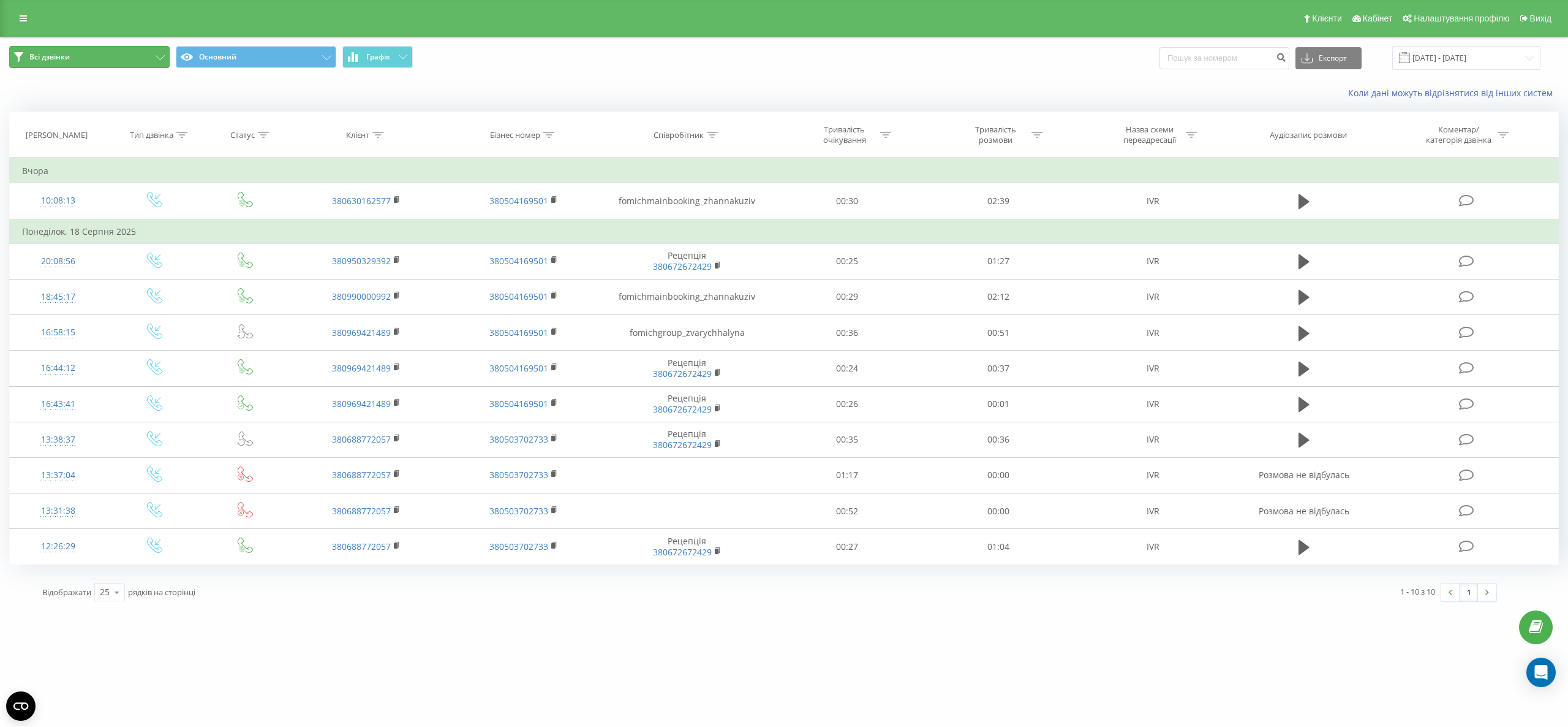
click at [155, 55] on icon at bounding box center [160, 58] width 9 height 5
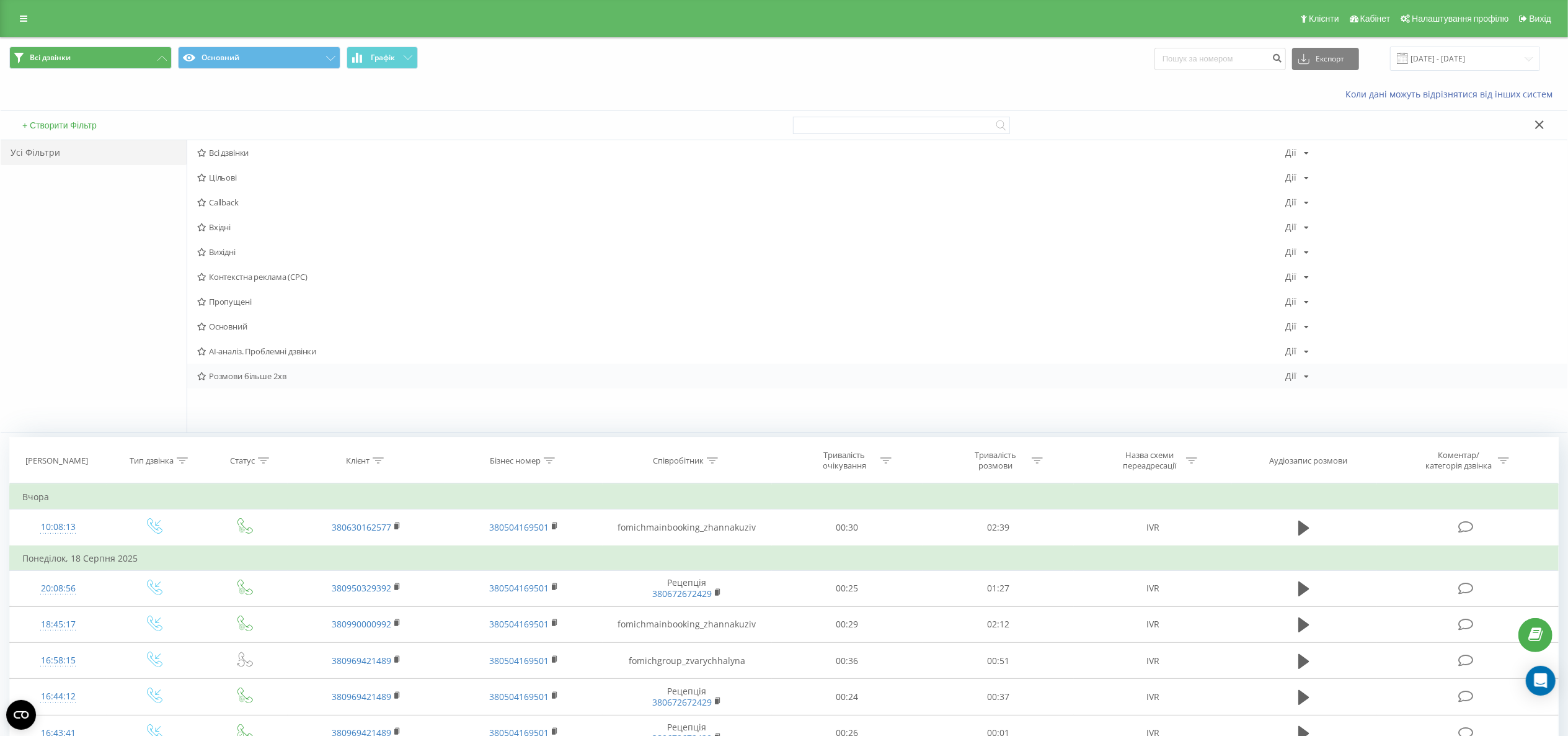
click at [253, 372] on span "Розмови більше 2хв" at bounding box center [741, 375] width 1088 height 9
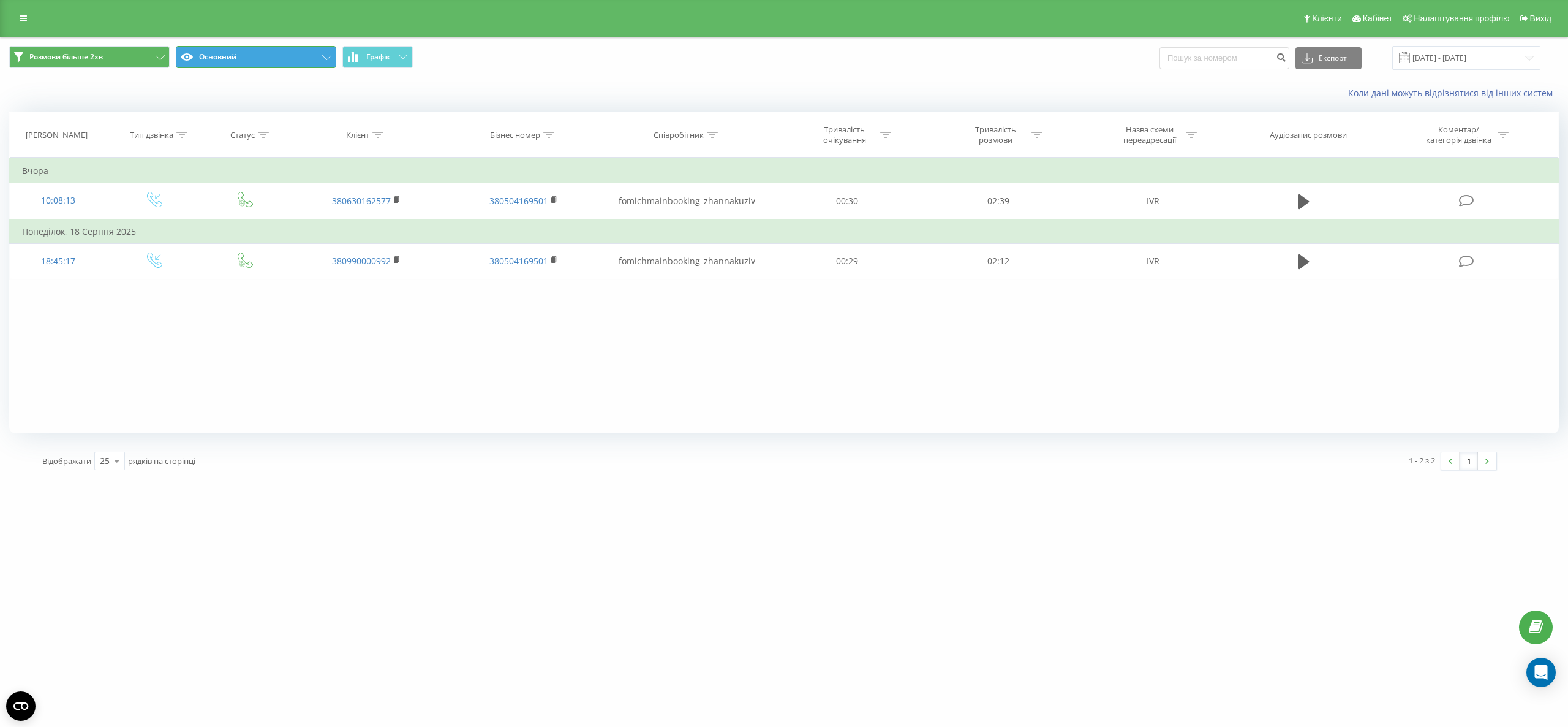
click at [280, 51] on button "Основний" at bounding box center [256, 57] width 161 height 22
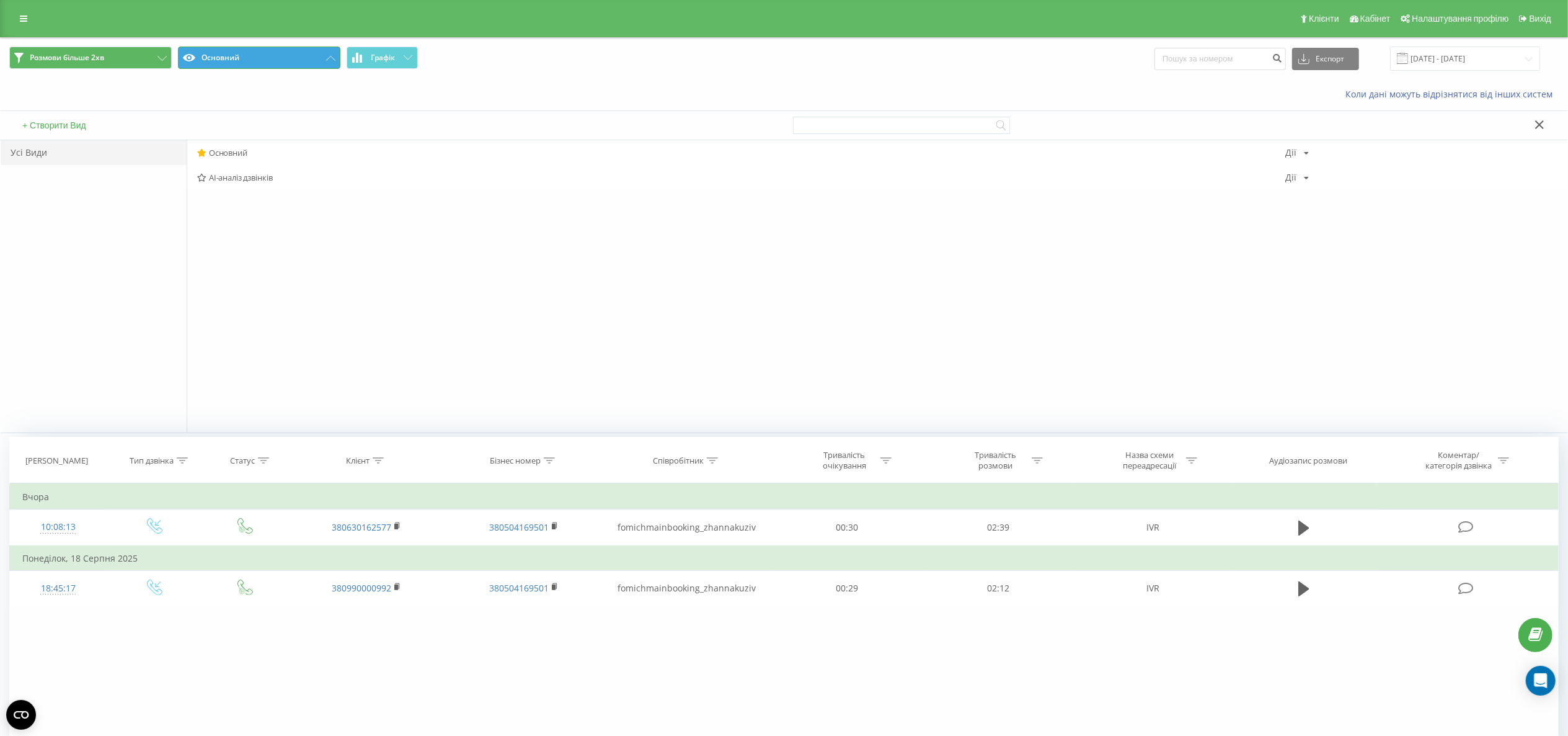
click at [281, 59] on button "Основний" at bounding box center [259, 57] width 163 height 22
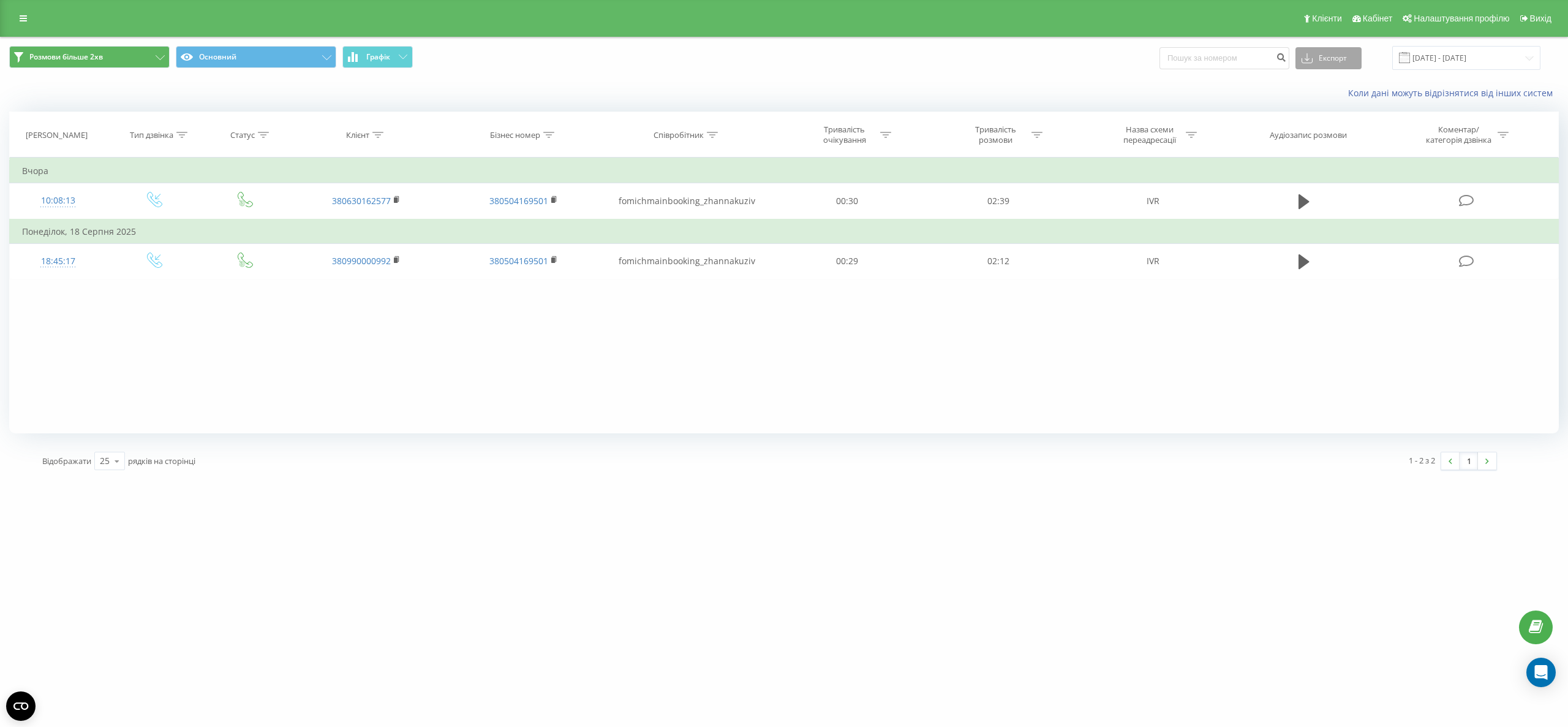
click at [1312, 65] on button "Експорт" at bounding box center [1328, 58] width 66 height 22
click at [1333, 117] on div ".xlsx" at bounding box center [1329, 125] width 65 height 22
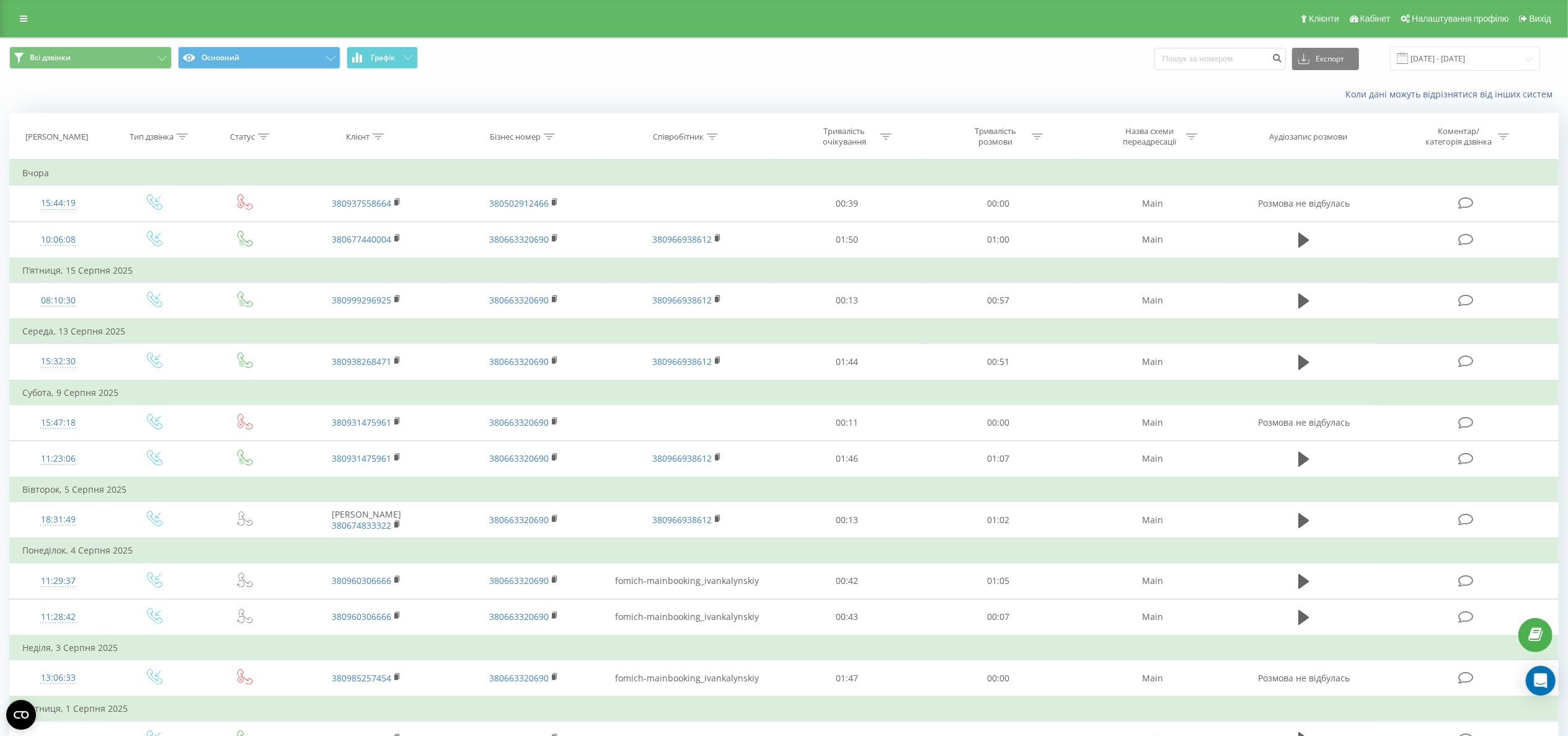
click at [1457, 72] on div "Всі дзвінки Основний Графік Експорт .csv .xls .xlsx [DATE] - [DATE]" at bounding box center [784, 58] width 1567 height 42
click at [1467, 61] on input "[DATE] - [DATE]" at bounding box center [1465, 58] width 150 height 24
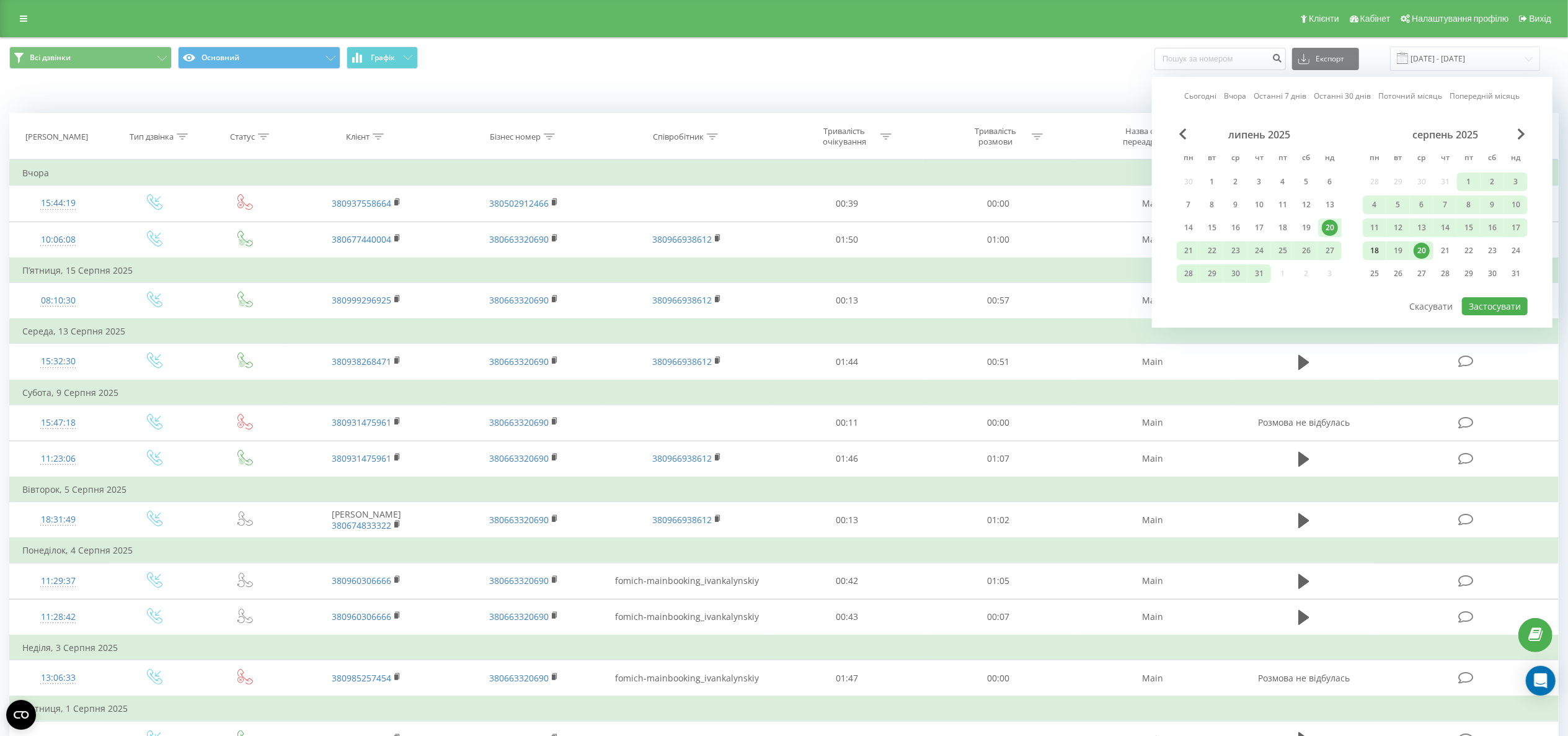
click at [1377, 250] on div "18" at bounding box center [1374, 250] width 16 height 16
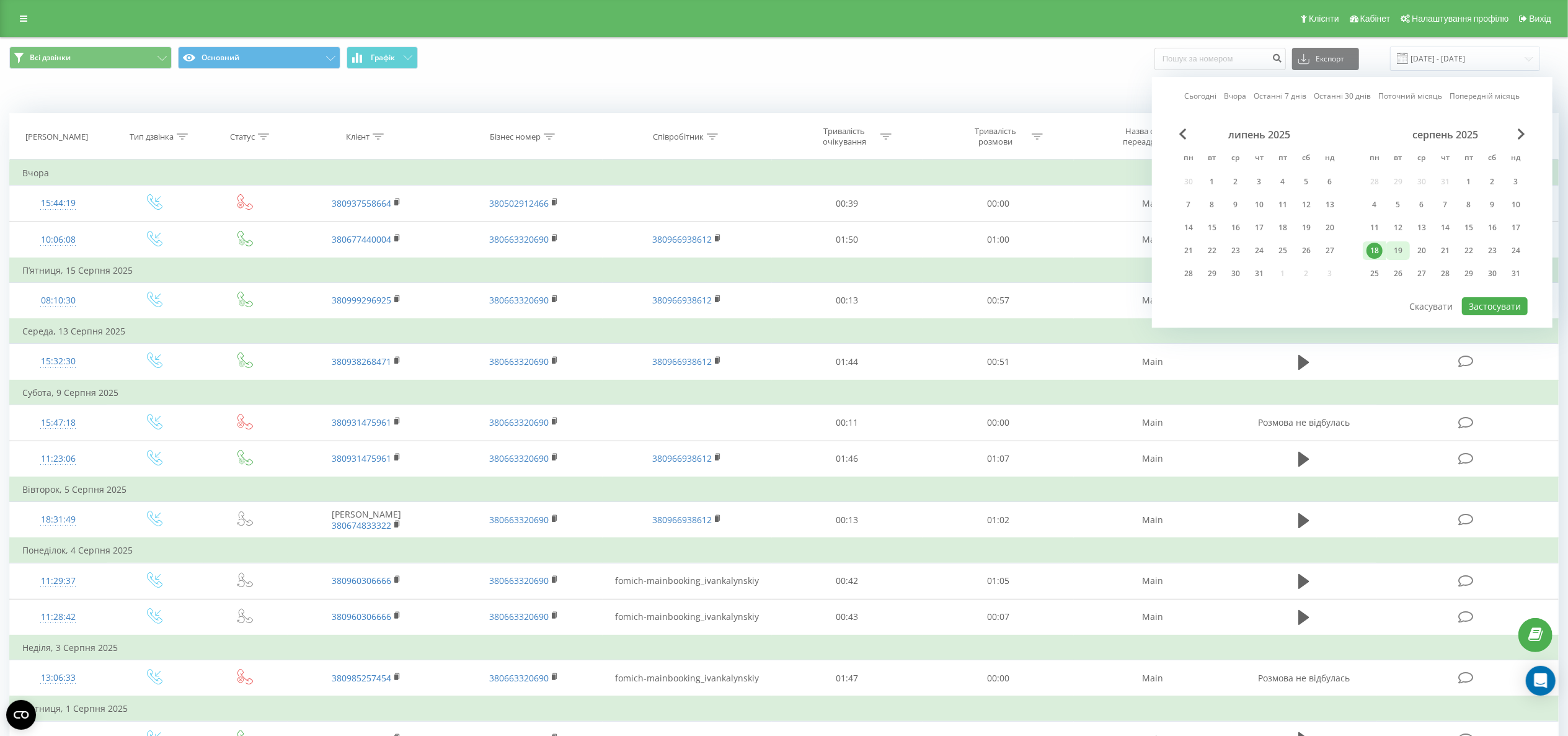
click at [1400, 250] on div "19" at bounding box center [1398, 250] width 16 height 16
click at [1509, 320] on div "Сьогодні Вчора Останні 7 днів Останні 30 днів Поточний місяць Попередній місяць…" at bounding box center [1352, 202] width 400 height 250
click at [1515, 307] on button "Застосувати" at bounding box center [1496, 306] width 66 height 18
type input "[DATE] - [DATE]"
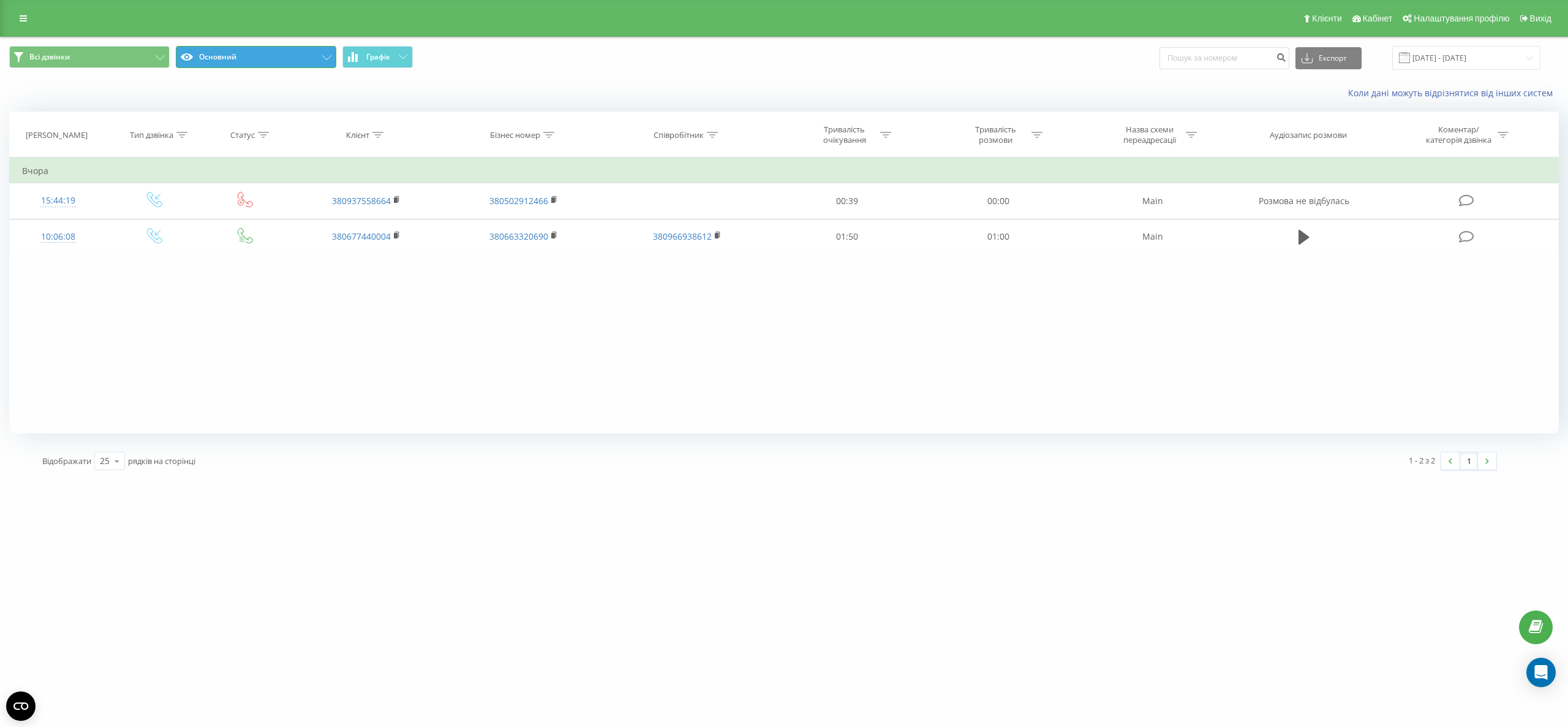
click at [221, 63] on button "Основний" at bounding box center [256, 57] width 161 height 22
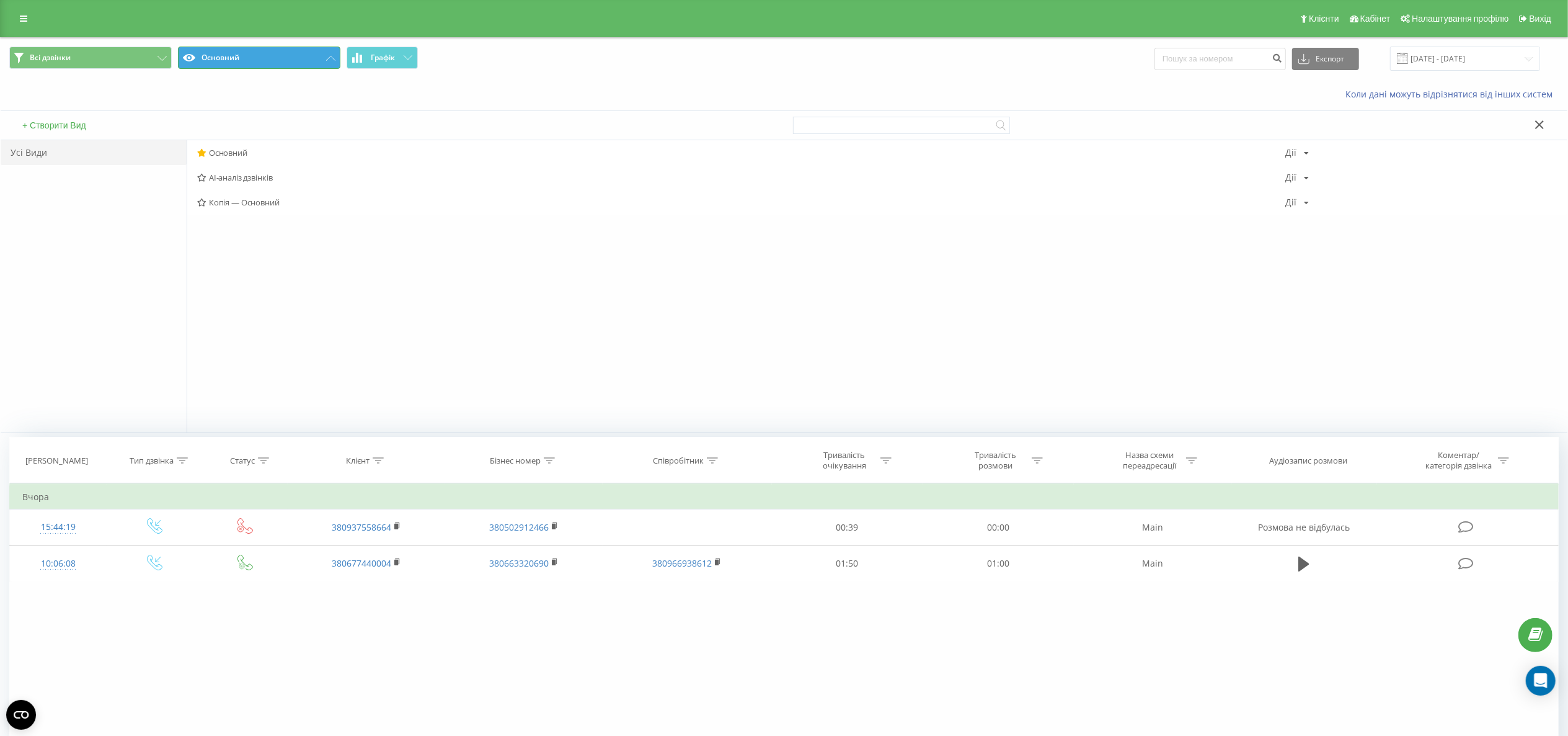
click at [231, 54] on button "Основний" at bounding box center [259, 57] width 163 height 22
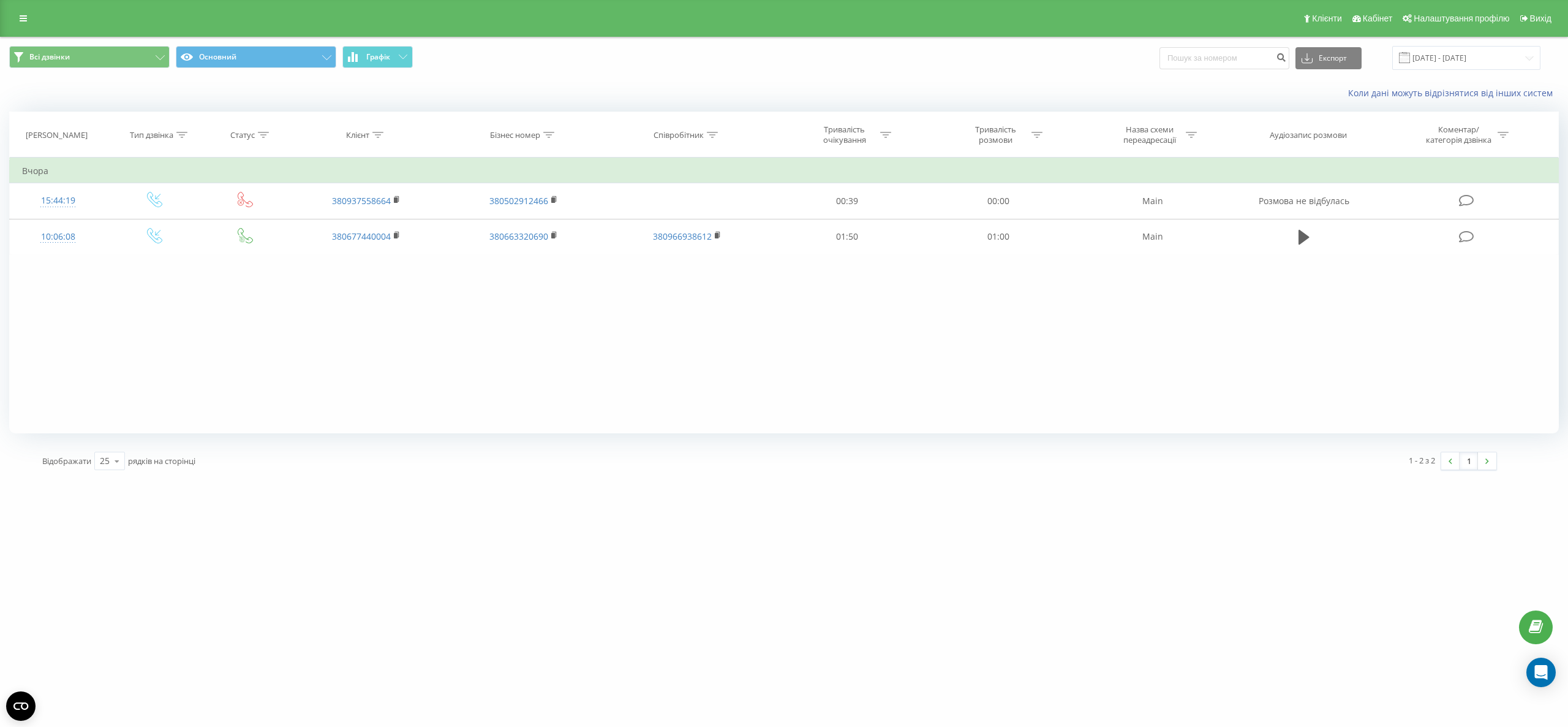
click at [1340, 71] on div "Всі дзвінки Основний Графік Експорт .csv .xls .xlsx [DATE] - [DATE]" at bounding box center [784, 58] width 1566 height 41
click at [1348, 60] on button "Експорт" at bounding box center [1328, 58] width 66 height 22
click at [1345, 117] on div ".xlsx" at bounding box center [1329, 125] width 65 height 22
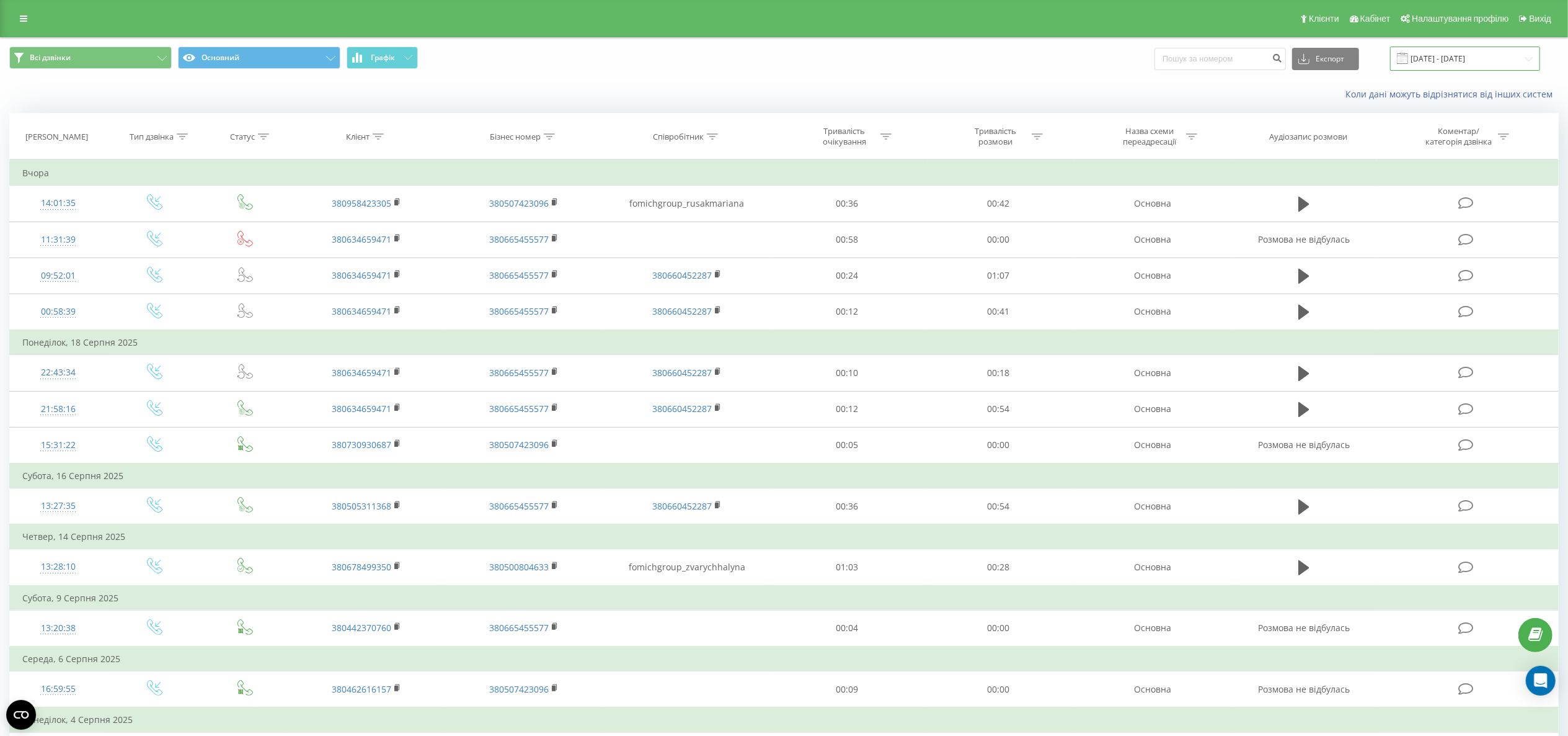
click at [1442, 54] on input "[DATE] - [DATE]" at bounding box center [1465, 58] width 150 height 24
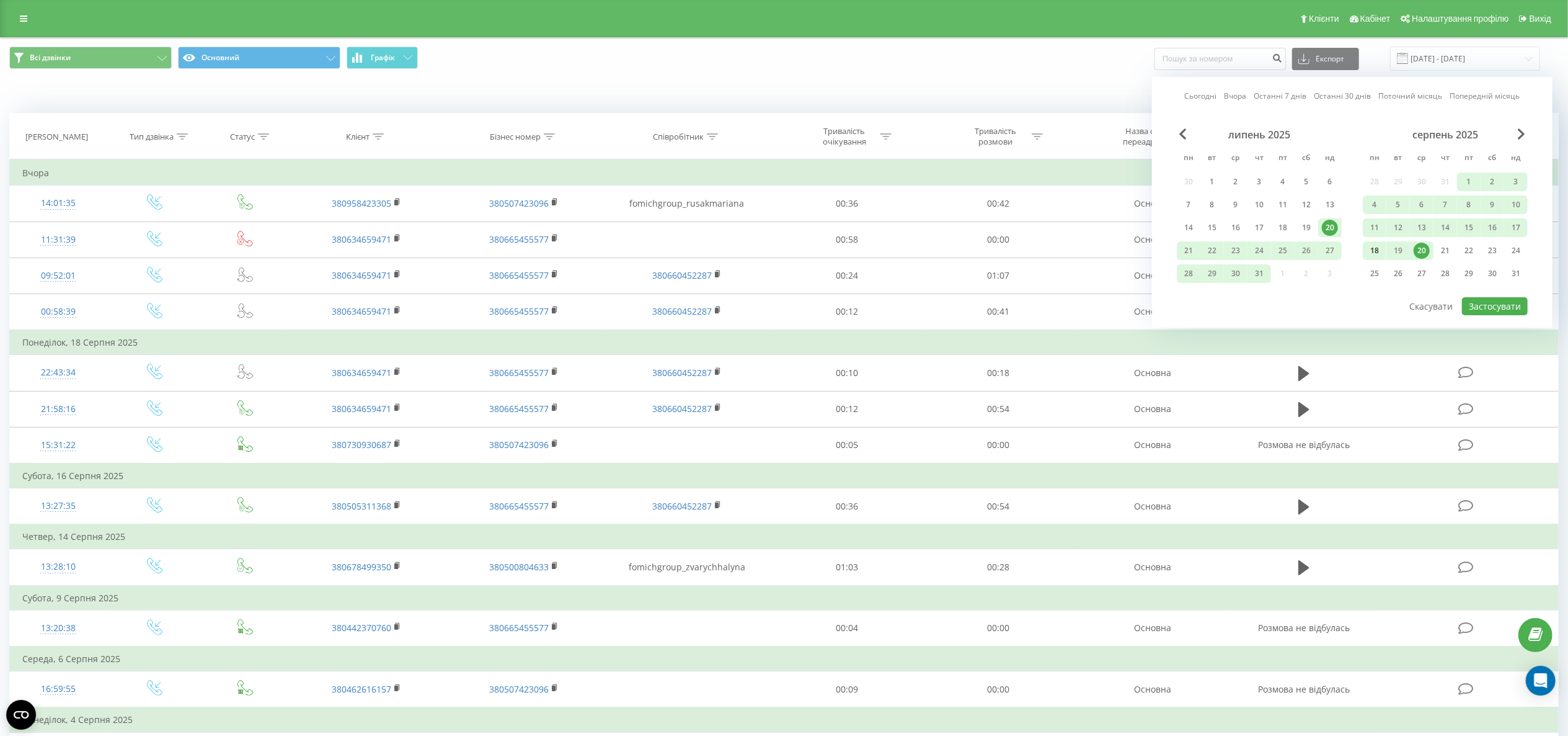
click at [1372, 242] on div "18" at bounding box center [1374, 250] width 16 height 16
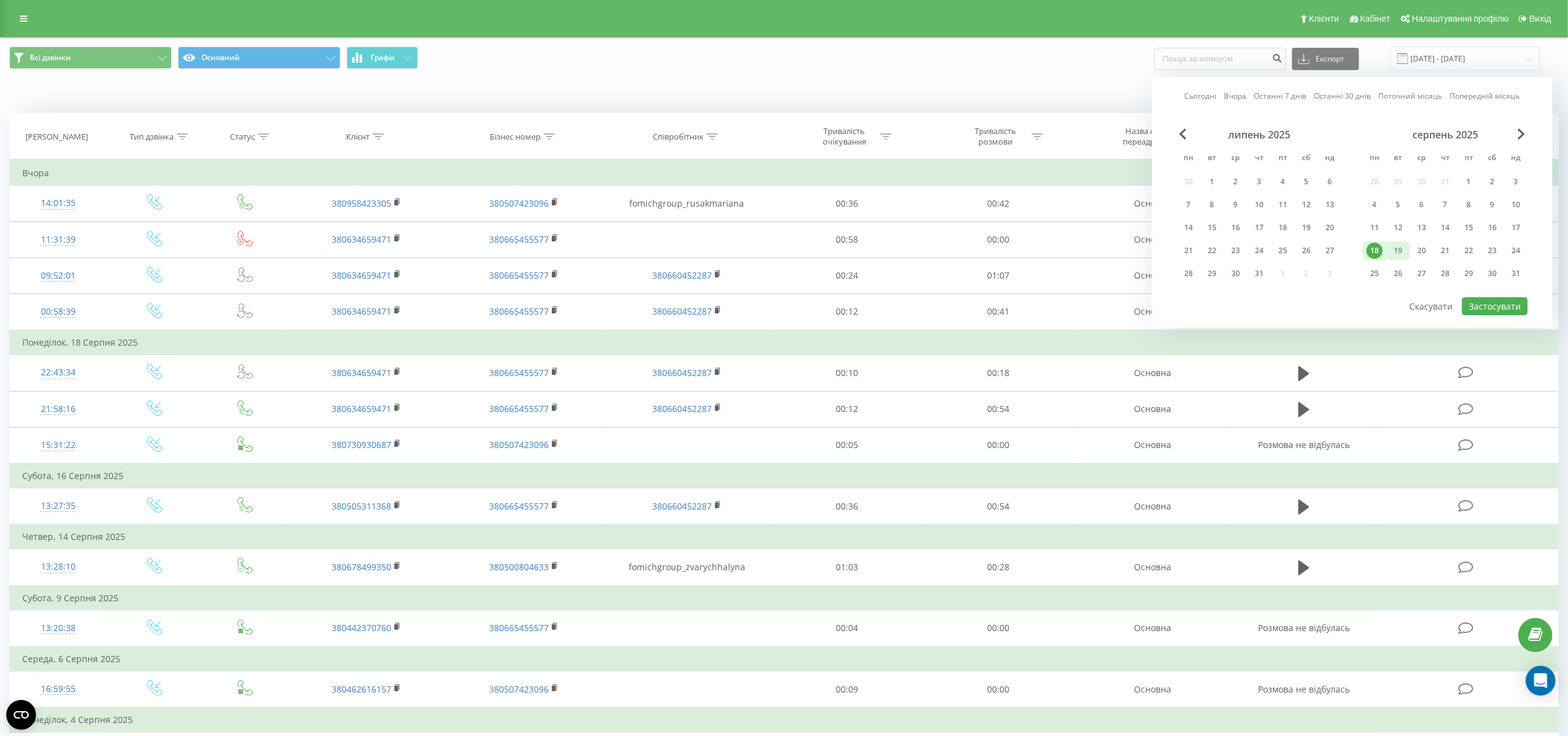
click at [1397, 248] on div "19" at bounding box center [1398, 250] width 16 height 16
click at [1485, 298] on button "Застосувати" at bounding box center [1496, 306] width 66 height 18
type input "[DATE] - [DATE]"
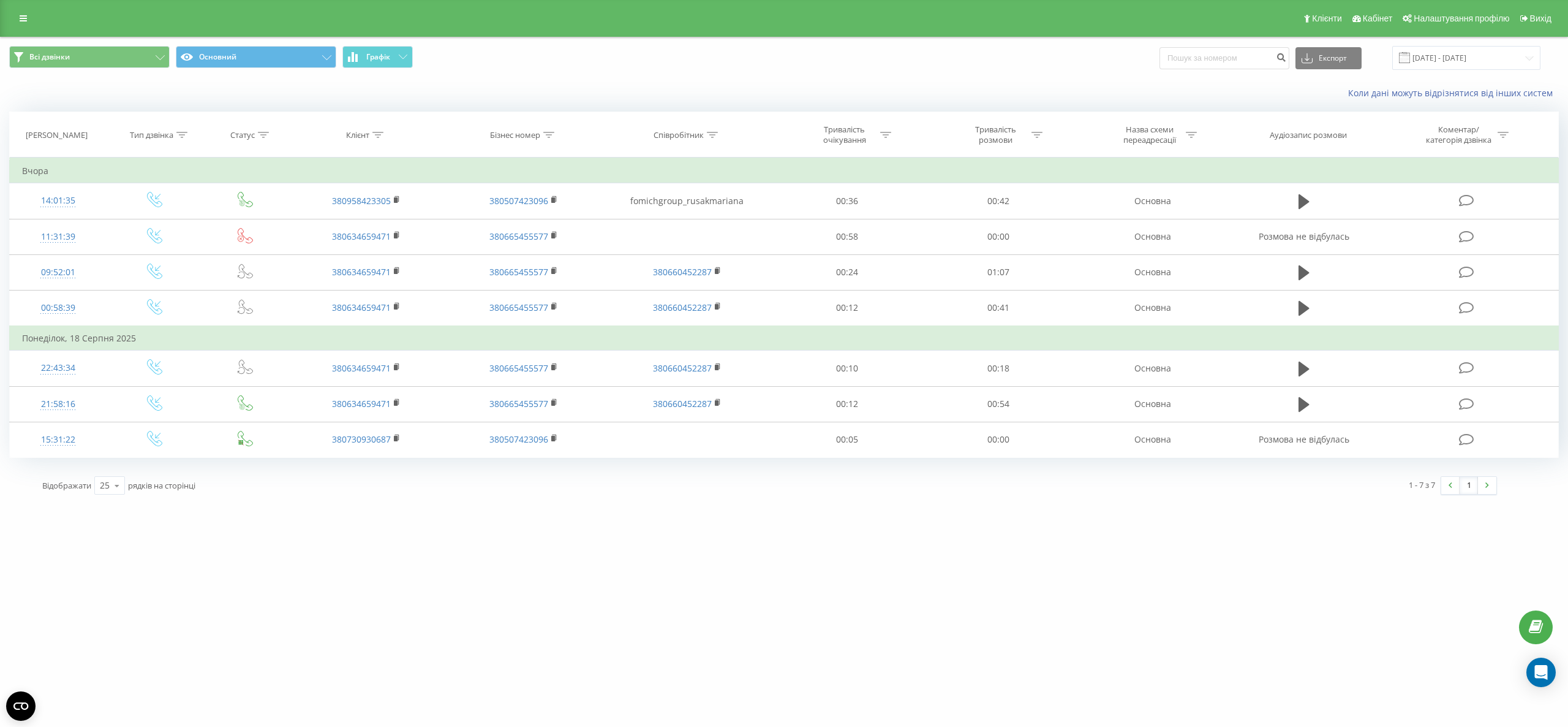
click at [131, 44] on div "Всі дзвінки Основний Графік Експорт .csv .xls .xlsx [DATE] - [DATE]" at bounding box center [784, 58] width 1566 height 41
click at [132, 44] on div "Всі дзвінки Основний Графік Експорт .csv .xls .xlsx [DATE] - [DATE]" at bounding box center [784, 58] width 1566 height 41
click at [130, 51] on button "Всі дзвінки" at bounding box center [89, 57] width 161 height 22
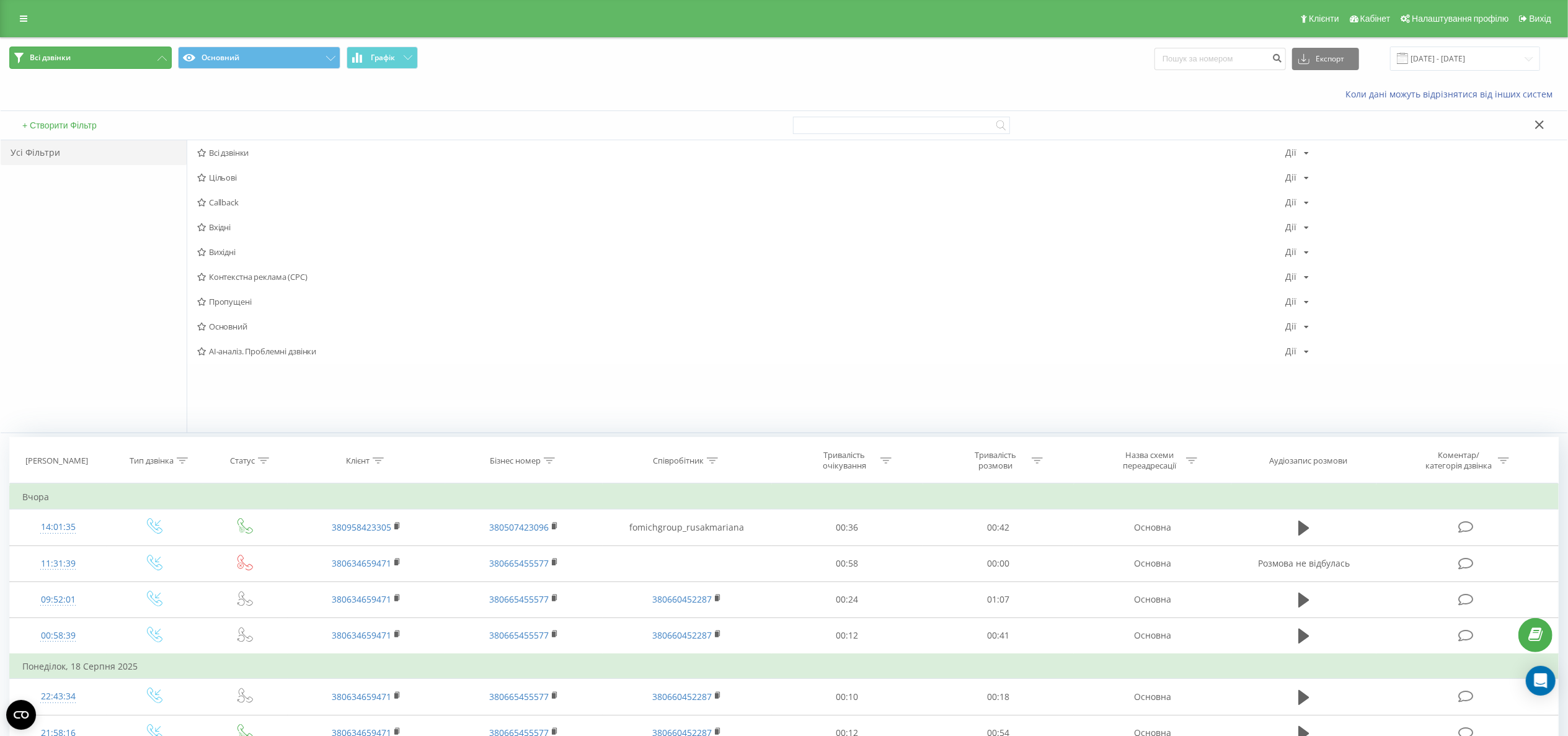
click at [133, 63] on button "Всі дзвінки" at bounding box center [90, 57] width 163 height 22
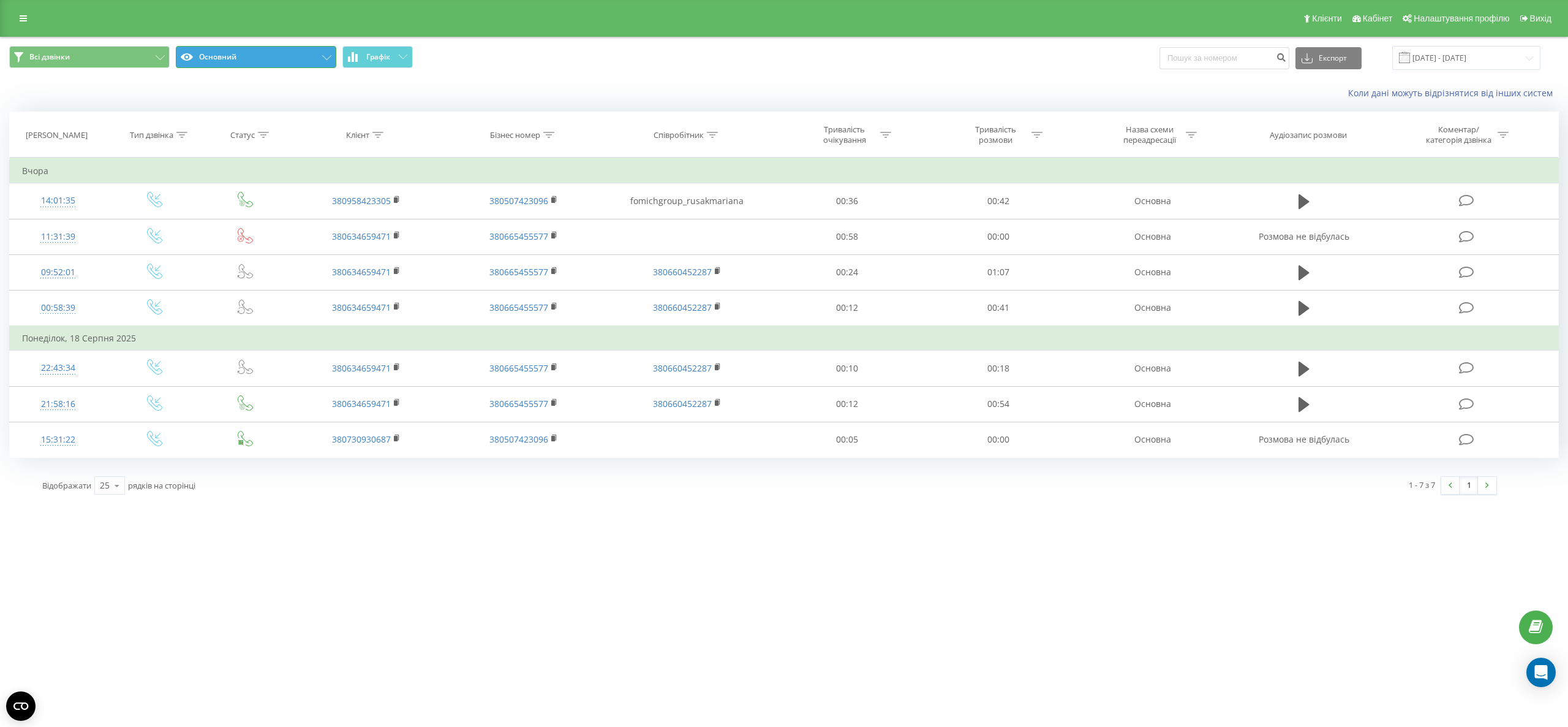
click at [246, 51] on button "Основний" at bounding box center [256, 57] width 161 height 22
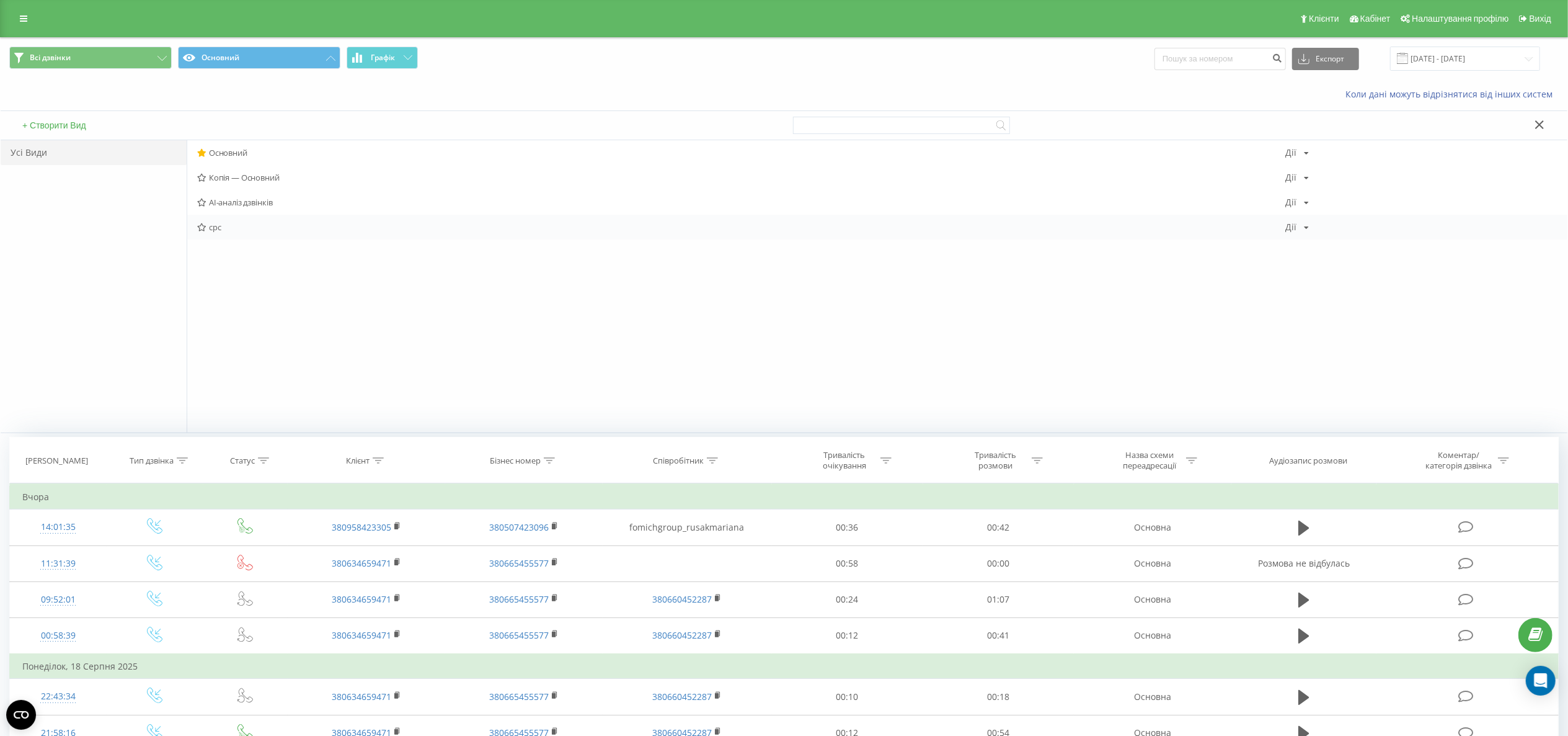
click at [259, 237] on div "cpc [PERSON_NAME] Копіювати Видалити За замовчуванням Поділитися" at bounding box center [877, 227] width 1381 height 25
drag, startPoint x: 289, startPoint y: 45, endPoint x: 299, endPoint y: 47, distance: 10.2
click at [289, 46] on div "Всі дзвінки Основний Графік Експорт .csv .xls .xlsx [DATE] - [DATE]" at bounding box center [784, 58] width 1567 height 42
click at [1316, 66] on button "Експорт" at bounding box center [1326, 59] width 67 height 22
click at [1340, 123] on div ".xlsx" at bounding box center [1326, 127] width 66 height 22
